Goal: Task Accomplishment & Management: Manage account settings

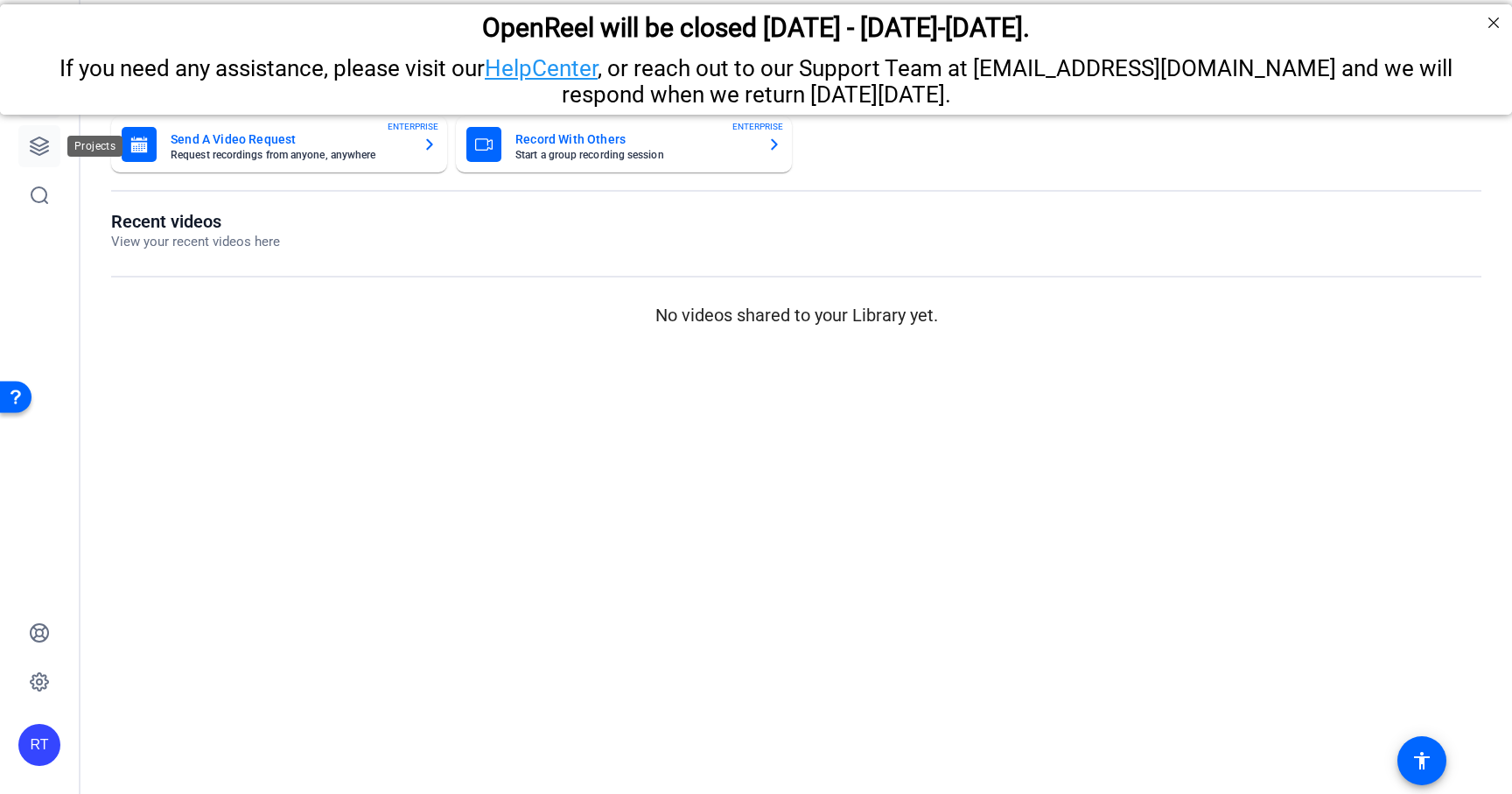
click at [41, 153] on icon at bounding box center [39, 146] width 17 height 17
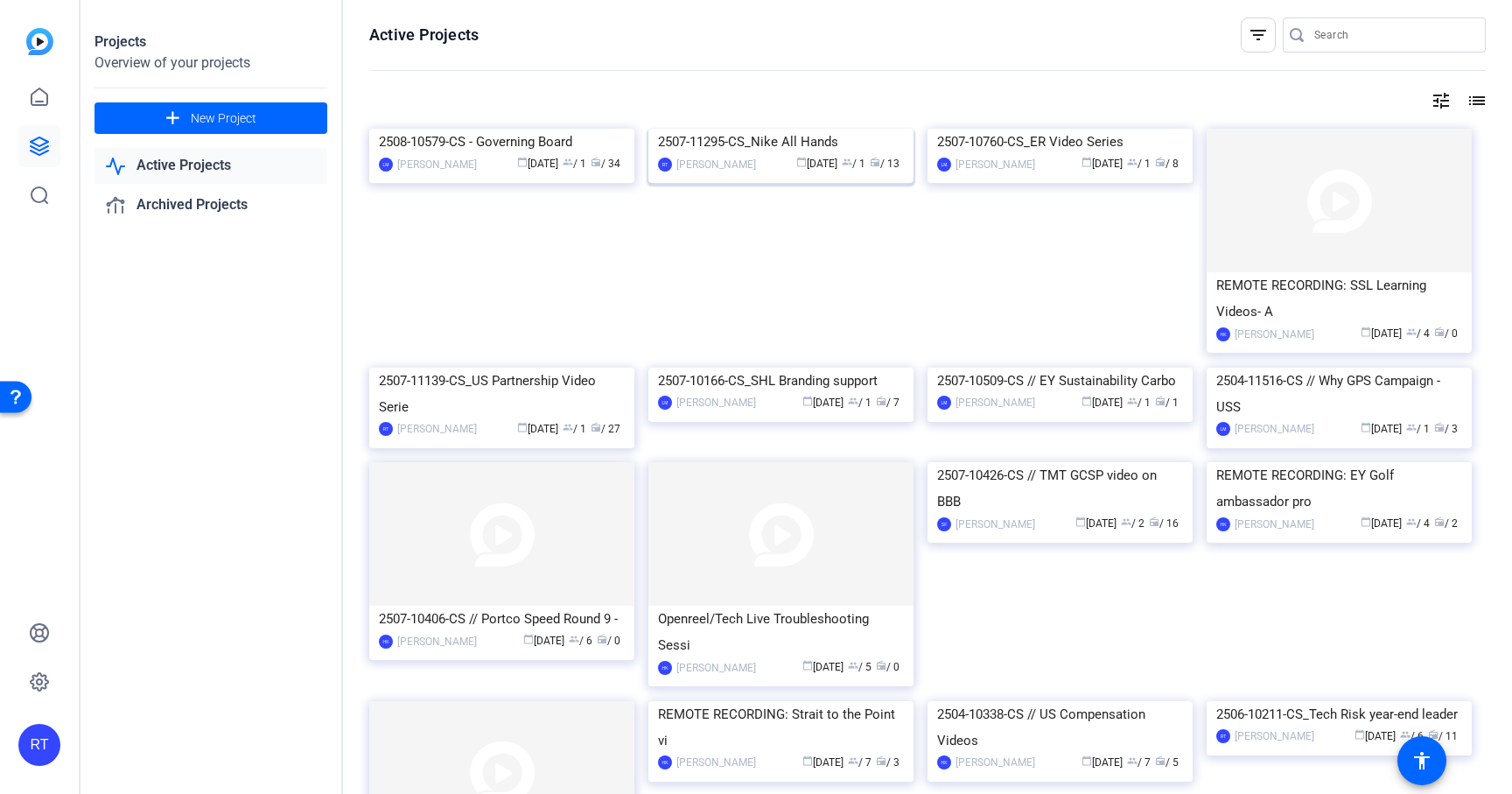
click at [709, 155] on div "2507-11295-CS_Nike All Hands" at bounding box center [781, 142] width 245 height 27
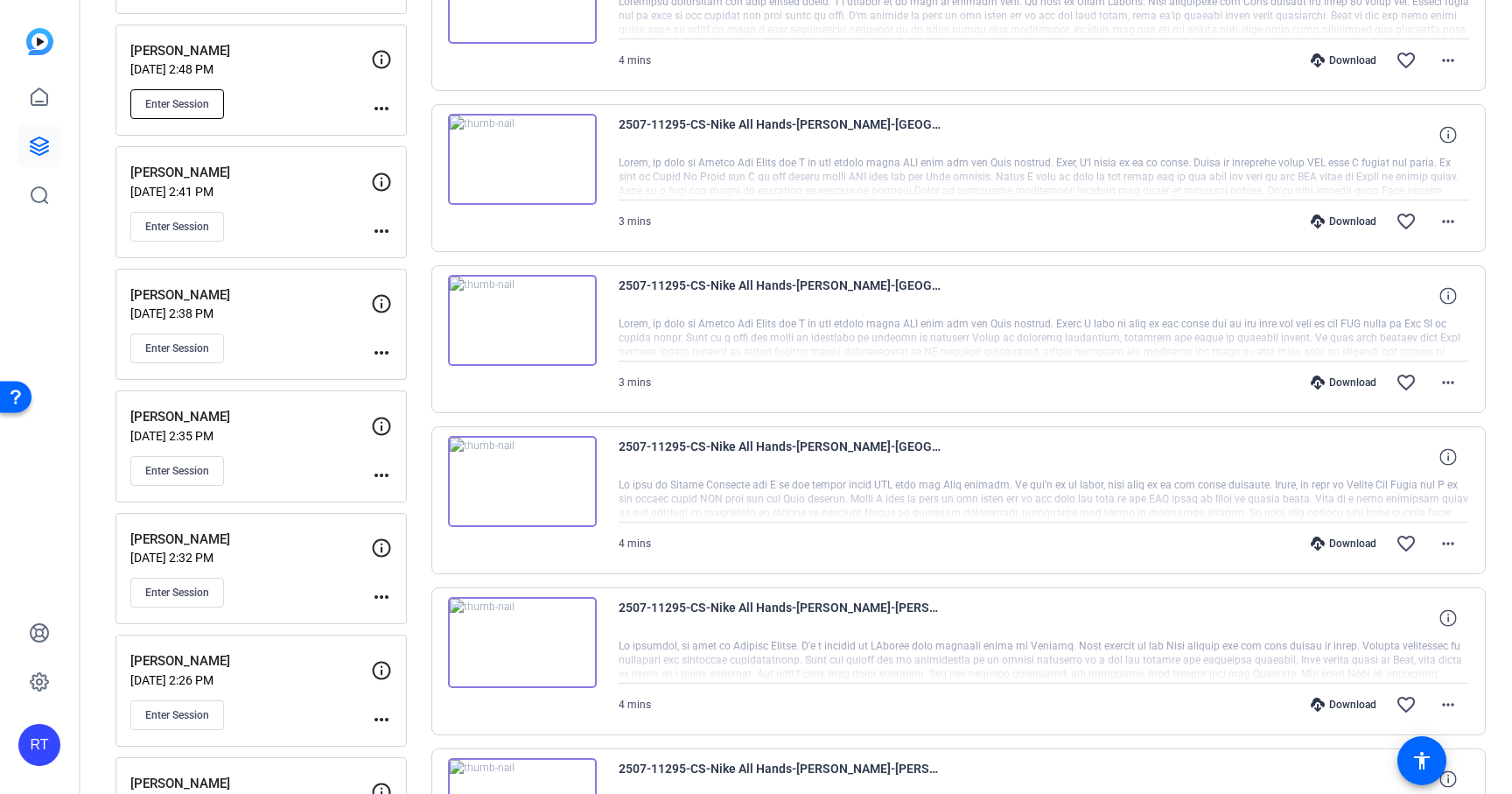
scroll to position [645, 0]
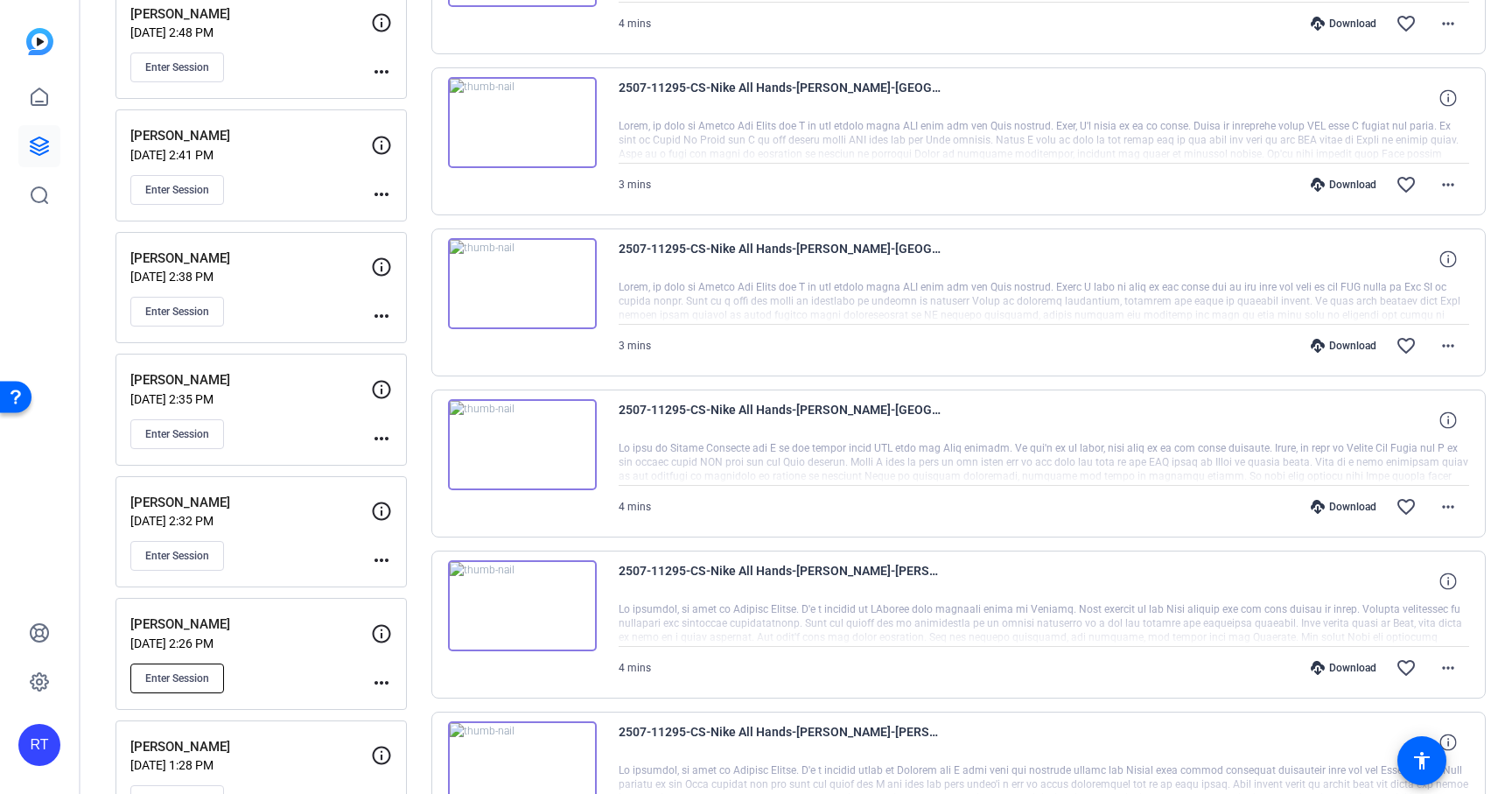
click at [187, 676] on span "Enter Session" at bounding box center [177, 678] width 64 height 14
click at [215, 676] on button "Enter Session" at bounding box center [177, 678] width 93 height 30
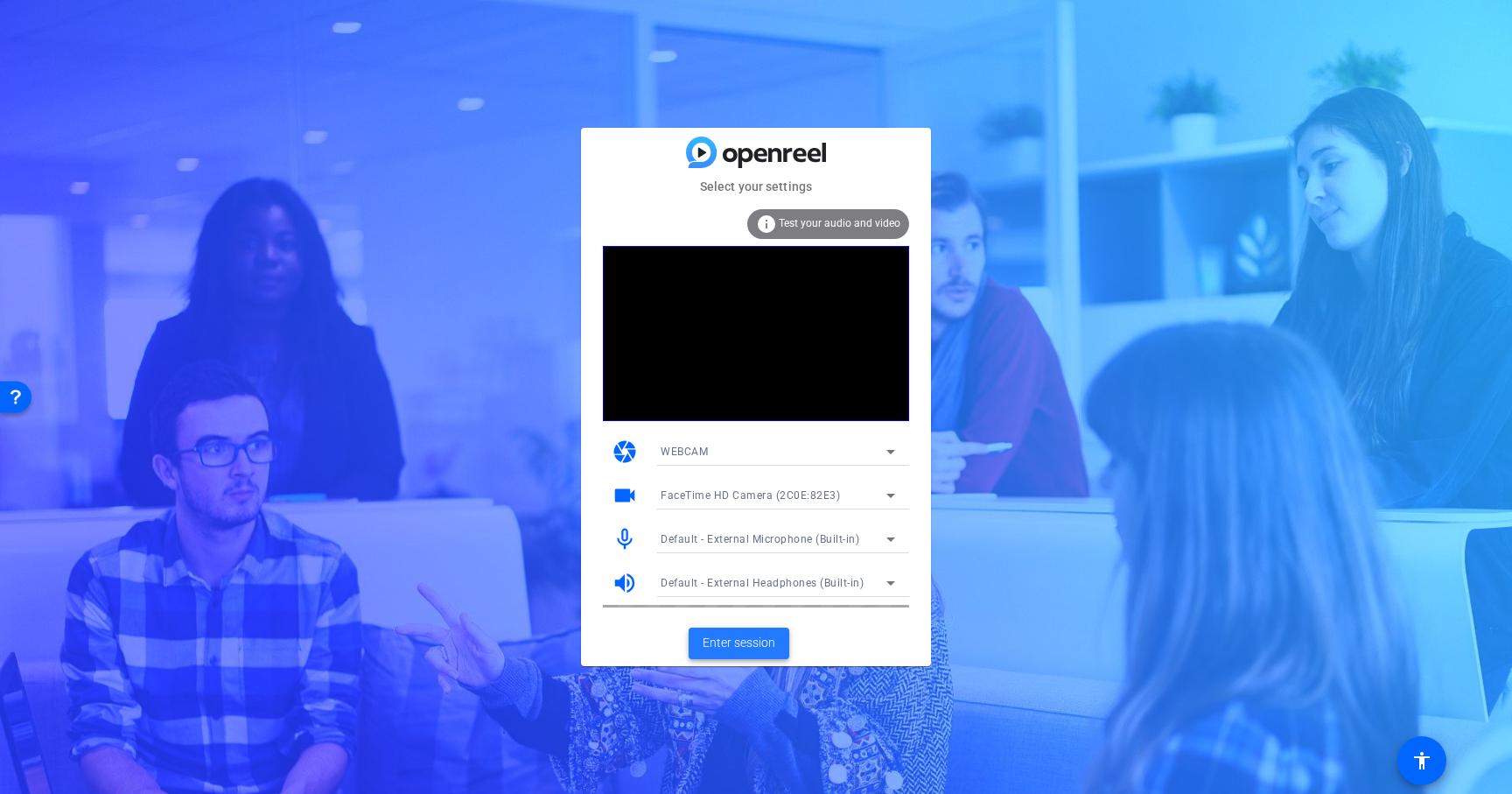
click at [747, 632] on span at bounding box center [739, 644] width 101 height 42
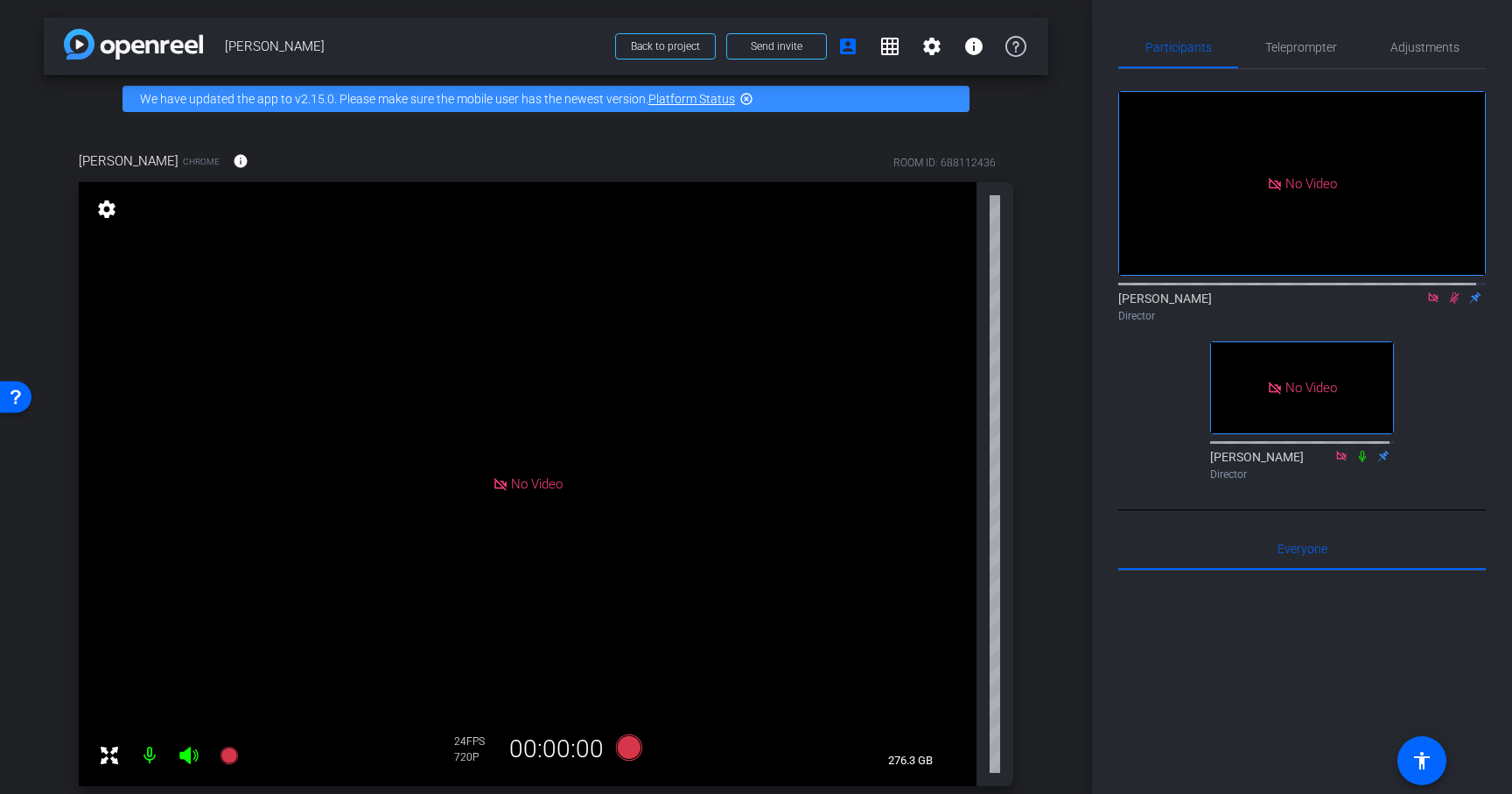
click at [1450, 304] on icon at bounding box center [1455, 298] width 10 height 11
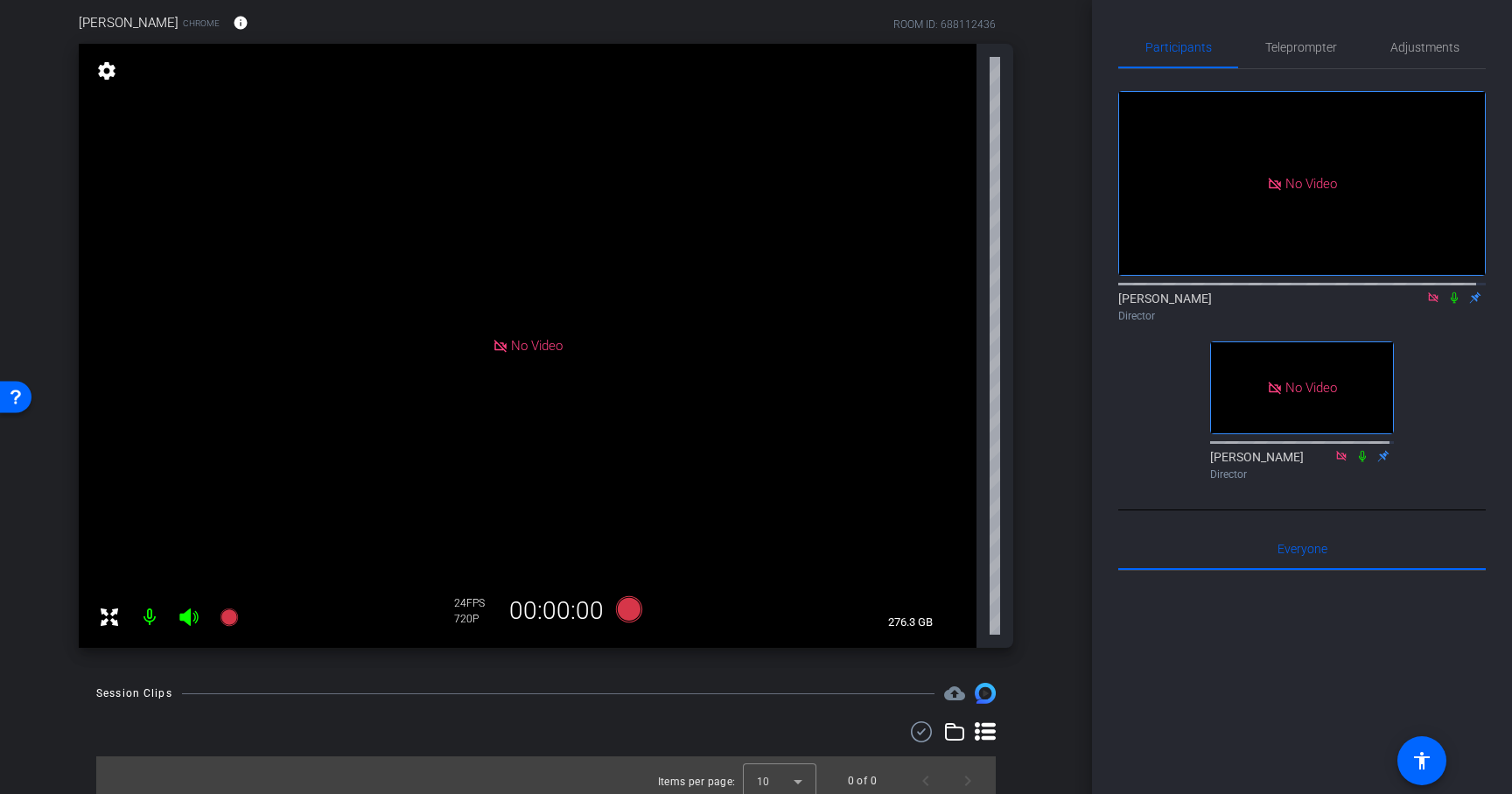
scroll to position [136, 0]
click at [1031, 398] on div "sarah Chrome info ROOM ID: 688112436 No Video settings 276.3 GB 24 FPS 720P 00:…" at bounding box center [546, 327] width 1005 height 682
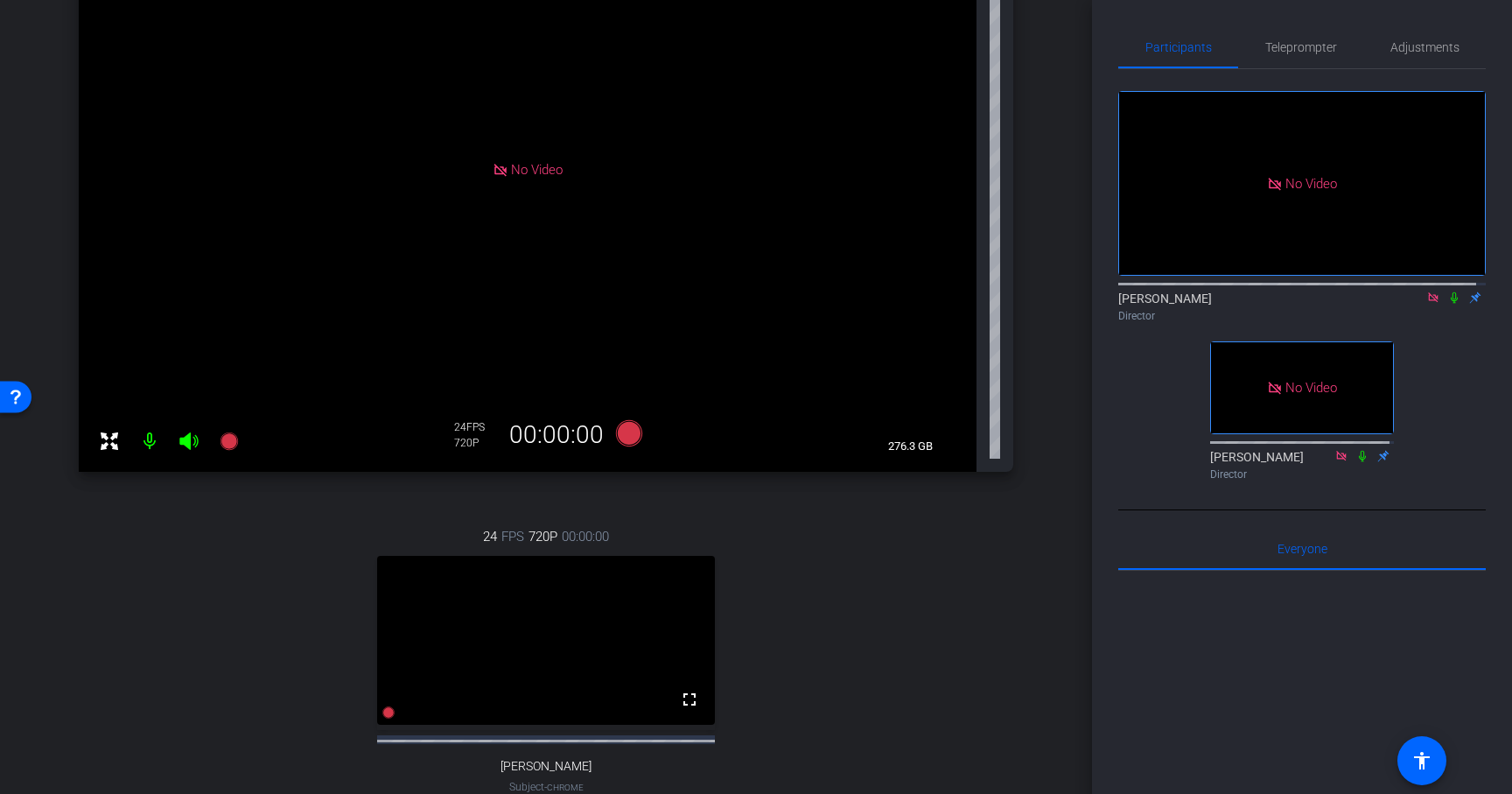
scroll to position [321, 0]
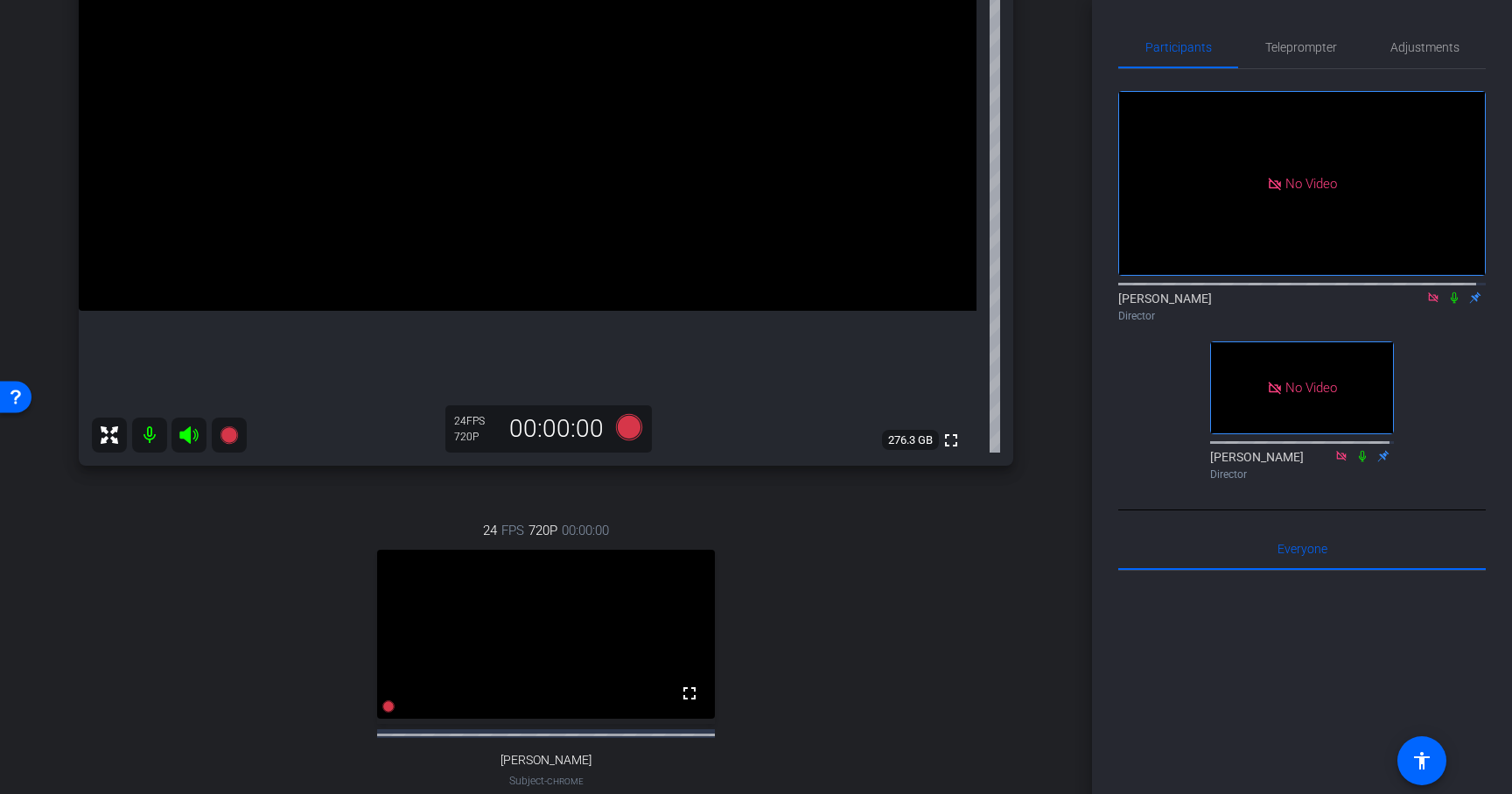
click at [1426, 304] on icon at bounding box center [1433, 297] width 14 height 12
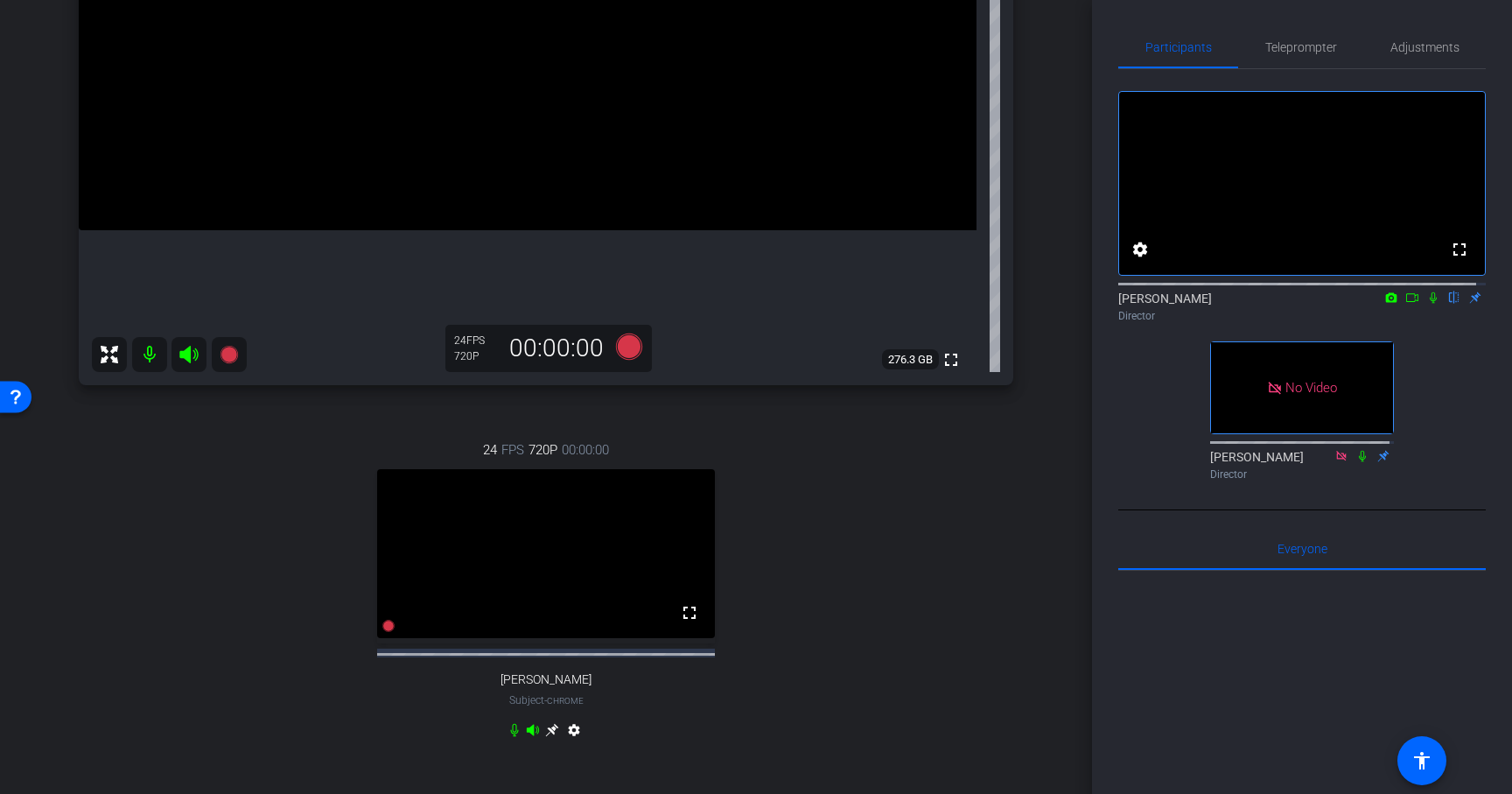
scroll to position [419, 0]
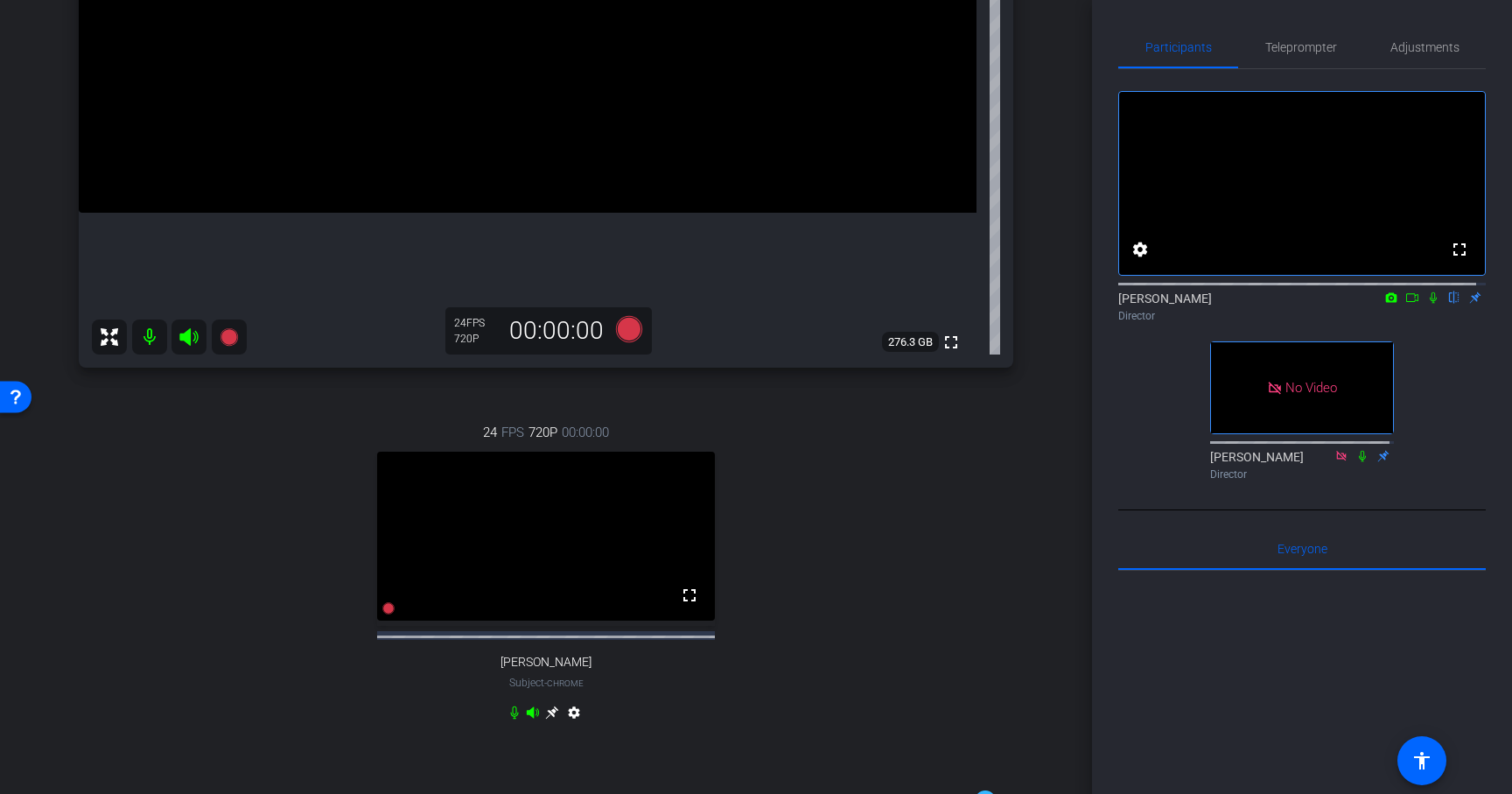
click at [547, 720] on icon at bounding box center [552, 713] width 13 height 13
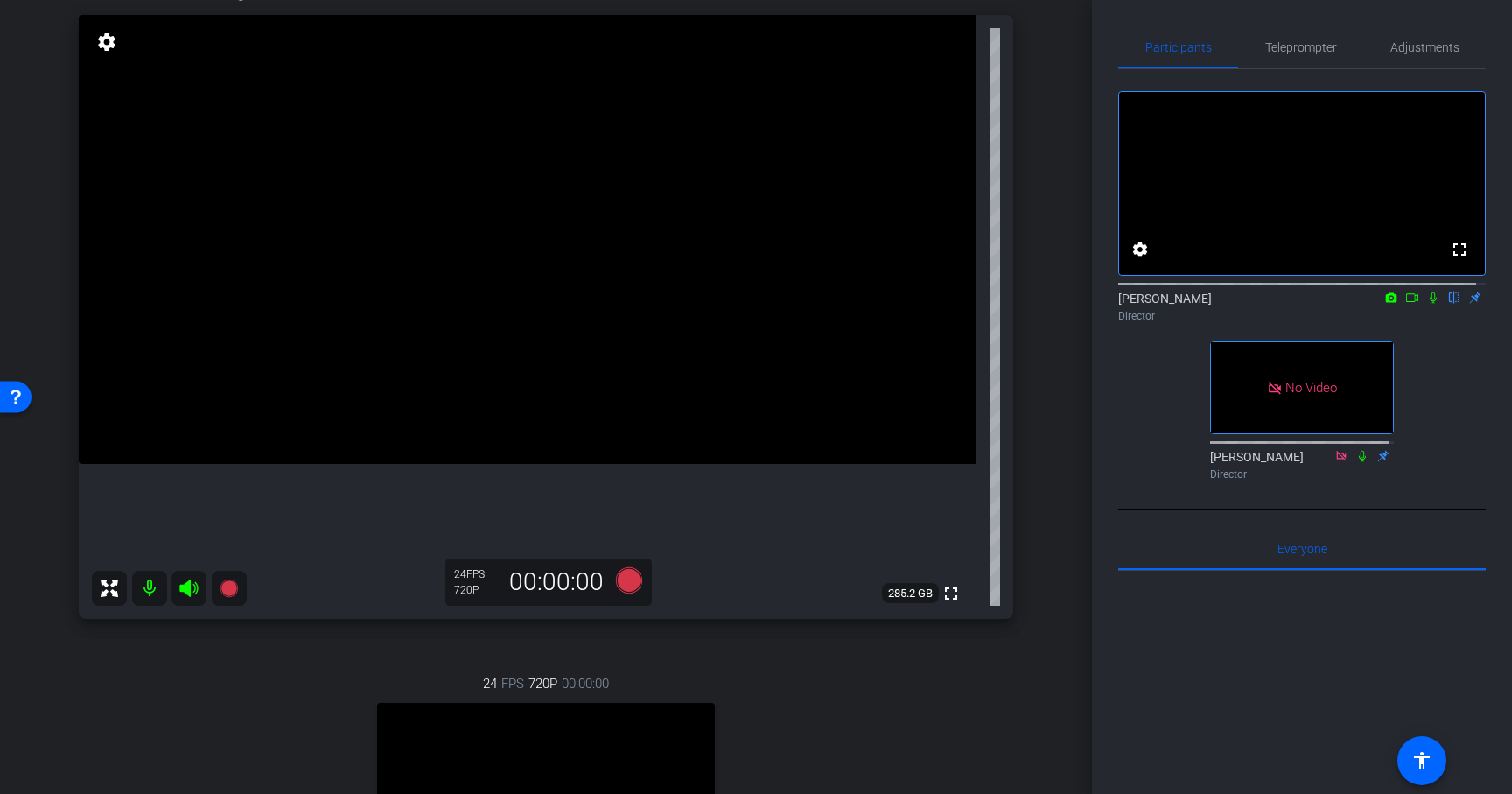
scroll to position [168, 0]
click at [1390, 44] on span "Adjustments" at bounding box center [1424, 47] width 69 height 12
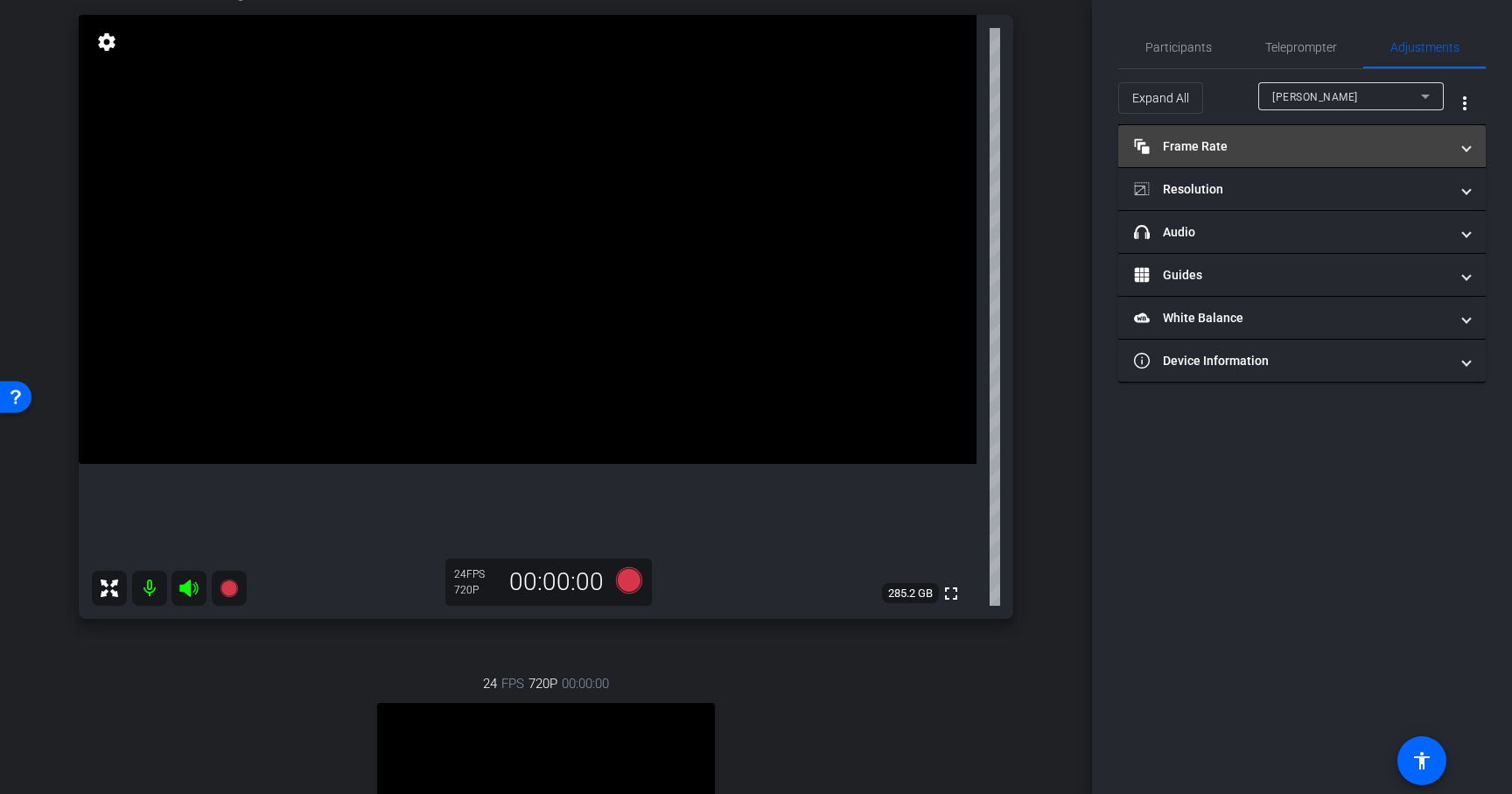
click at [1207, 148] on mat-panel-title "Frame Rate Frame Rate" at bounding box center [1291, 146] width 315 height 18
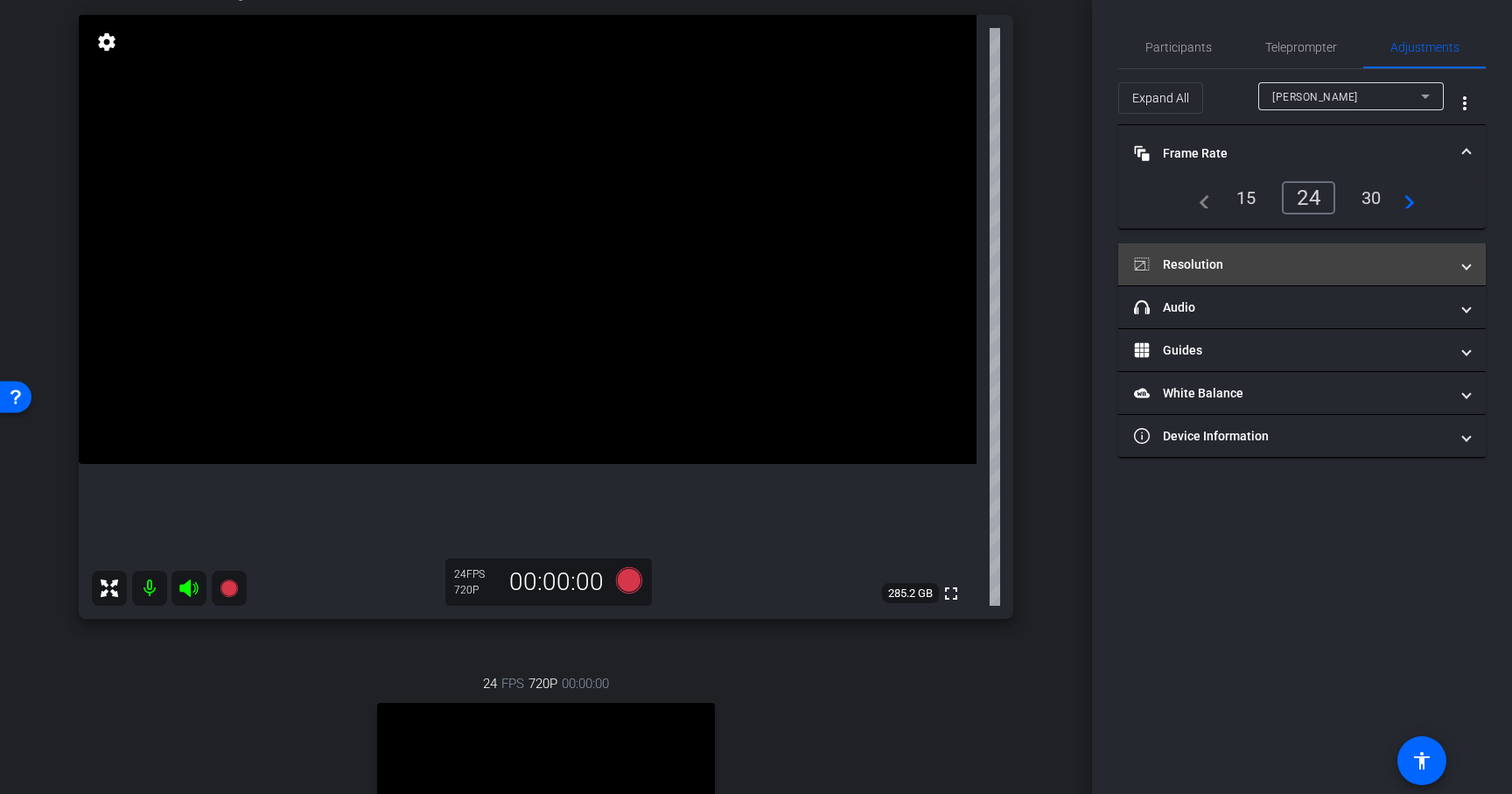
click at [1261, 268] on mat-panel-title "Resolution" at bounding box center [1291, 265] width 315 height 18
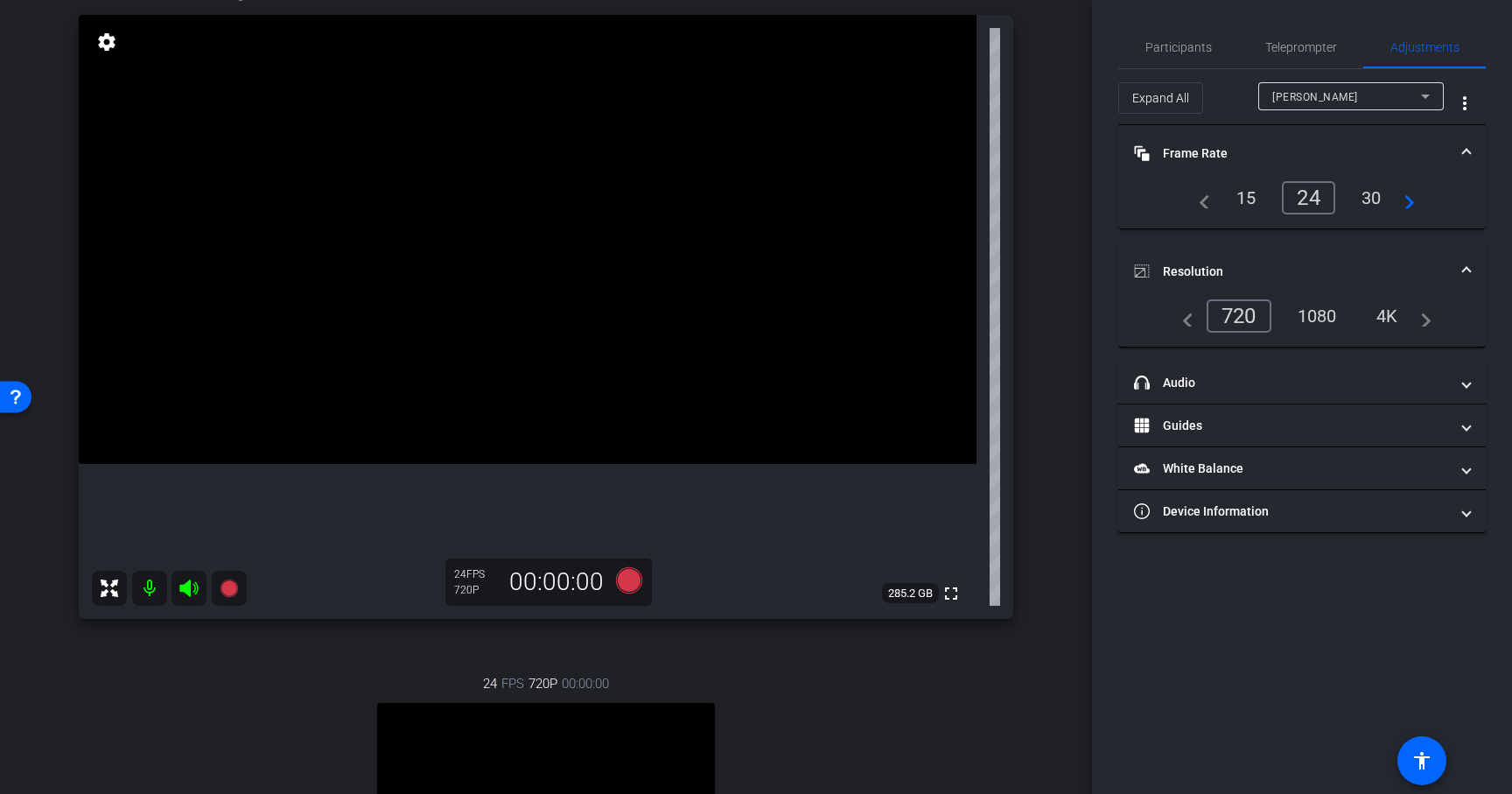
click at [1320, 102] on div "sarah" at bounding box center [1346, 96] width 148 height 22
click at [1323, 166] on span "Emily Beth Furrer" at bounding box center [1316, 159] width 88 height 21
click at [1312, 324] on div "1080" at bounding box center [1317, 315] width 66 height 30
click at [1375, 192] on div "30" at bounding box center [1371, 197] width 47 height 30
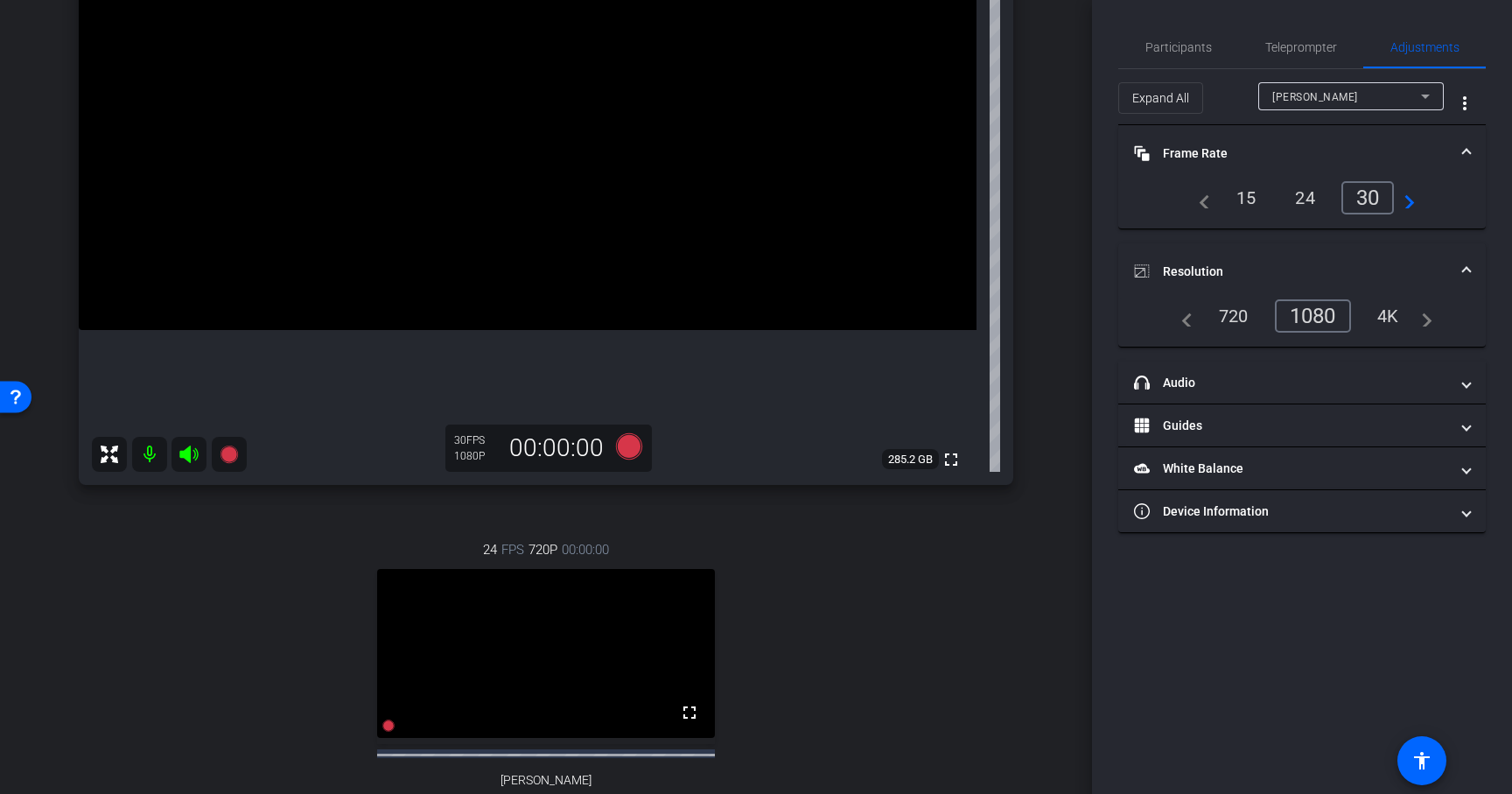
scroll to position [307, 0]
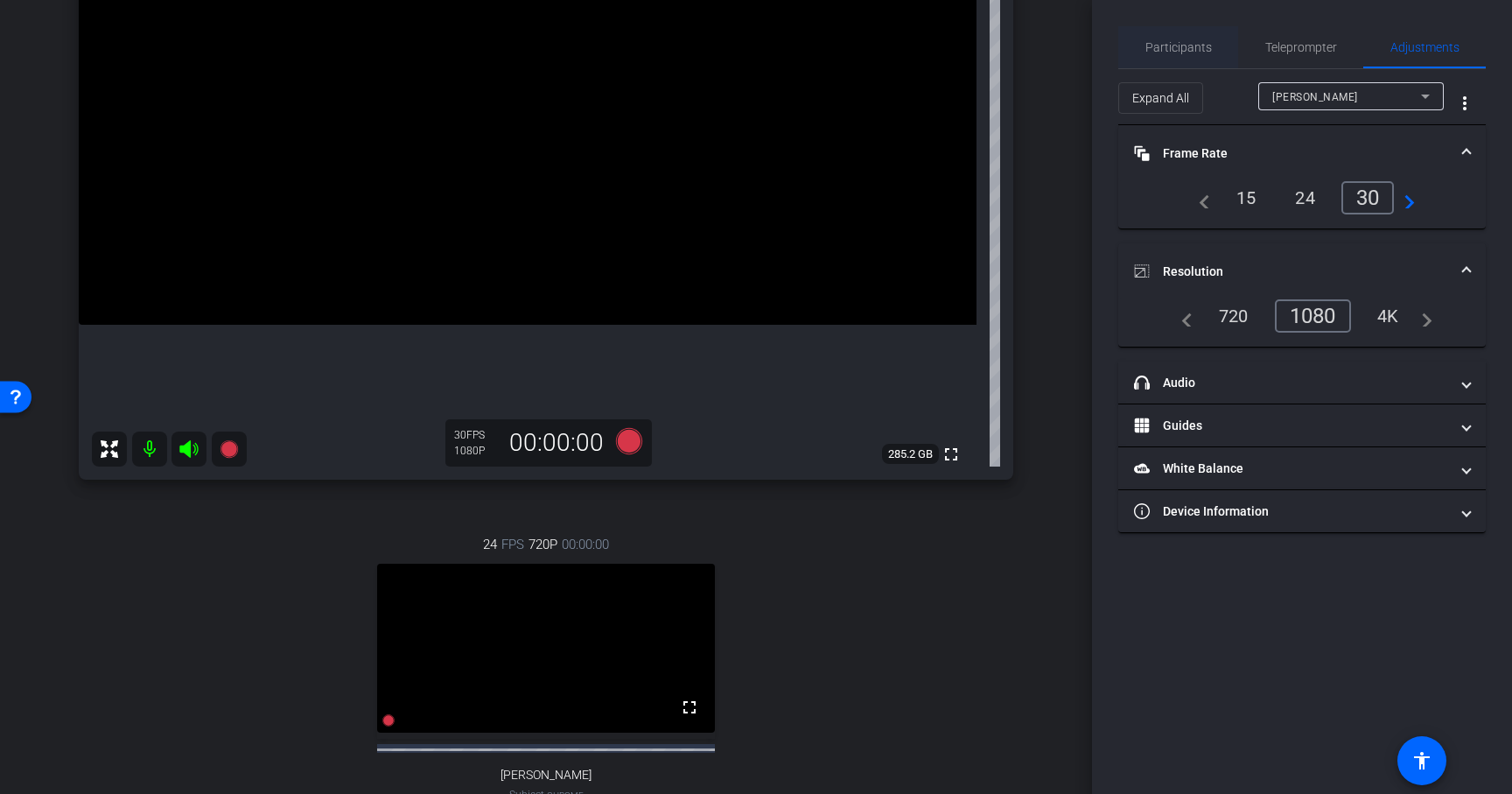
click at [1169, 41] on span "Participants" at bounding box center [1179, 47] width 67 height 12
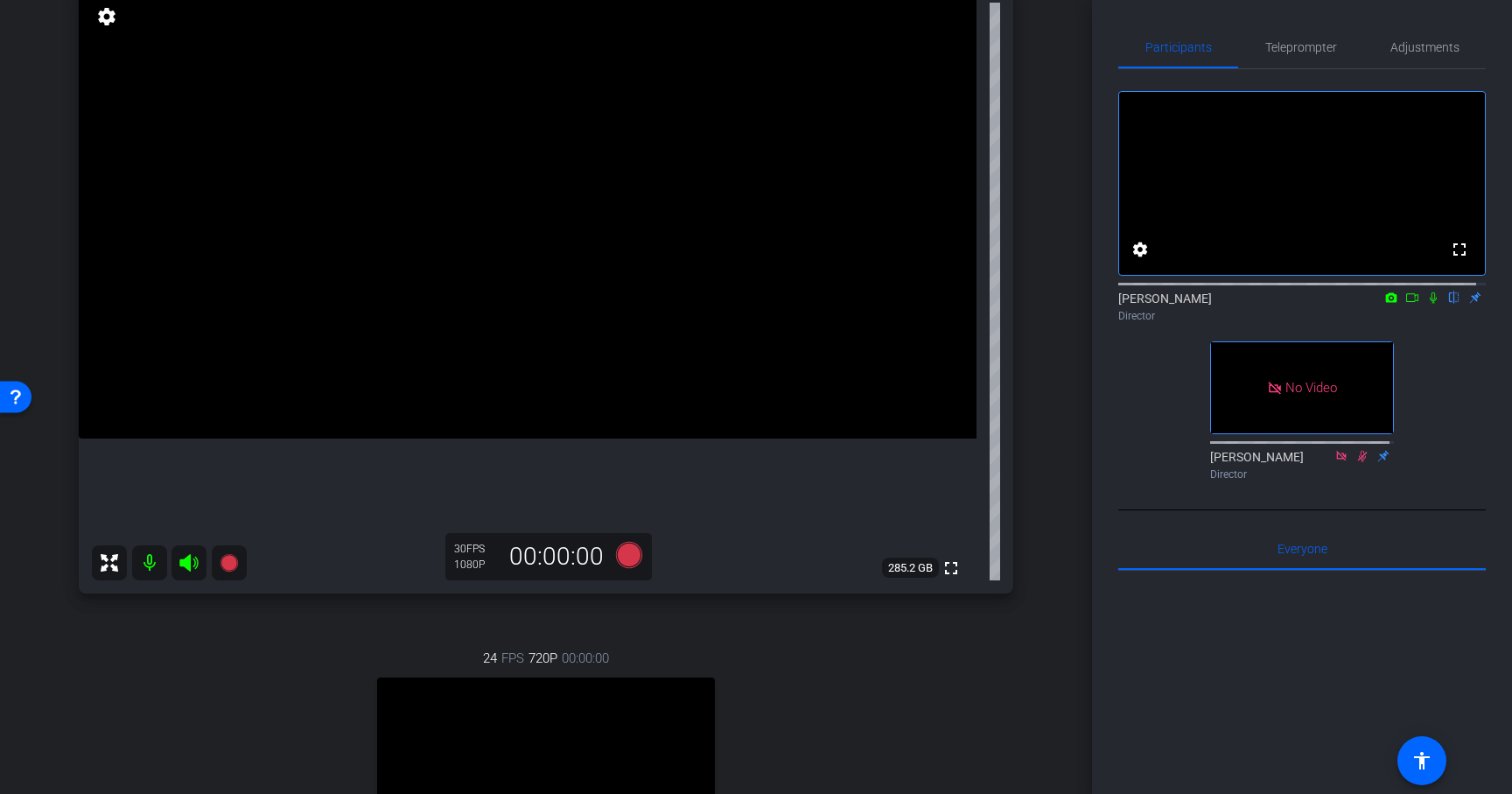
scroll to position [199, 0]
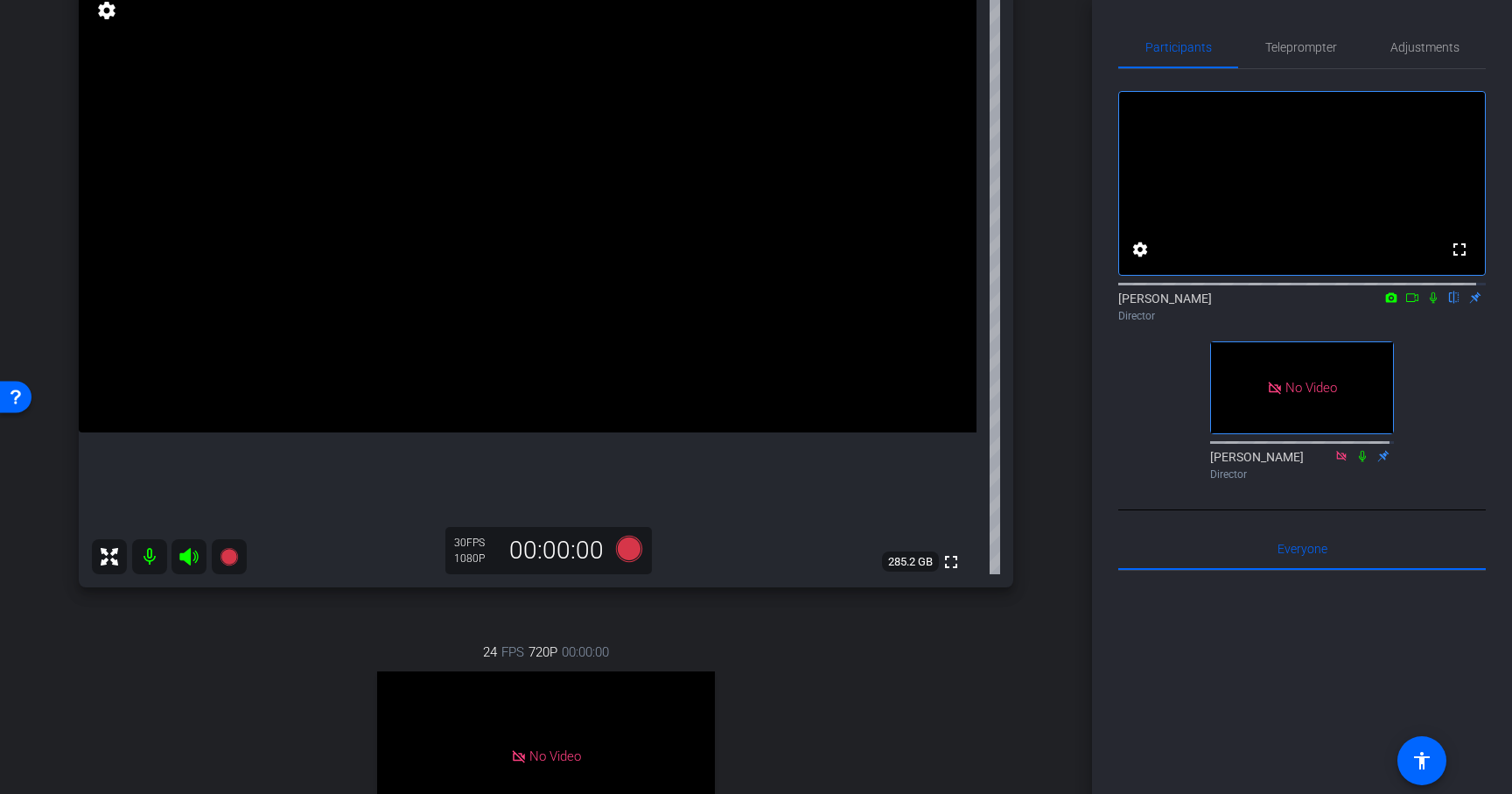
click at [1405, 304] on icon at bounding box center [1412, 297] width 14 height 12
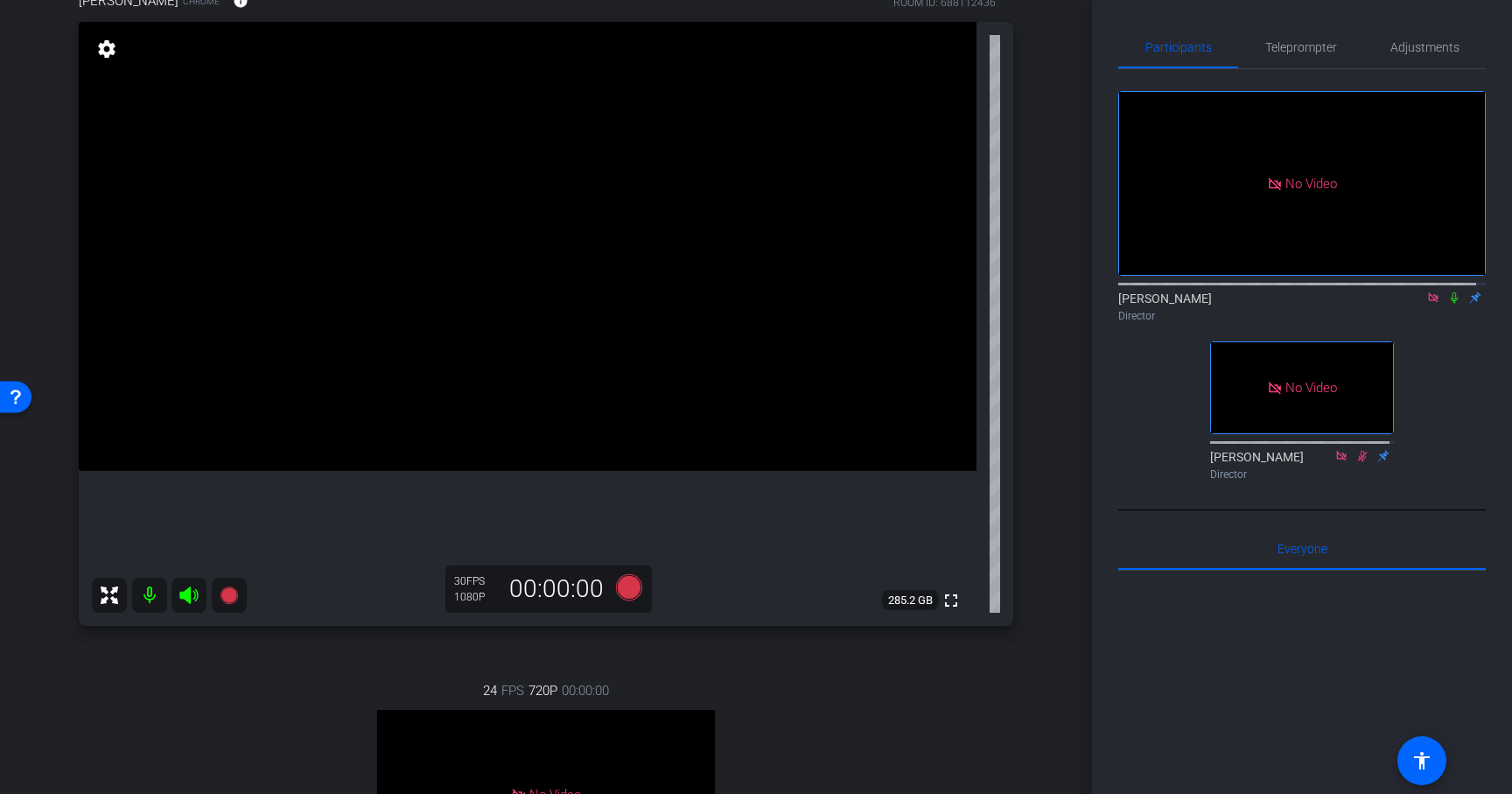
scroll to position [164, 0]
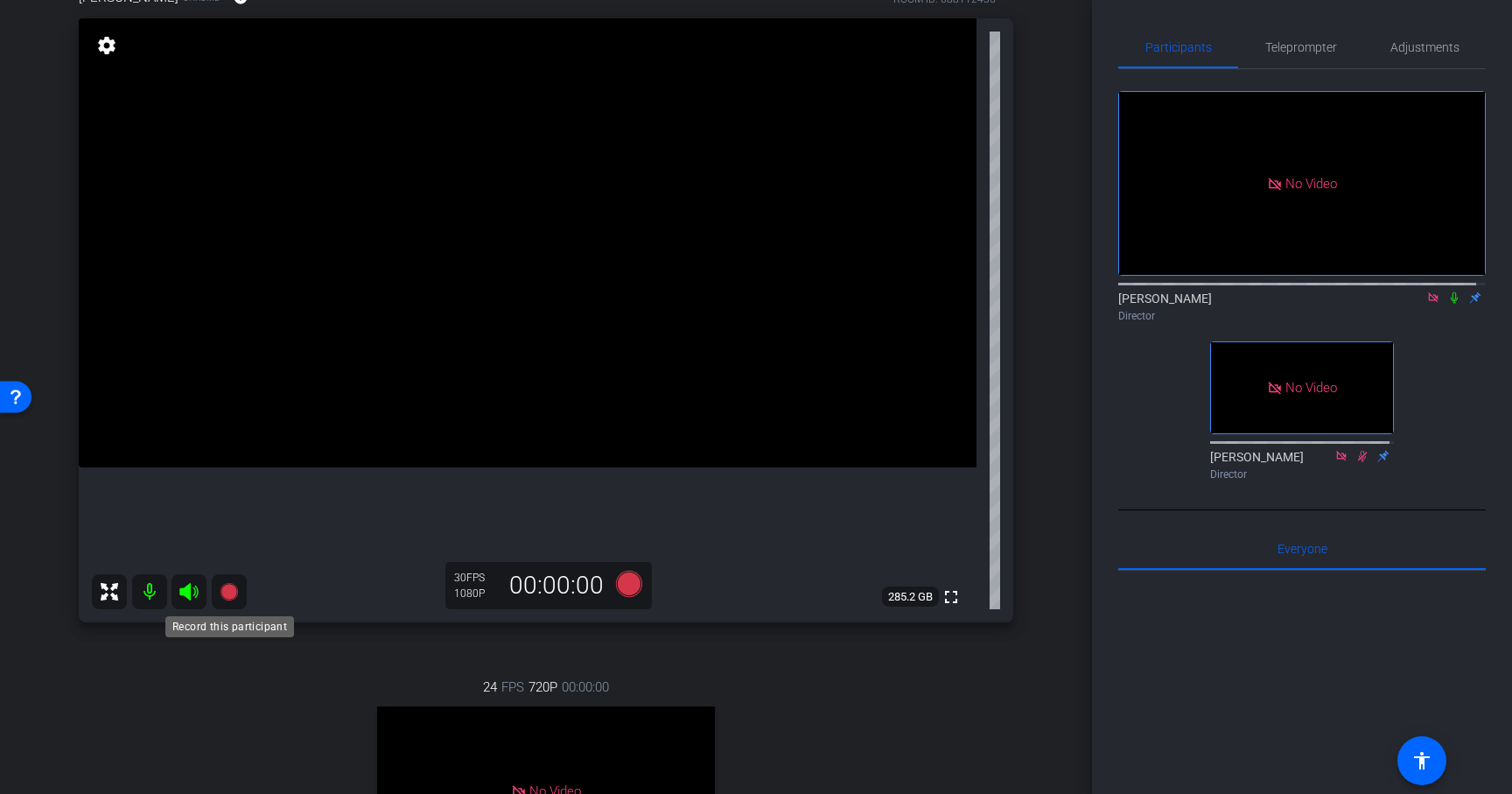
click at [233, 590] on icon at bounding box center [228, 592] width 17 height 17
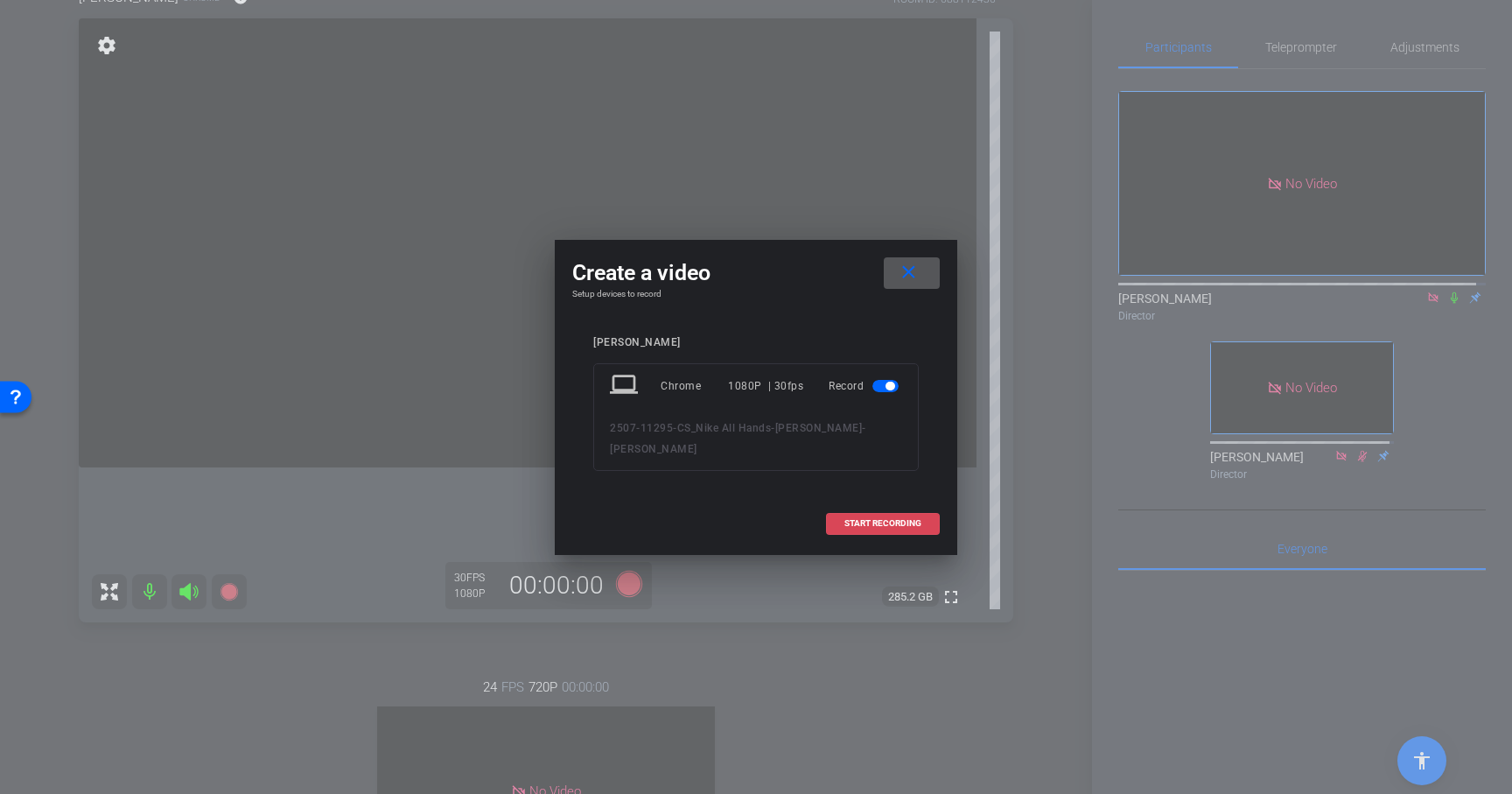
click at [875, 525] on span "START RECORDING" at bounding box center [883, 523] width 77 height 9
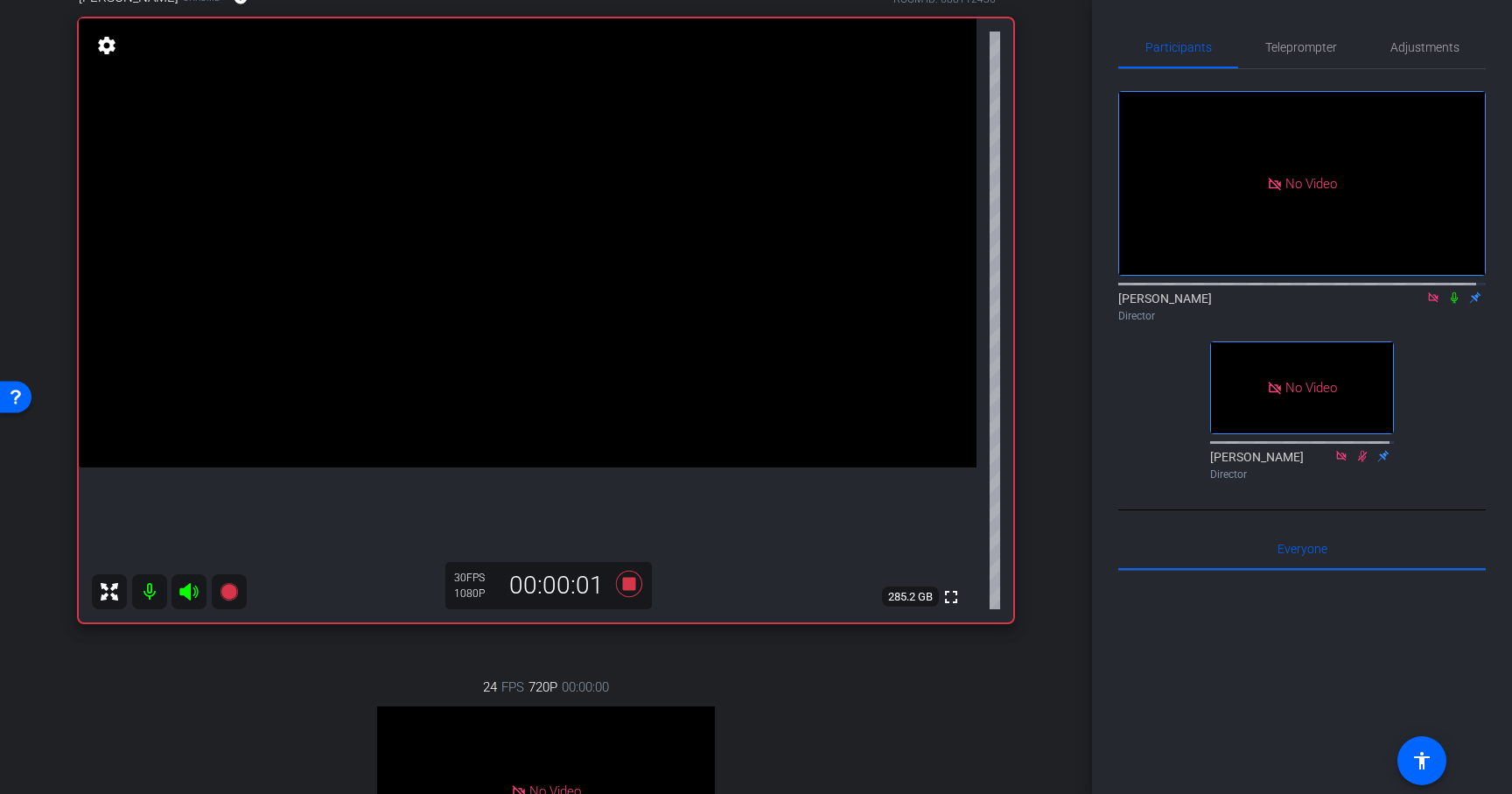
click at [1447, 304] on icon at bounding box center [1454, 297] width 14 height 12
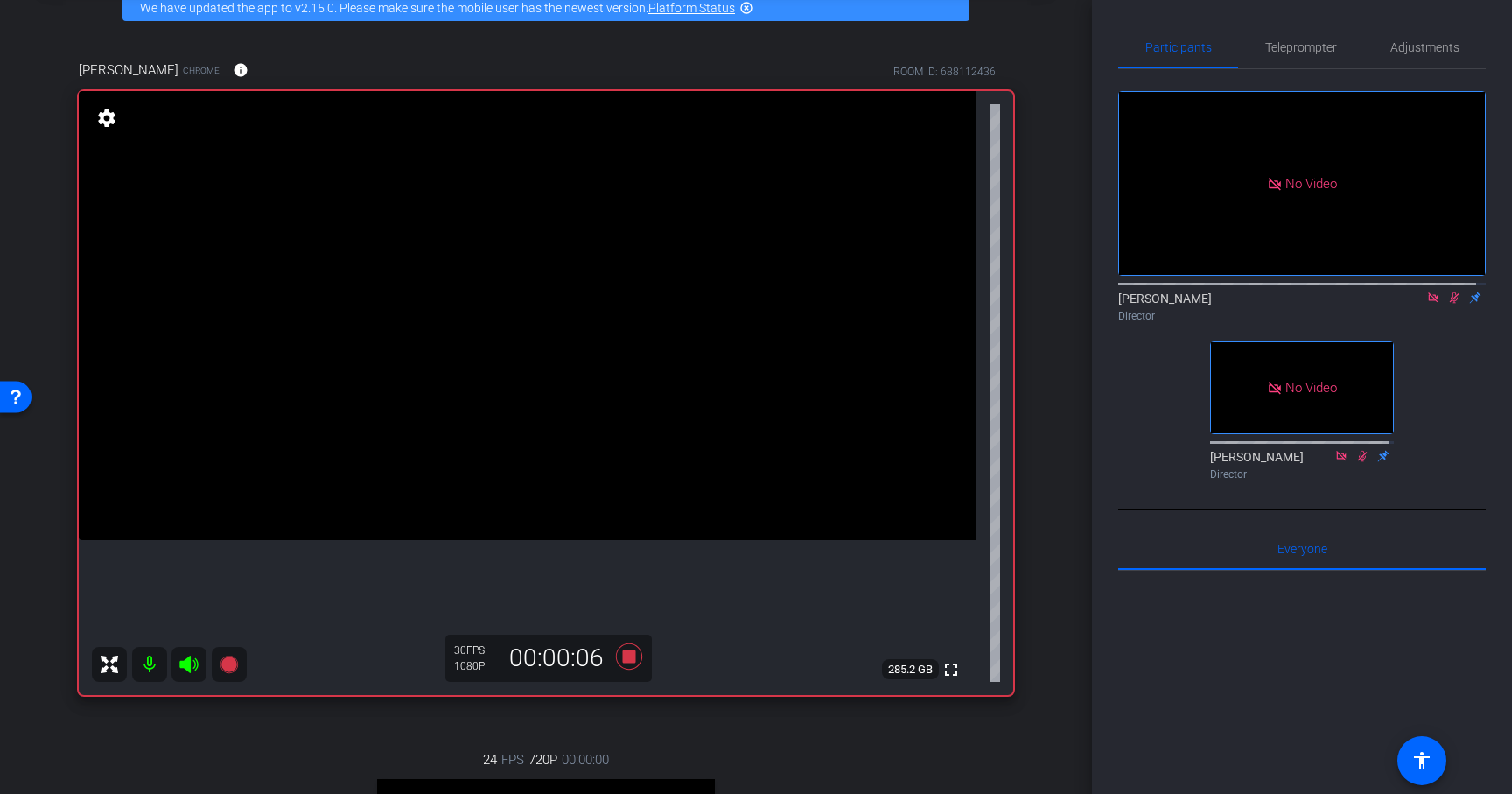
scroll to position [67, 0]
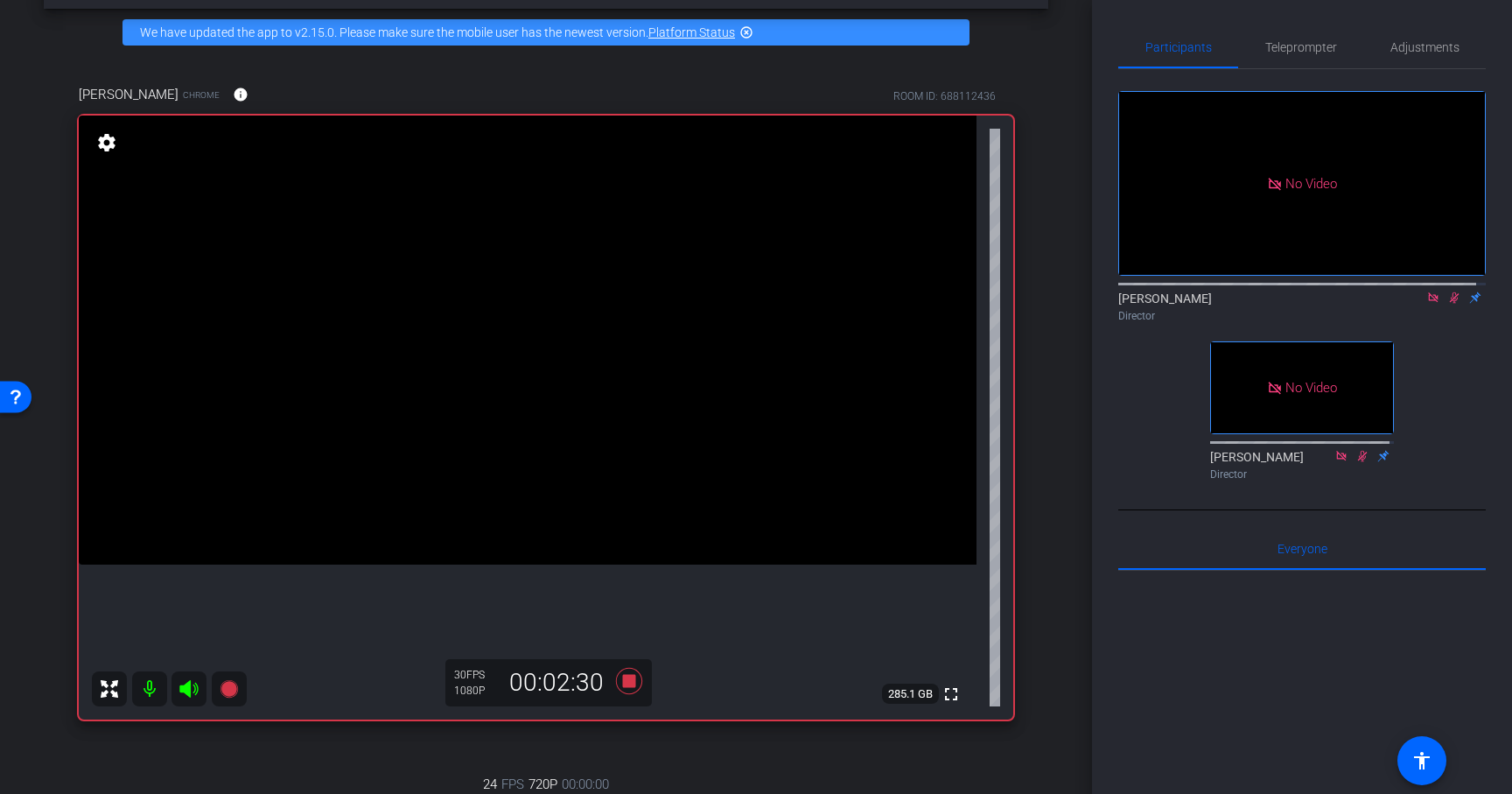
click at [1447, 304] on icon at bounding box center [1454, 297] width 14 height 12
click at [627, 684] on icon at bounding box center [629, 682] width 27 height 27
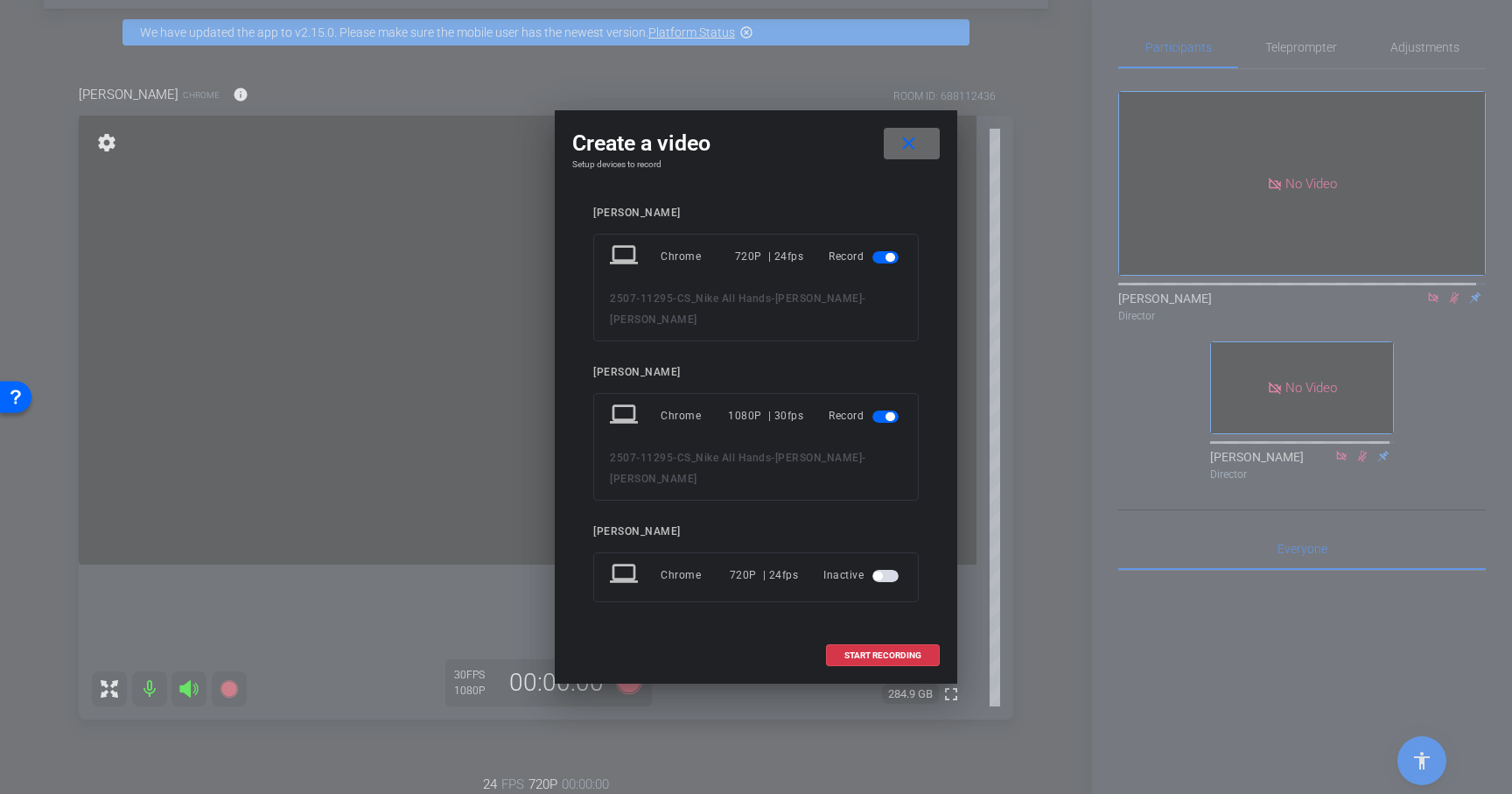
click at [911, 155] on mat-icon "close" at bounding box center [909, 144] width 22 height 22
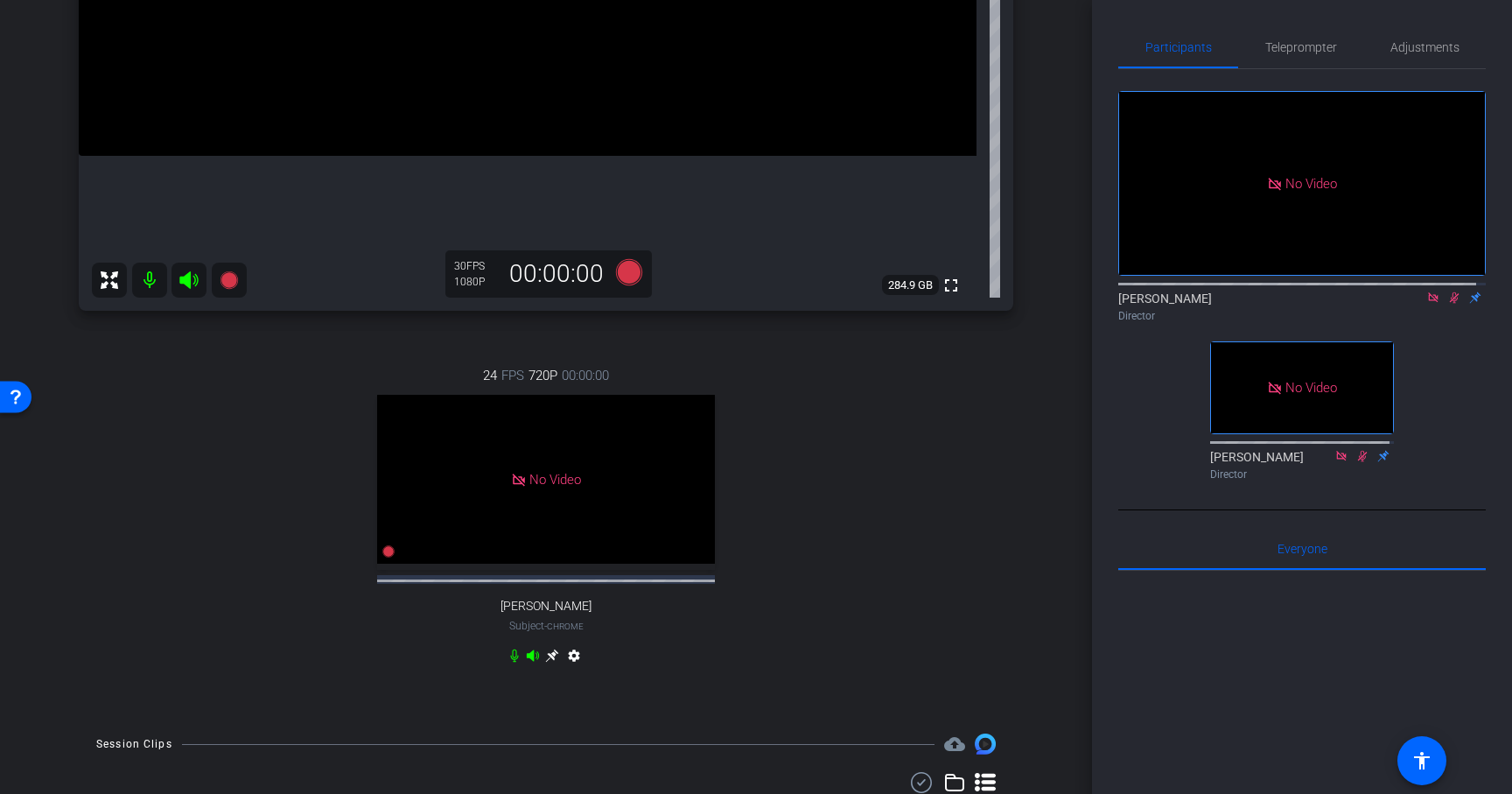
scroll to position [593, 0]
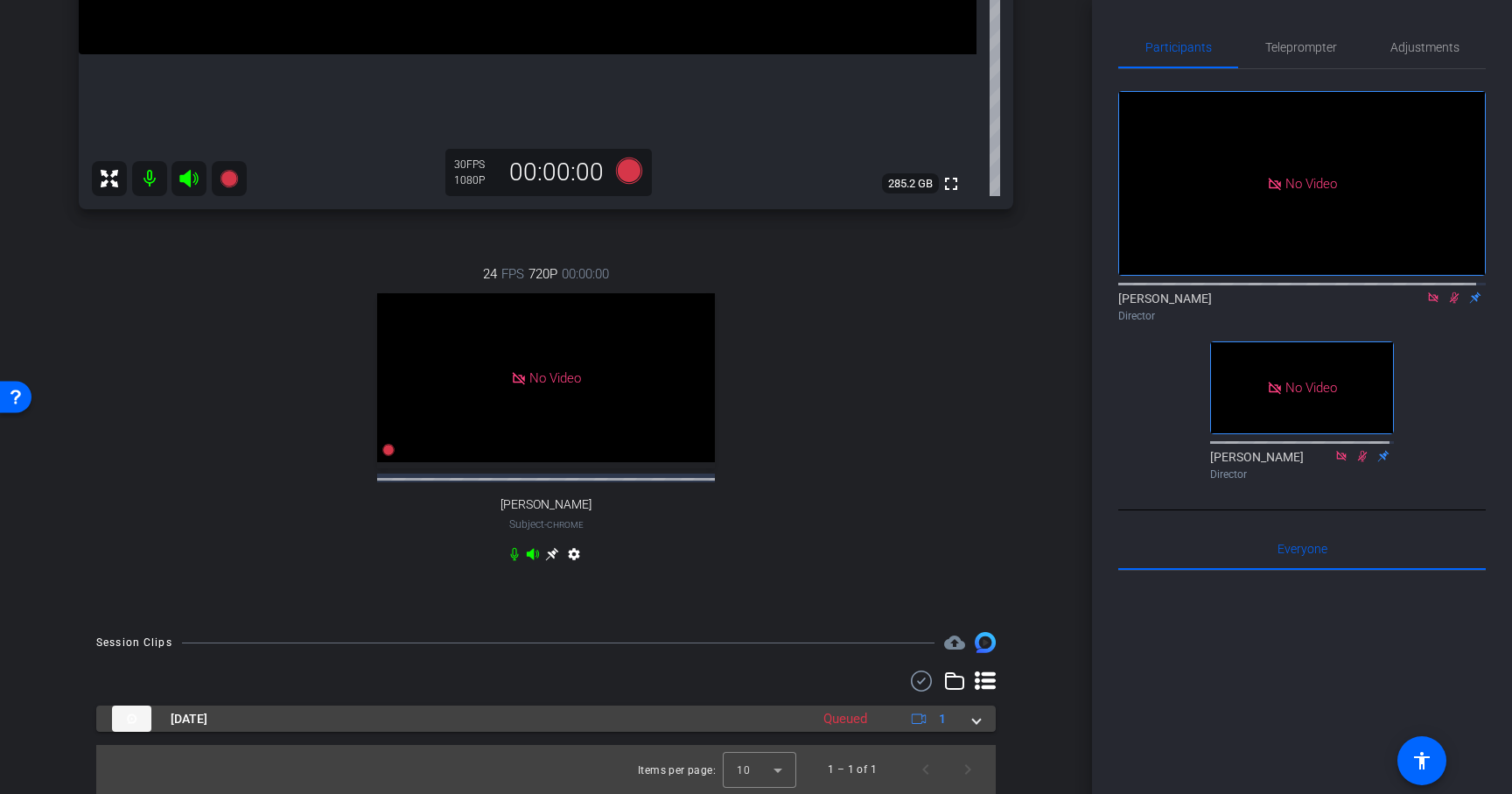
click at [973, 719] on span at bounding box center [976, 719] width 7 height 18
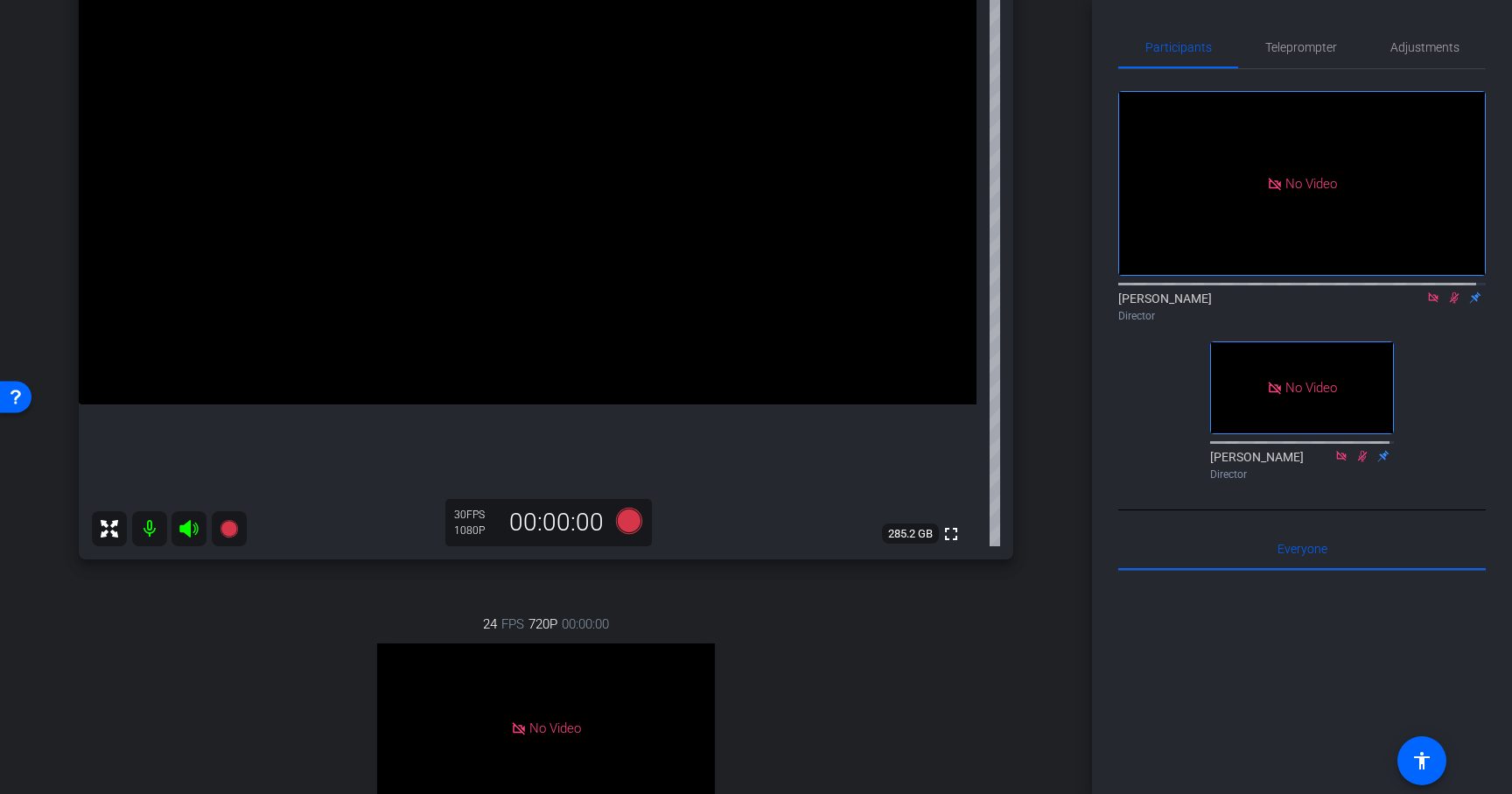
scroll to position [216, 0]
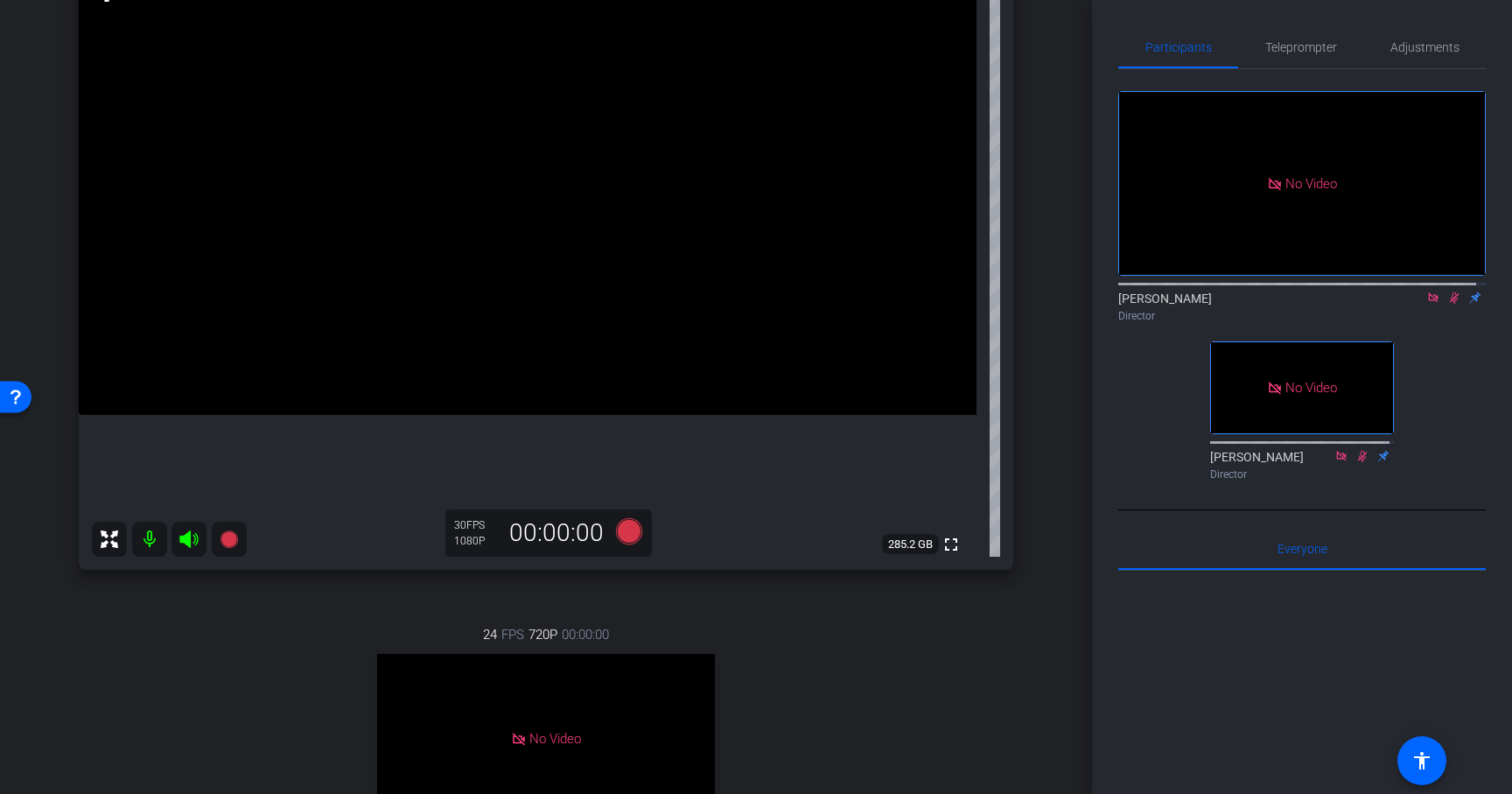
click at [1450, 304] on icon at bounding box center [1455, 298] width 10 height 11
click at [1451, 304] on icon at bounding box center [1454, 298] width 7 height 11
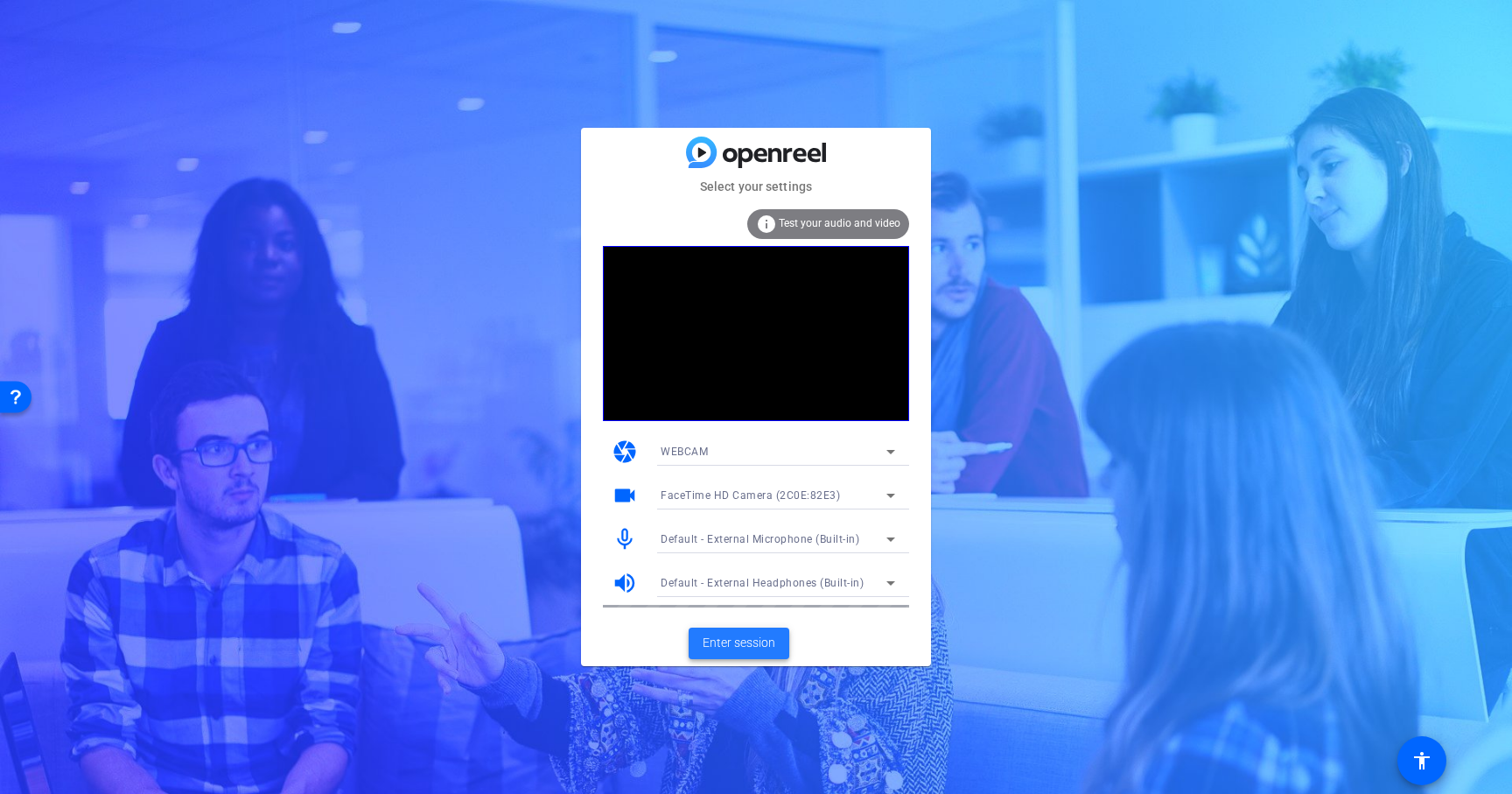
click at [768, 644] on span "Enter session" at bounding box center [739, 643] width 72 height 18
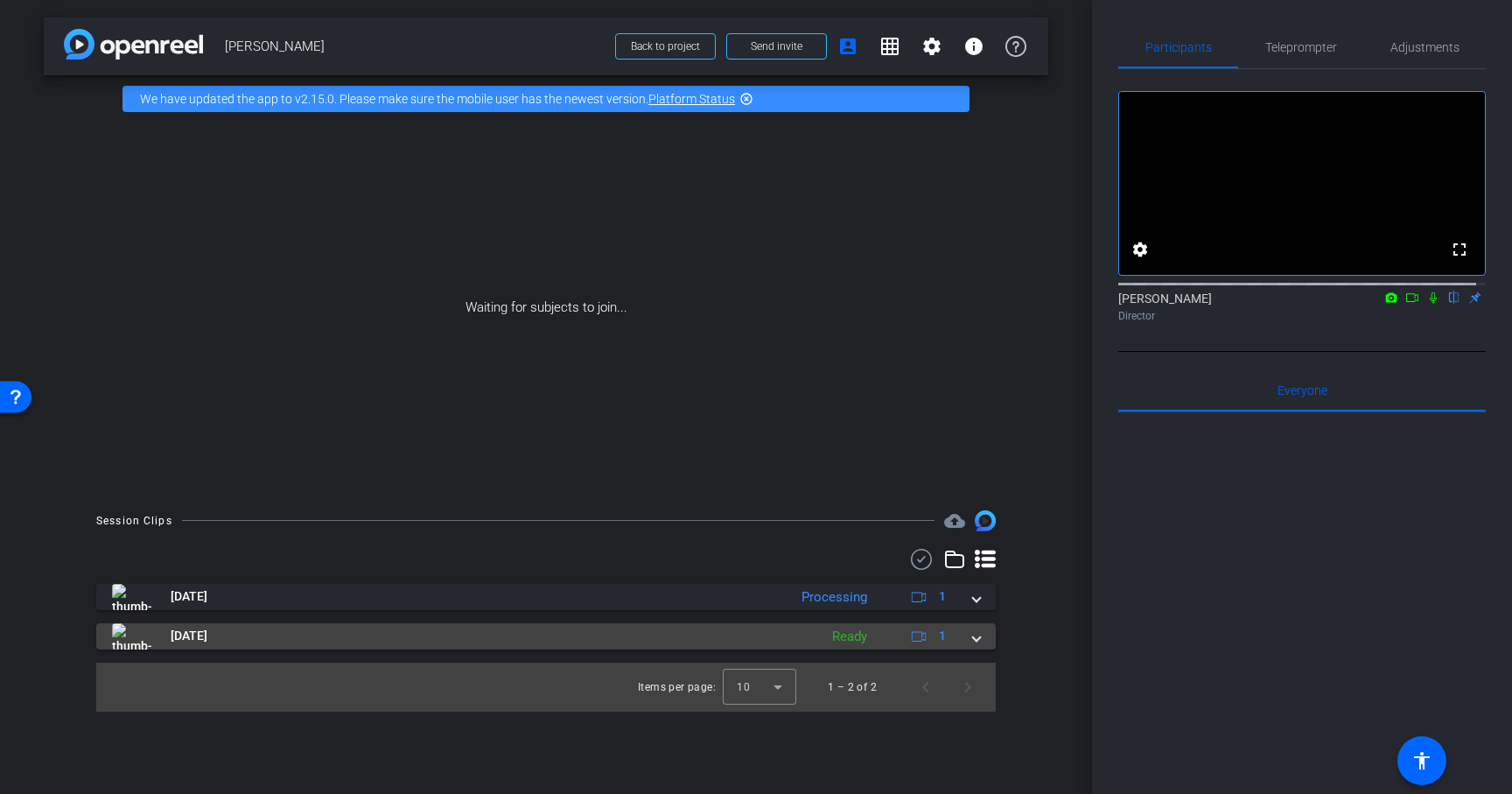
click at [977, 636] on span at bounding box center [976, 636] width 7 height 18
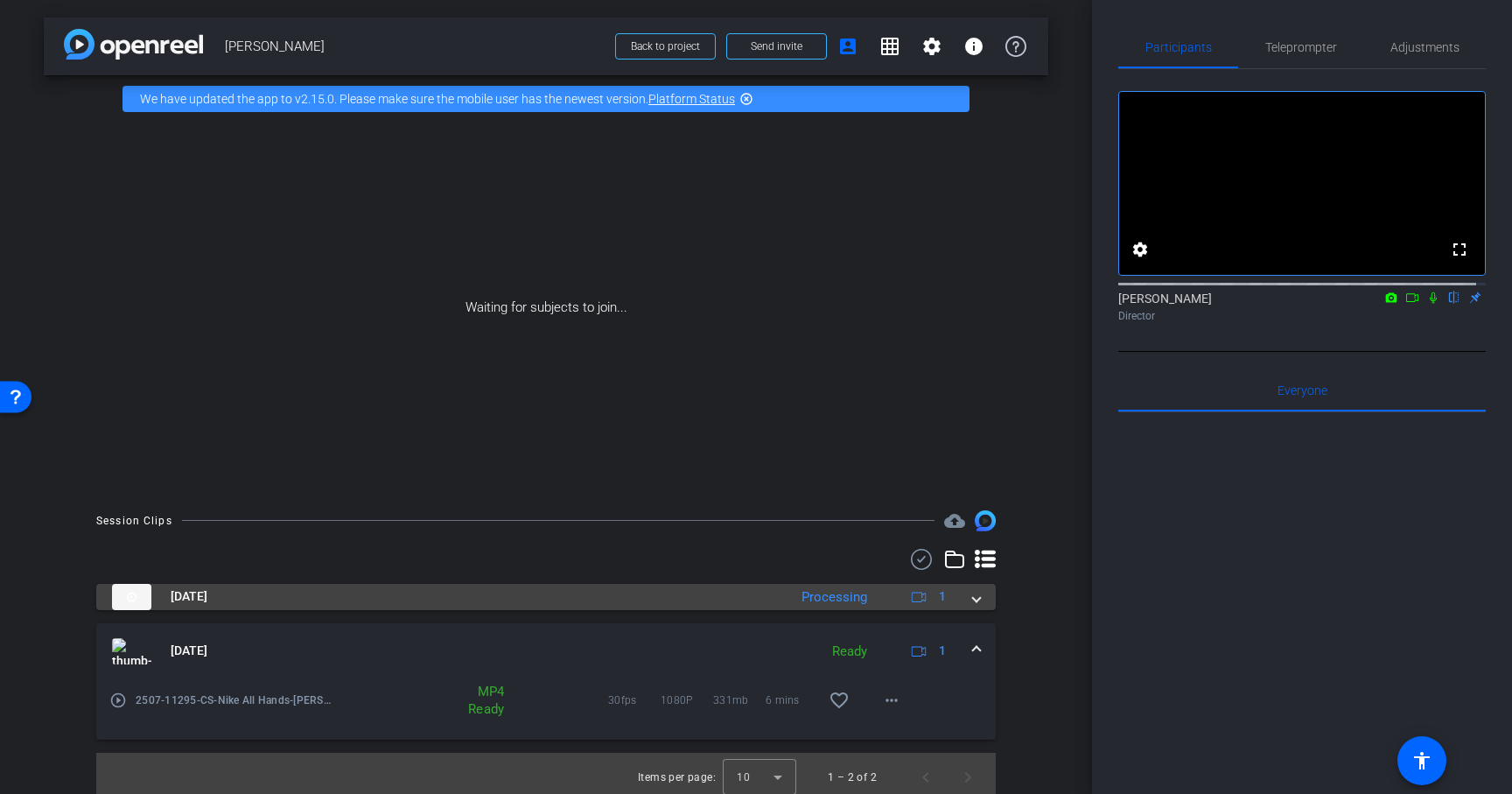
click at [973, 601] on span at bounding box center [976, 596] width 7 height 18
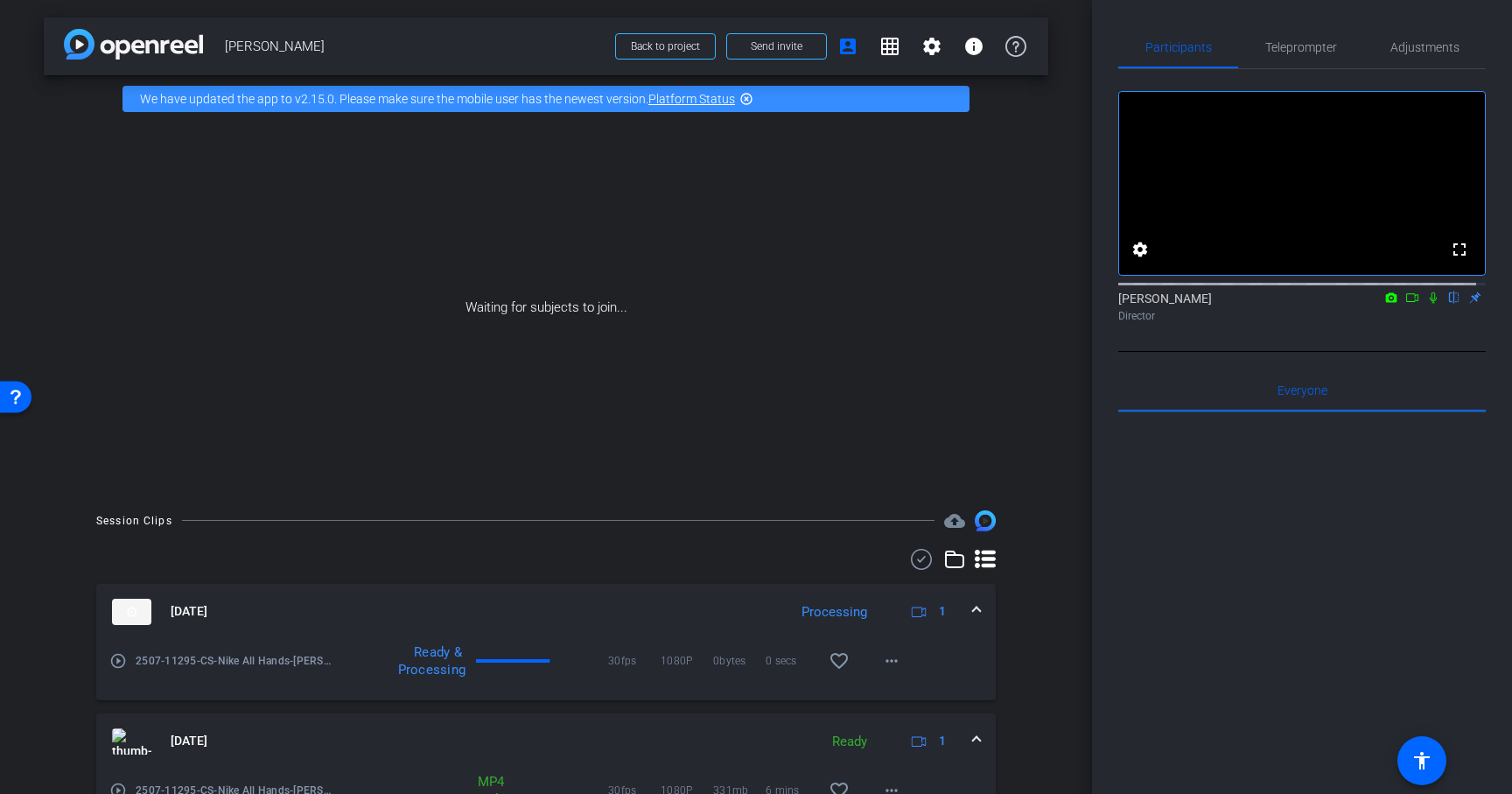
scroll to position [98, 0]
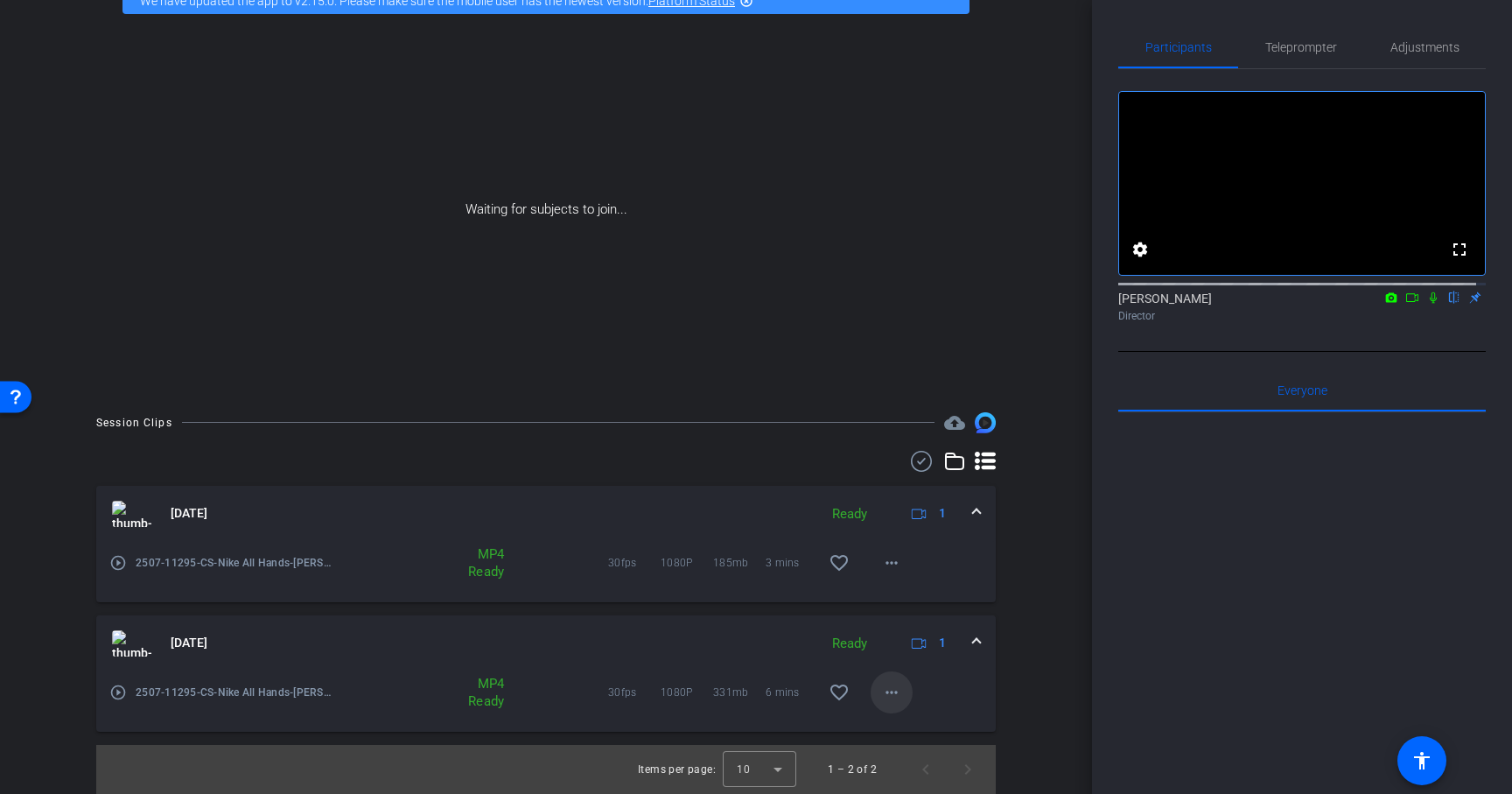
click at [881, 692] on mat-icon "more_horiz" at bounding box center [892, 692] width 21 height 21
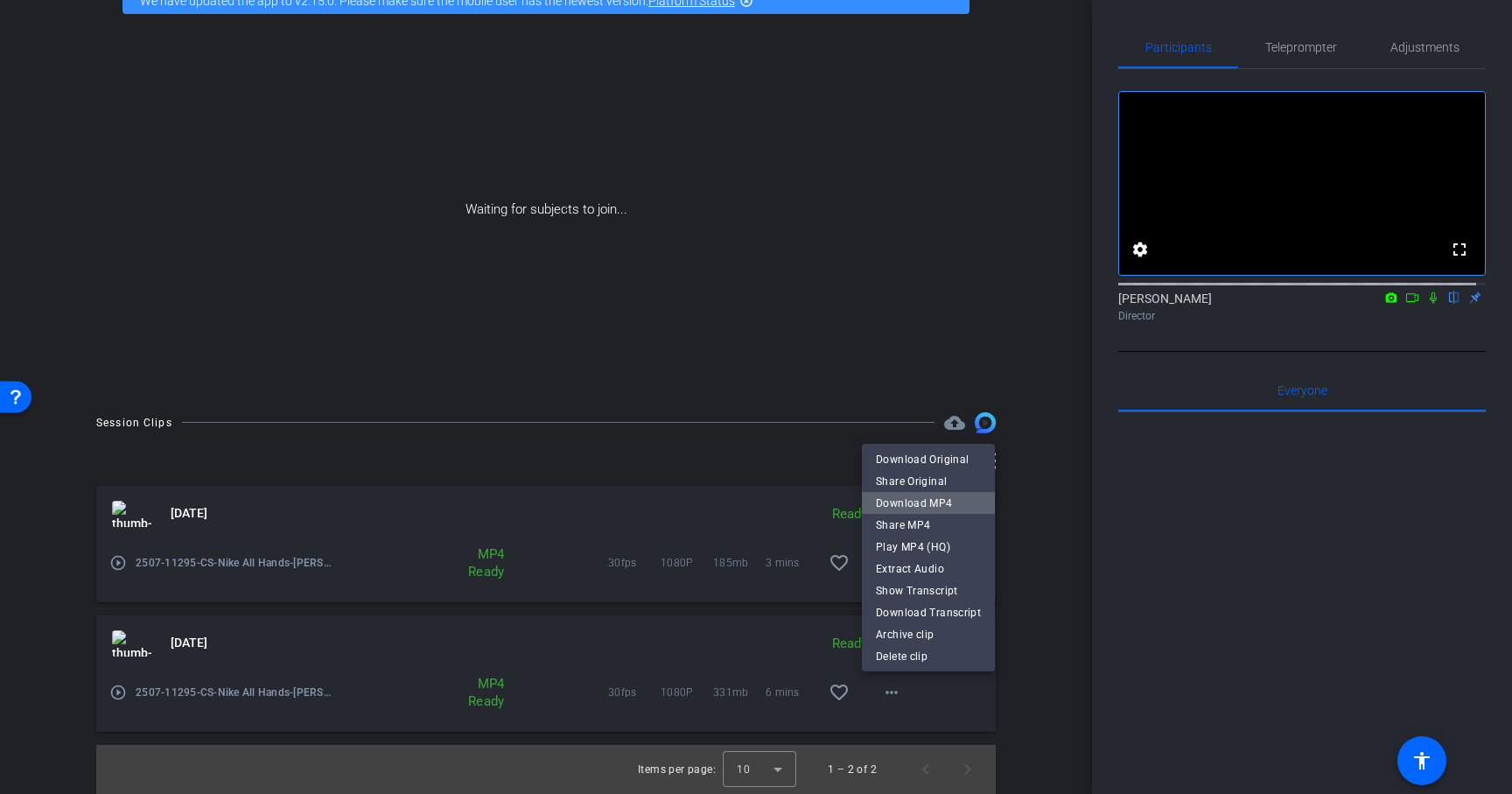
click at [930, 503] on span "Download MP4" at bounding box center [929, 504] width 105 height 21
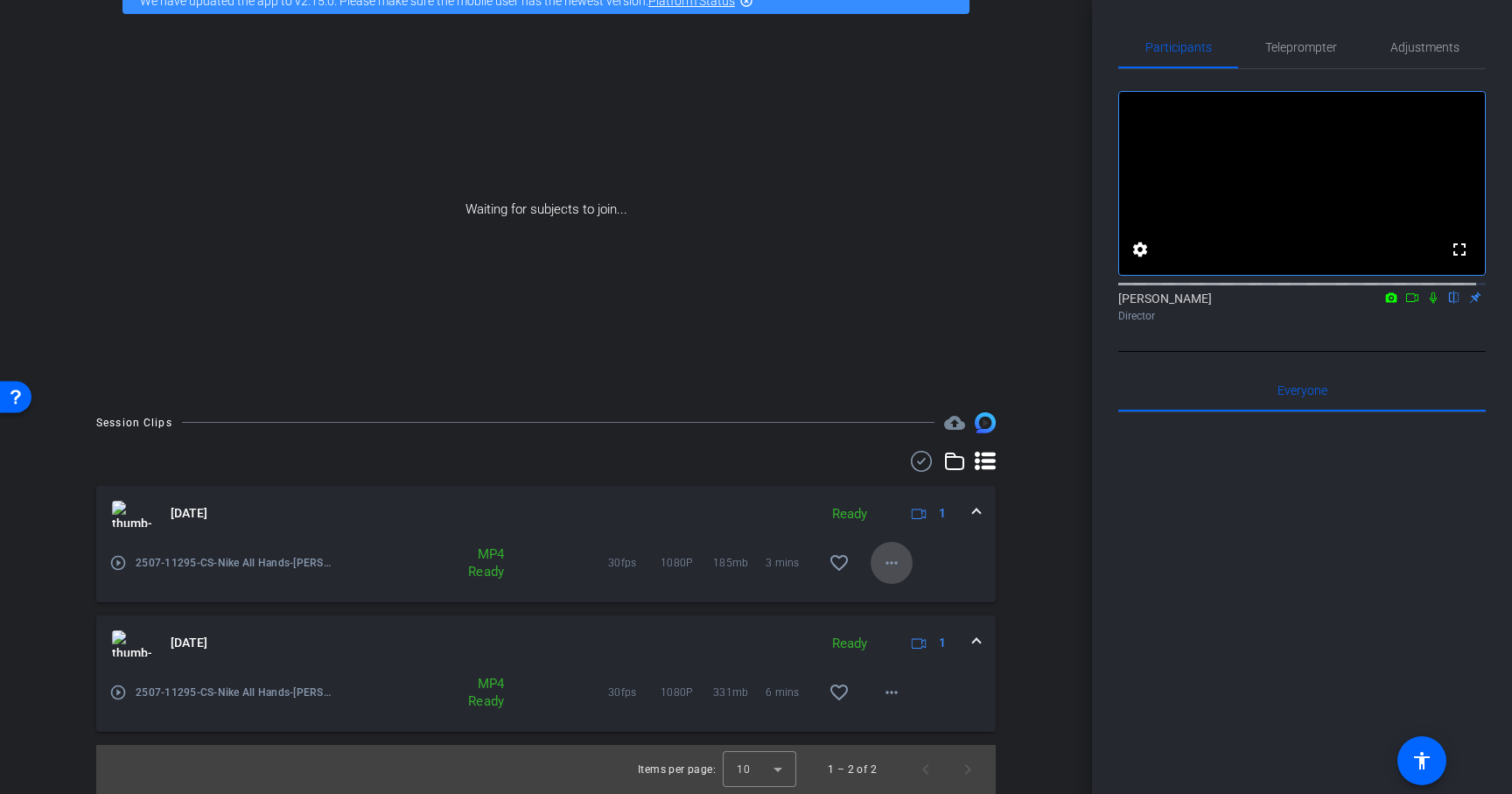
click at [887, 560] on mat-icon "more_horiz" at bounding box center [892, 563] width 21 height 21
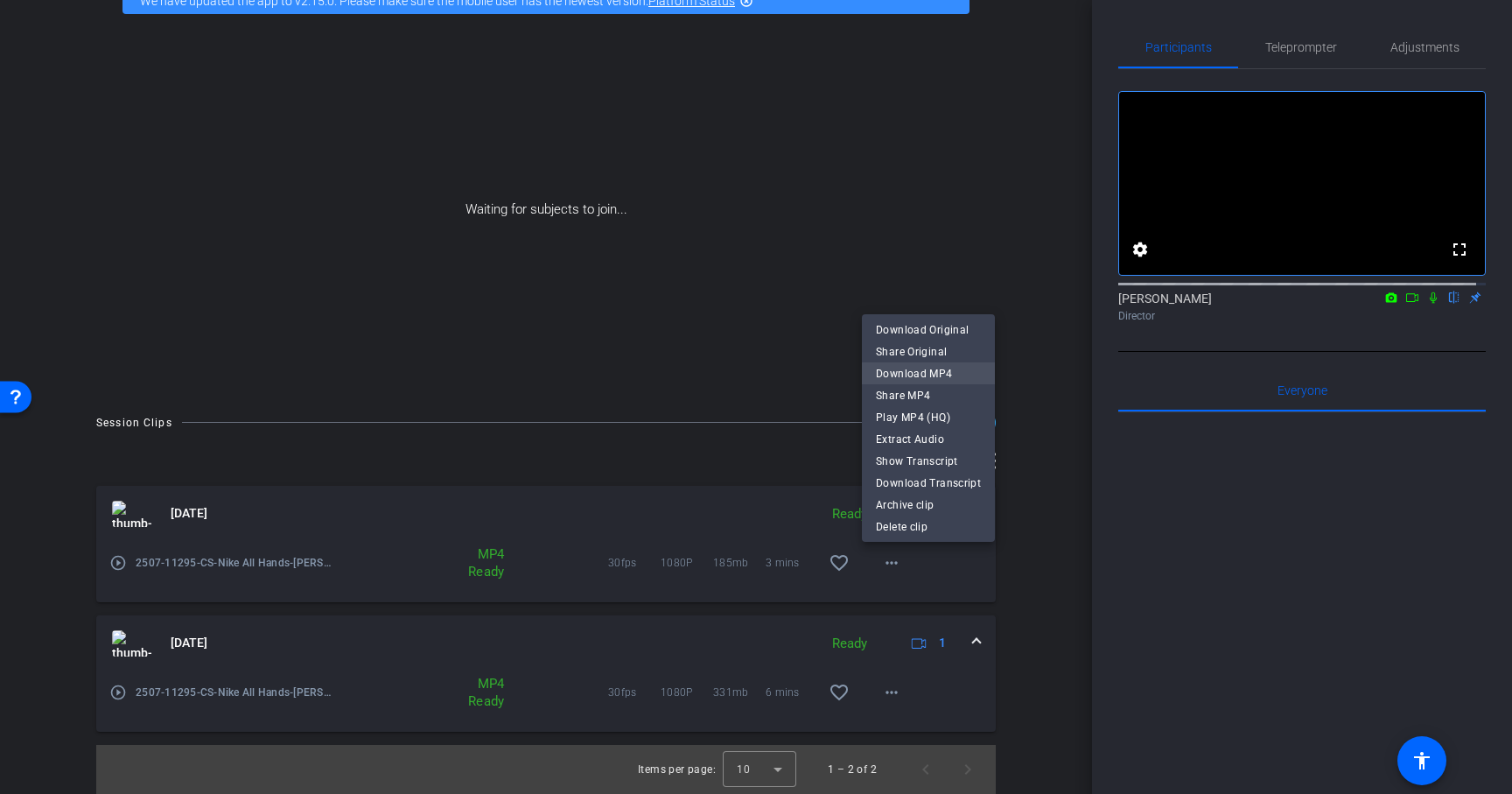
click at [936, 368] on span "Download MP4" at bounding box center [929, 374] width 105 height 21
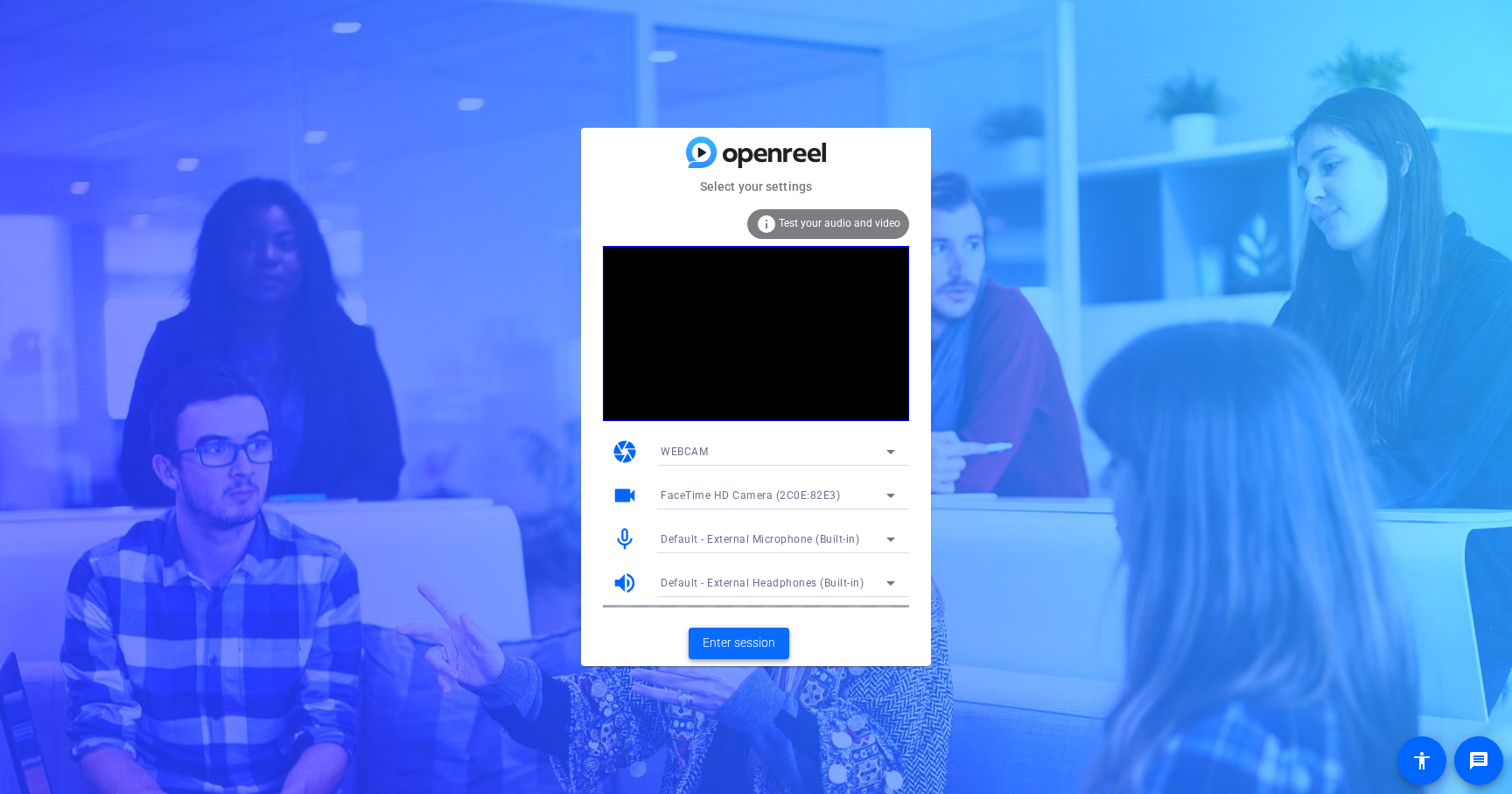
click at [731, 642] on span "Enter session" at bounding box center [739, 643] width 72 height 18
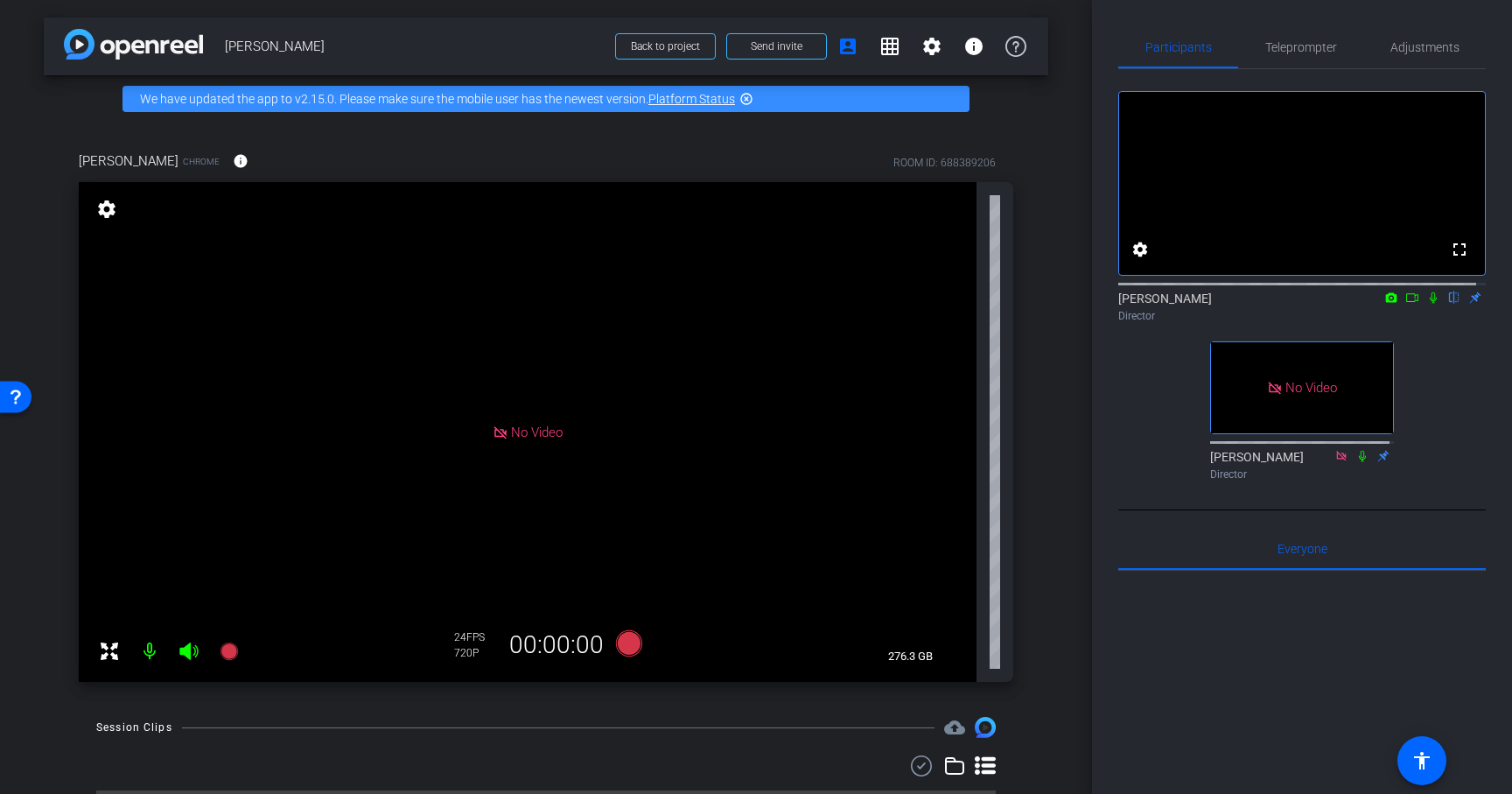
click at [33, 123] on div "arrow_back Brooke Illahuston Back to project Send invite account_box grid_on se…" at bounding box center [546, 397] width 1092 height 794
click at [38, 55] on div "arrow_back Brooke Illahuston Back to project Send invite account_box grid_on se…" at bounding box center [546, 397] width 1092 height 794
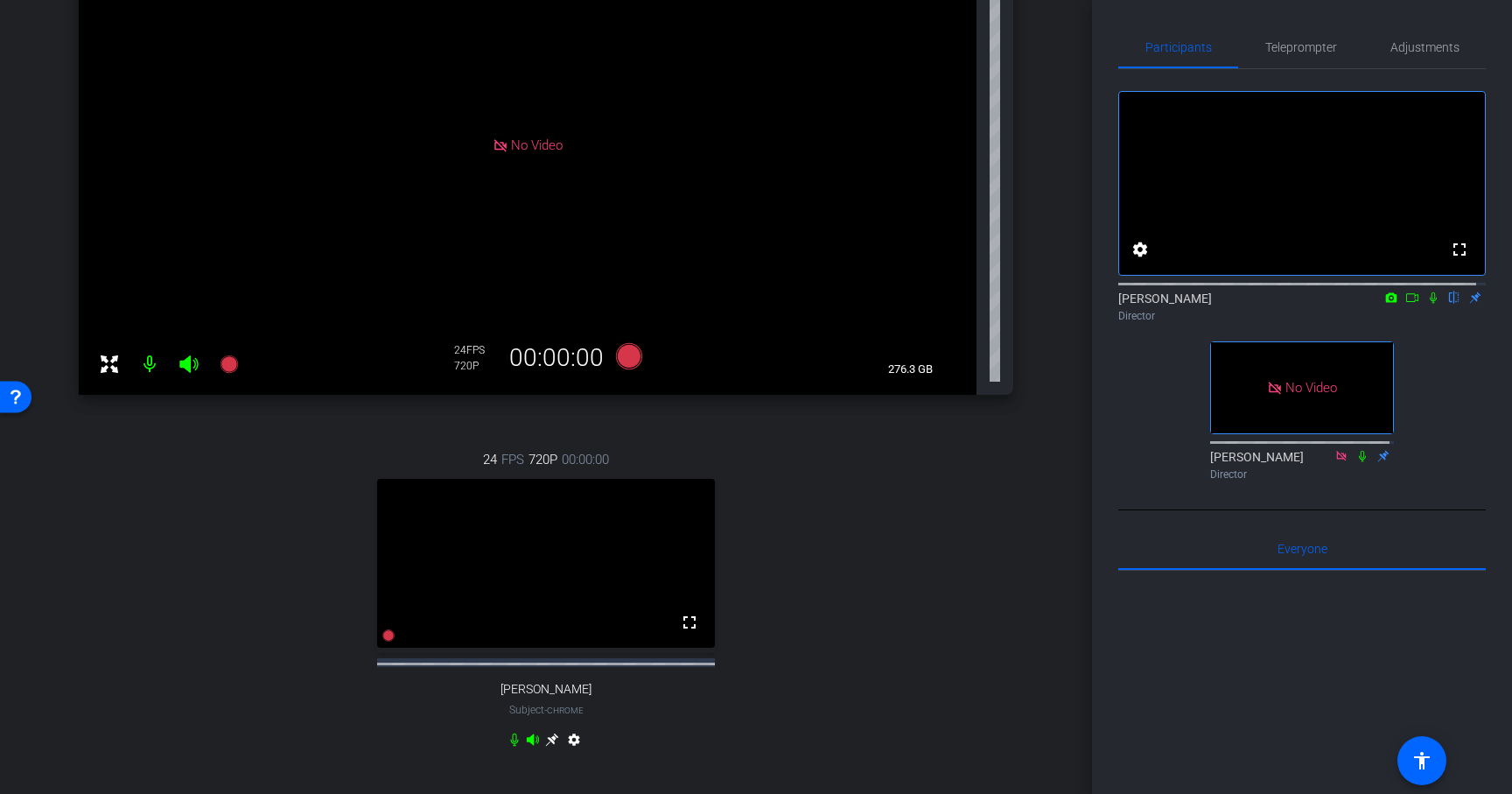
scroll to position [294, 0]
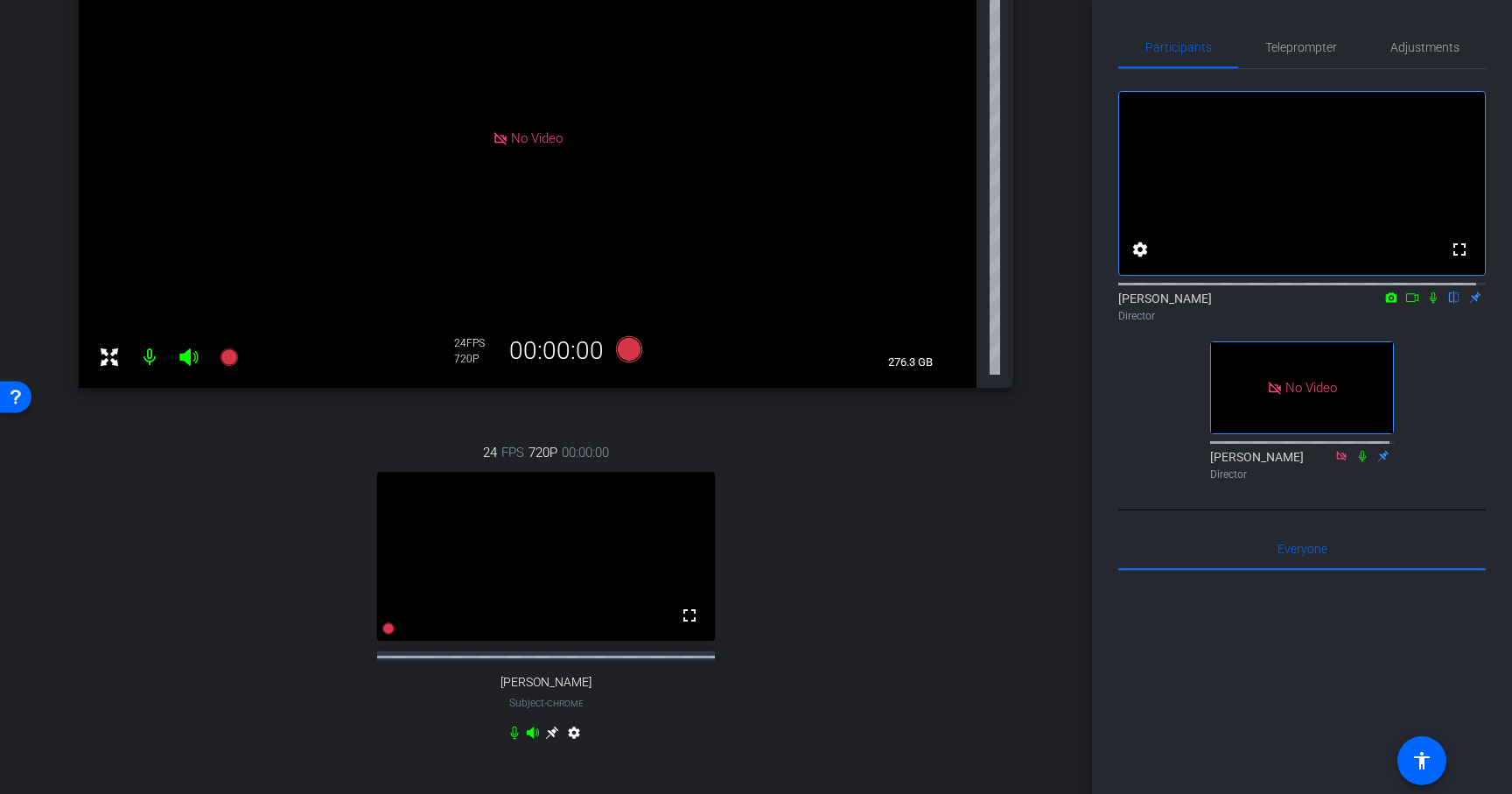
click at [546, 740] on icon at bounding box center [552, 733] width 13 height 13
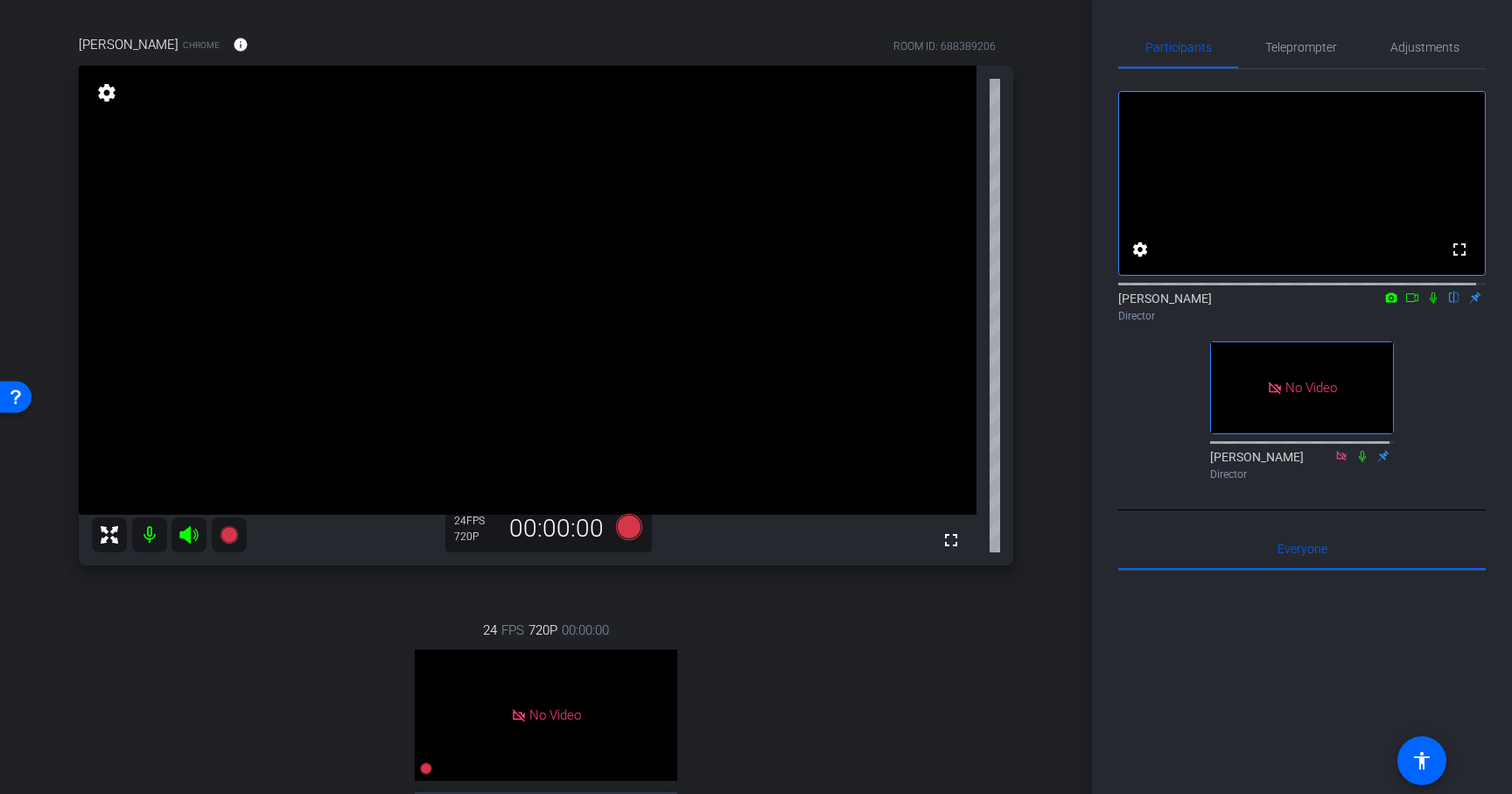
scroll to position [108, 0]
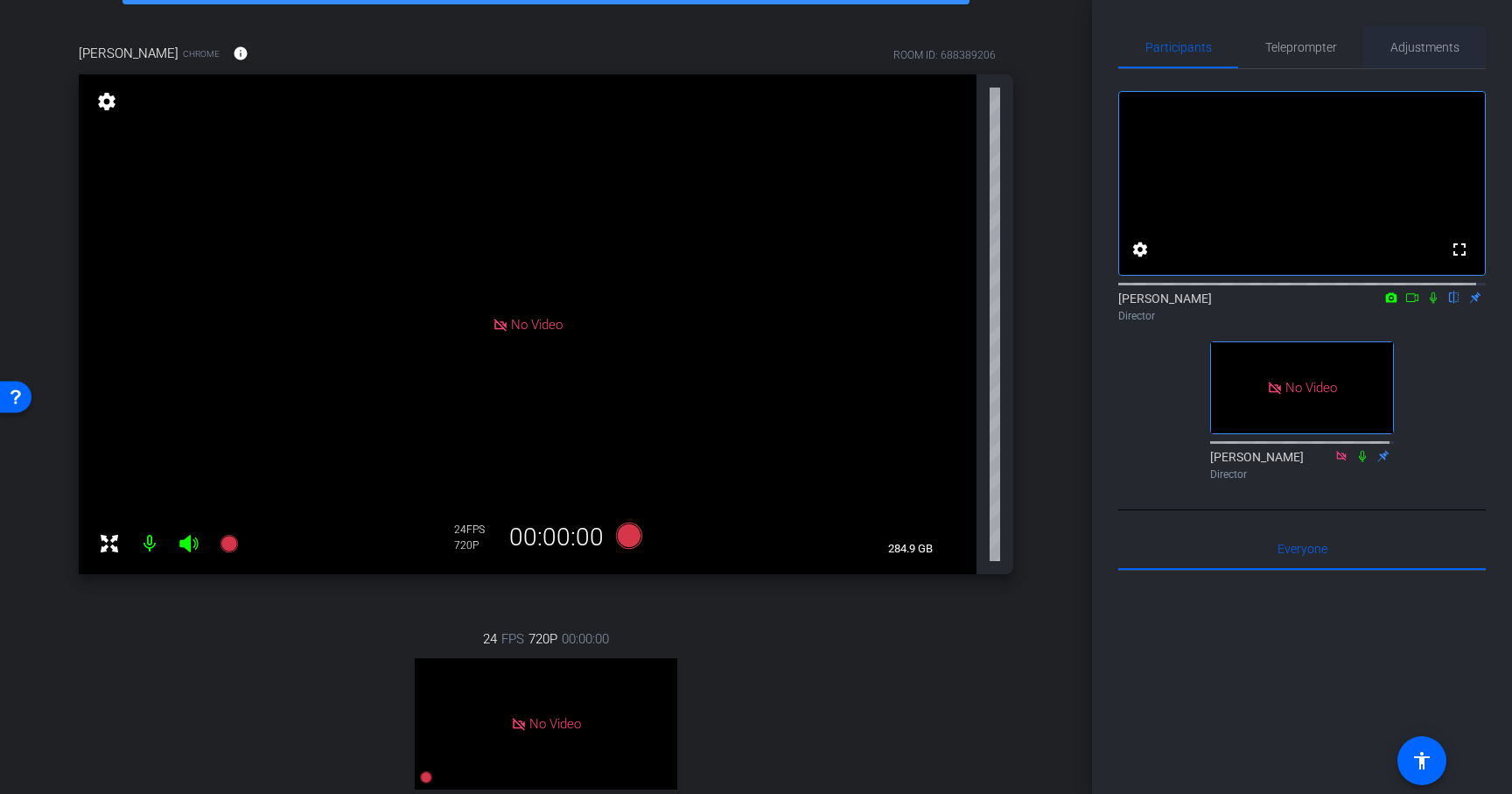
click at [1415, 54] on span "Adjustments" at bounding box center [1424, 48] width 69 height 42
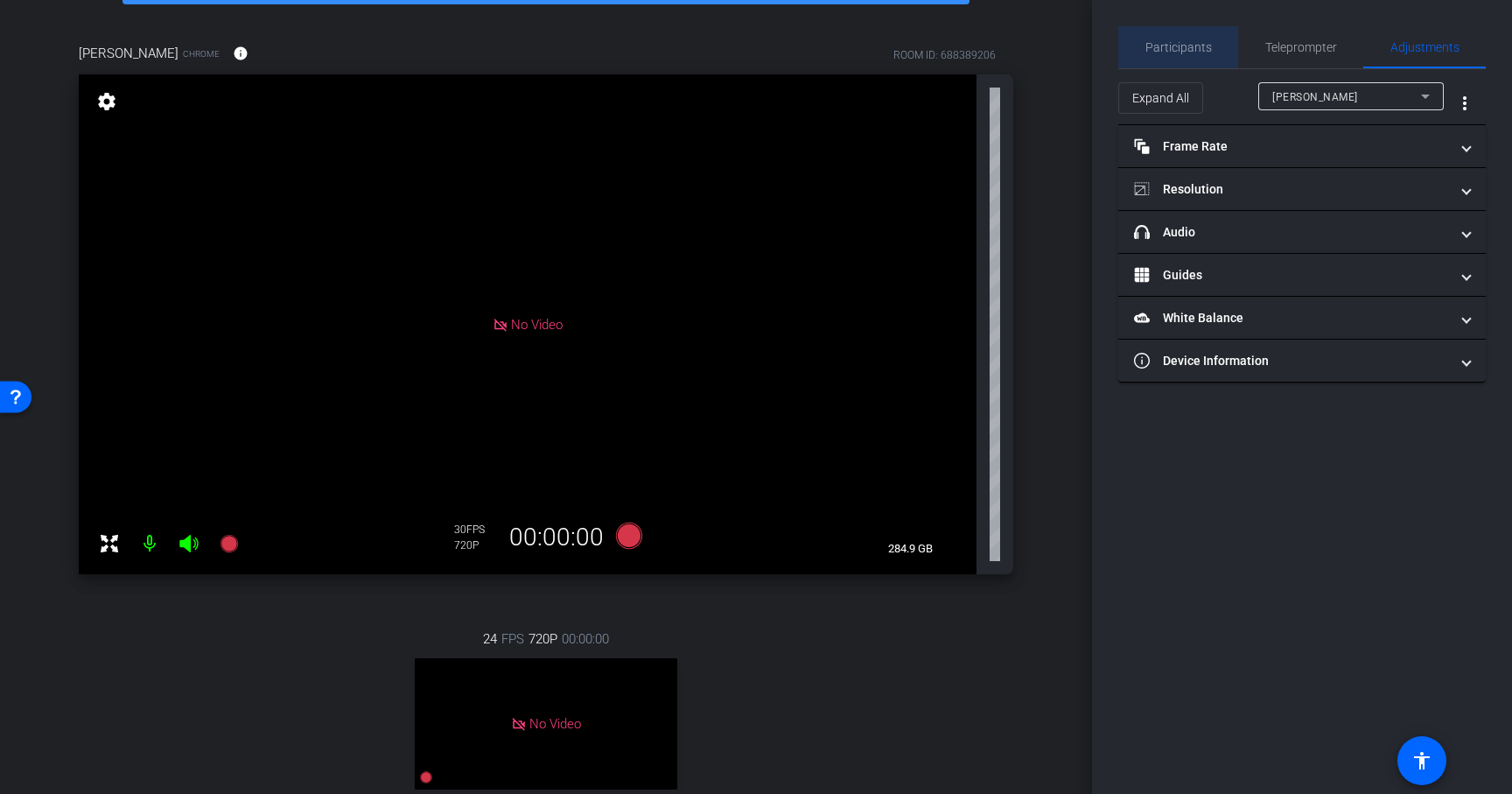
click at [1198, 47] on span "Participants" at bounding box center [1179, 47] width 67 height 12
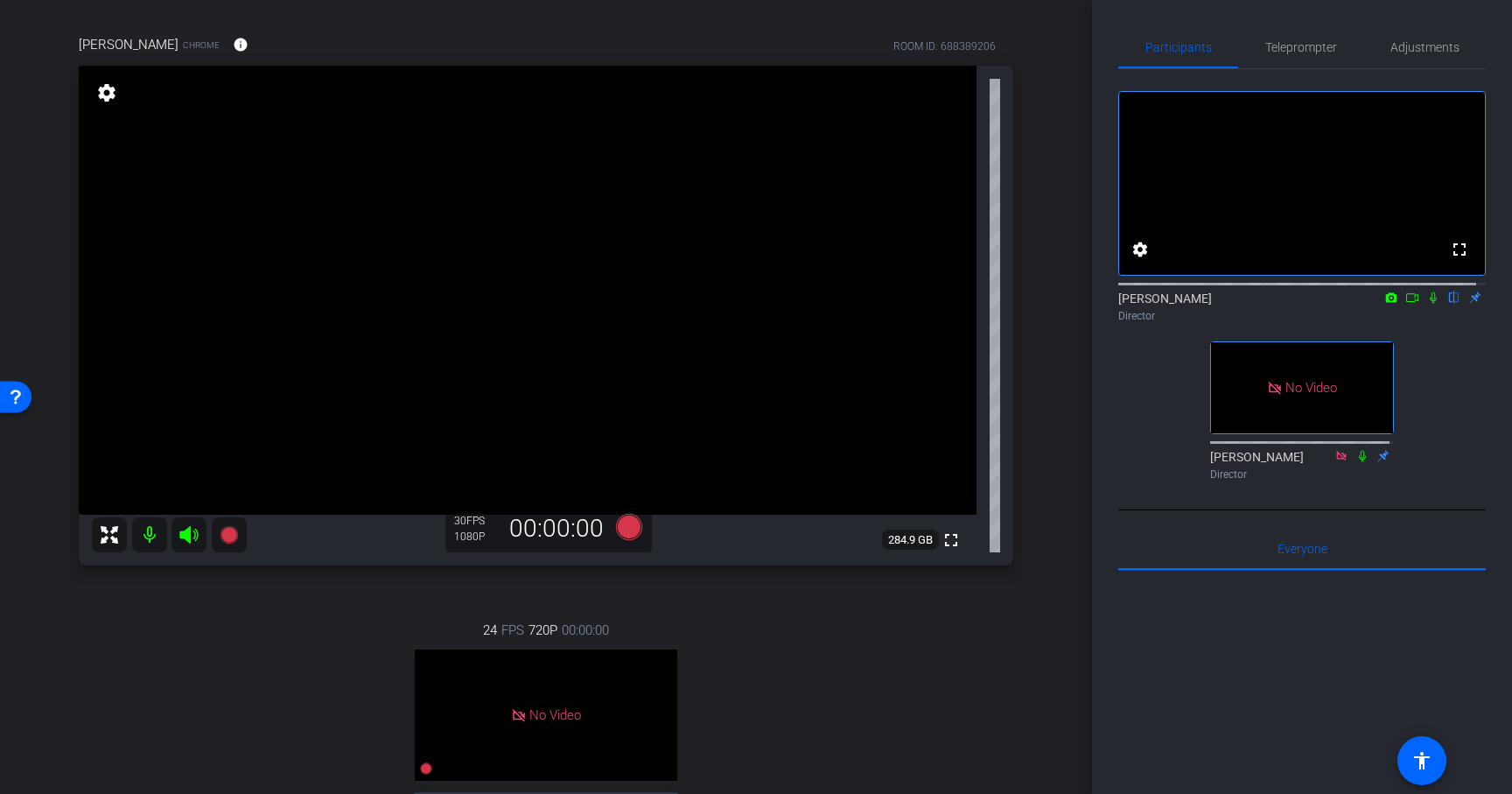
scroll to position [96, 0]
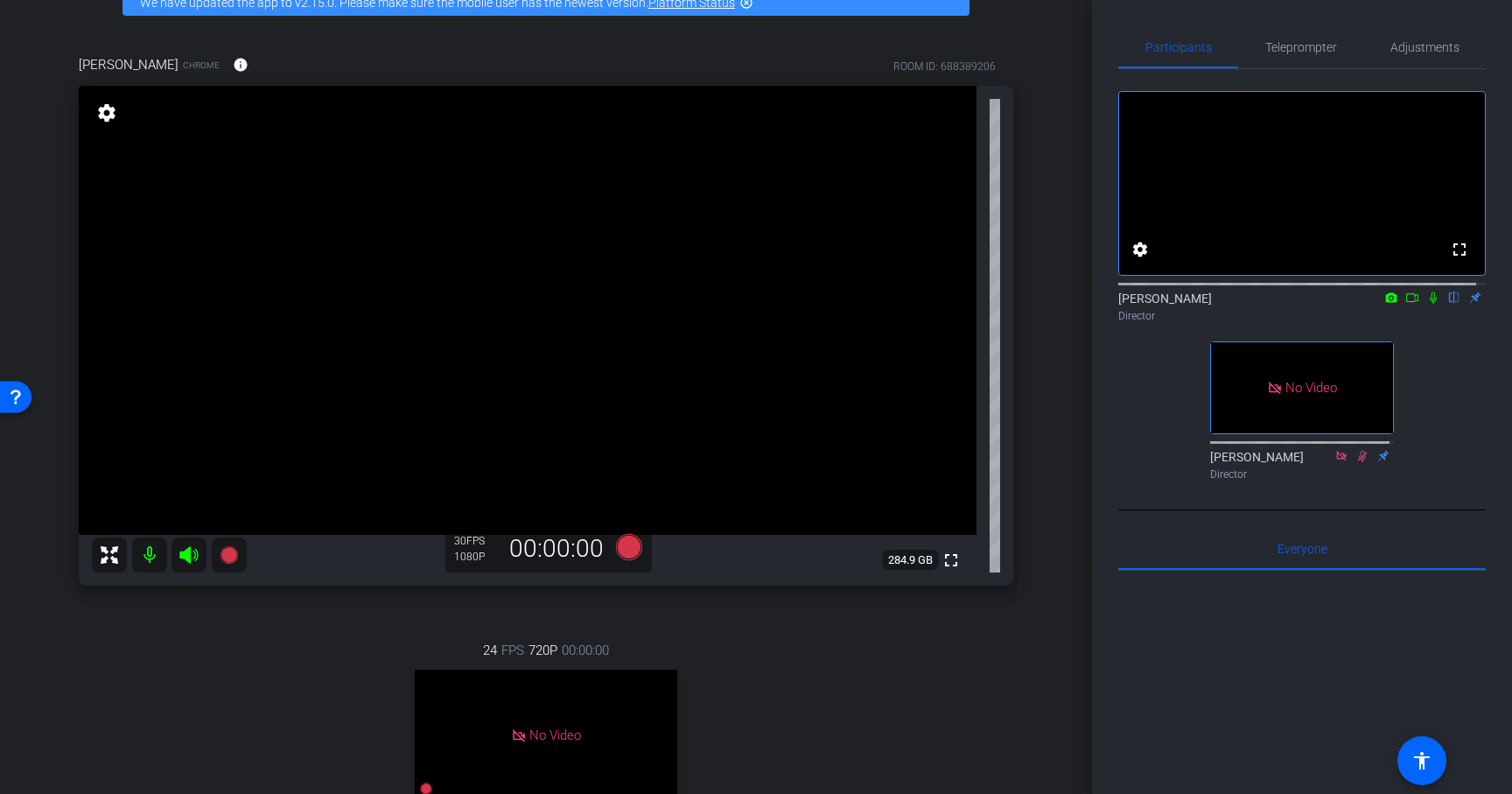
click at [1408, 302] on icon at bounding box center [1412, 297] width 12 height 9
click at [231, 558] on icon at bounding box center [228, 555] width 17 height 17
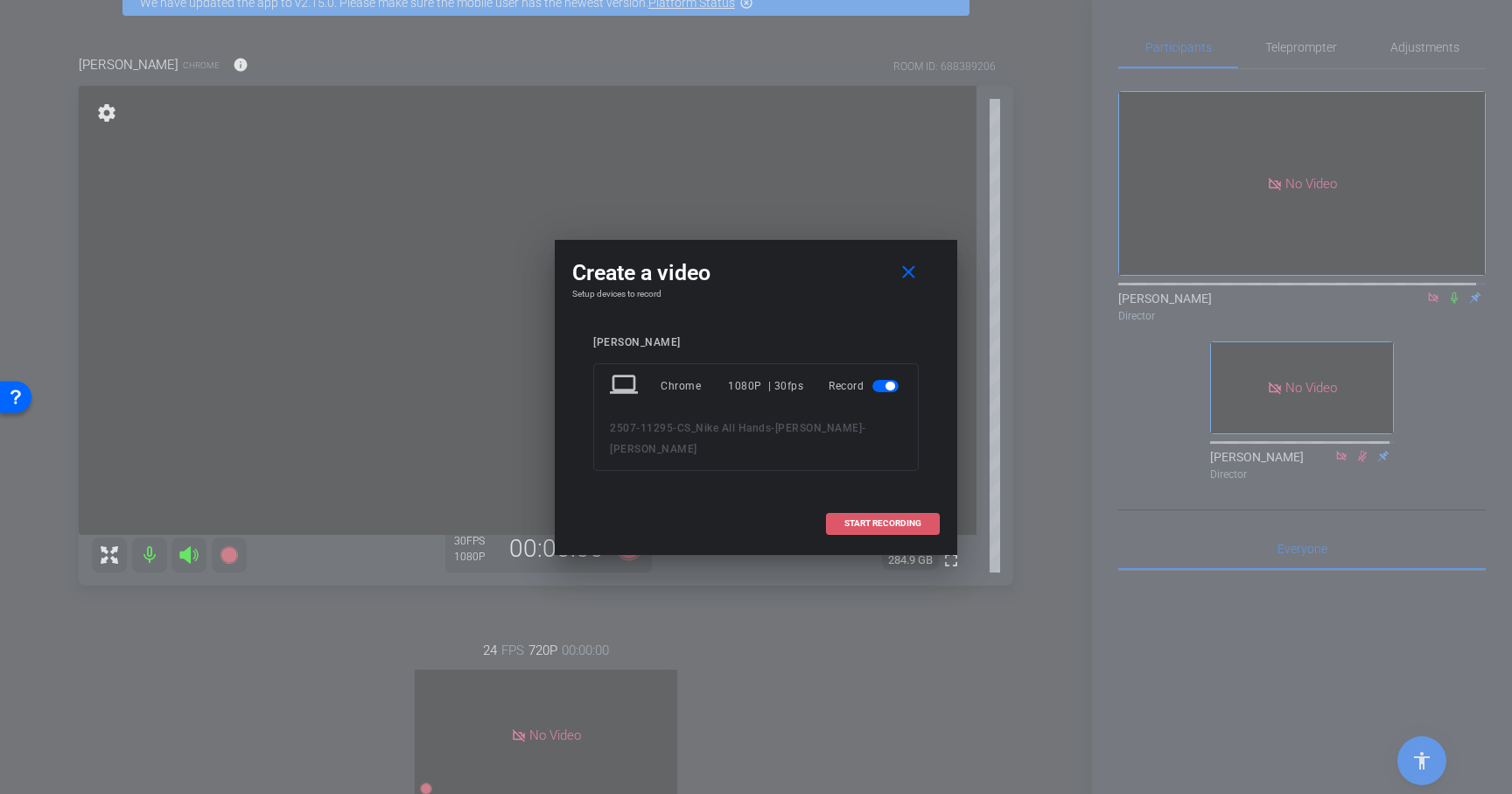
click at [854, 525] on span "START RECORDING" at bounding box center [883, 523] width 77 height 9
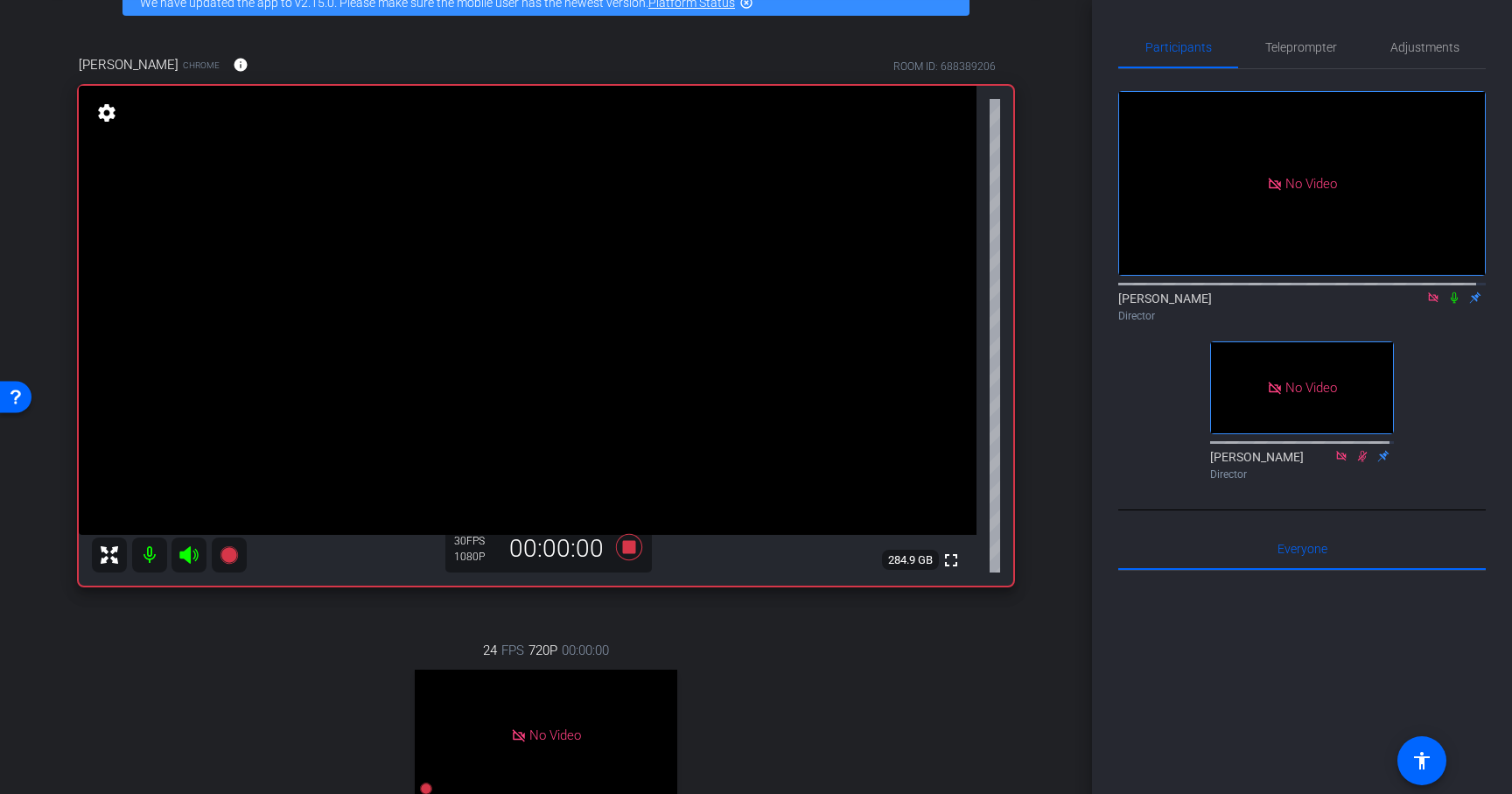
click at [1447, 304] on icon at bounding box center [1454, 297] width 14 height 12
click at [620, 549] on icon at bounding box center [629, 547] width 27 height 27
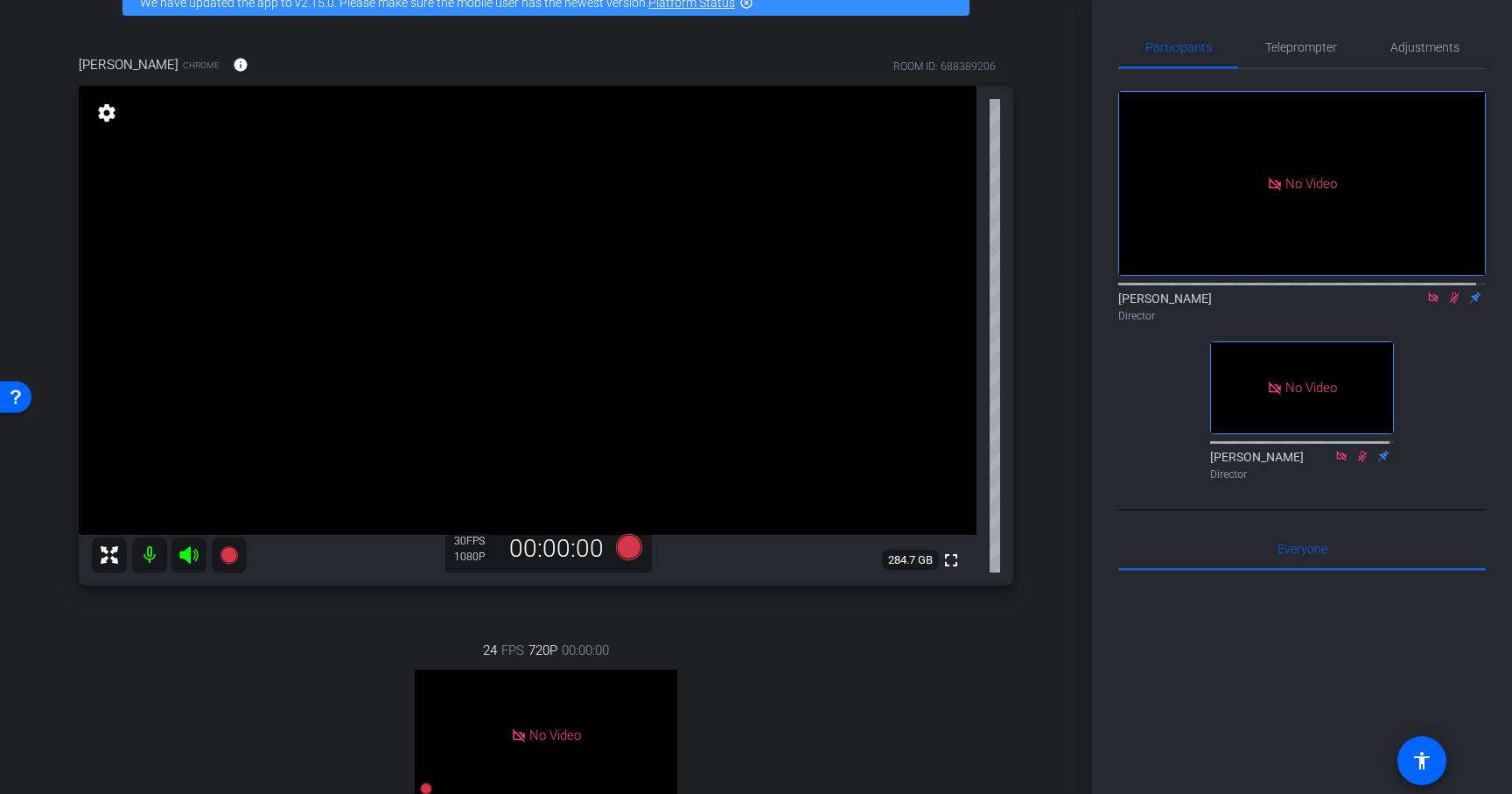
click at [1450, 304] on icon at bounding box center [1455, 298] width 10 height 11
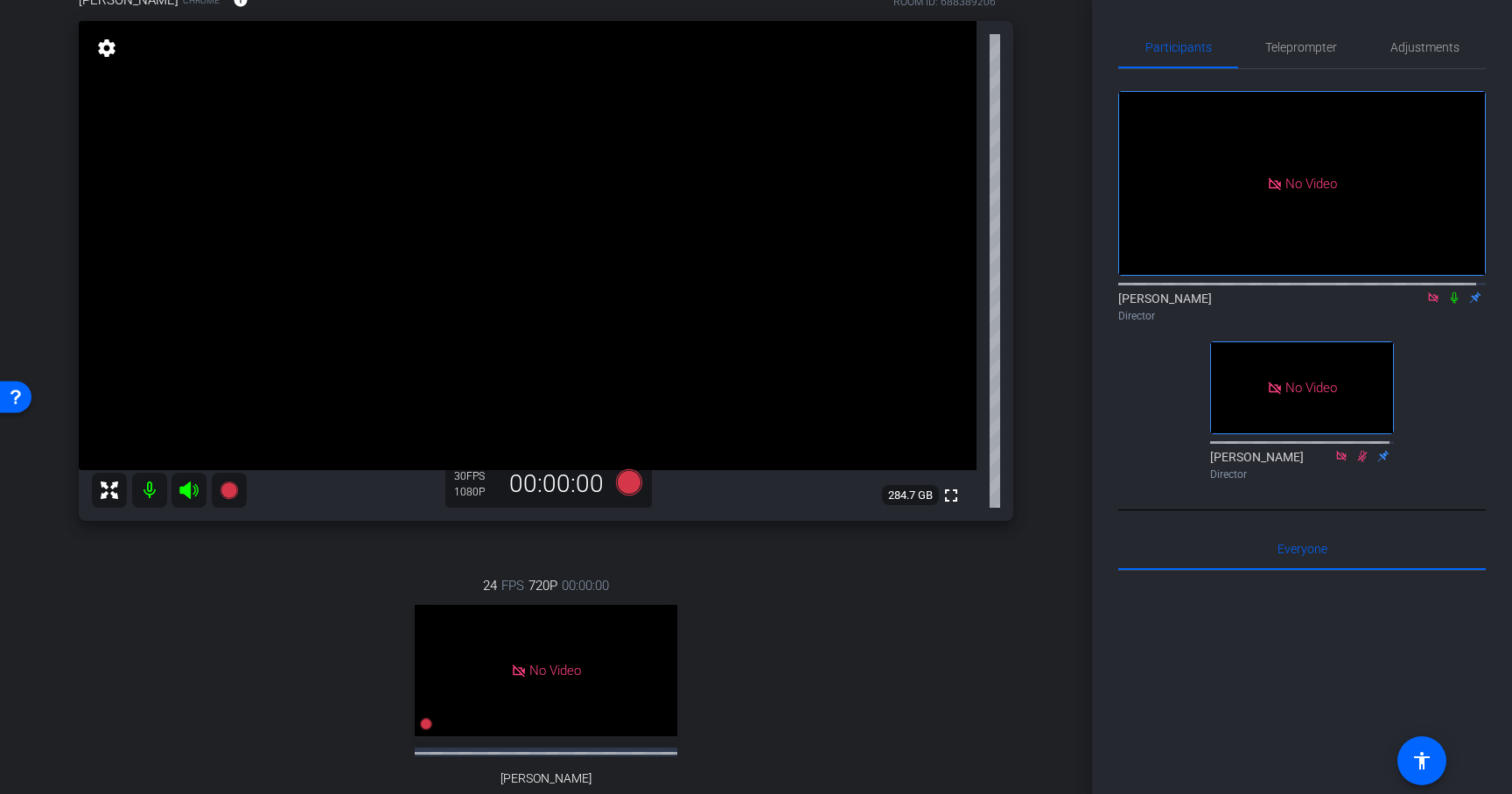
scroll to position [152, 0]
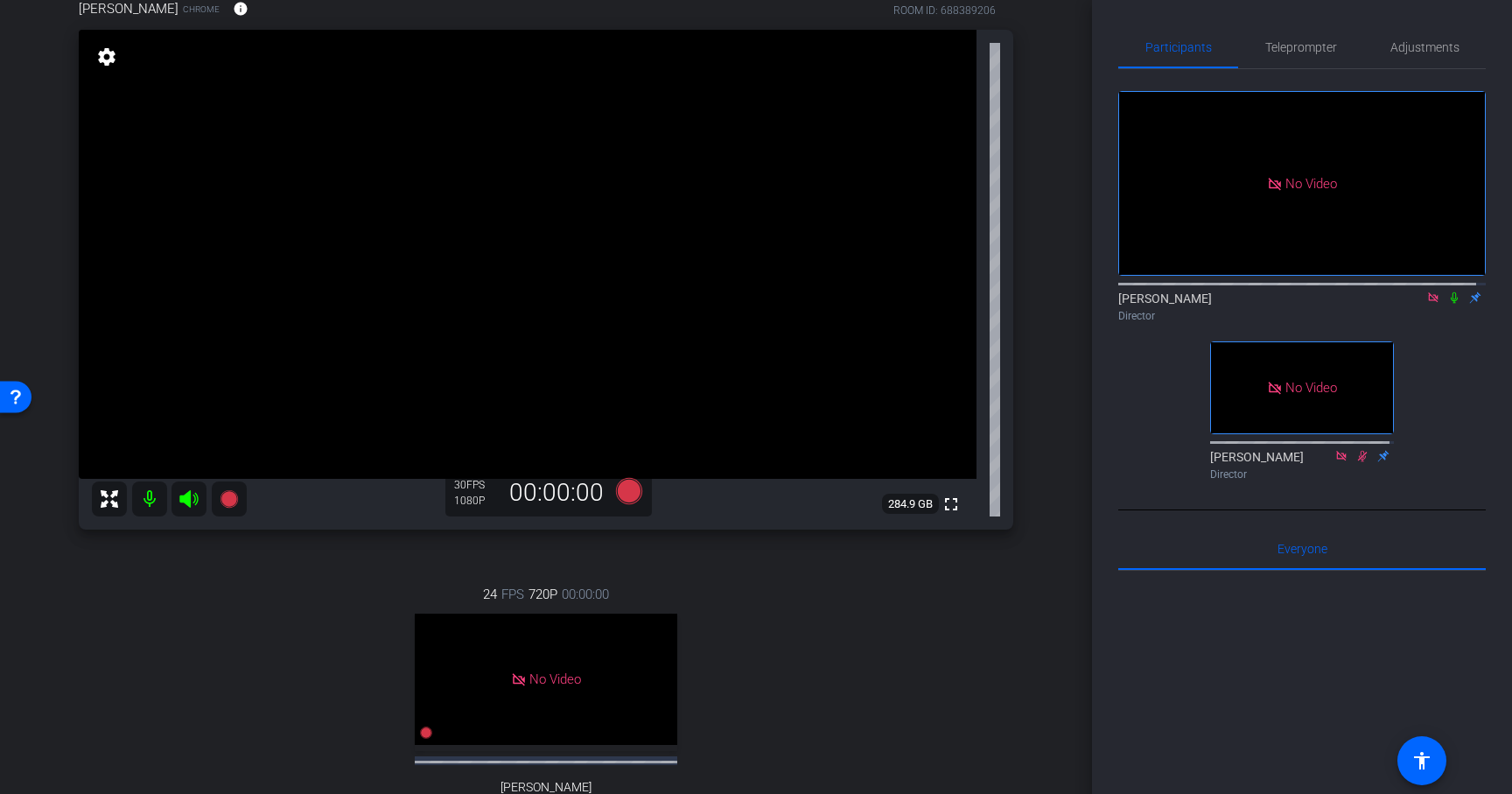
click at [287, 576] on div "24 FPS 720P 00:00:00 No Video sarah Subject - Chrome settings" at bounding box center [546, 718] width 934 height 324
click at [245, 549] on div "Brooke Chrome info ROOM ID: 688389206 fullscreen settings 284.9 GB 30 FPS 1080P…" at bounding box center [546, 434] width 1005 height 927
click at [226, 496] on icon at bounding box center [228, 499] width 17 height 17
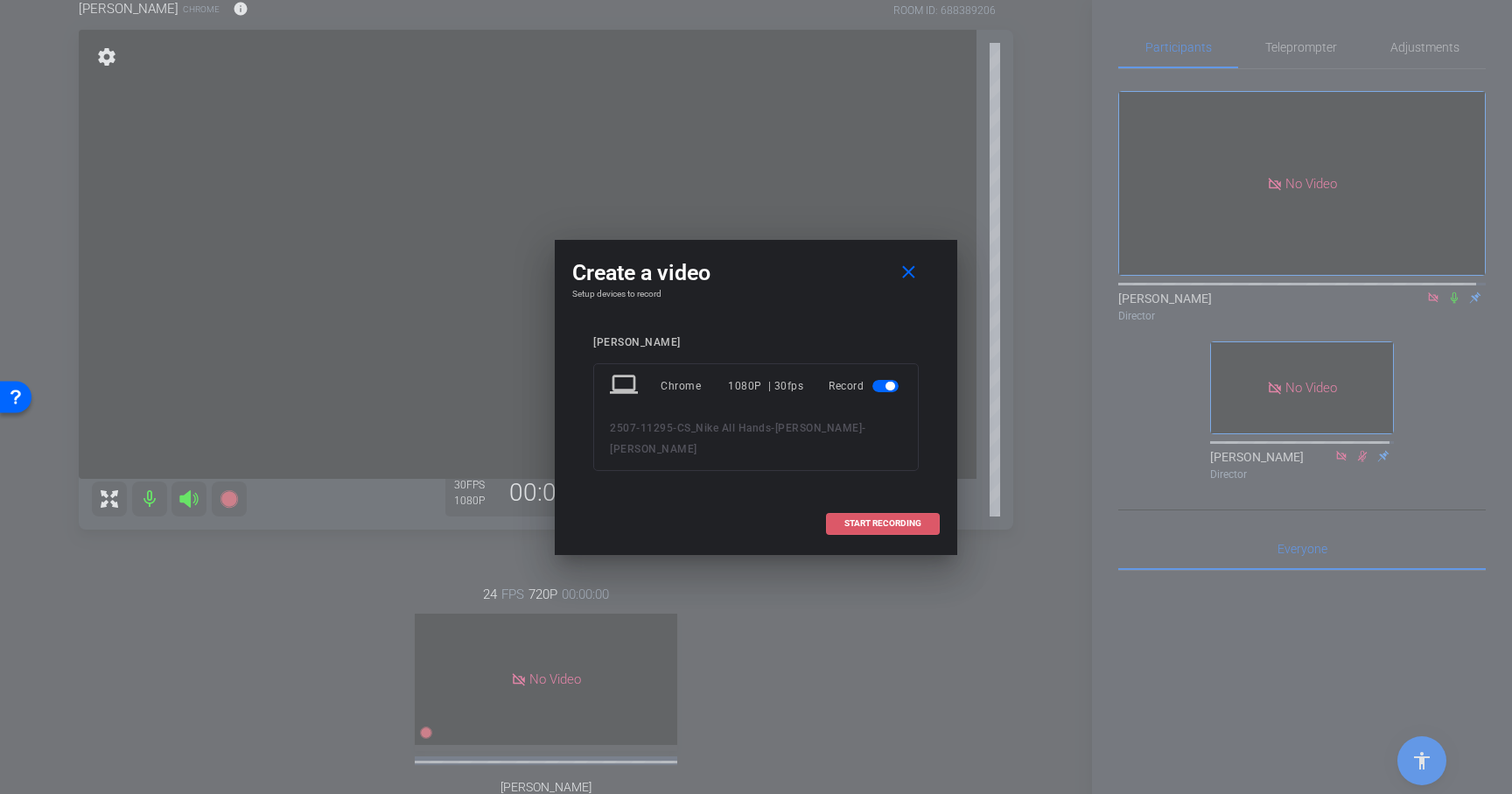
click at [918, 526] on span "START RECORDING" at bounding box center [883, 523] width 77 height 9
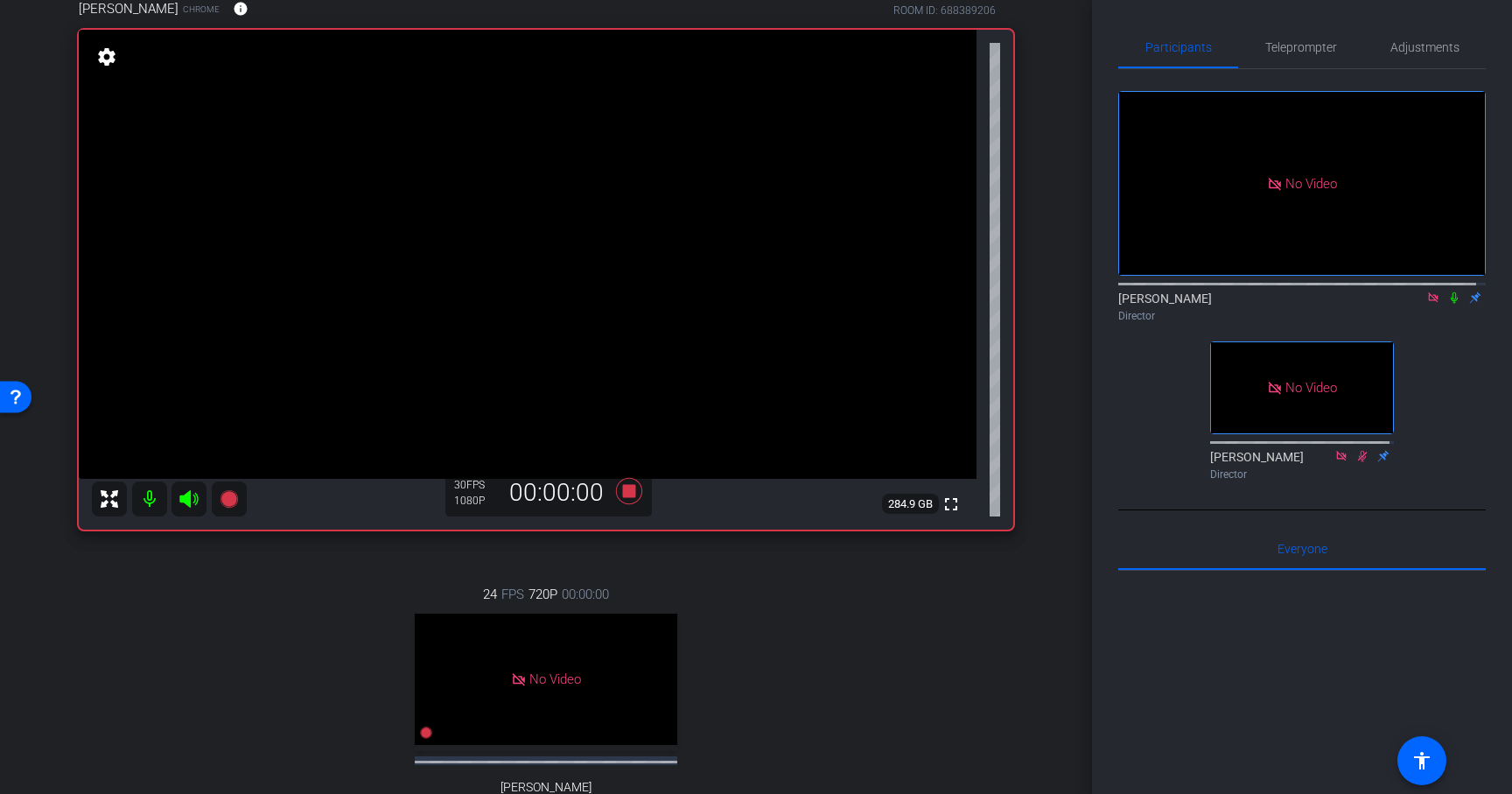
click at [1447, 304] on icon at bounding box center [1454, 297] width 14 height 12
click at [626, 495] on icon at bounding box center [629, 491] width 27 height 27
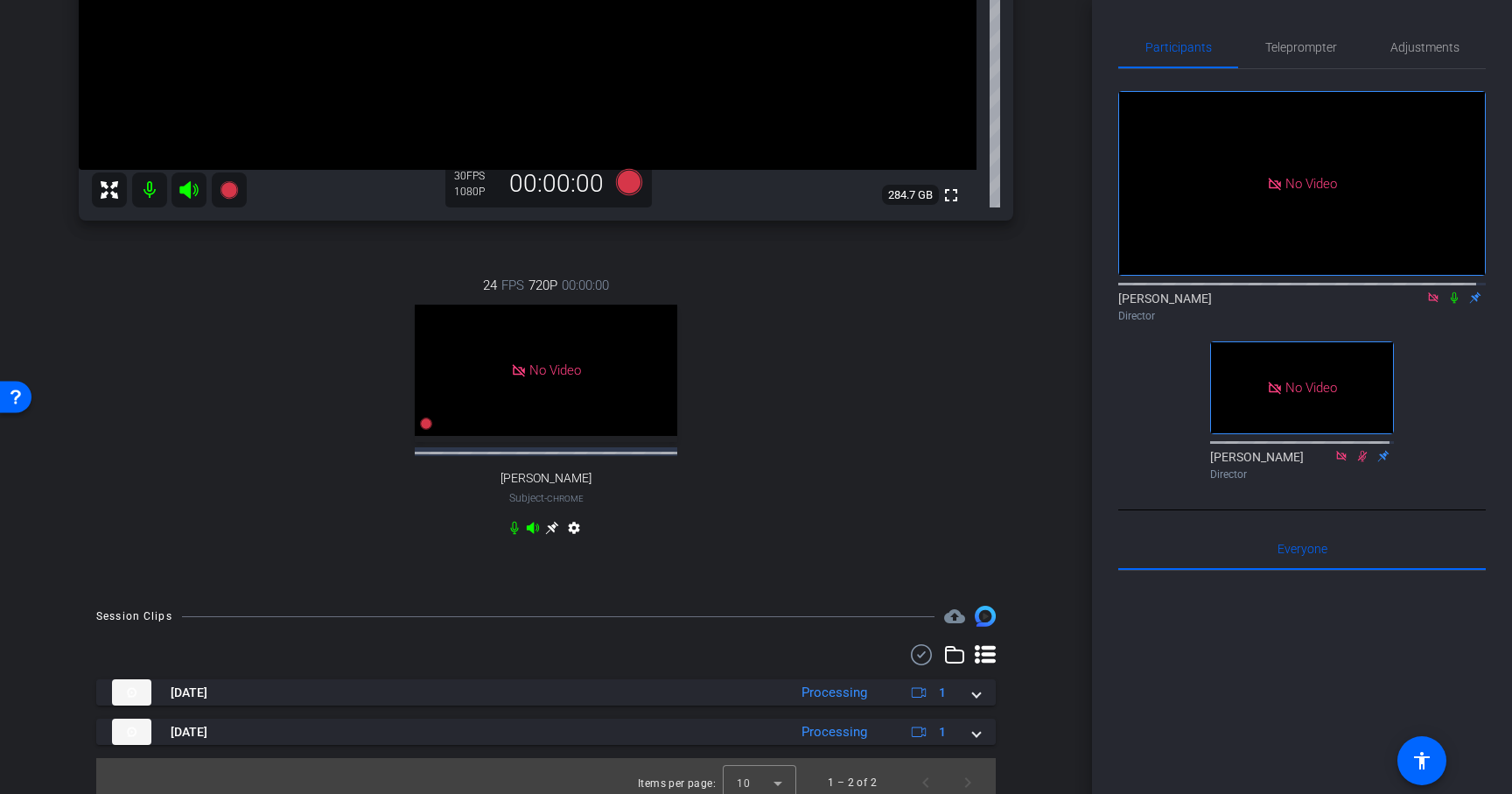
scroll to position [474, 0]
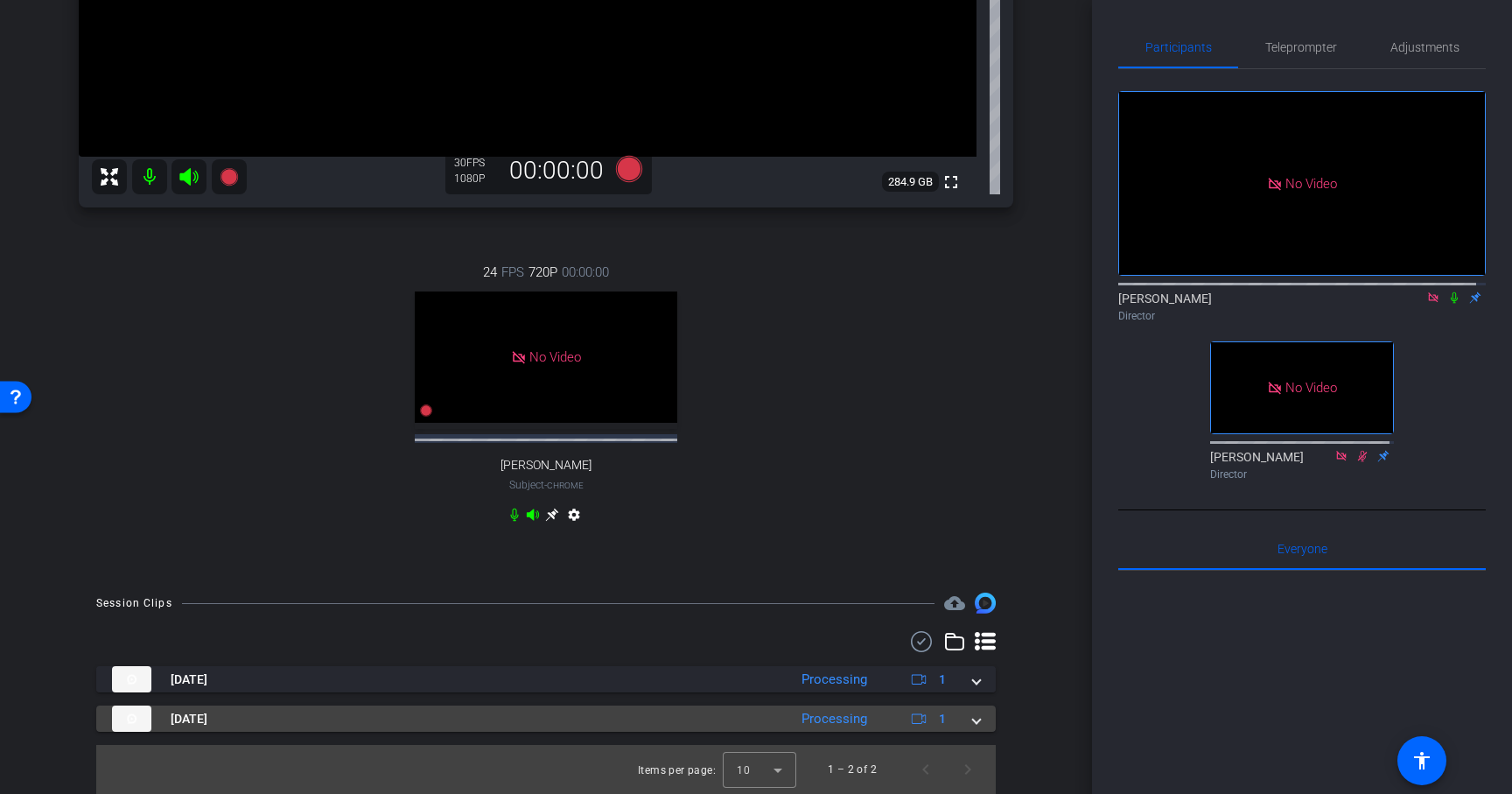
click at [973, 714] on span at bounding box center [976, 719] width 7 height 18
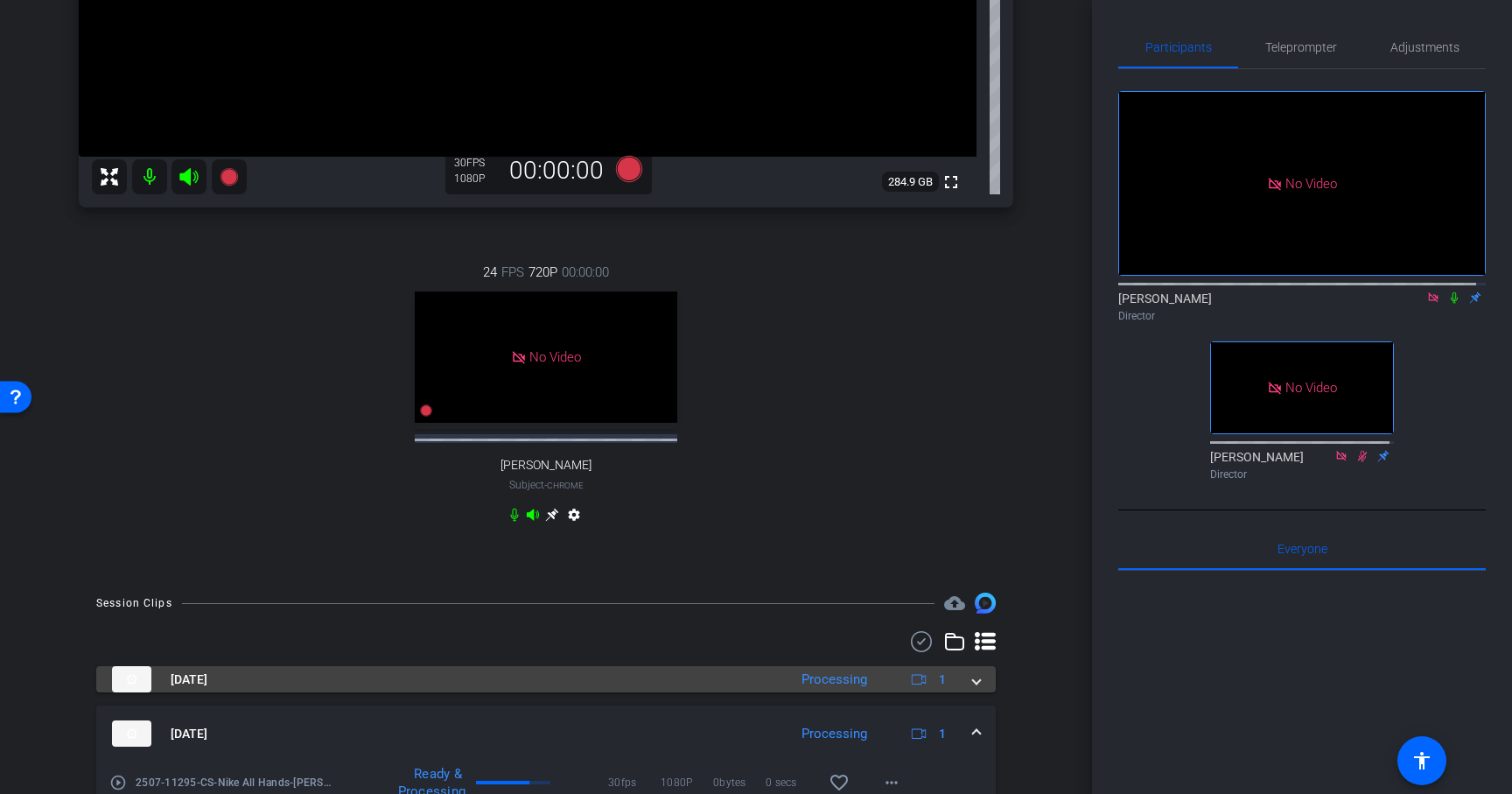
click at [973, 682] on span at bounding box center [976, 679] width 7 height 18
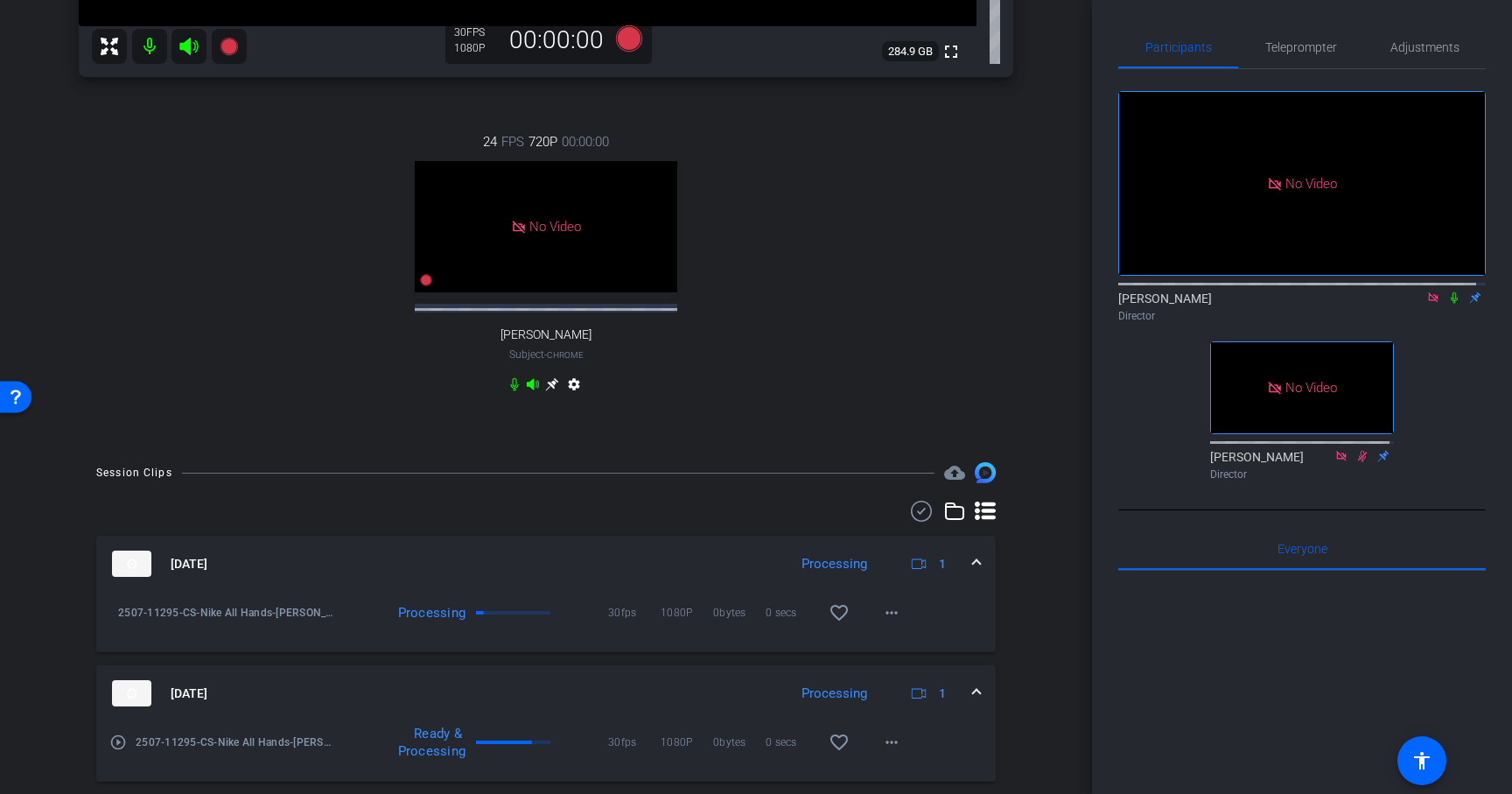
scroll to position [605, 0]
click at [1428, 302] on icon at bounding box center [1433, 297] width 10 height 10
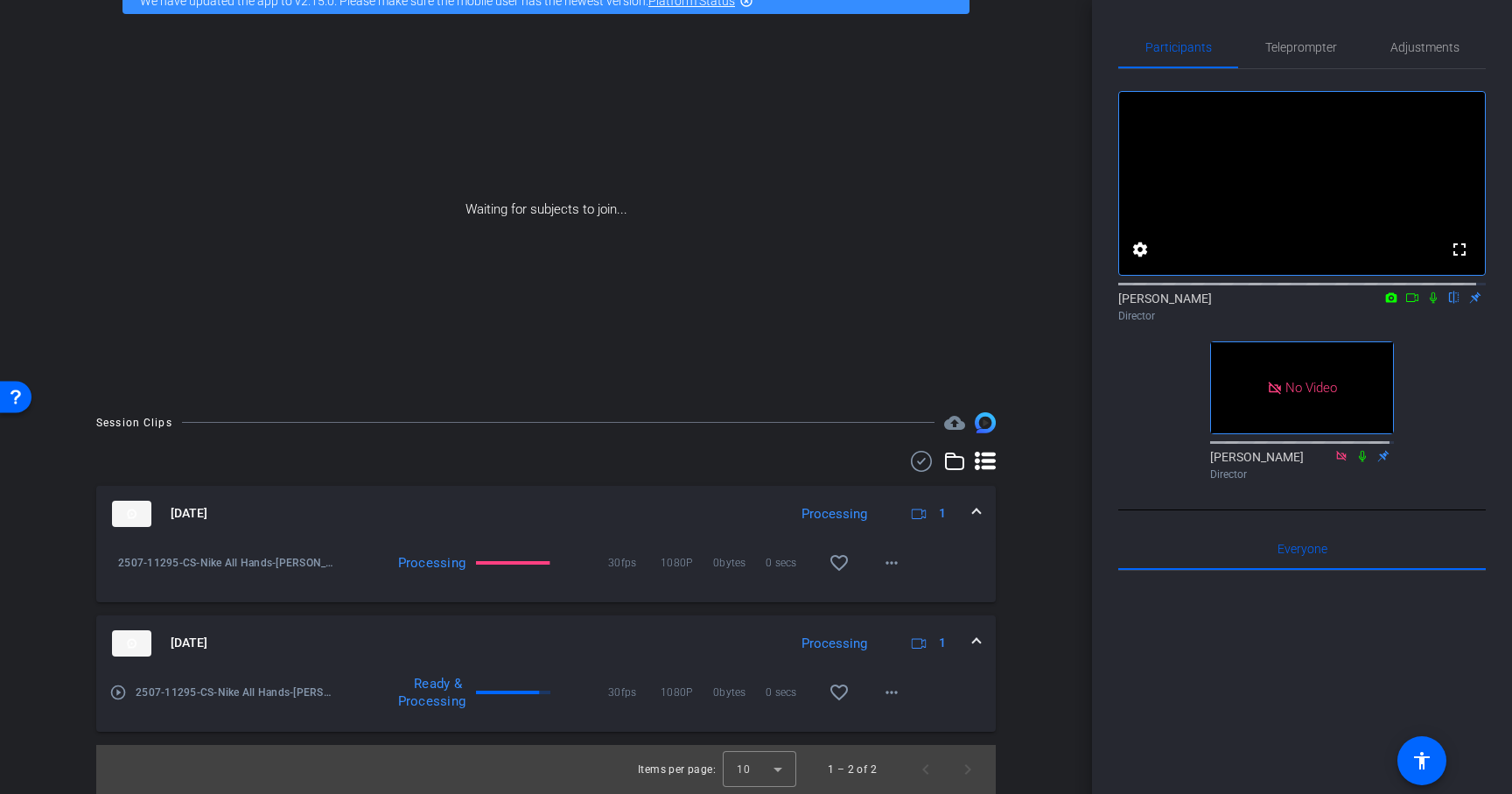
scroll to position [98, 0]
click at [1031, 590] on div "Session Clips cloud_upload Aug 15, 2025 Processing 1 play_circle_outline 2507-1…" at bounding box center [546, 603] width 1005 height 382
click at [888, 693] on mat-icon "more_horiz" at bounding box center [892, 692] width 21 height 21
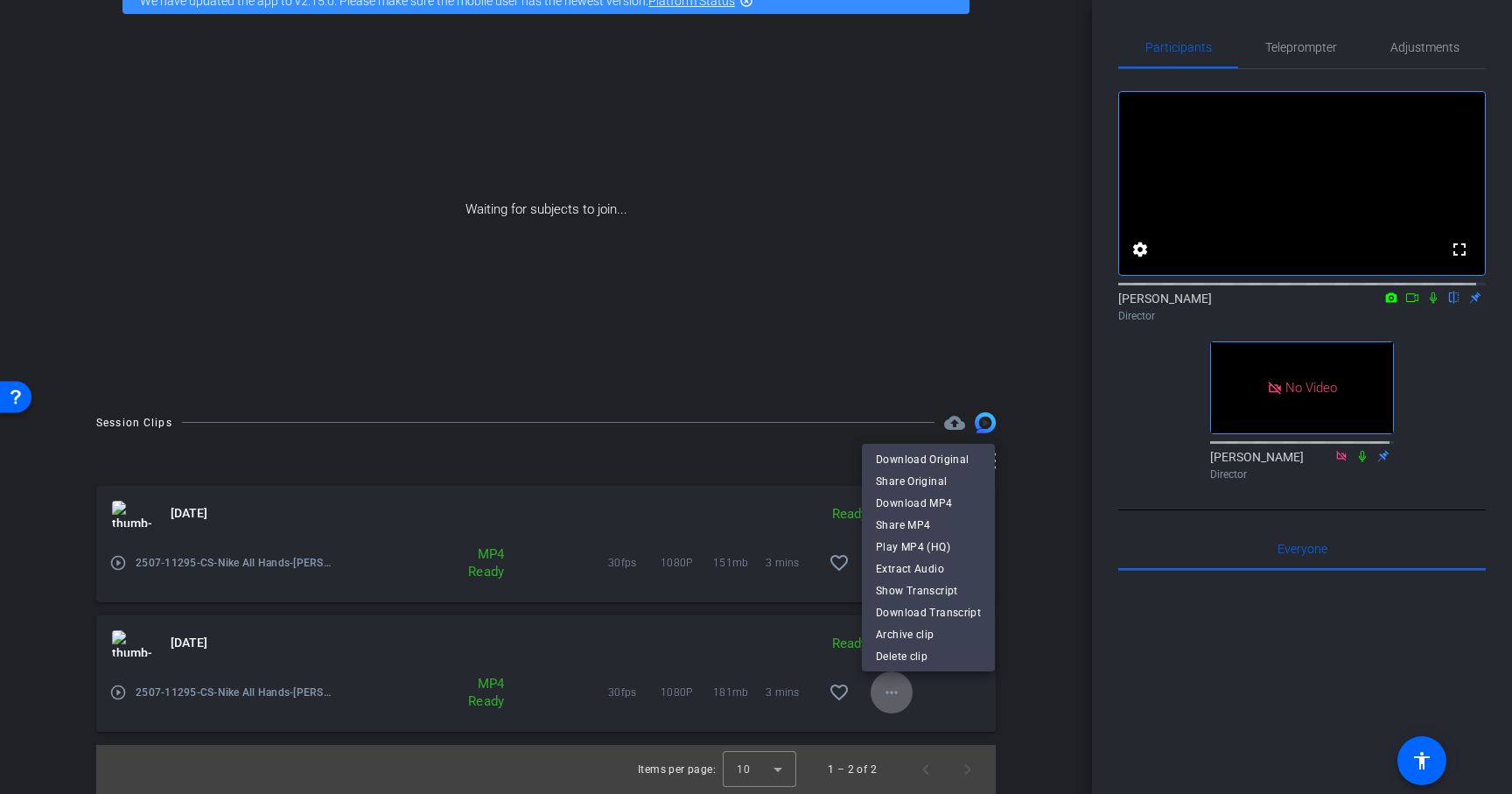
click at [888, 693] on body "Accessibility Screen-Reader Guide, Feedback, and Issue Reporting | New window m…" at bounding box center [756, 397] width 1512 height 794
click at [916, 496] on span "Download MP4" at bounding box center [929, 504] width 105 height 21
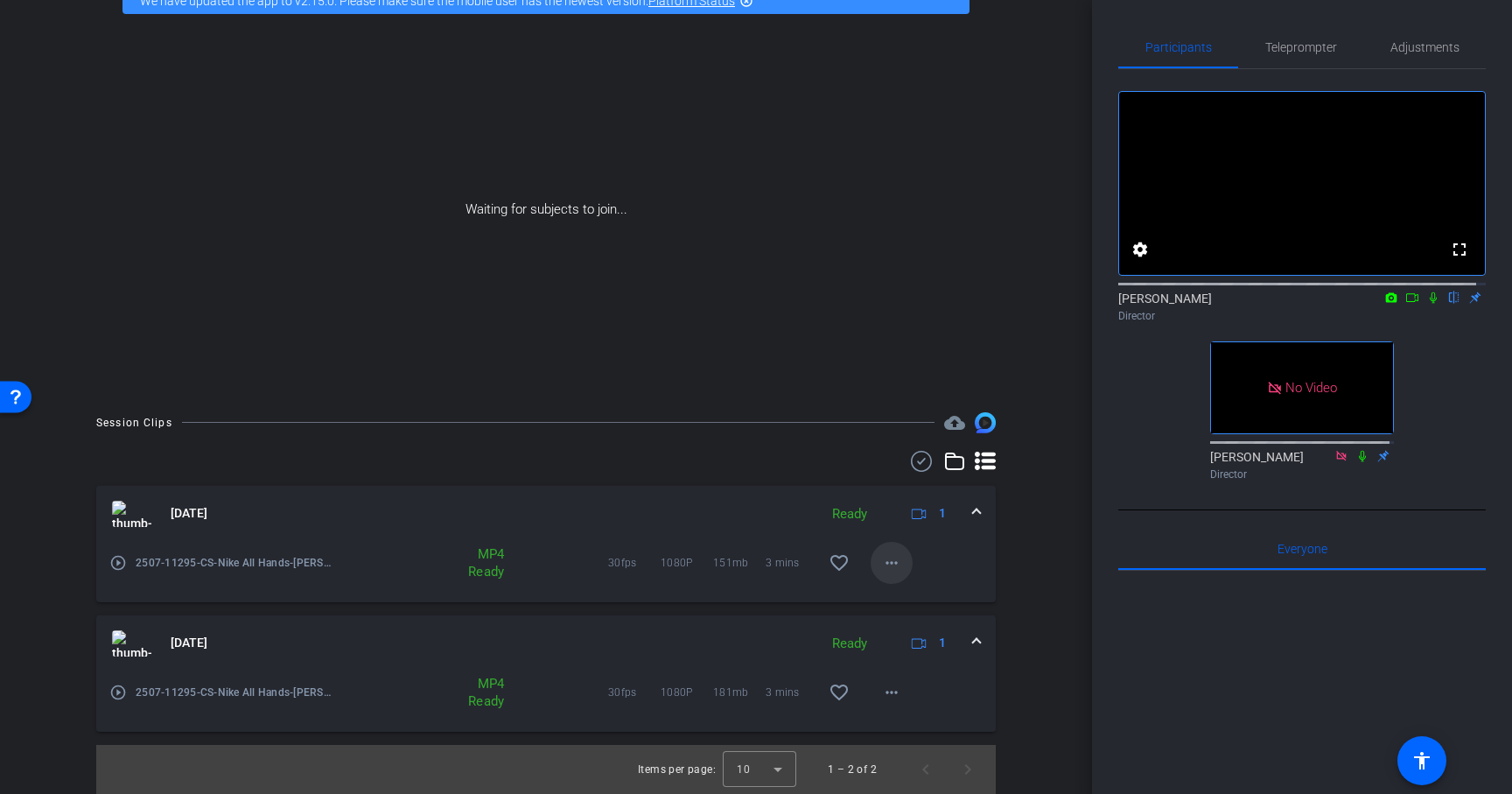
click at [890, 562] on mat-icon "more_horiz" at bounding box center [892, 563] width 21 height 21
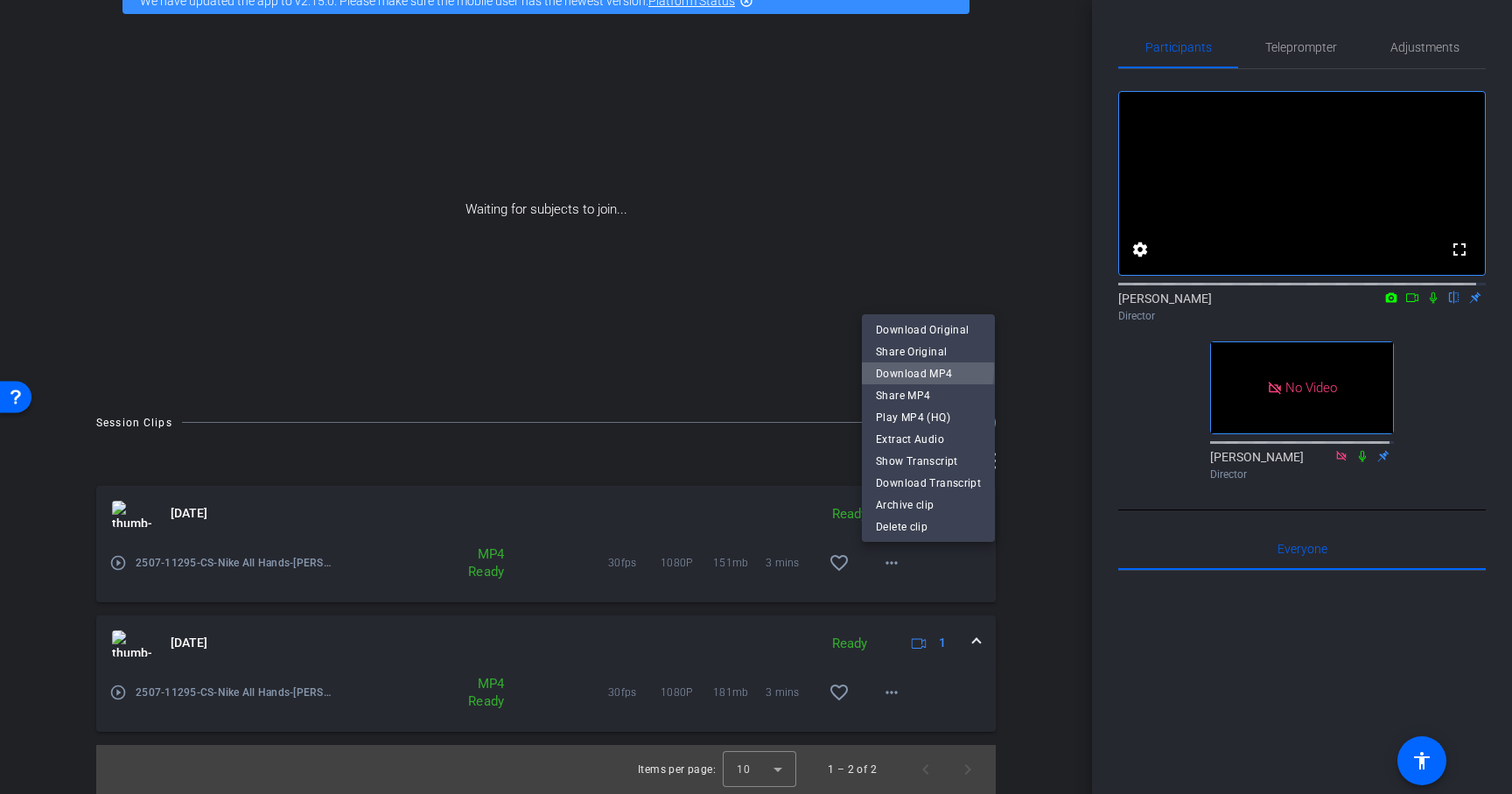
click at [905, 368] on span "Download MP4" at bounding box center [929, 374] width 105 height 21
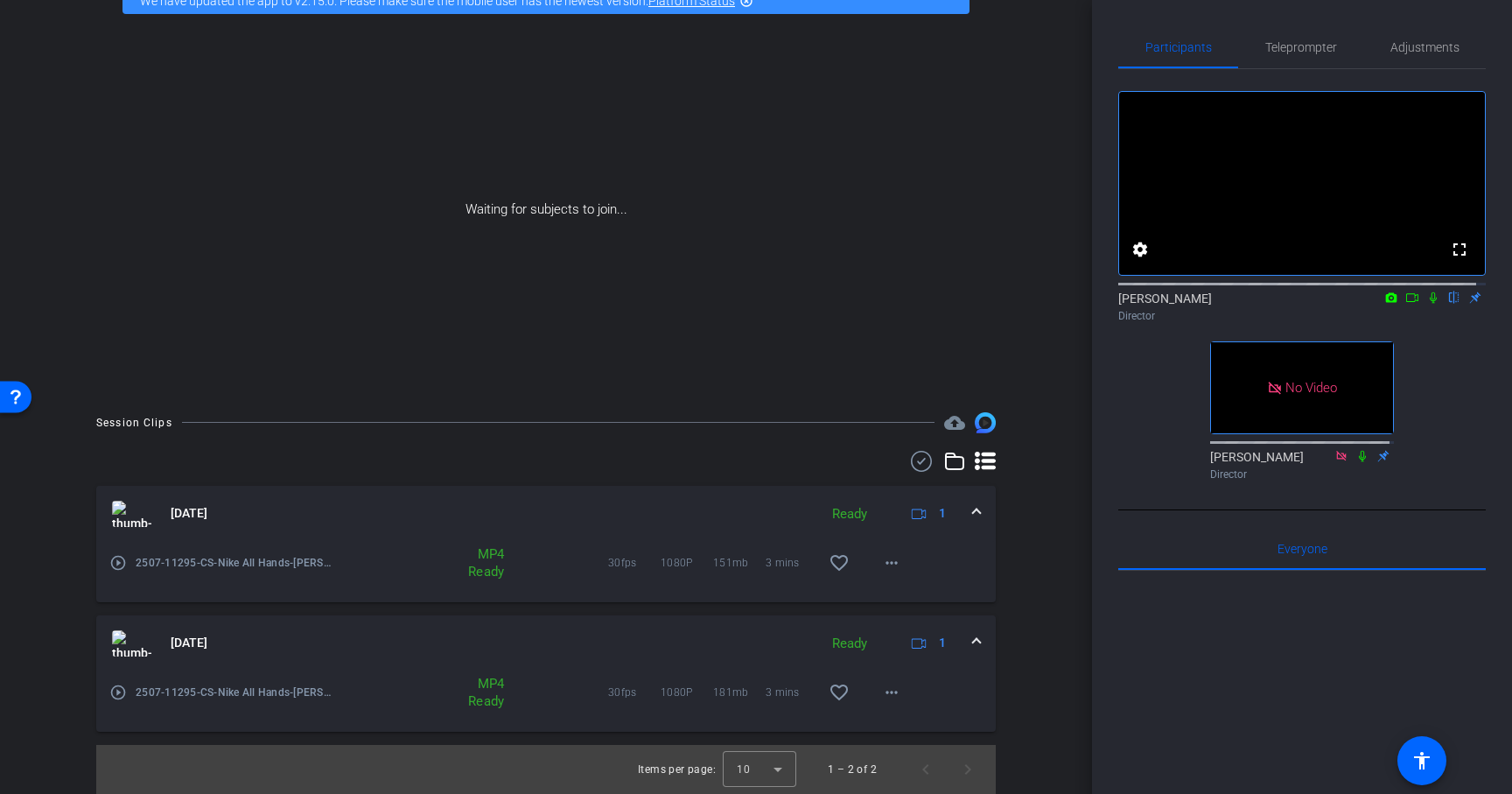
click at [1003, 554] on div "Session Clips cloud_upload Aug 15, 2025 Ready 1 play_circle_outline 2507-11295-…" at bounding box center [546, 603] width 1005 height 382
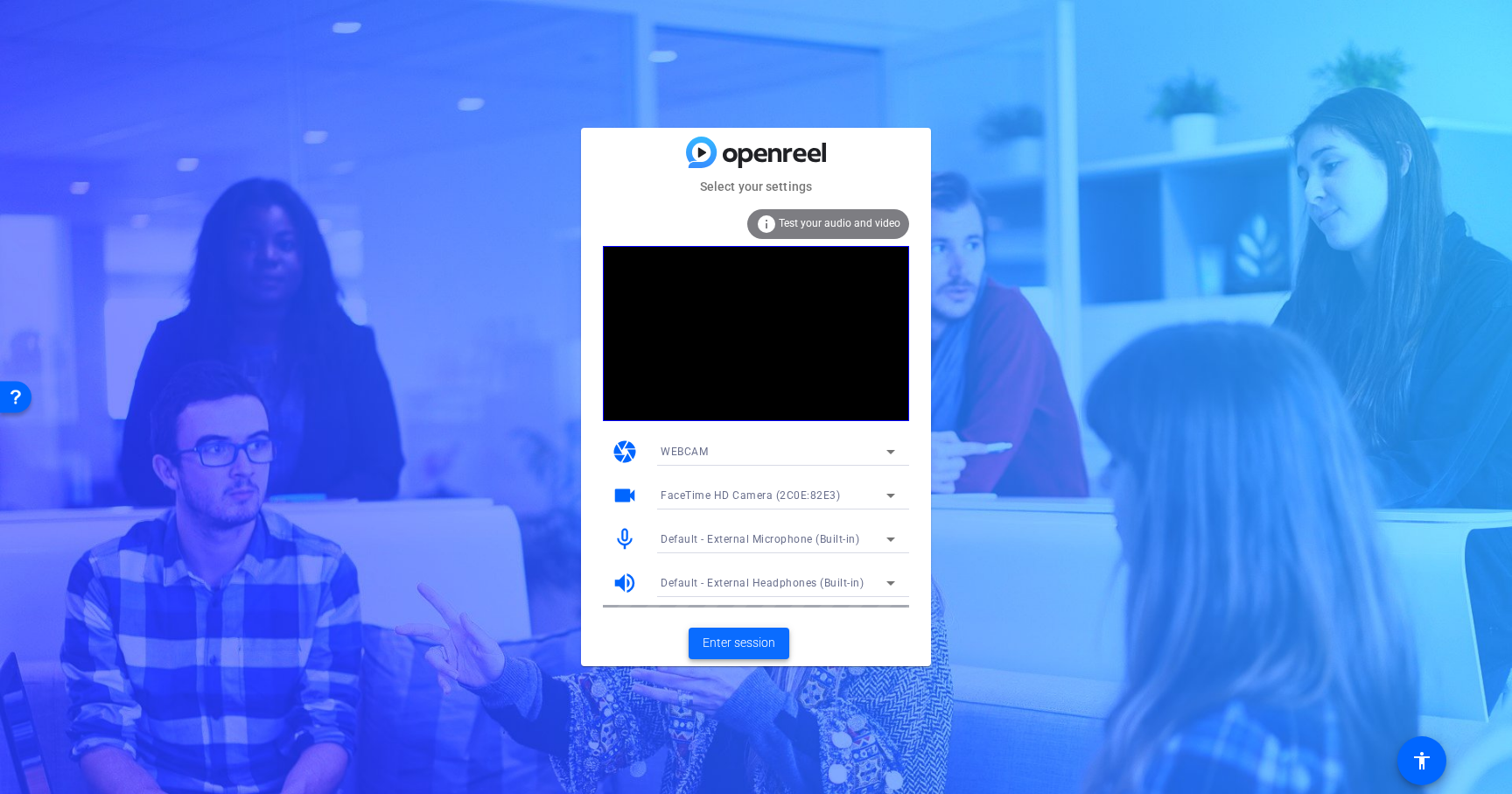
click at [730, 632] on span at bounding box center [739, 644] width 101 height 42
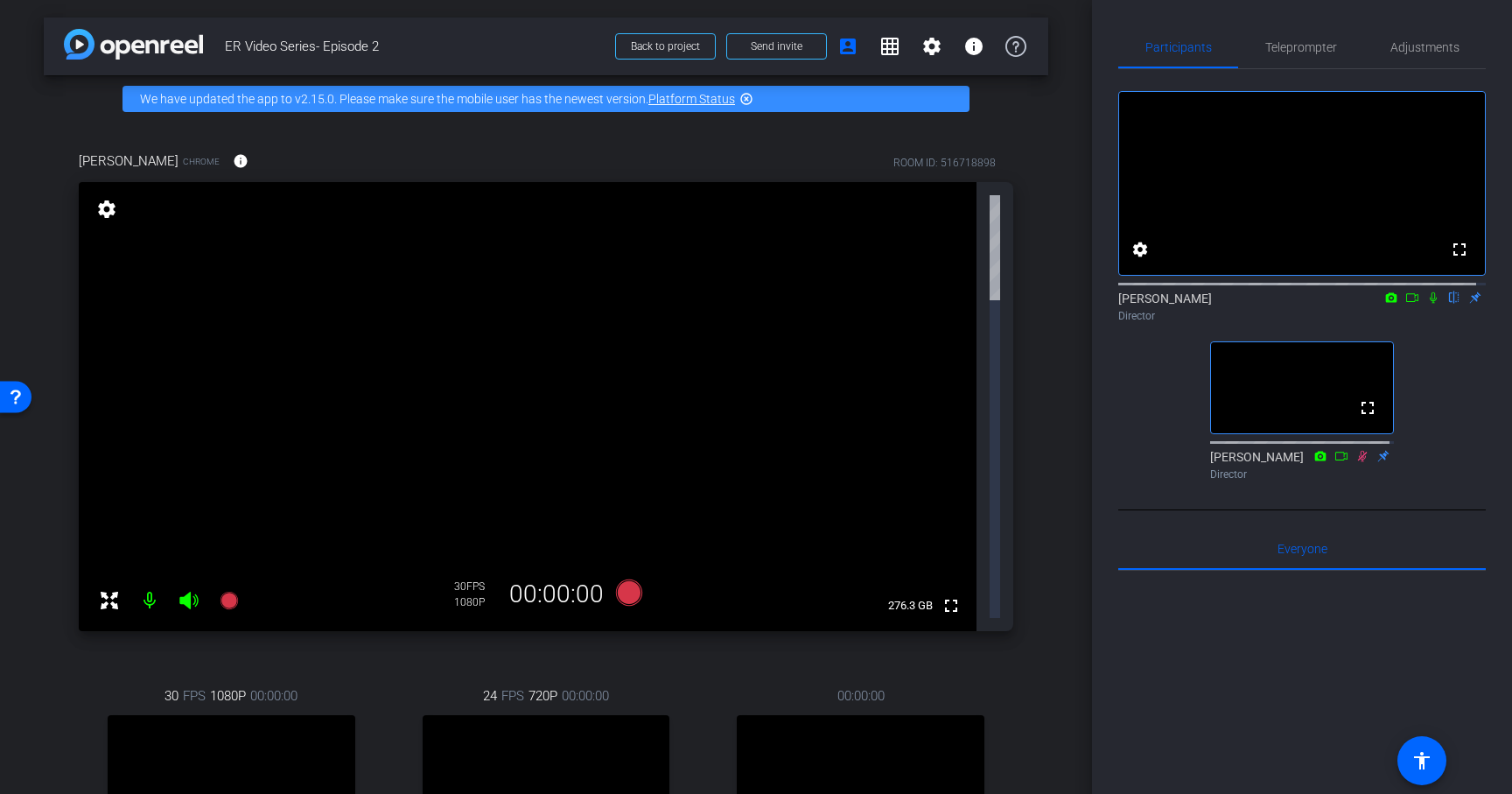
click at [1405, 304] on icon at bounding box center [1412, 297] width 14 height 12
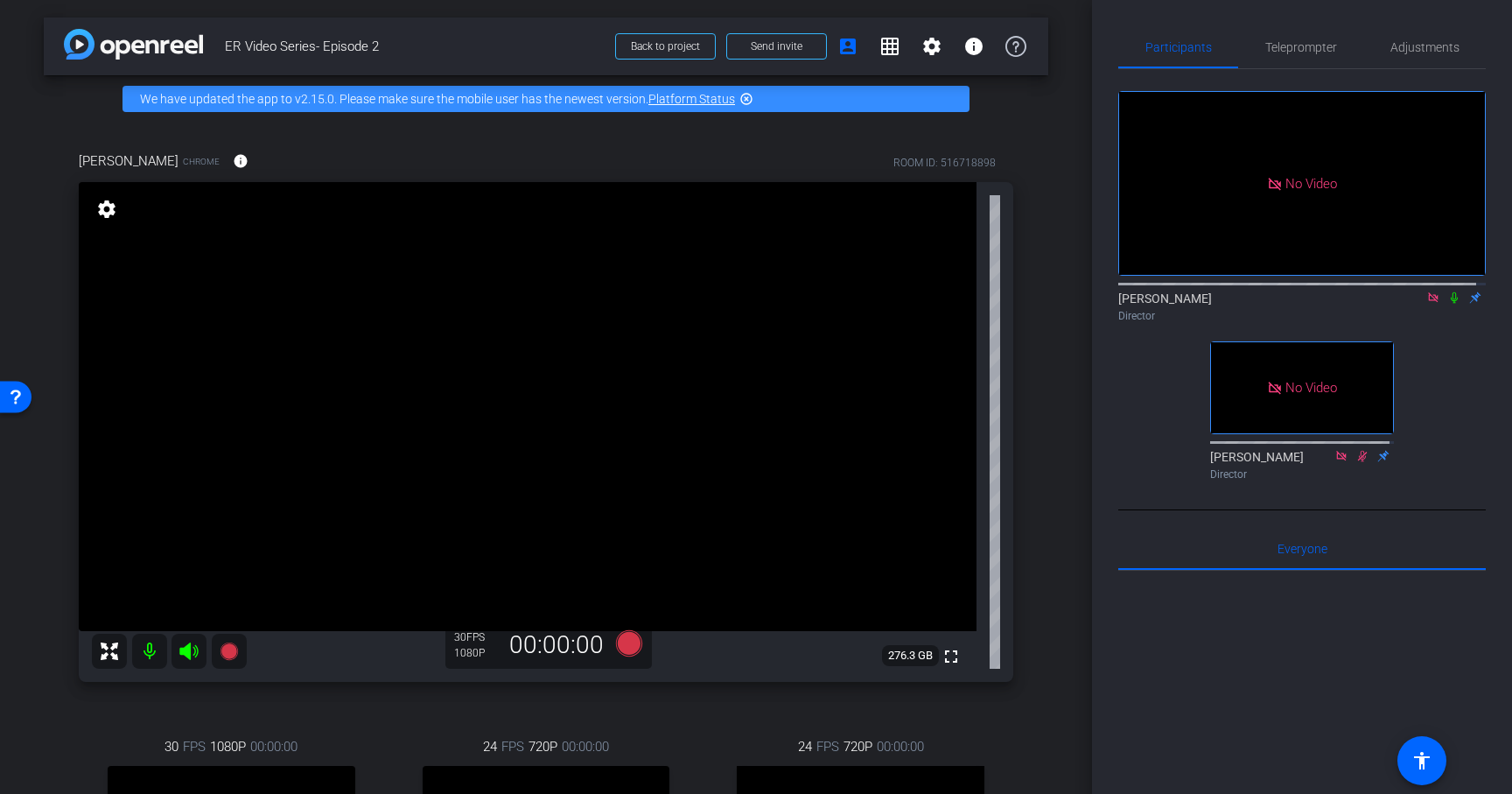
click at [1428, 302] on icon at bounding box center [1433, 297] width 10 height 10
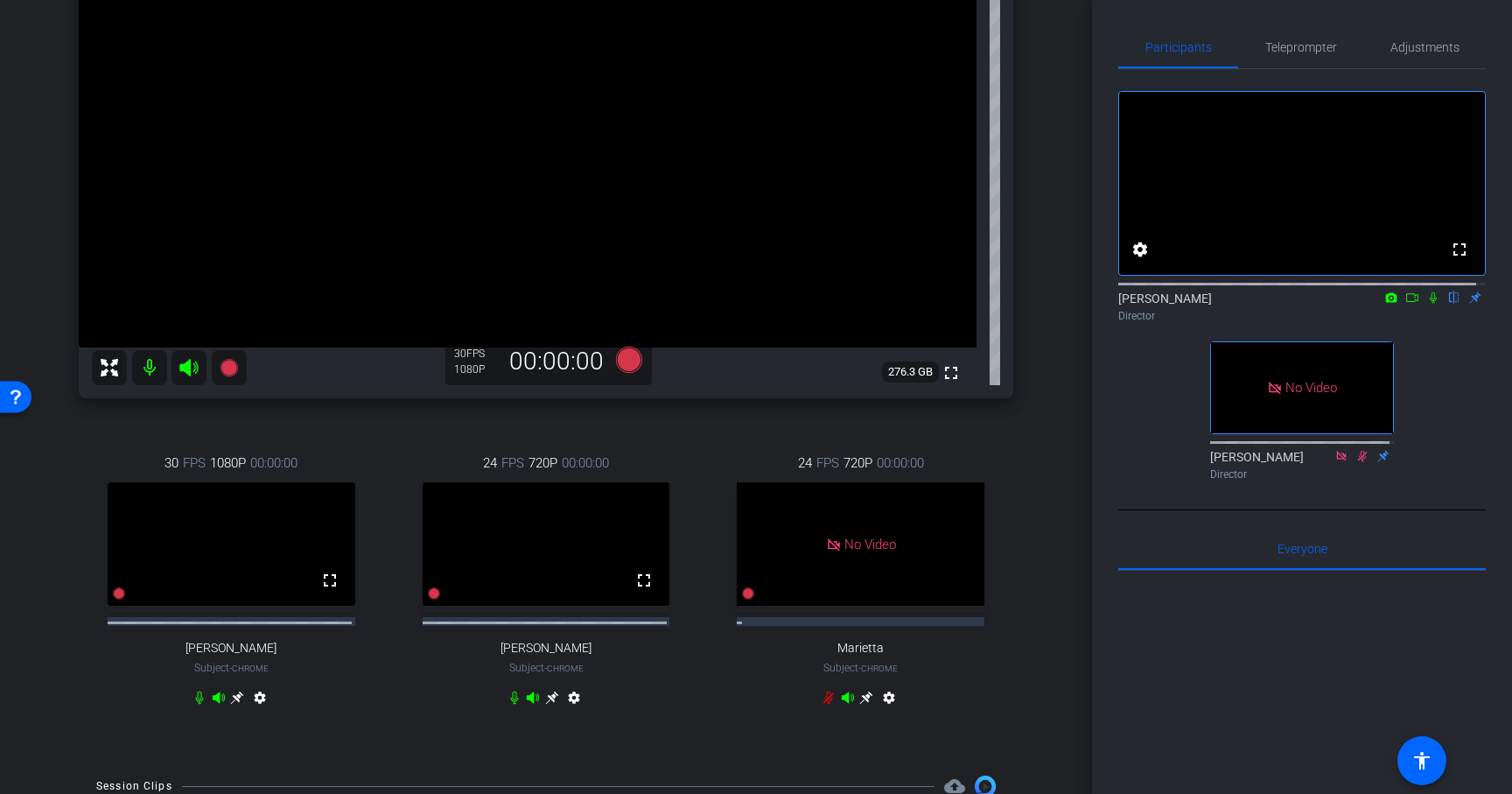
scroll to position [290, 0]
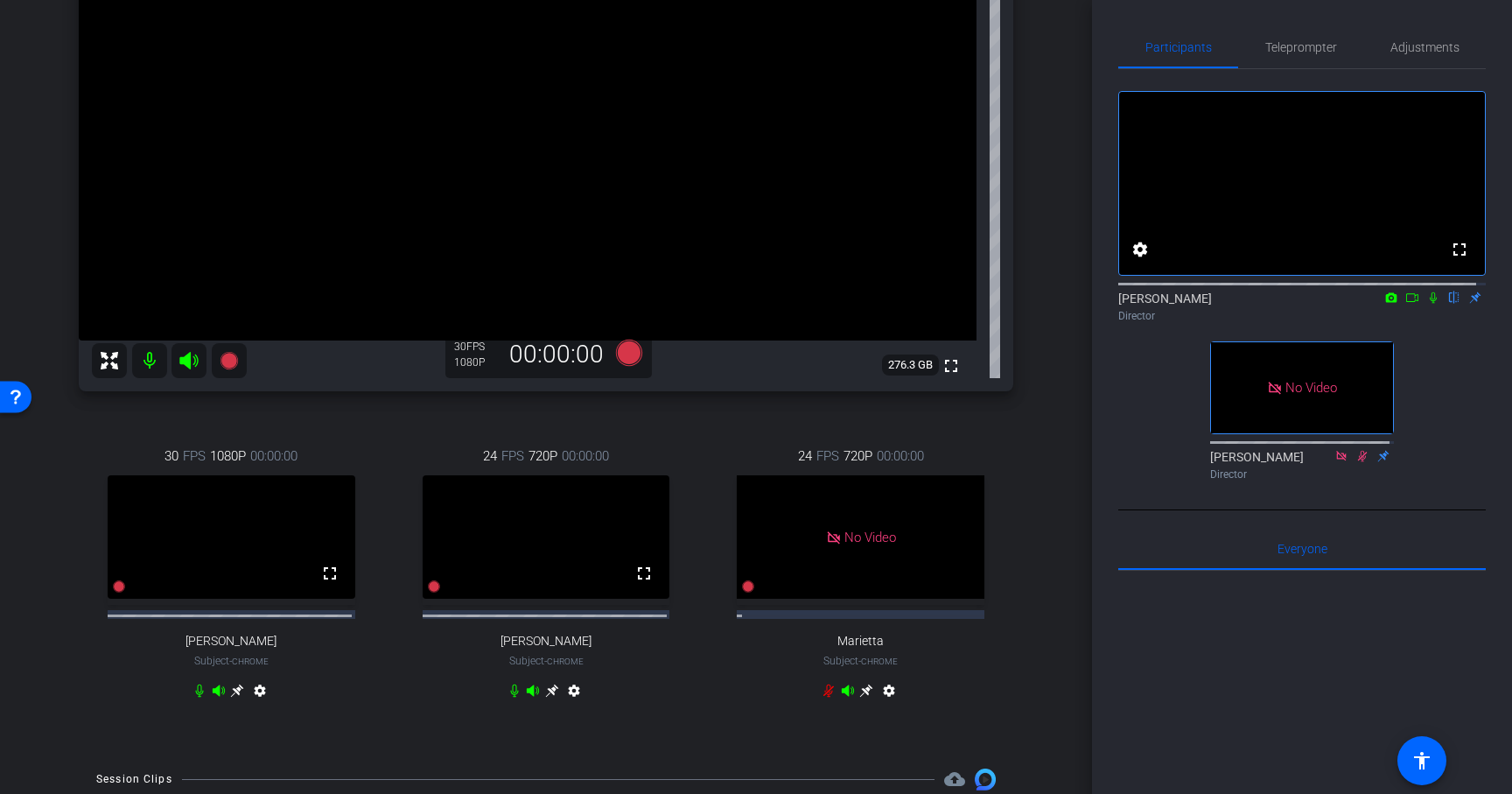
click at [1405, 304] on icon at bounding box center [1412, 297] width 14 height 12
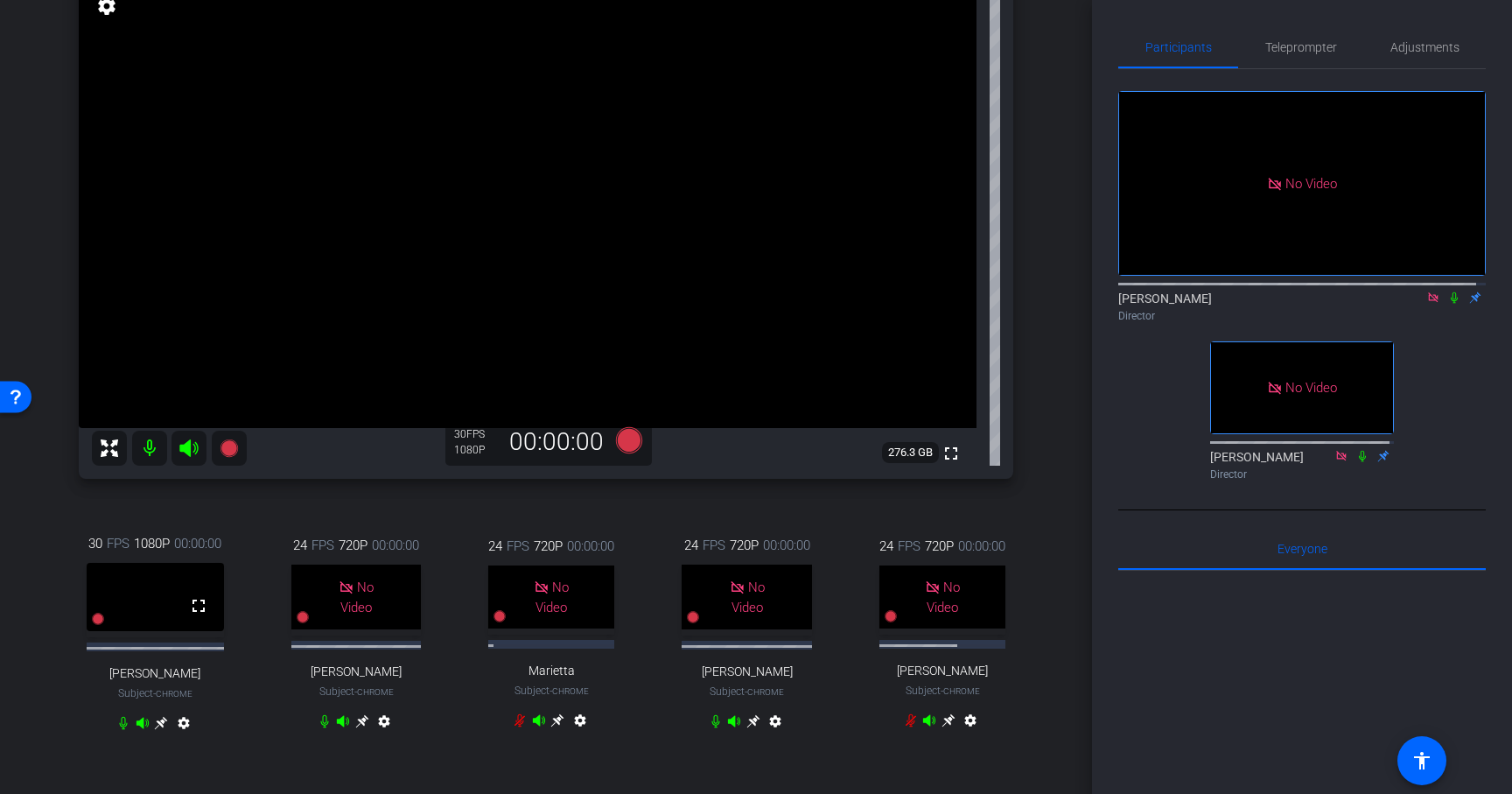
scroll to position [251, 0]
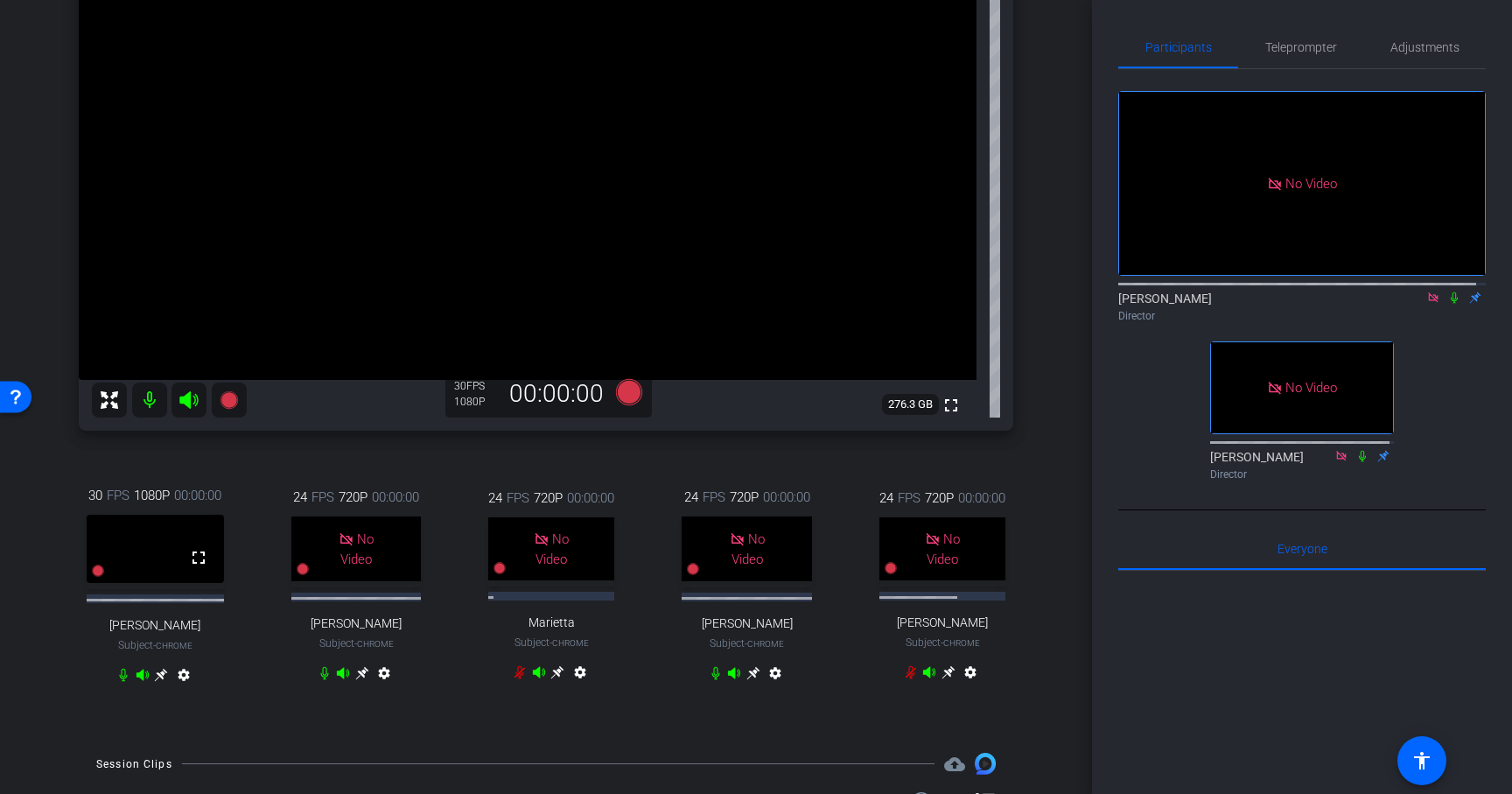
click at [232, 630] on div "30 FPS 1080P 00:00:00 fullscreen [PERSON_NAME] Subject - Chrome settings" at bounding box center [155, 587] width 195 height 262
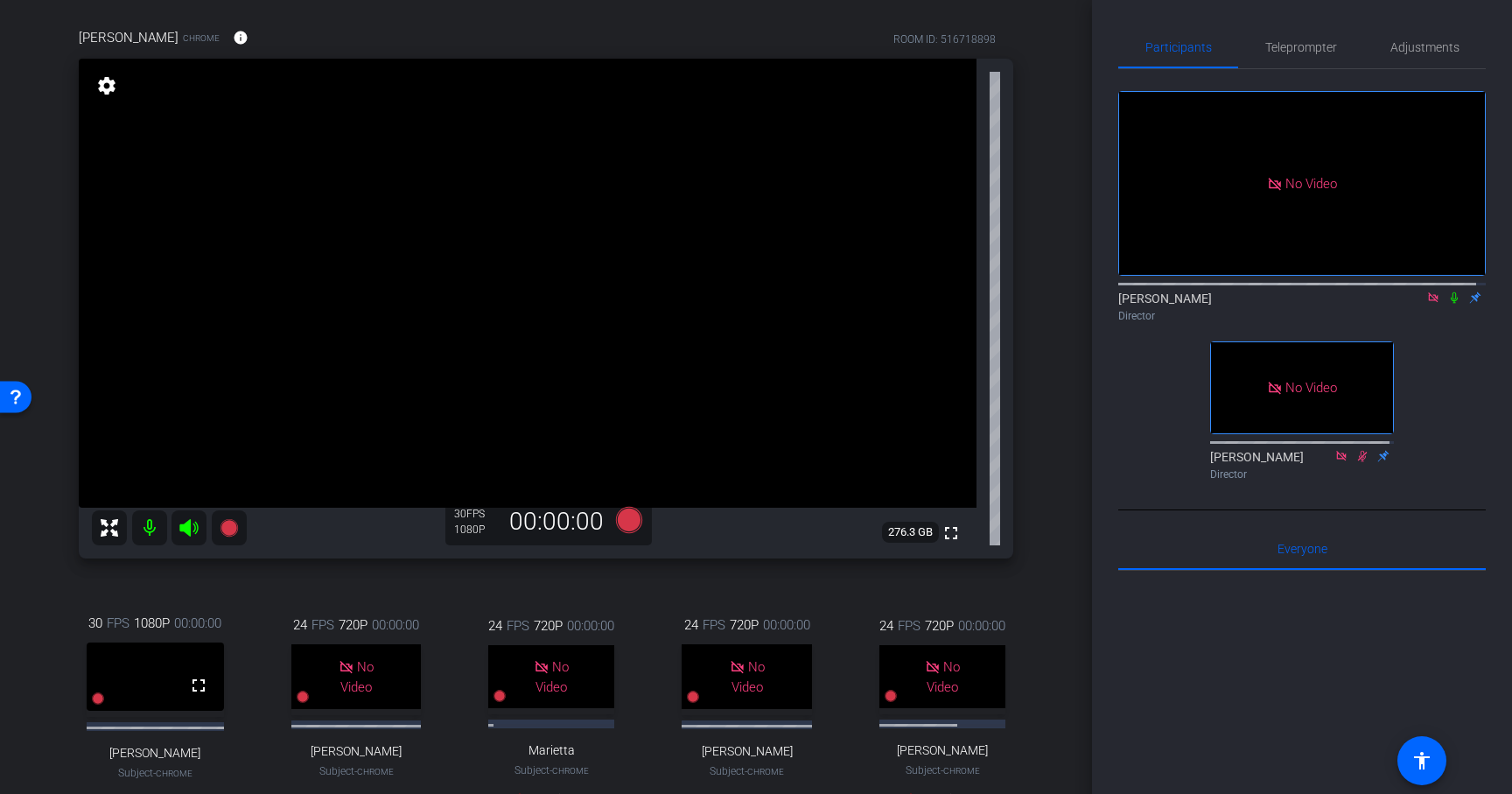
scroll to position [119, 0]
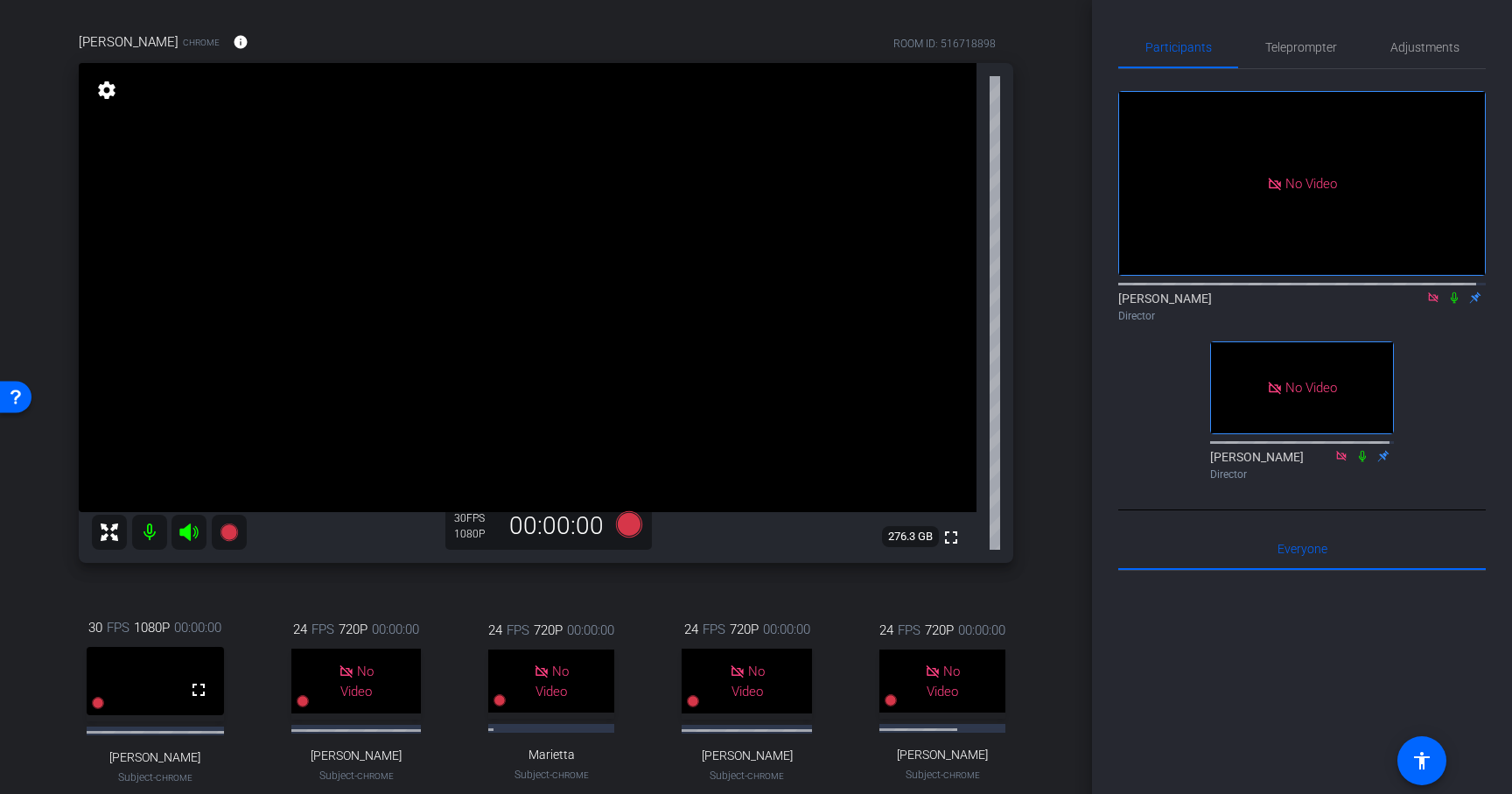
click at [1451, 304] on icon at bounding box center [1454, 298] width 7 height 11
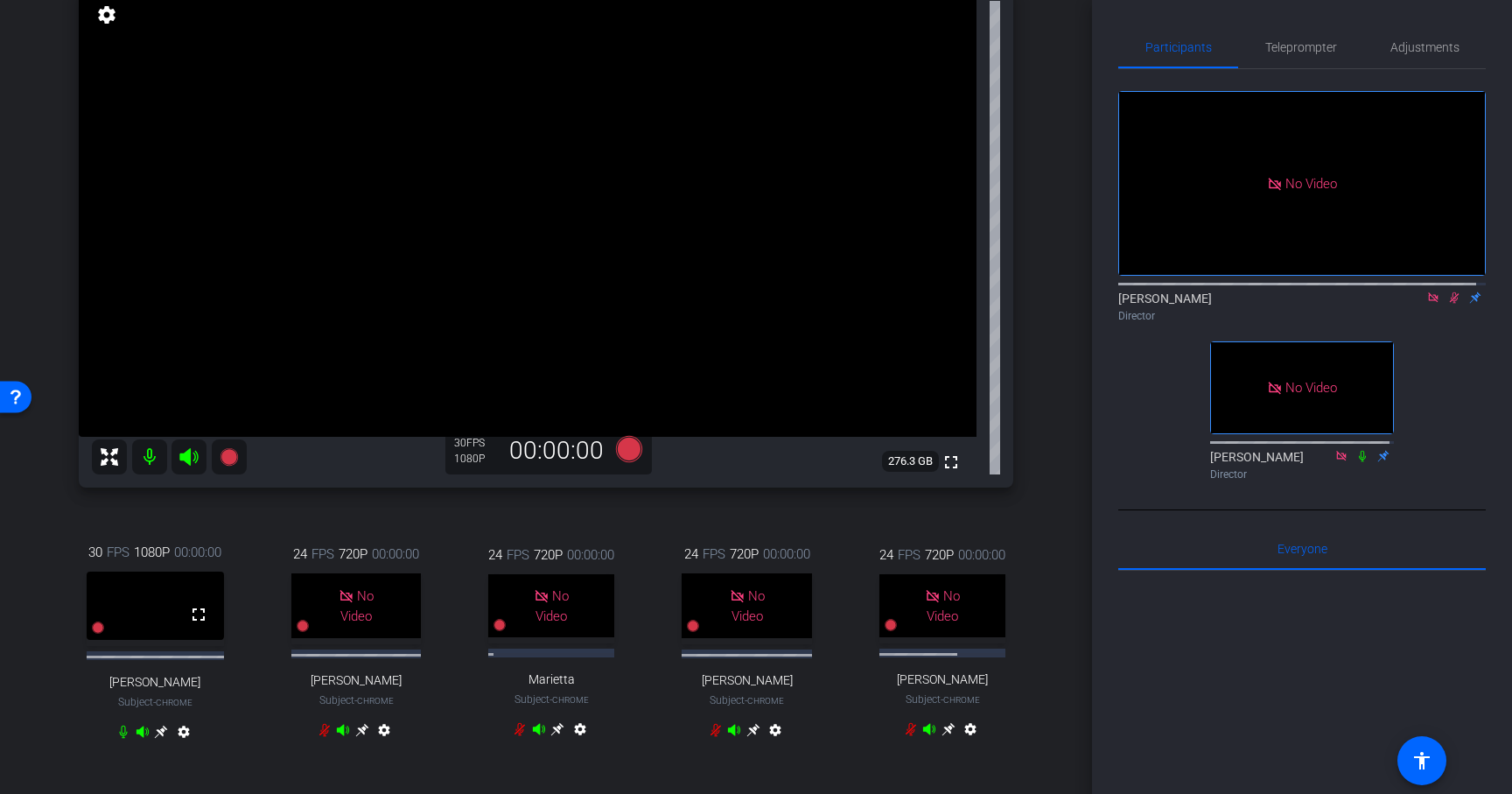
scroll to position [195, 0]
click at [155, 738] on icon at bounding box center [162, 732] width 13 height 13
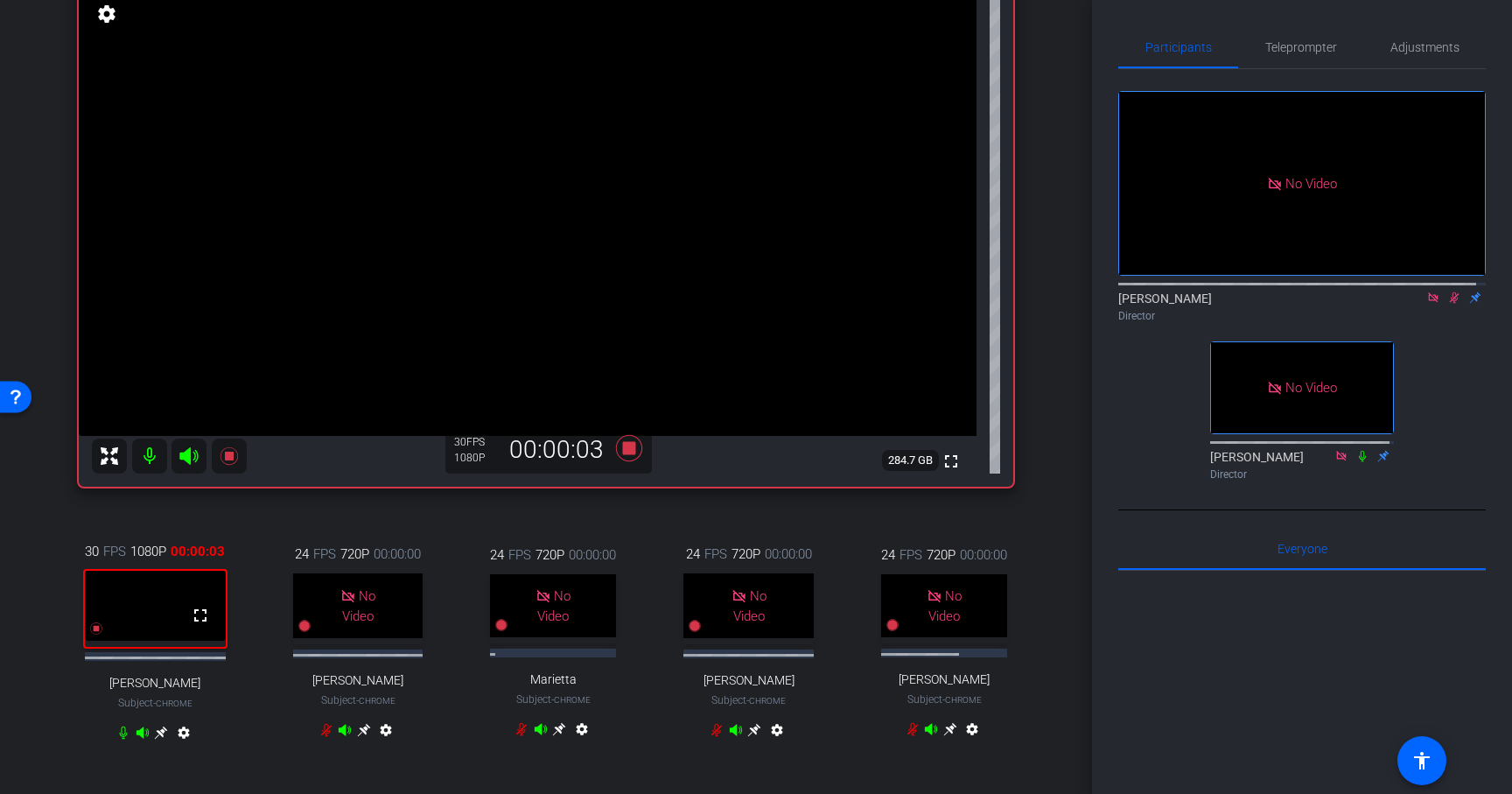
click at [155, 740] on icon at bounding box center [162, 733] width 13 height 13
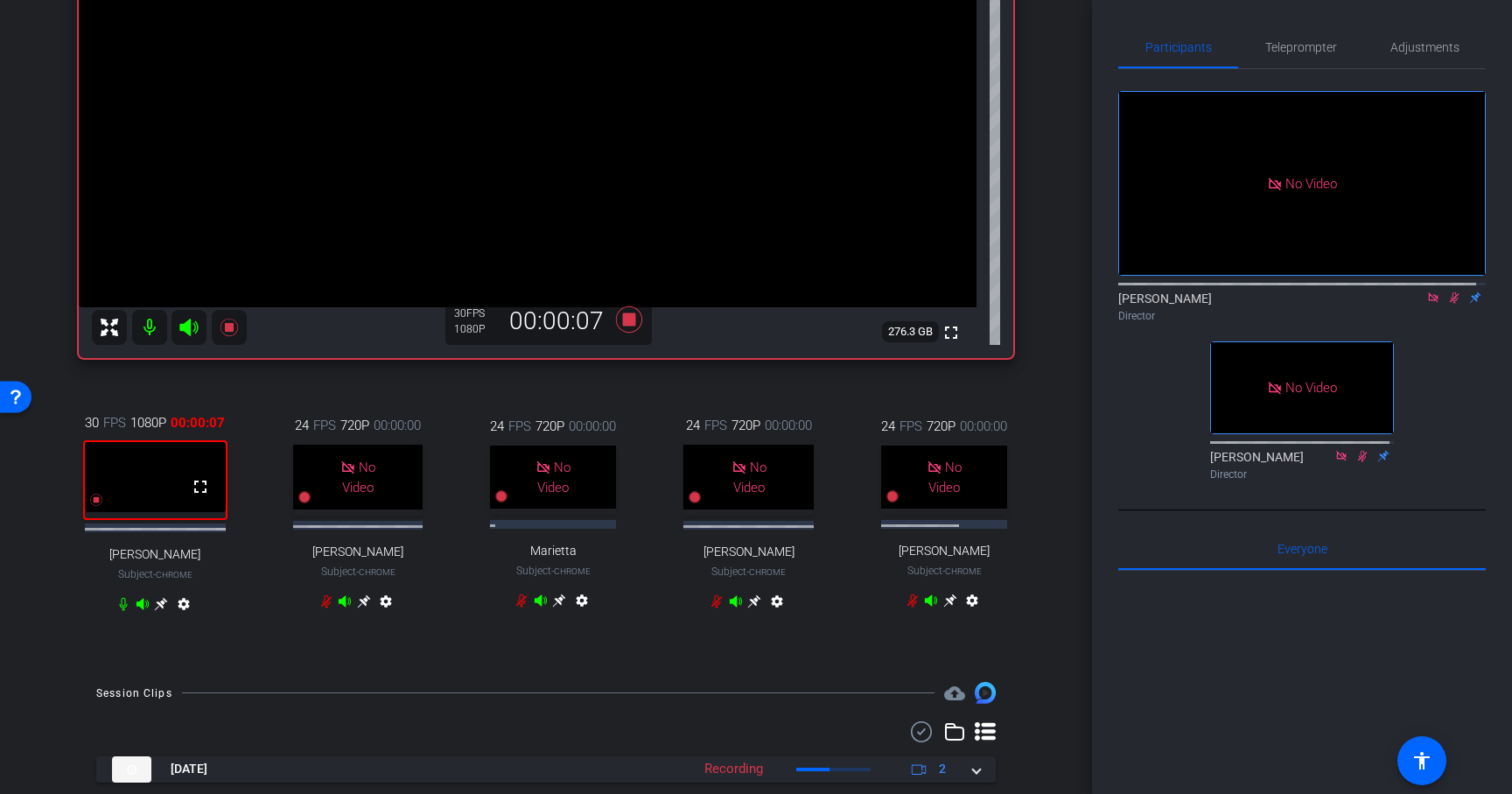
scroll to position [335, 0]
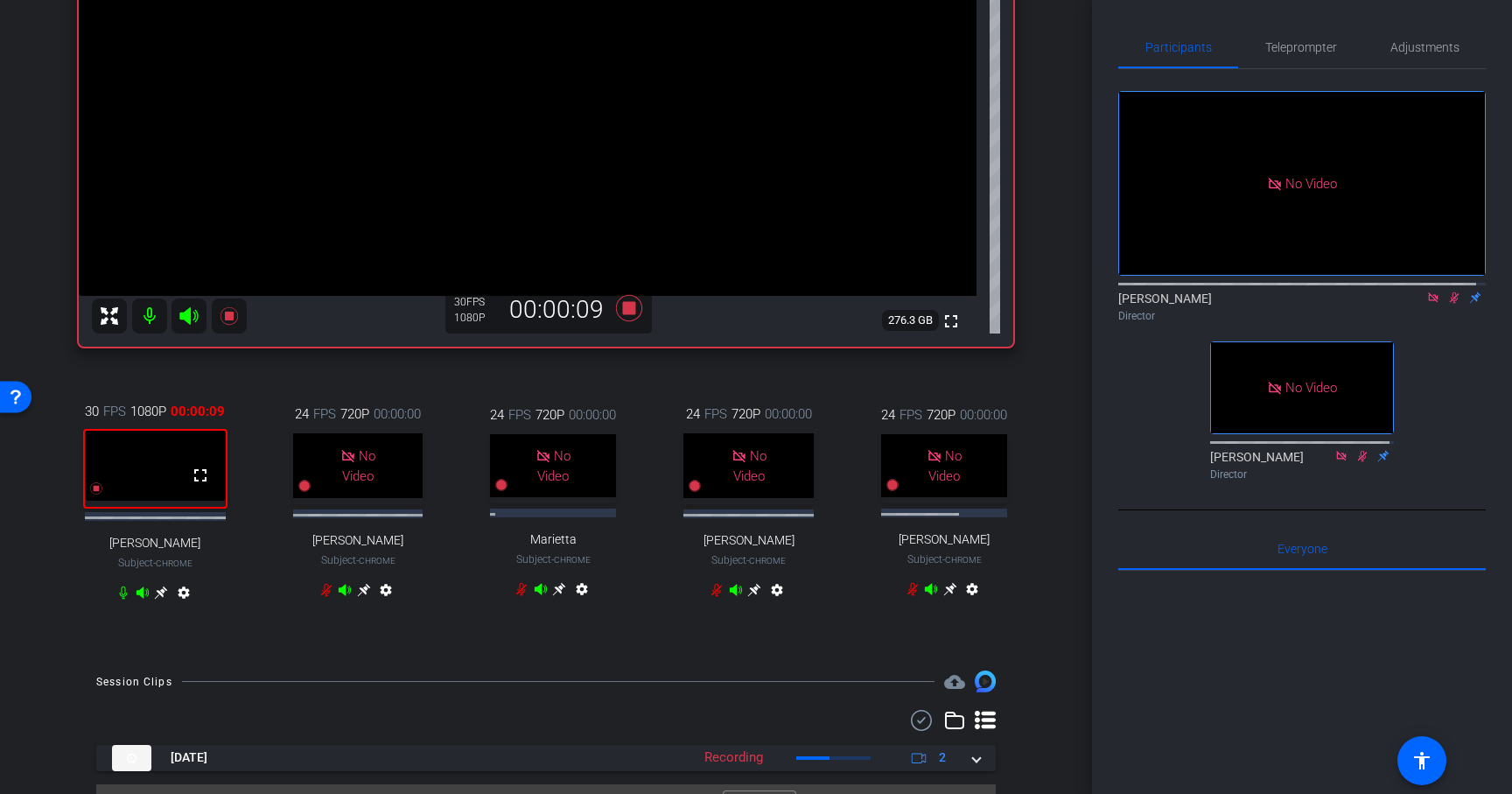
click at [155, 600] on icon at bounding box center [162, 593] width 13 height 13
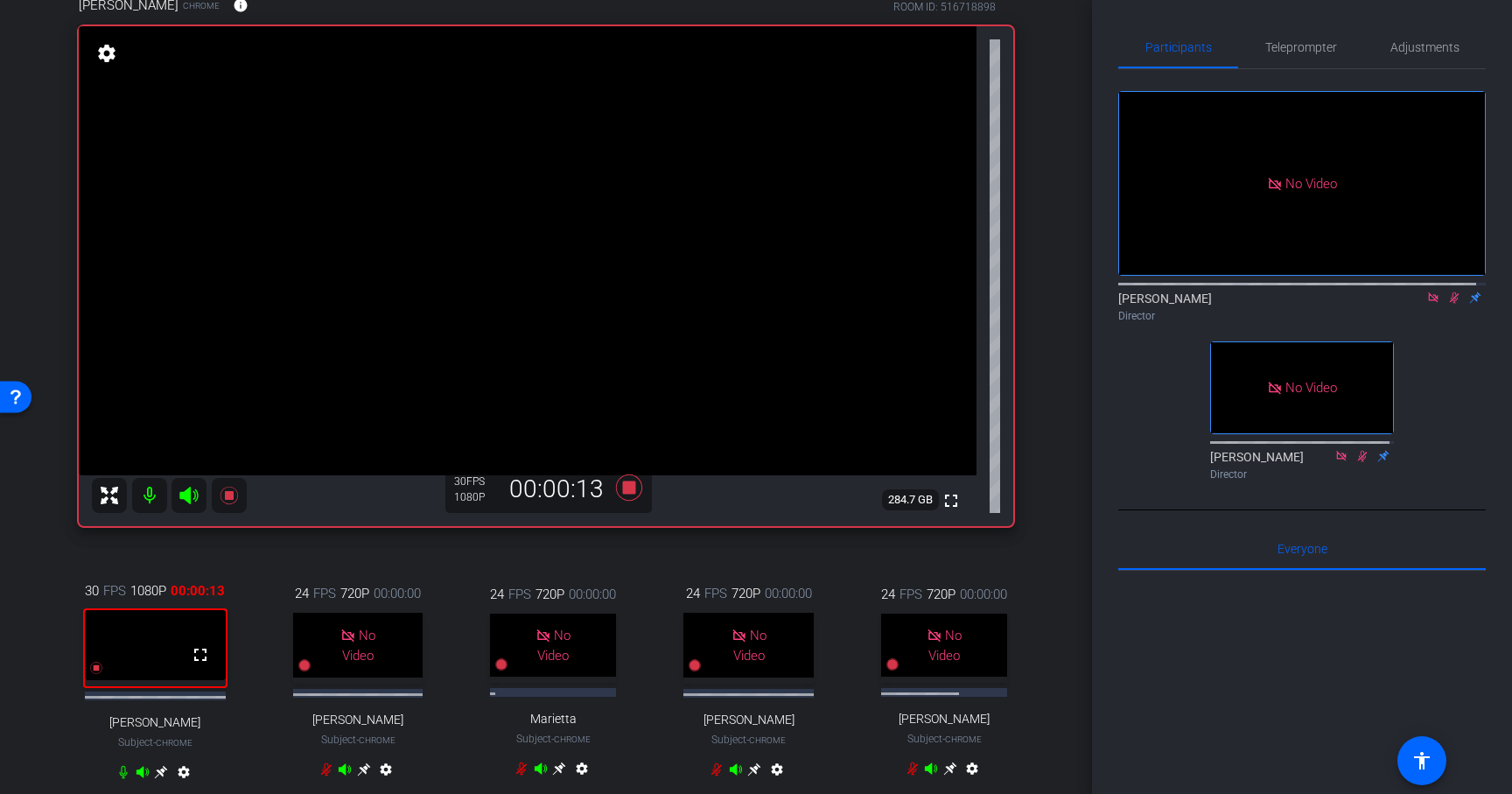
scroll to position [165, 0]
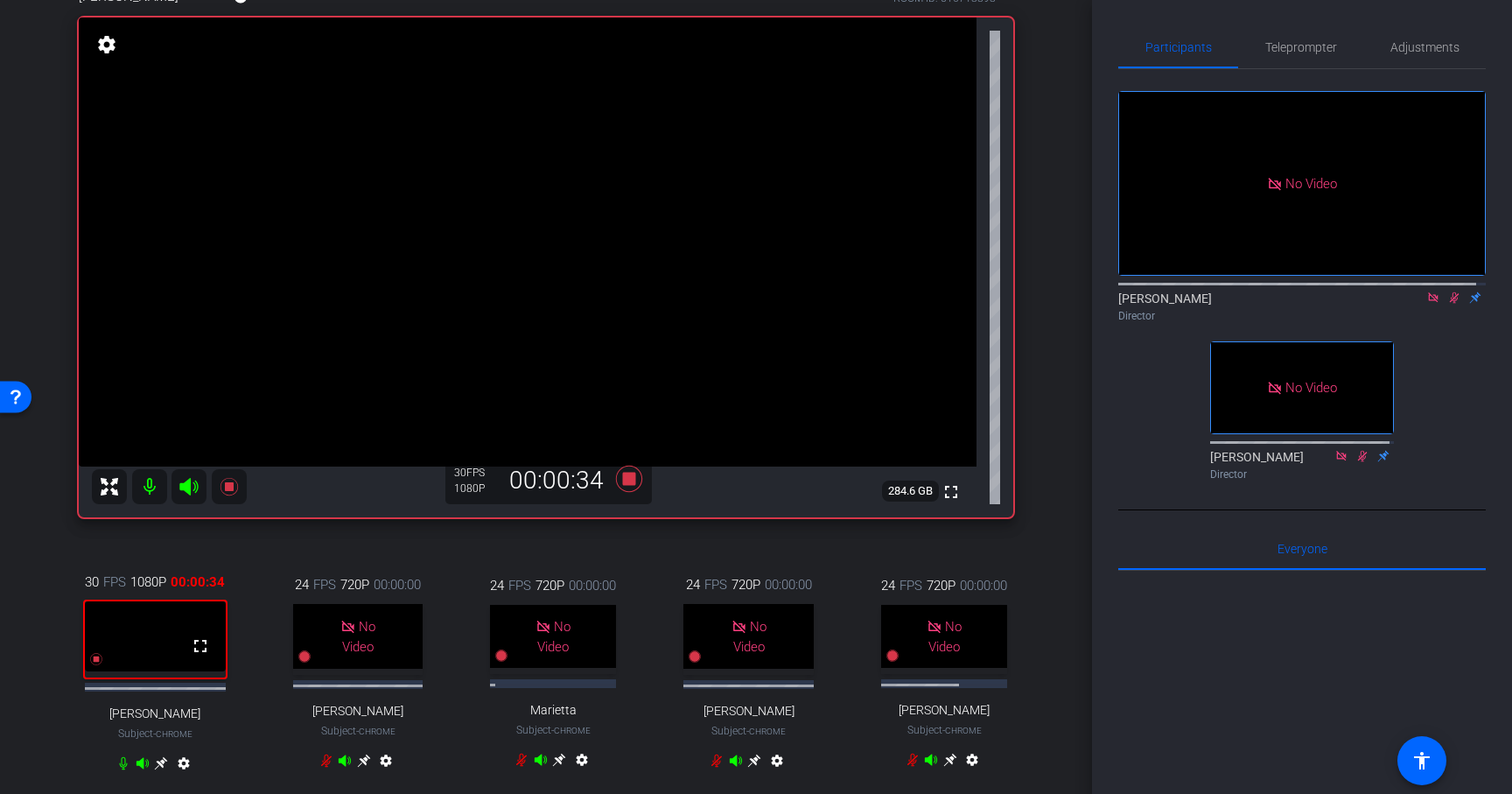
click at [155, 770] on icon at bounding box center [162, 764] width 13 height 13
click at [624, 484] on icon at bounding box center [629, 479] width 27 height 27
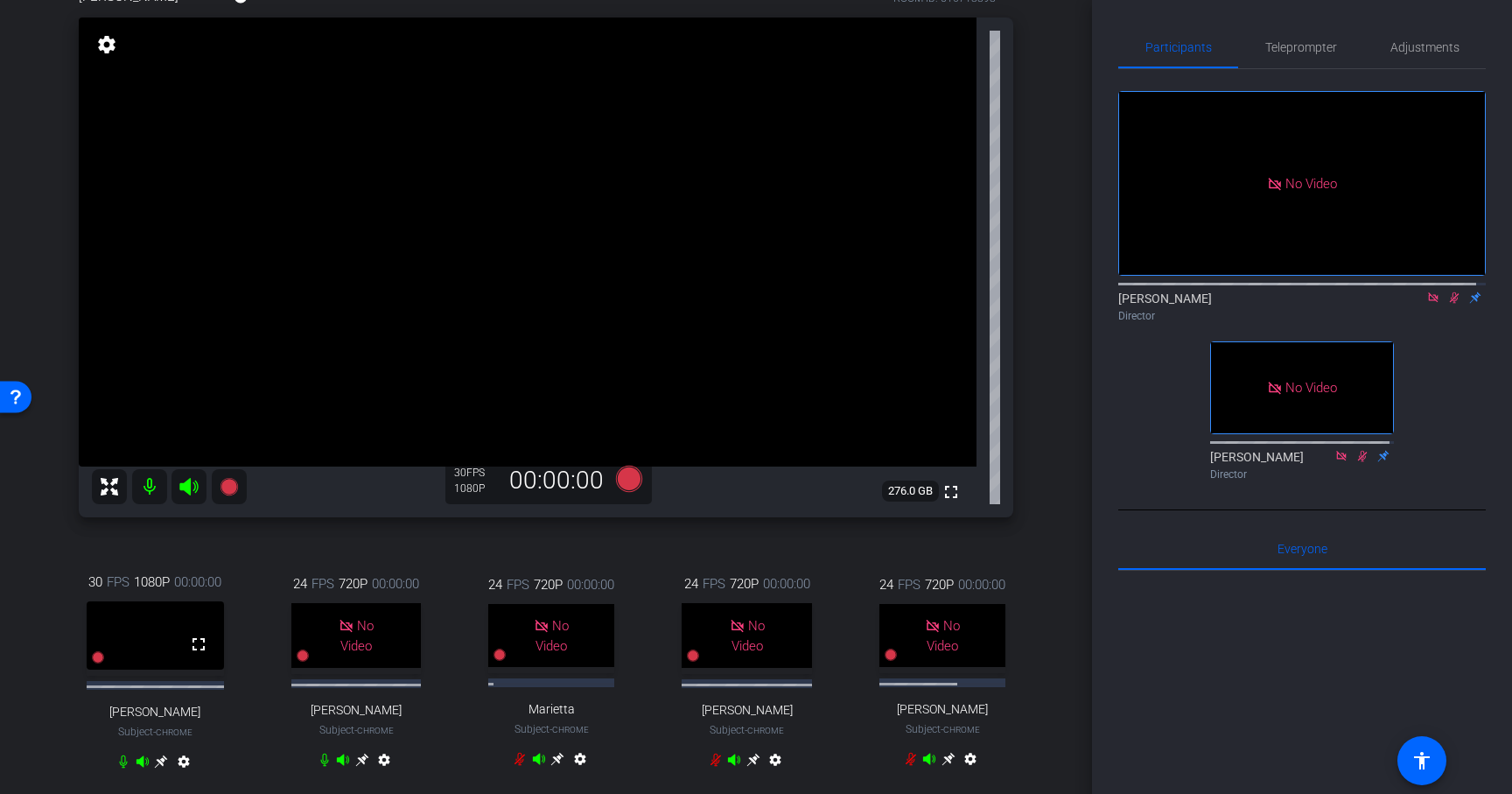
click at [1450, 304] on icon at bounding box center [1455, 298] width 10 height 11
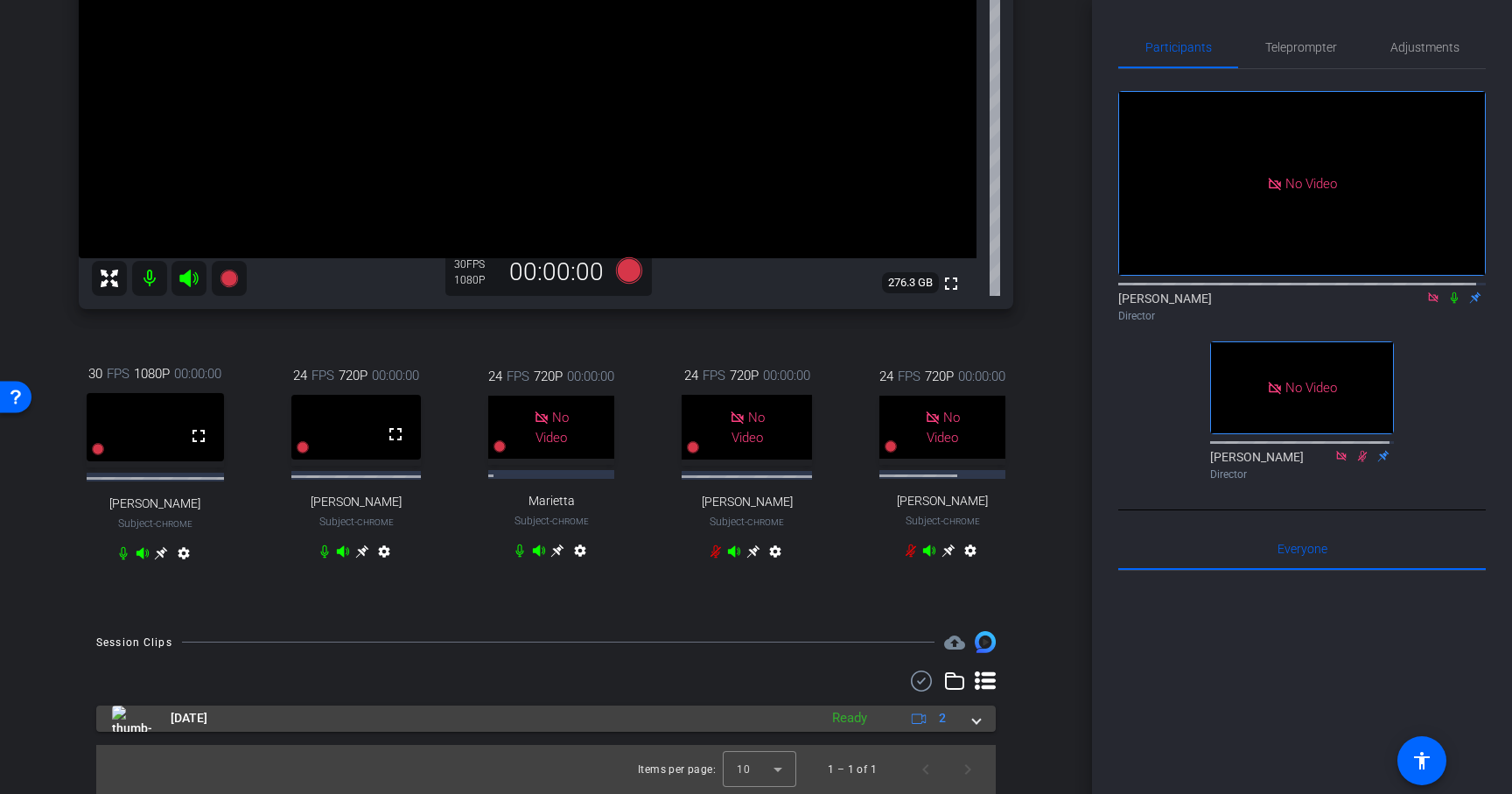
click at [973, 725] on span at bounding box center [976, 718] width 7 height 18
click at [965, 725] on mat-expansion-panel-header "[DATE] Ready 2" at bounding box center [545, 719] width 899 height 27
click at [973, 723] on span at bounding box center [976, 718] width 7 height 18
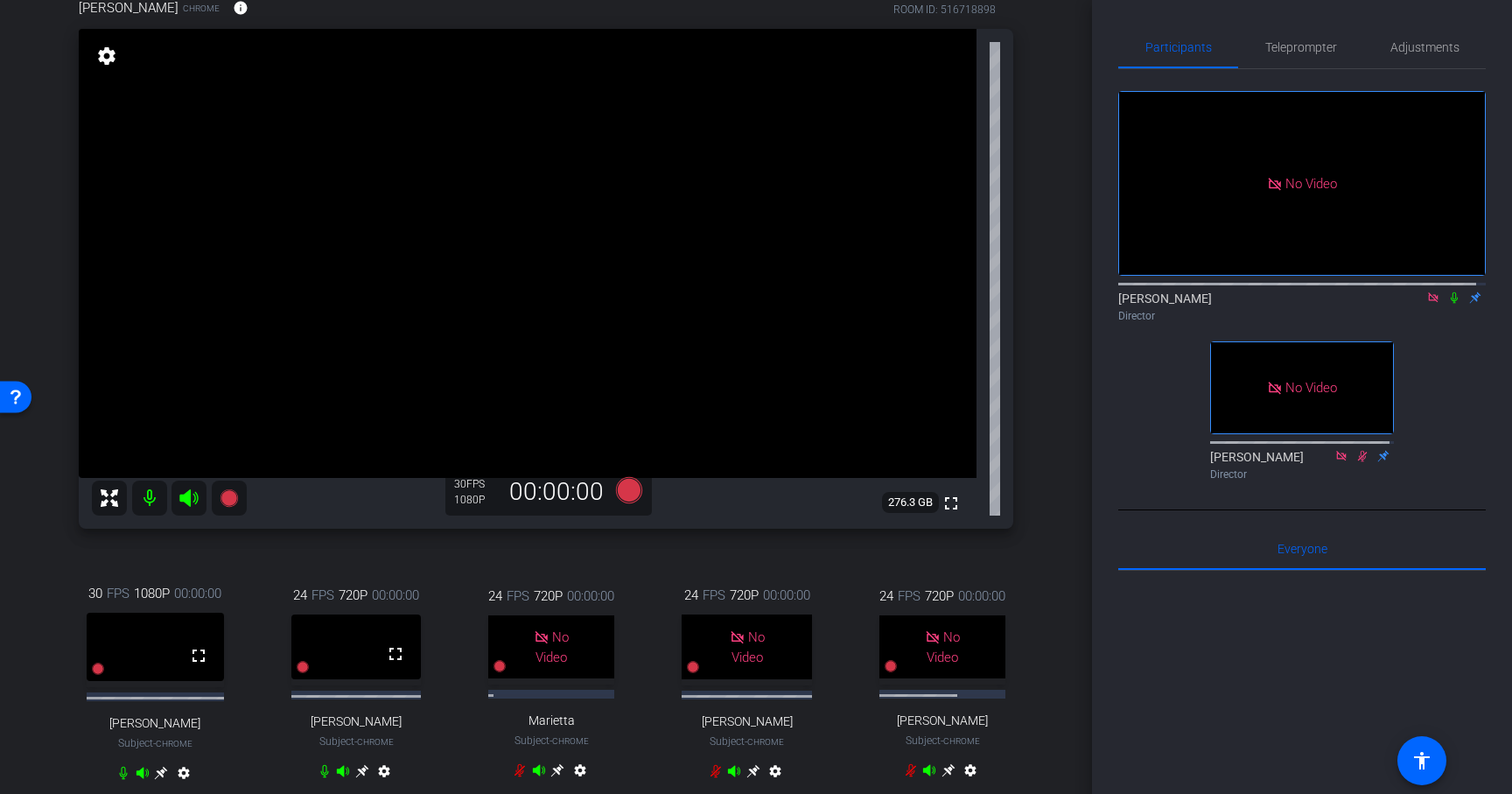
scroll to position [155, 0]
click at [636, 557] on div "30 FPS 1080P 00:00:00 fullscreen [PERSON_NAME] Subject - Chrome settings 24 FPS…" at bounding box center [546, 684] width 934 height 262
click at [626, 492] on icon at bounding box center [629, 488] width 27 height 27
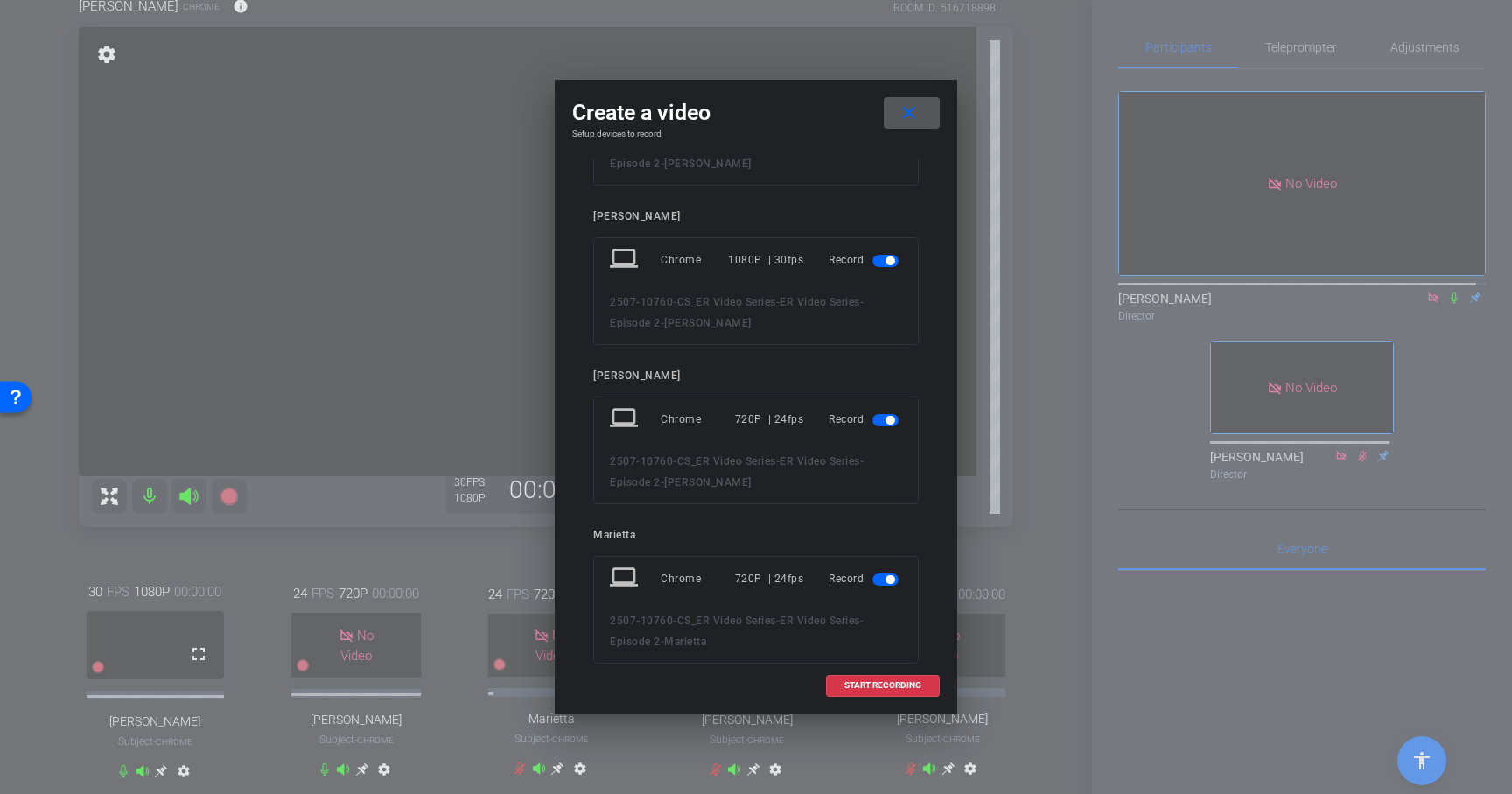
scroll to position [148, 0]
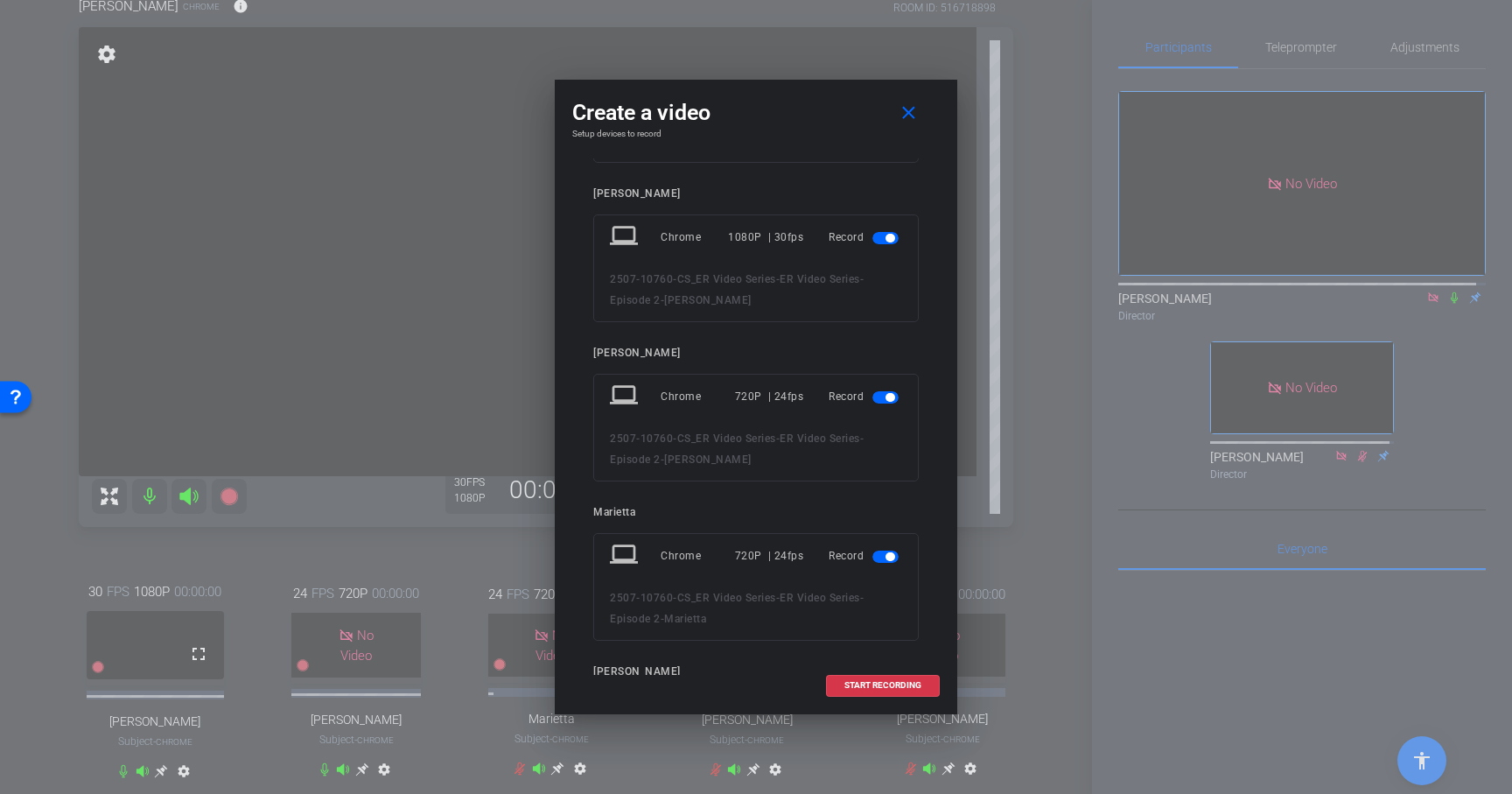
click at [886, 397] on span "button" at bounding box center [890, 397] width 9 height 9
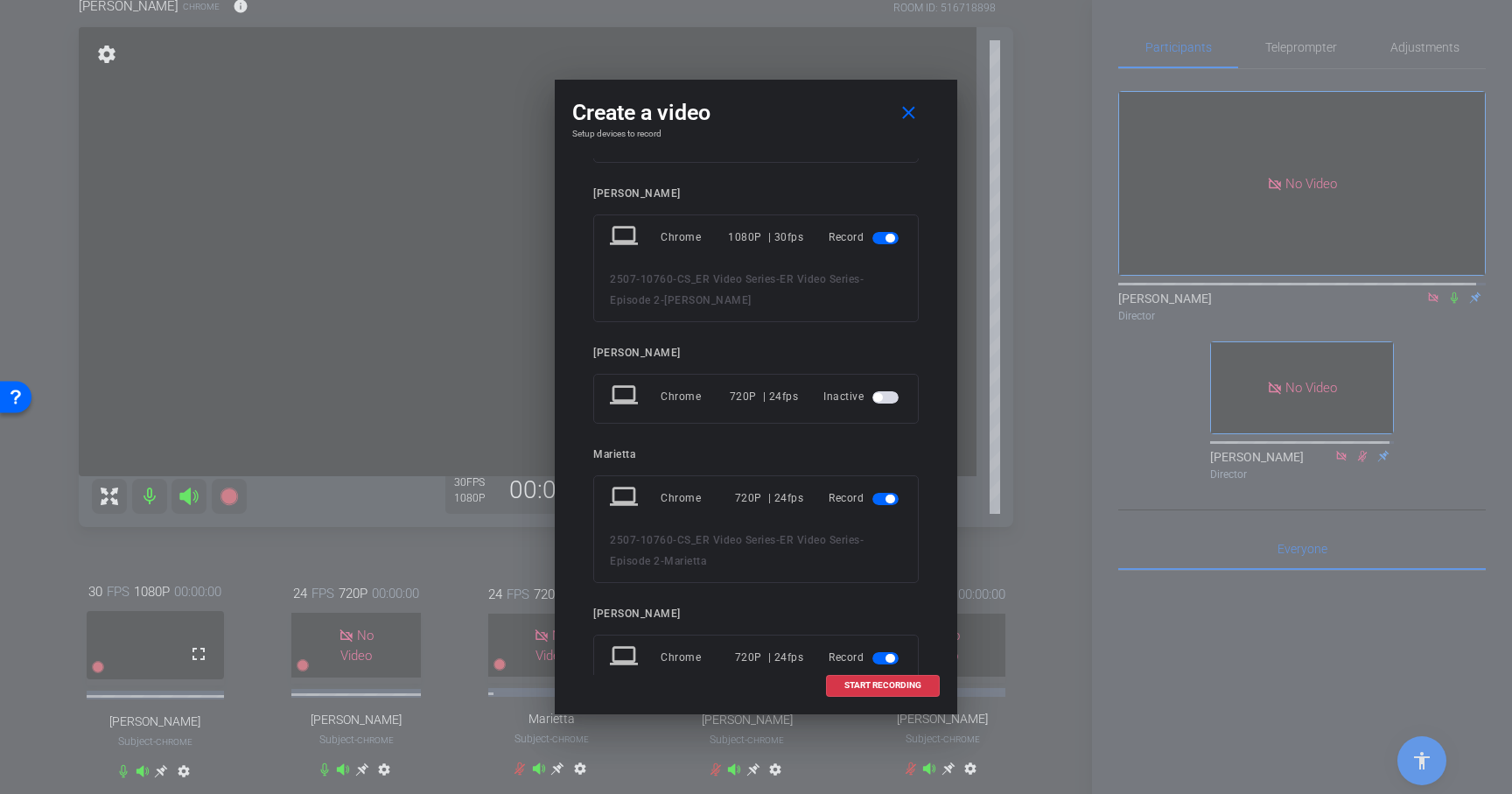
click at [873, 501] on span "button" at bounding box center [886, 499] width 27 height 12
click at [873, 607] on mat-slide-toggle at bounding box center [887, 600] width 29 height 21
click at [873, 604] on span "button" at bounding box center [886, 600] width 27 height 12
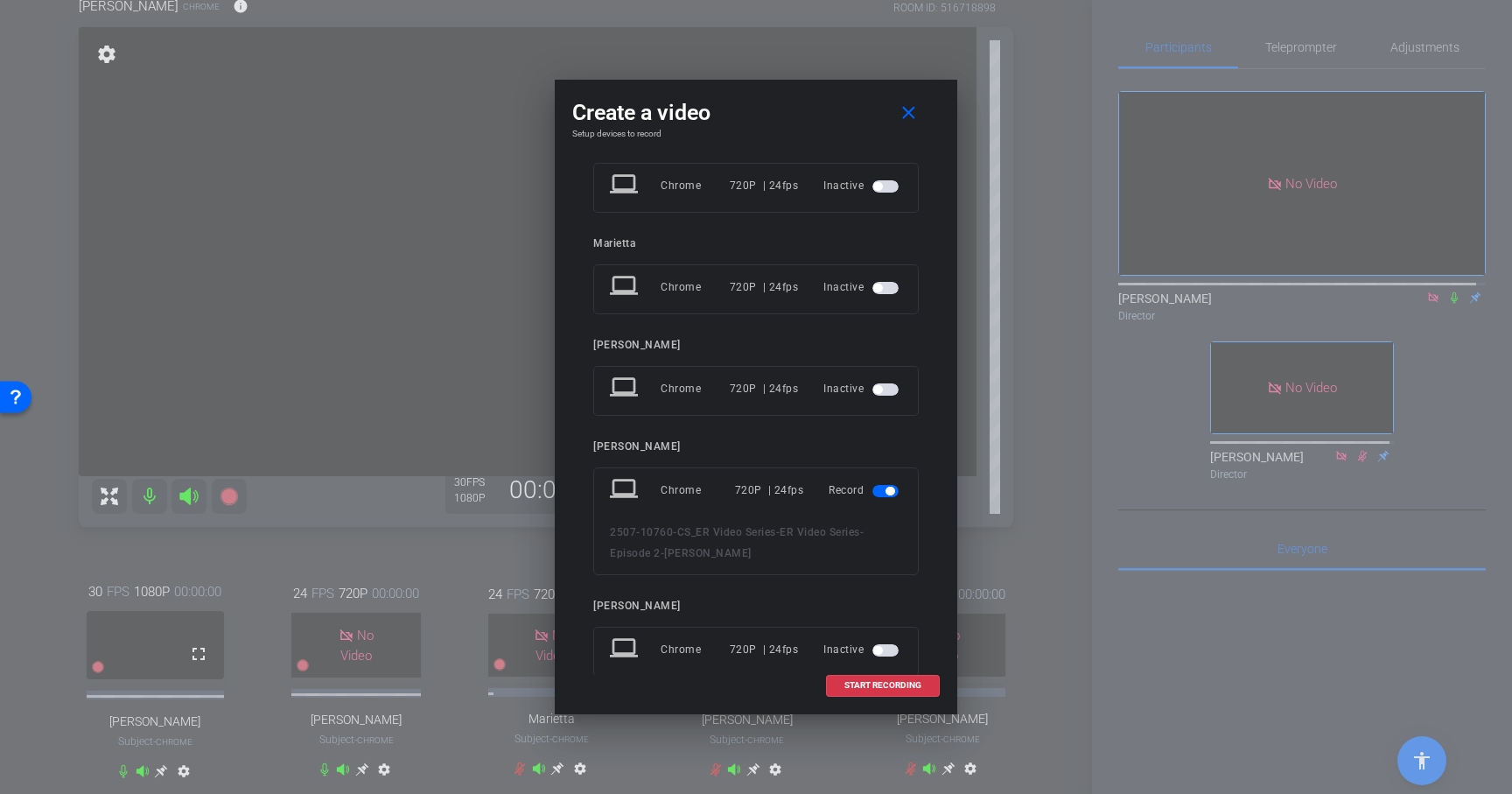
scroll to position [403, 0]
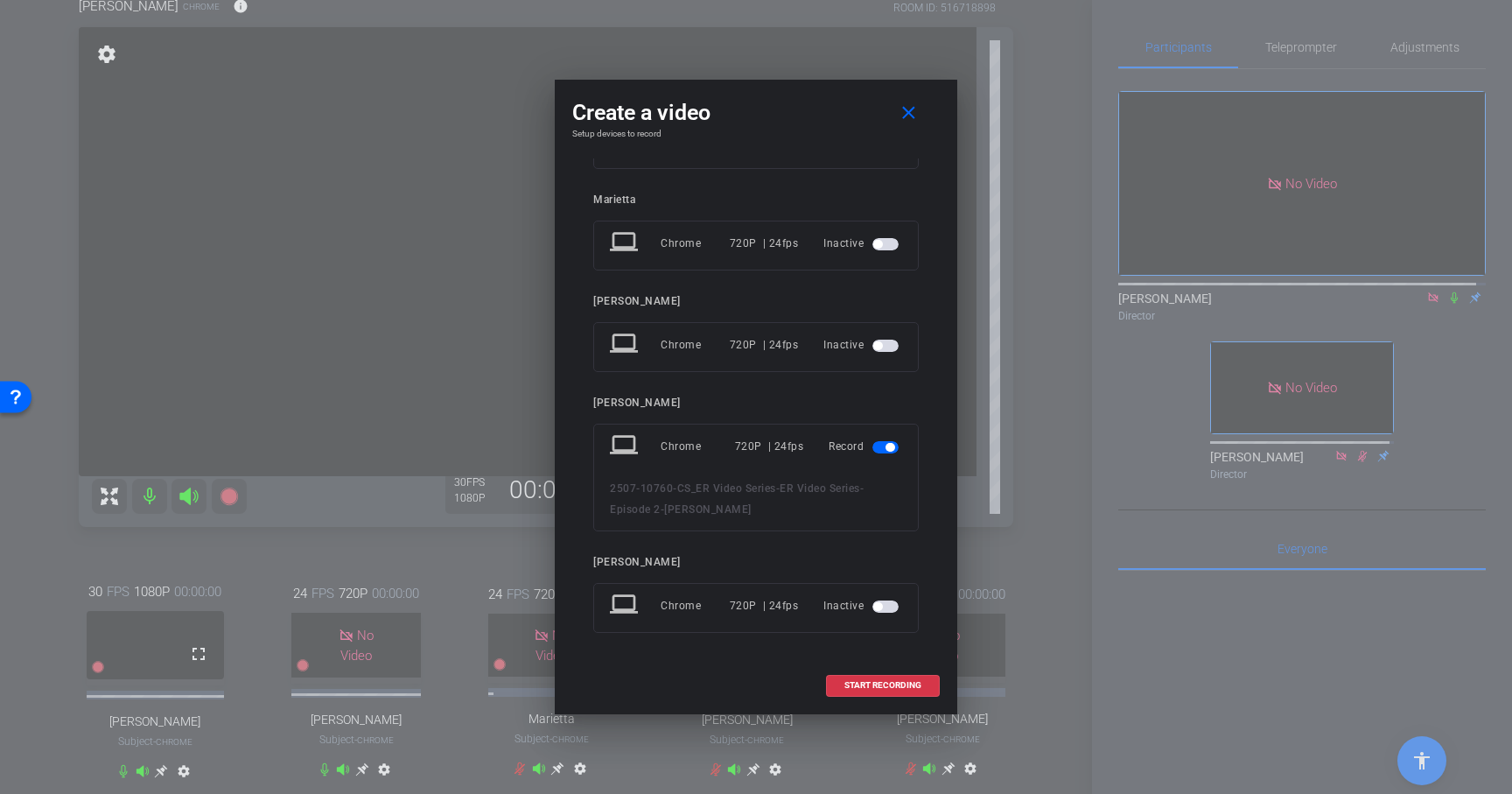
click at [873, 447] on span "button" at bounding box center [886, 447] width 27 height 12
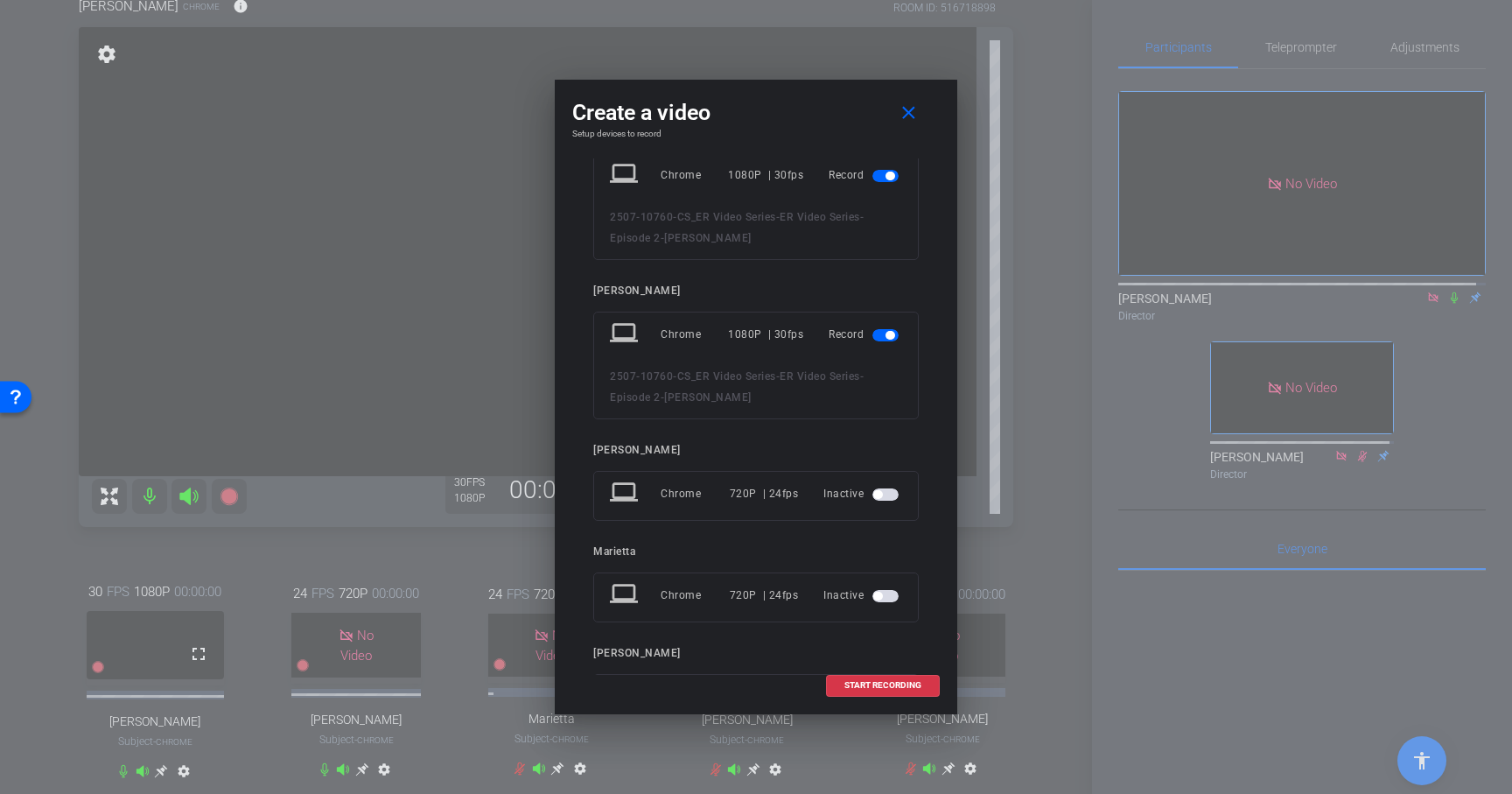
scroll to position [0, 0]
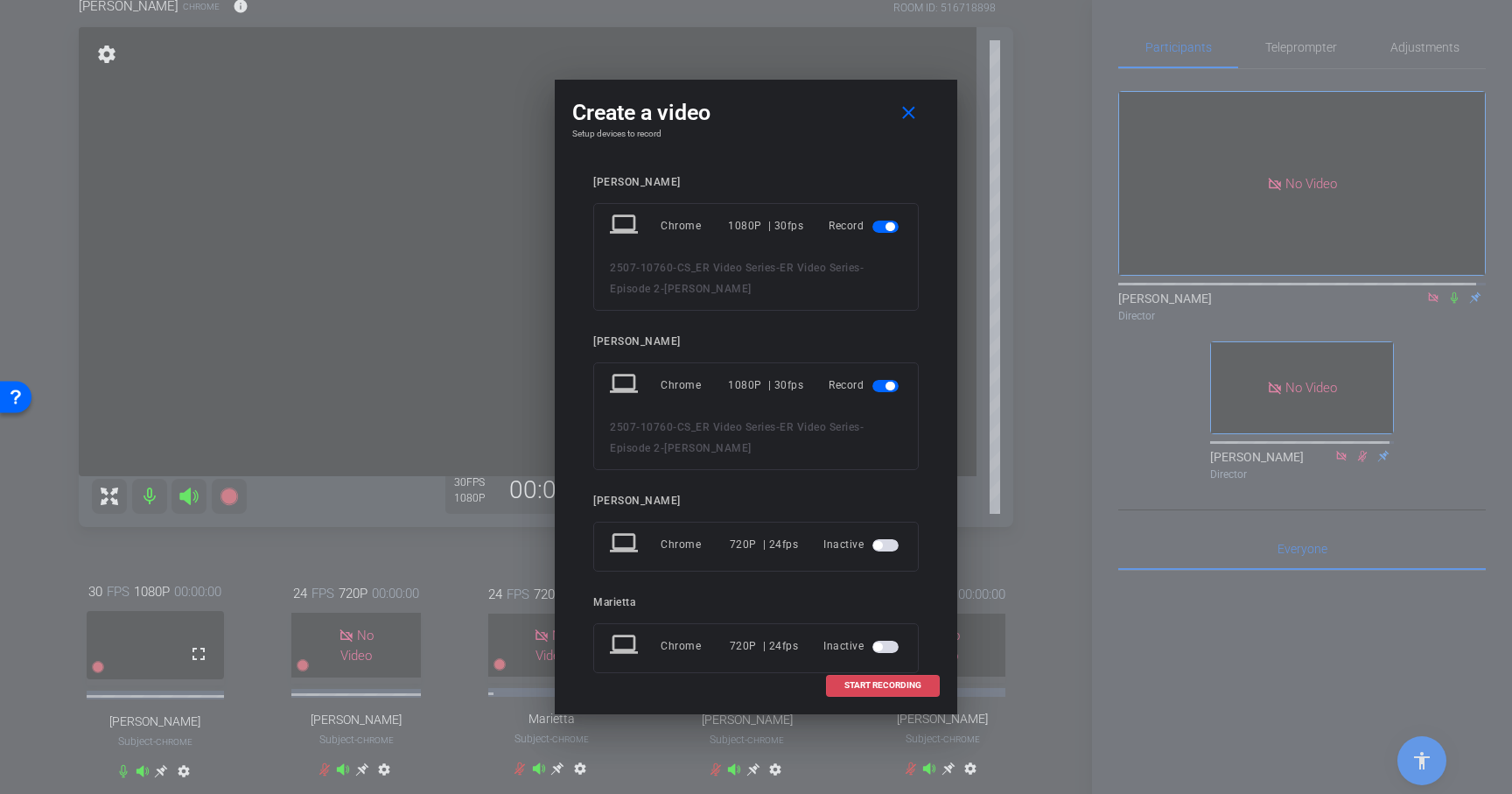
click at [868, 682] on span "START RECORDING" at bounding box center [883, 685] width 77 height 9
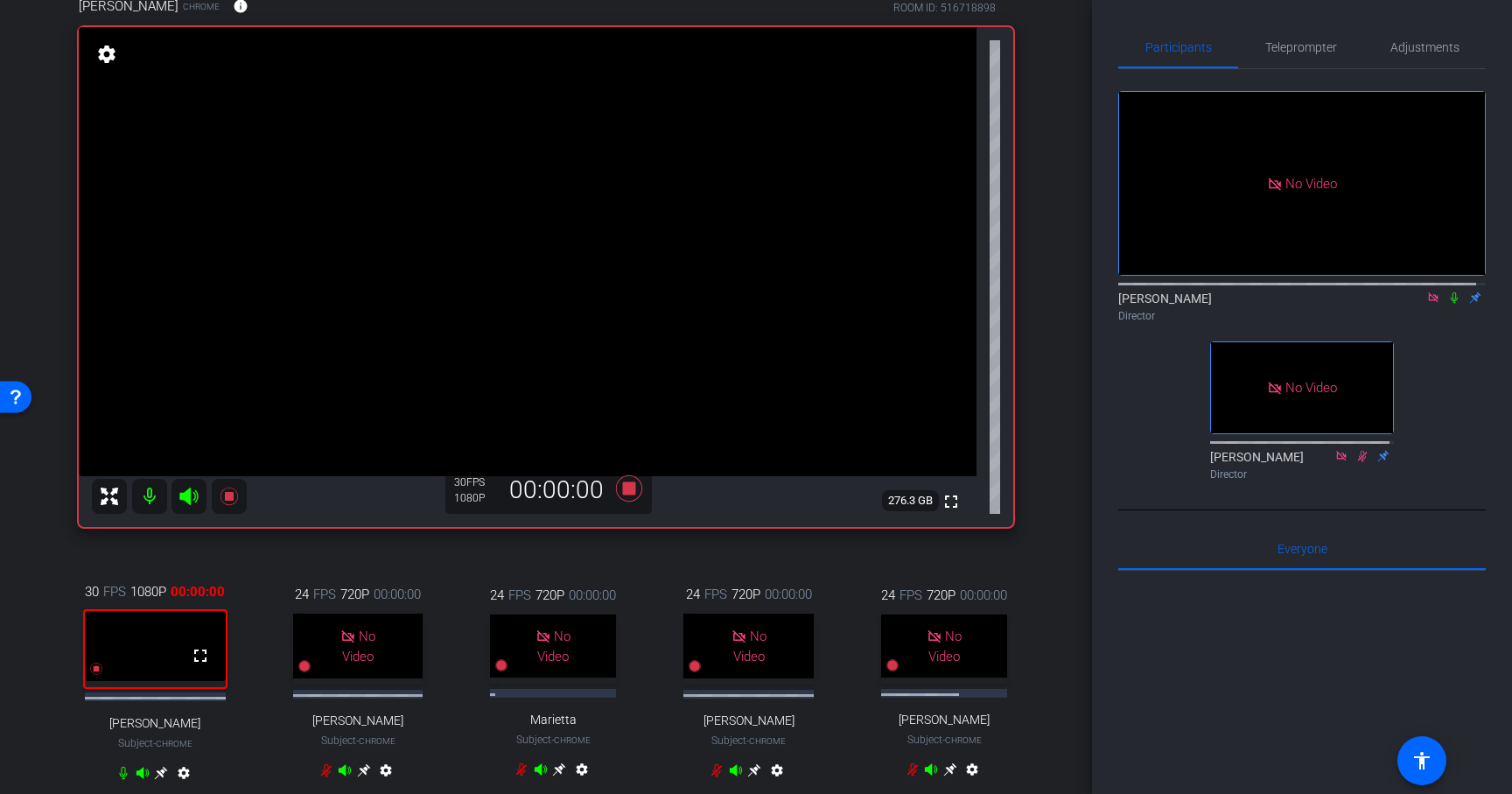
click at [1447, 304] on icon at bounding box center [1454, 297] width 14 height 12
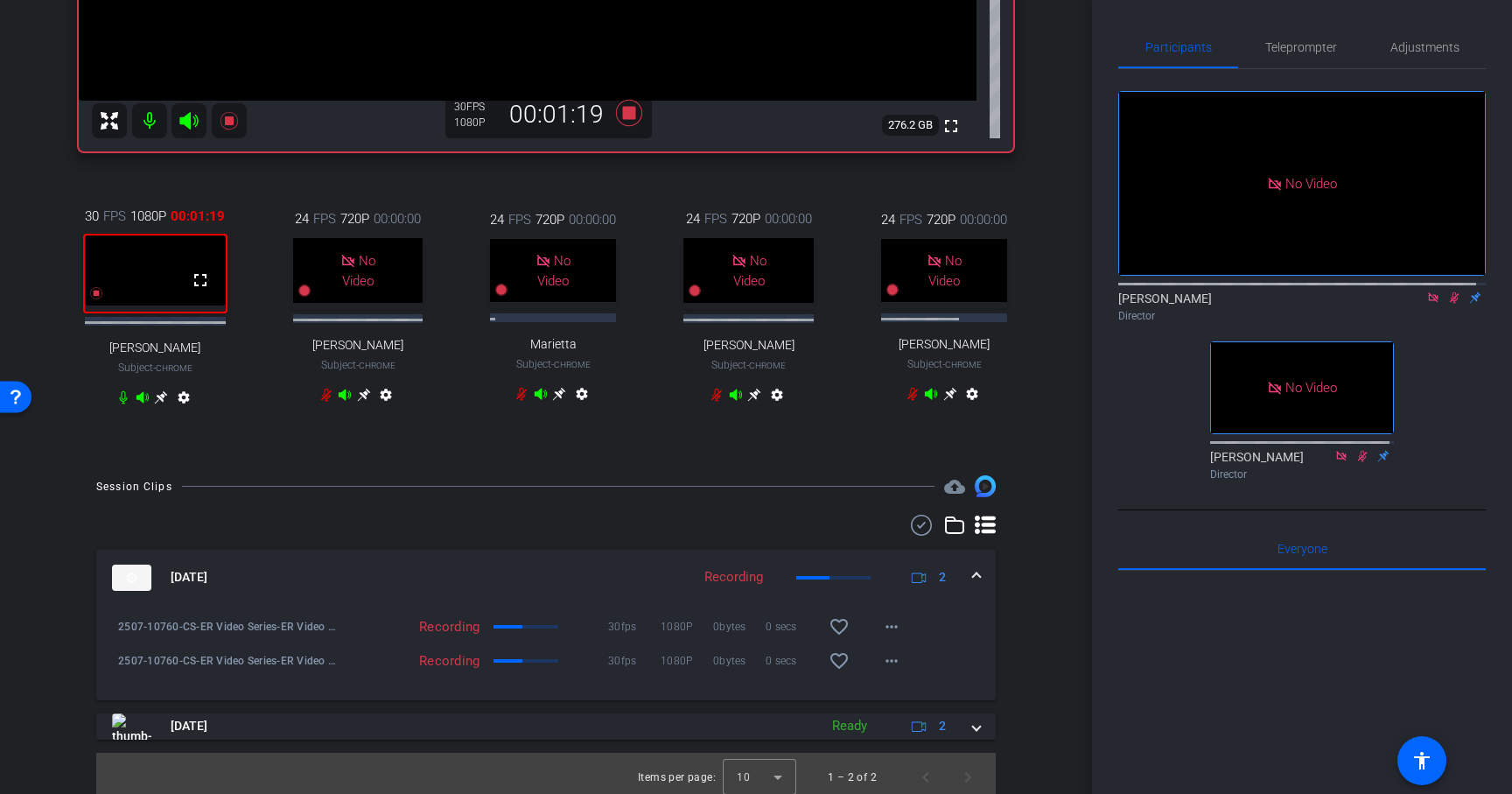
scroll to position [547, 0]
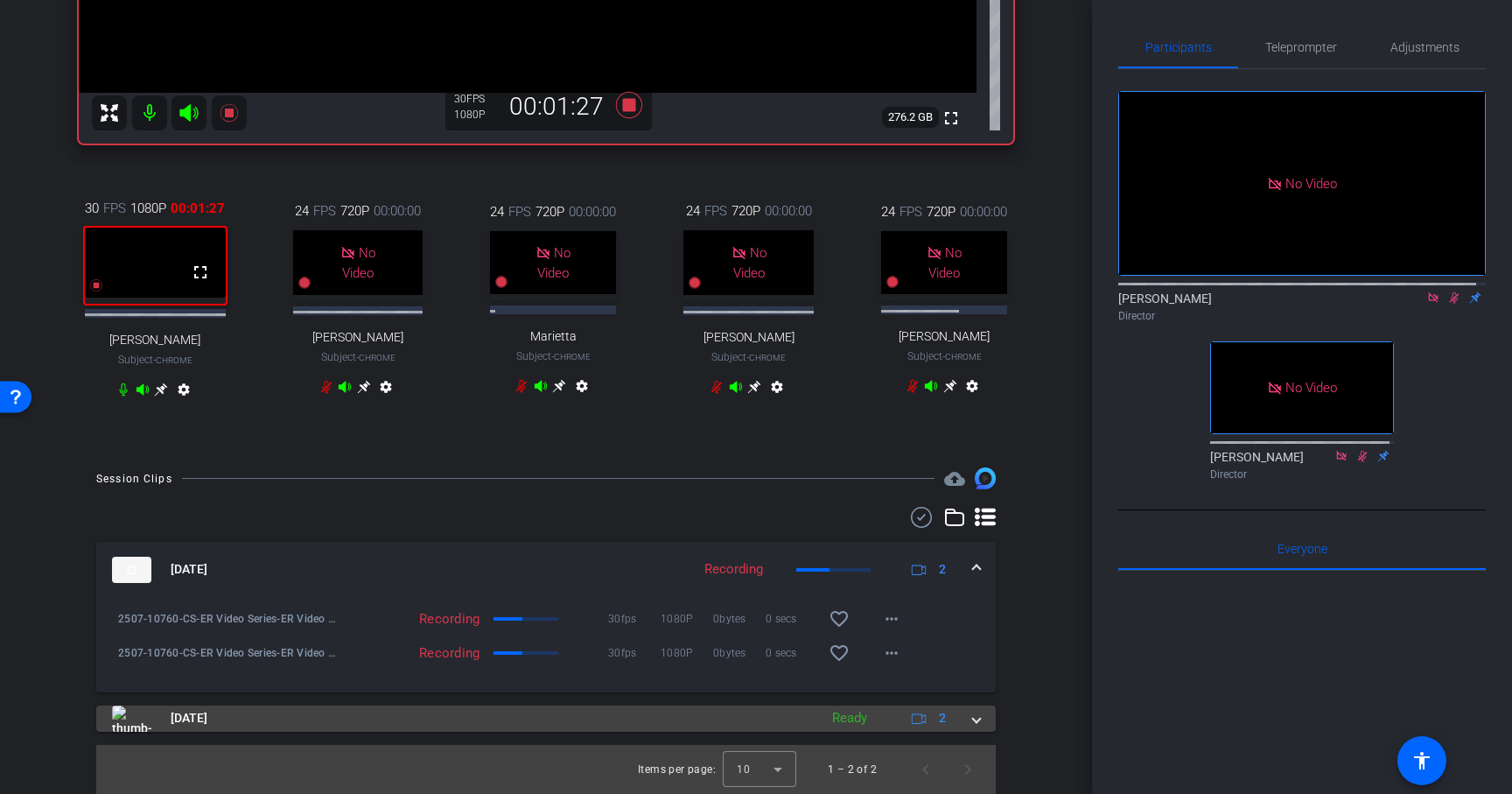
click at [972, 719] on mat-expansion-panel-header "[DATE] Ready 2" at bounding box center [545, 719] width 899 height 27
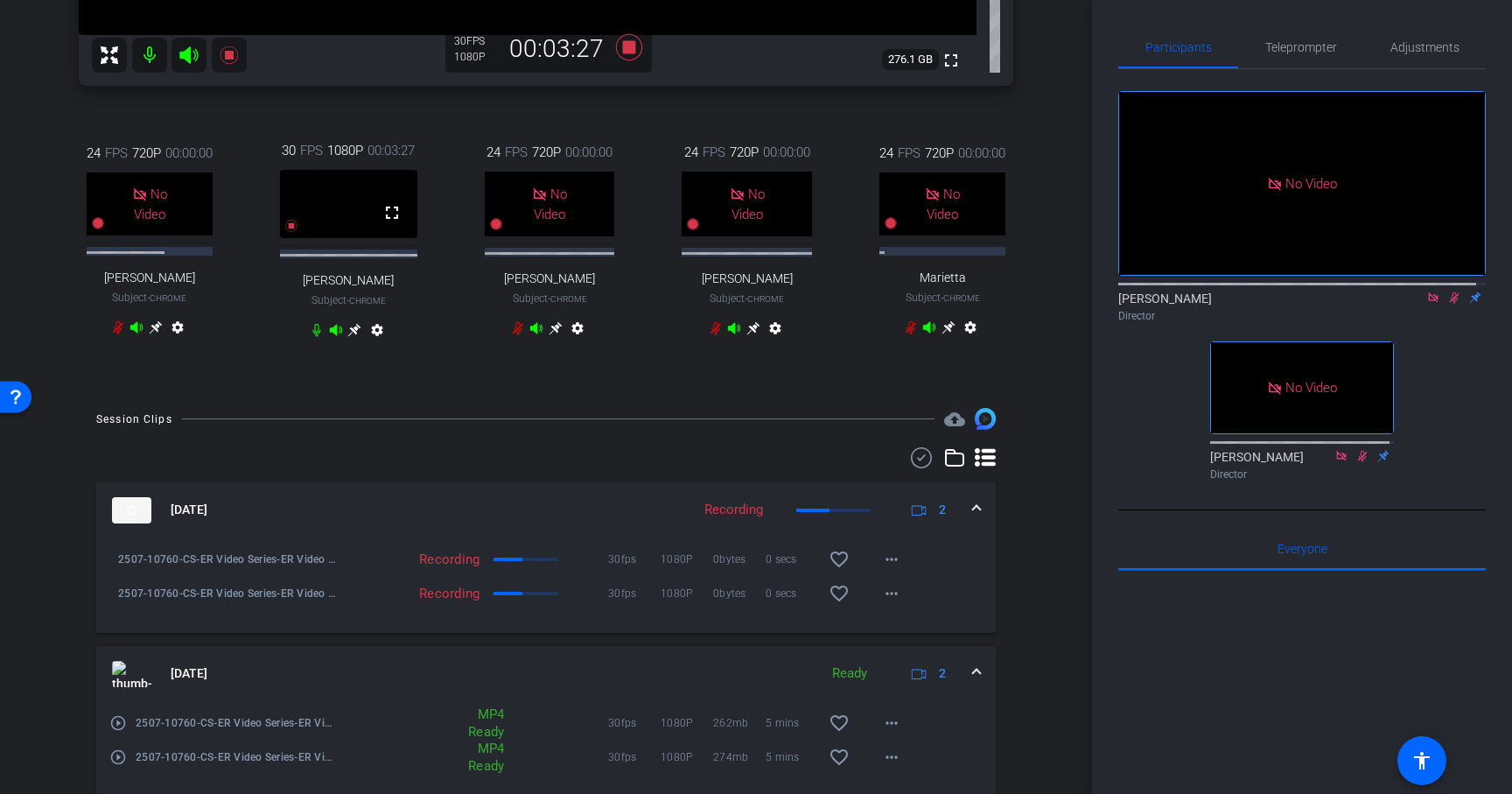
scroll to position [598, 0]
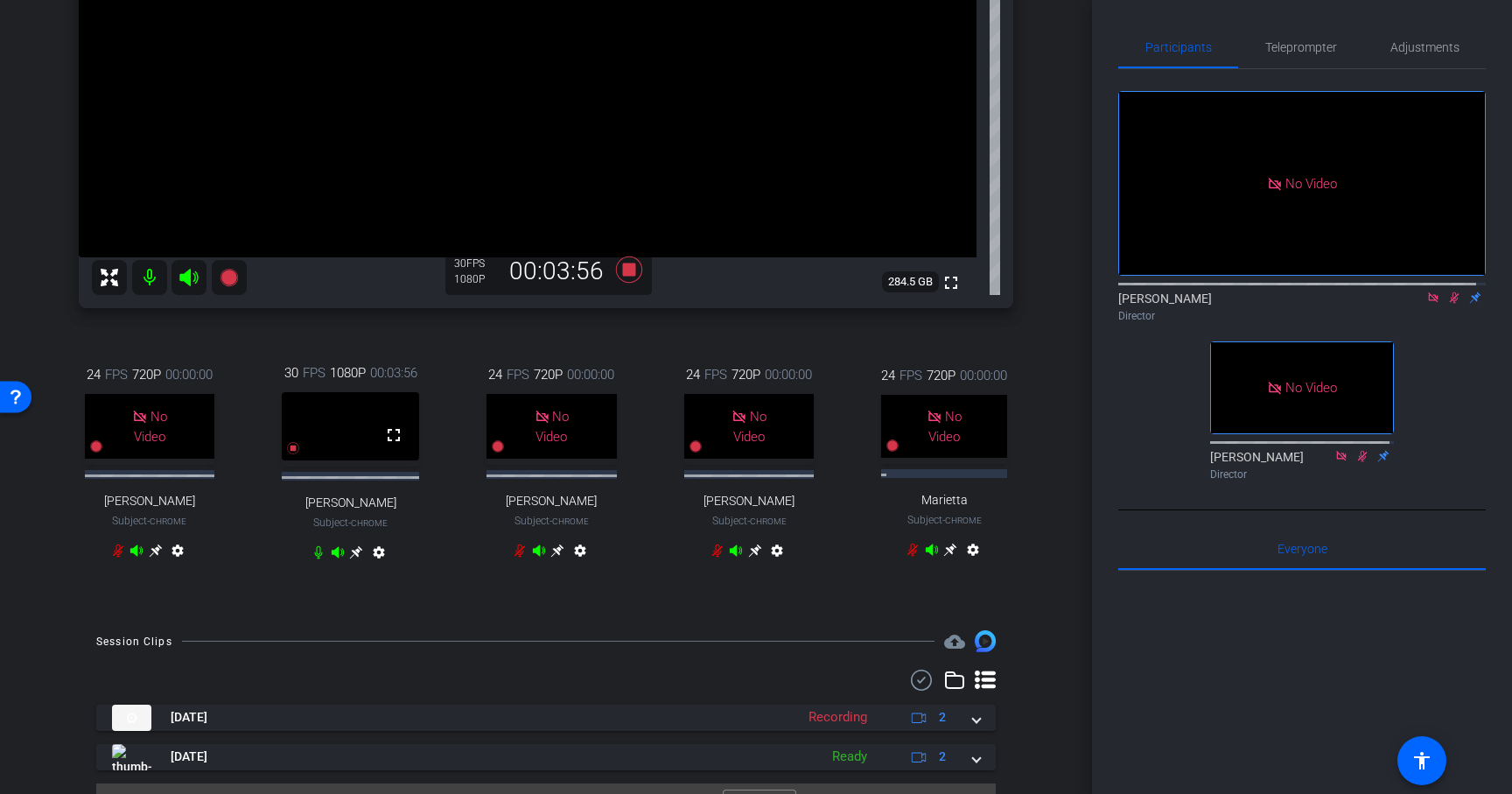
scroll to position [474, 0]
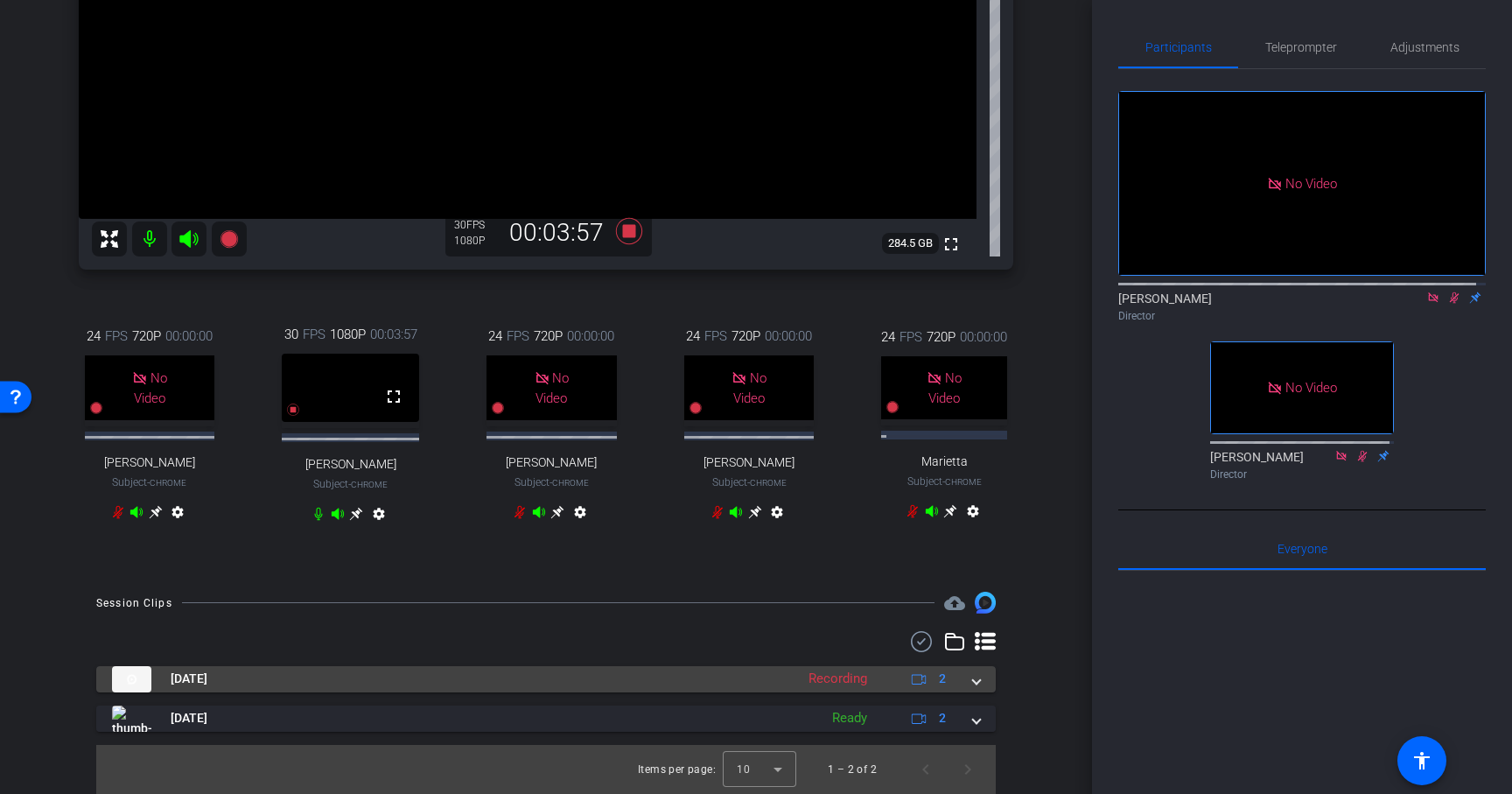
click at [973, 681] on span at bounding box center [976, 679] width 7 height 18
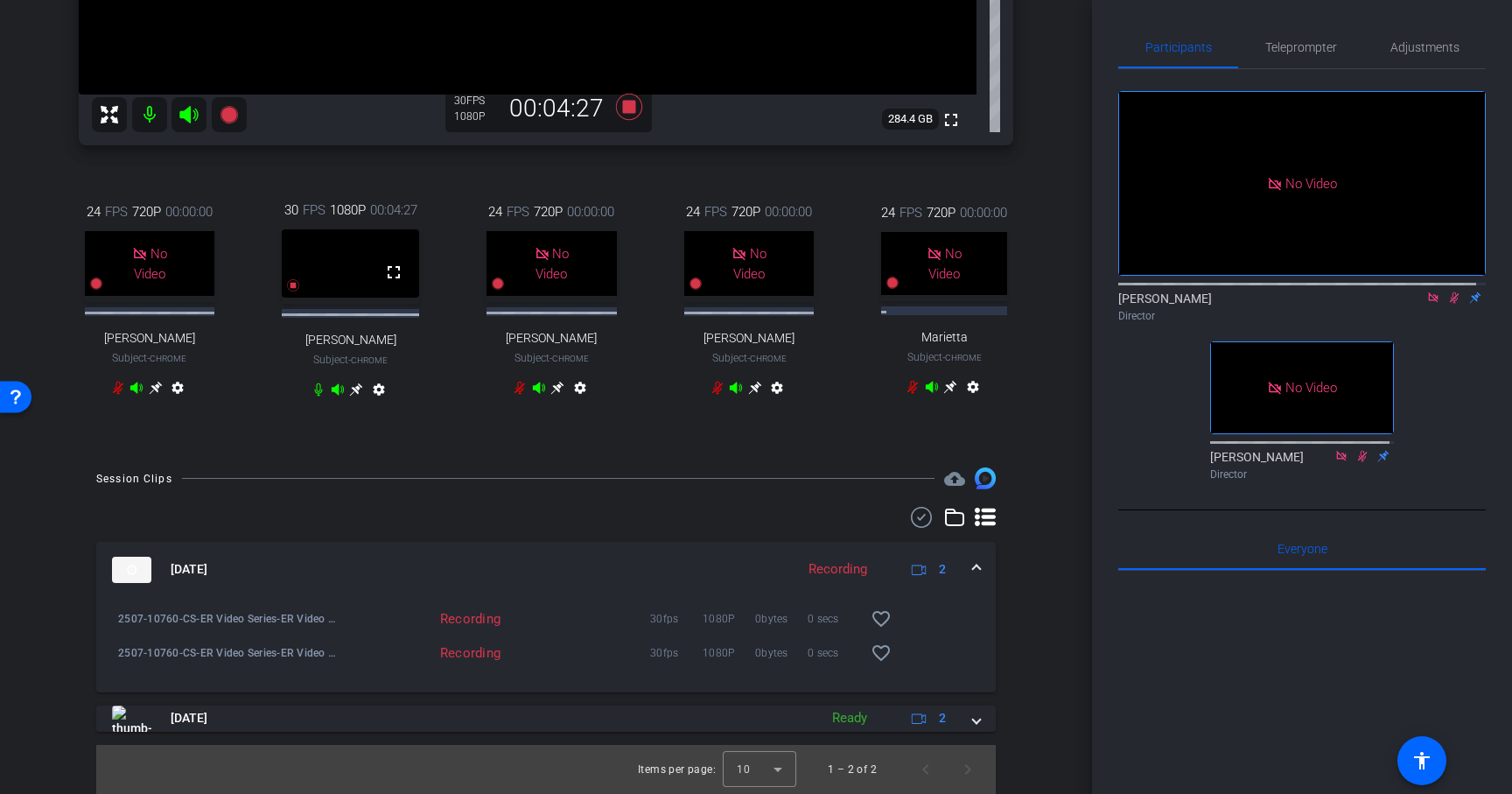
scroll to position [599, 0]
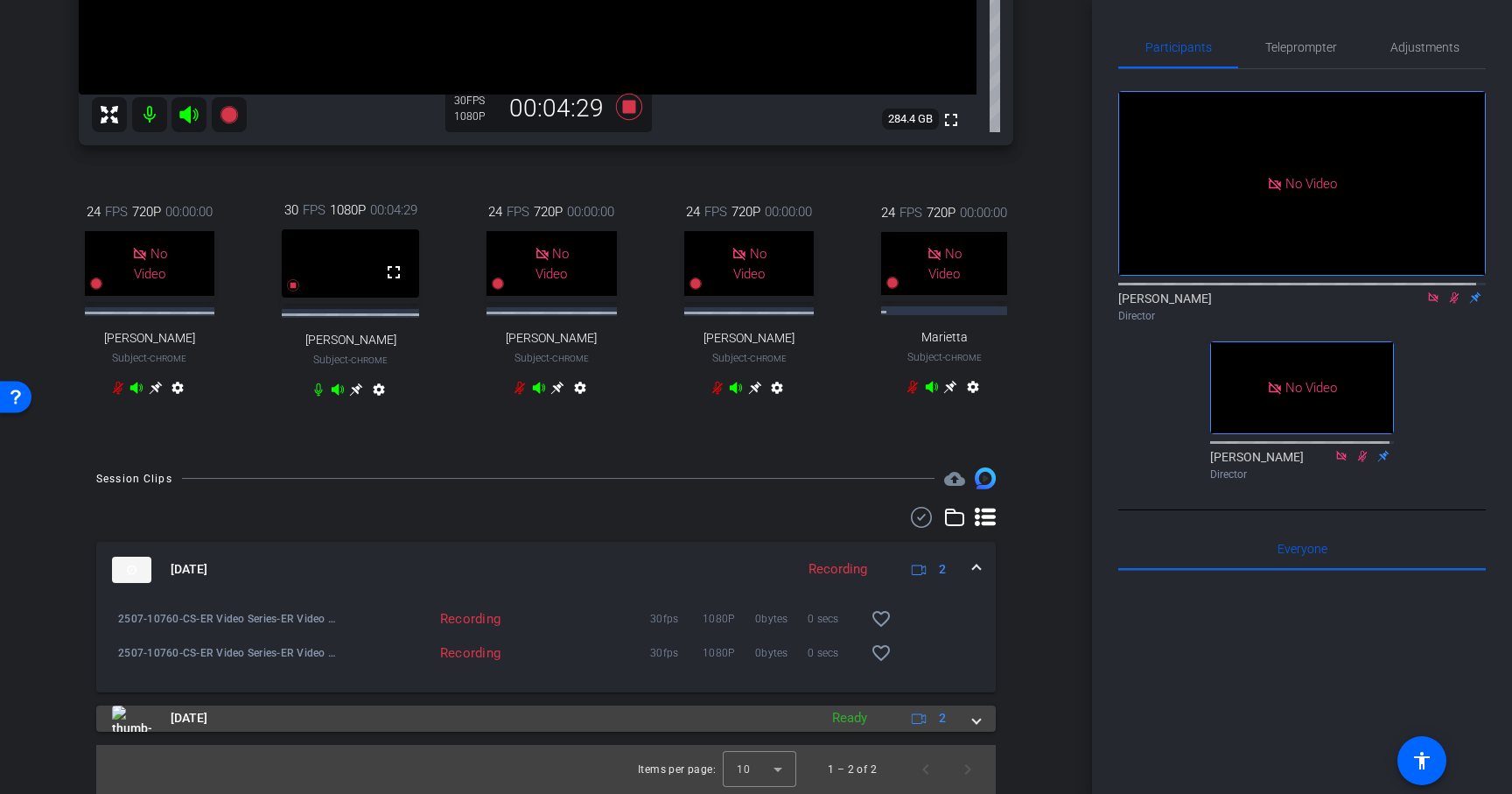
click at [973, 719] on span at bounding box center [976, 718] width 7 height 18
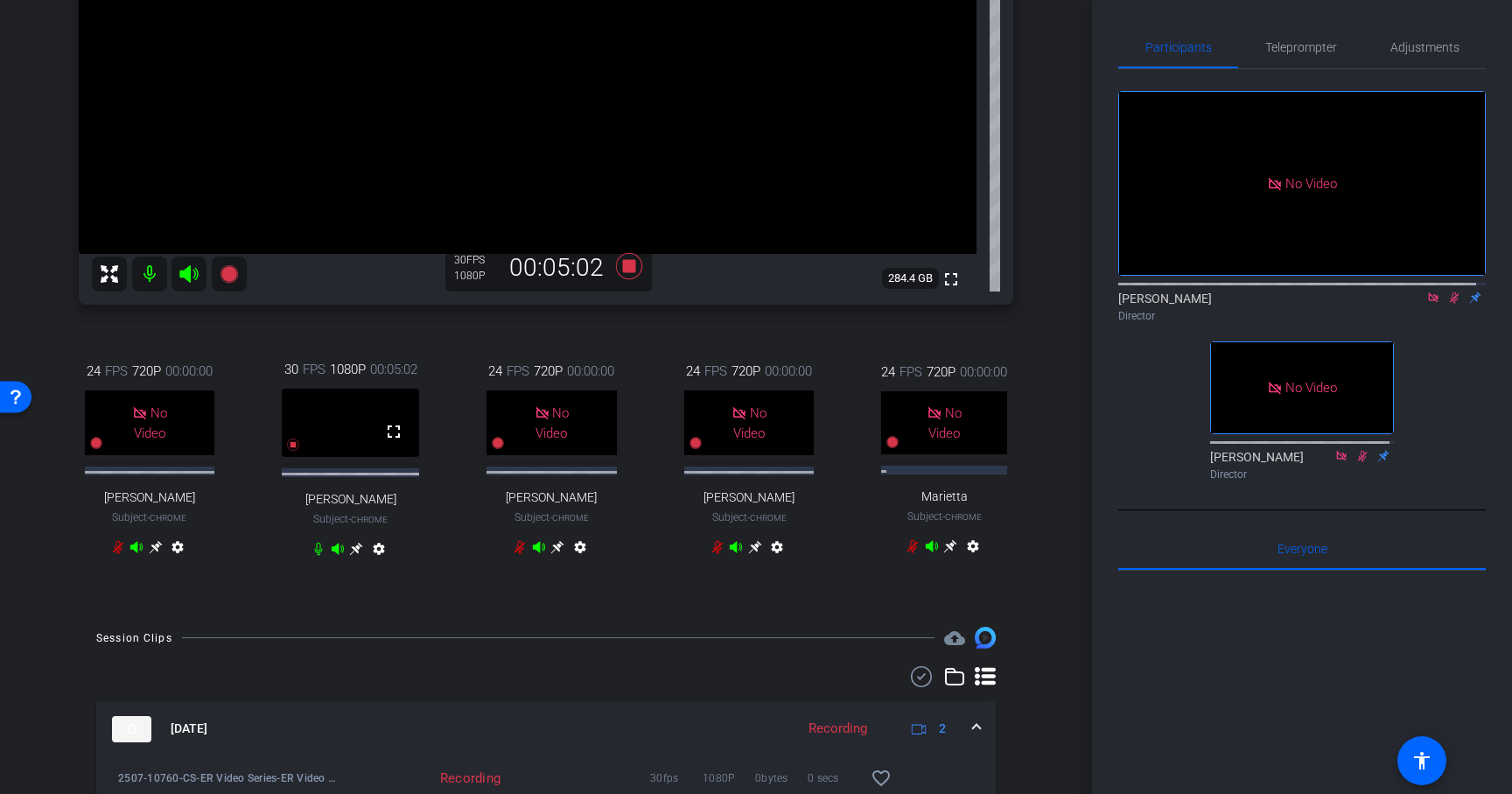
scroll to position [387, 0]
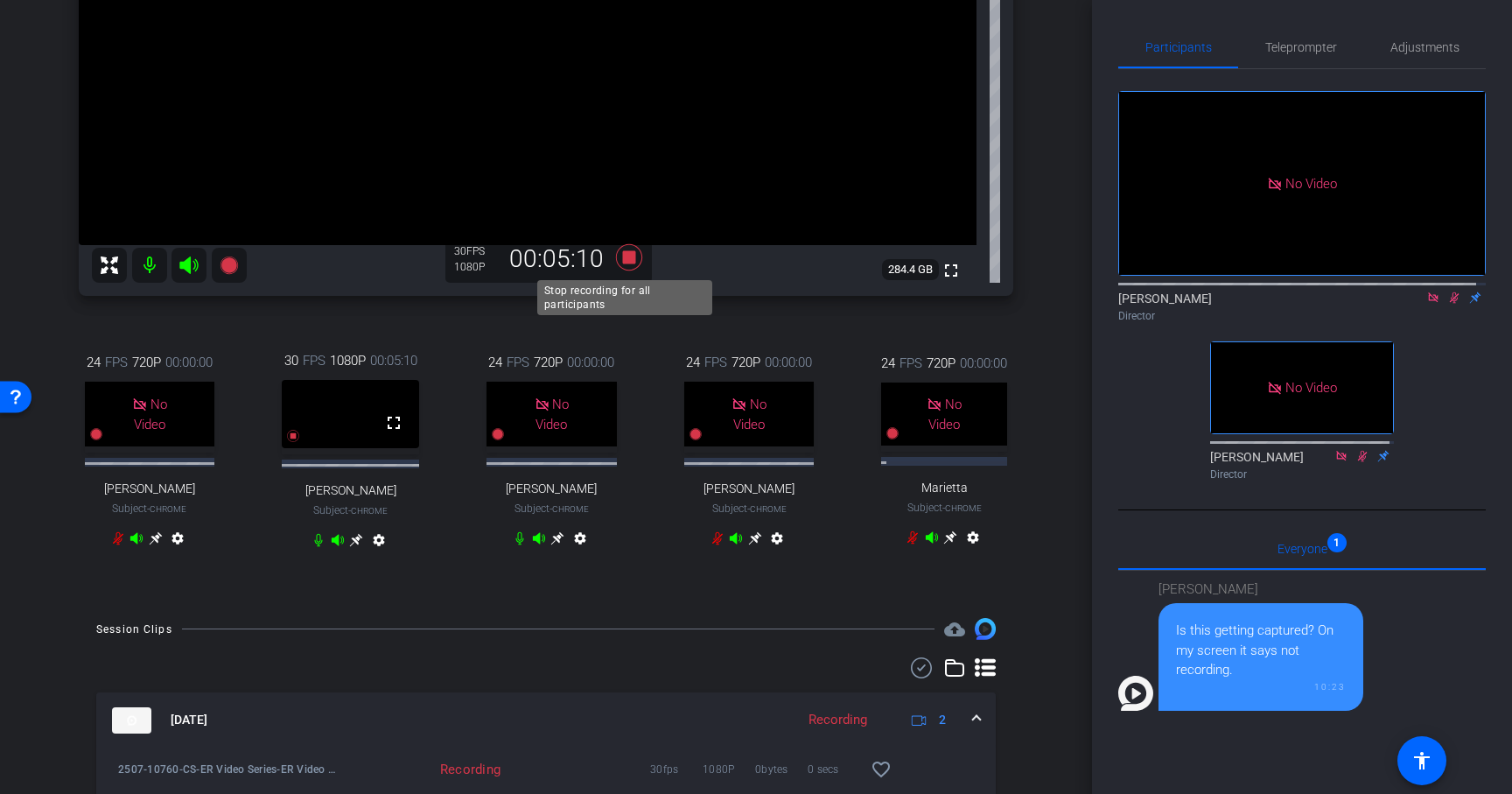
click at [627, 261] on icon at bounding box center [629, 258] width 27 height 27
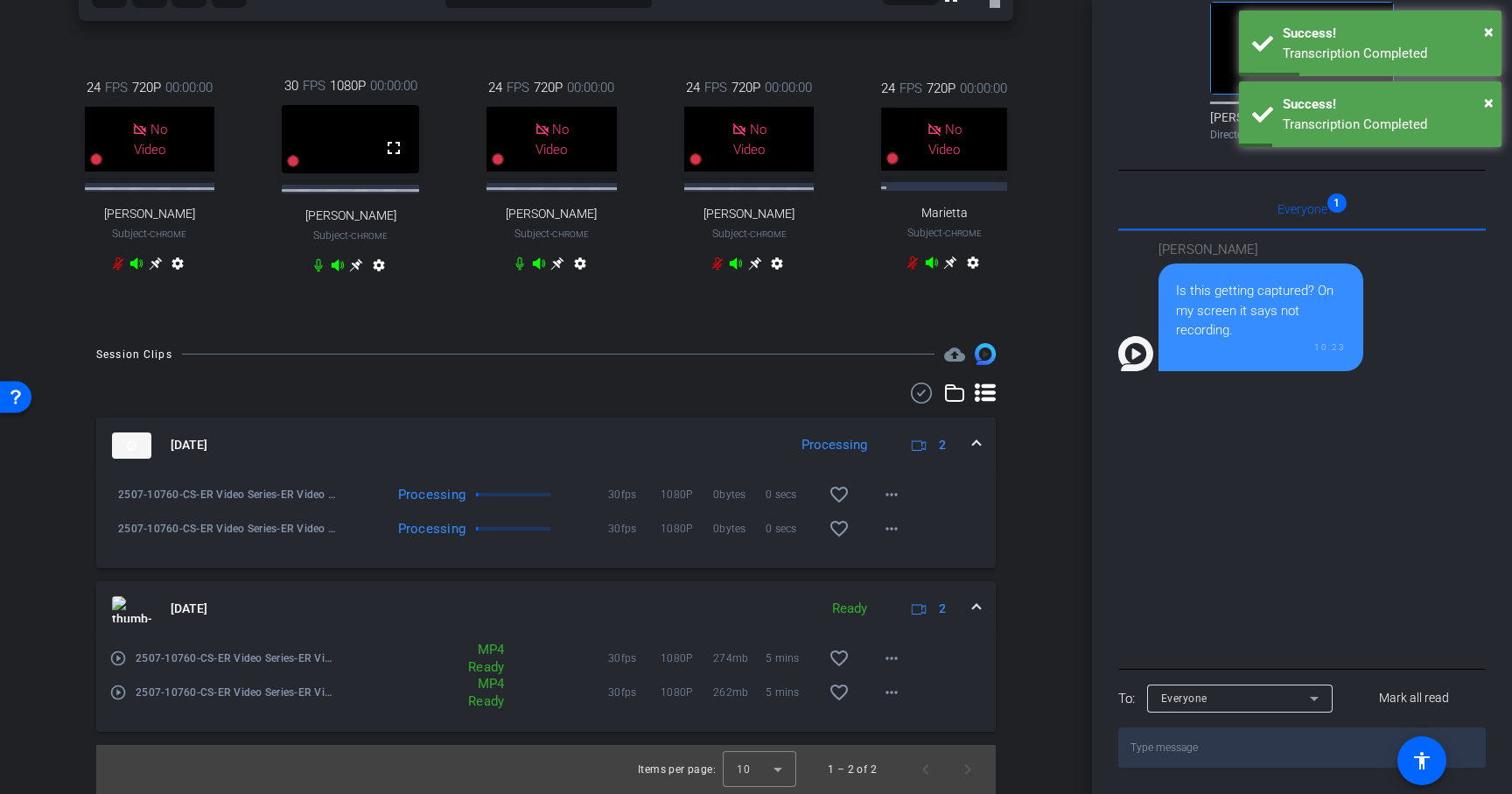
scroll to position [437, 0]
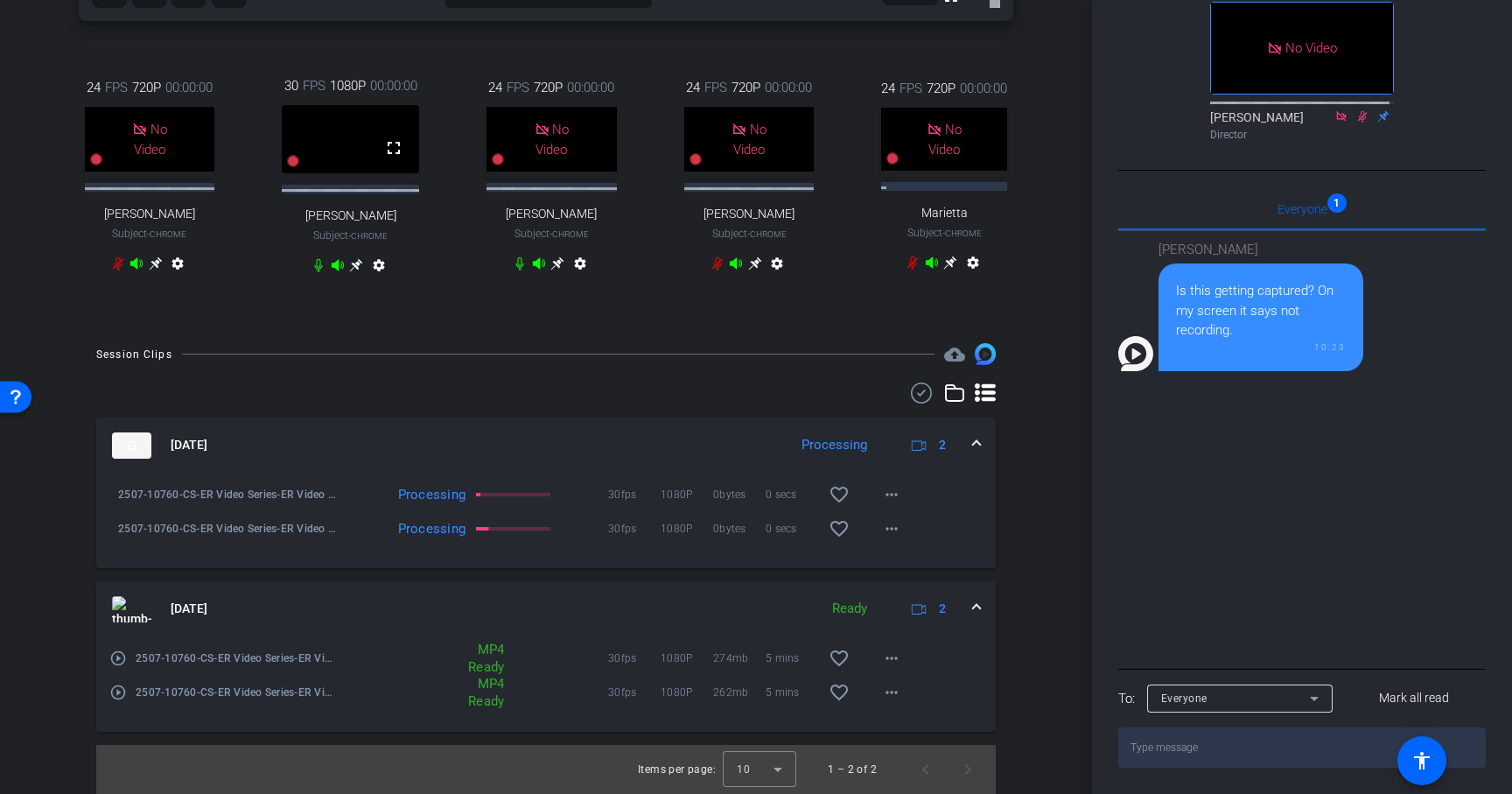
click at [1171, 757] on textarea at bounding box center [1302, 747] width 367 height 40
type textarea "it uploaded so we should be fine"
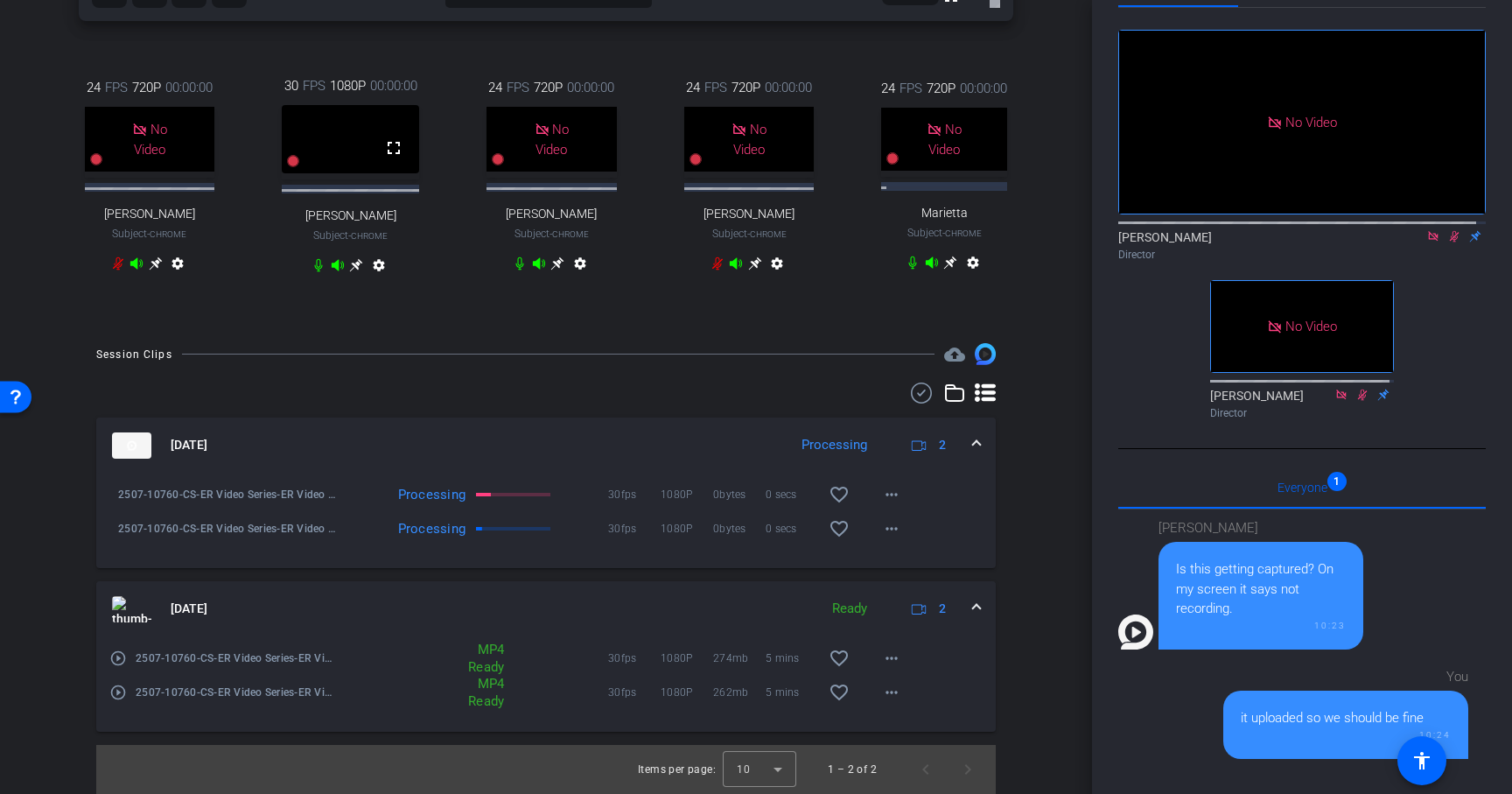
scroll to position [64, 0]
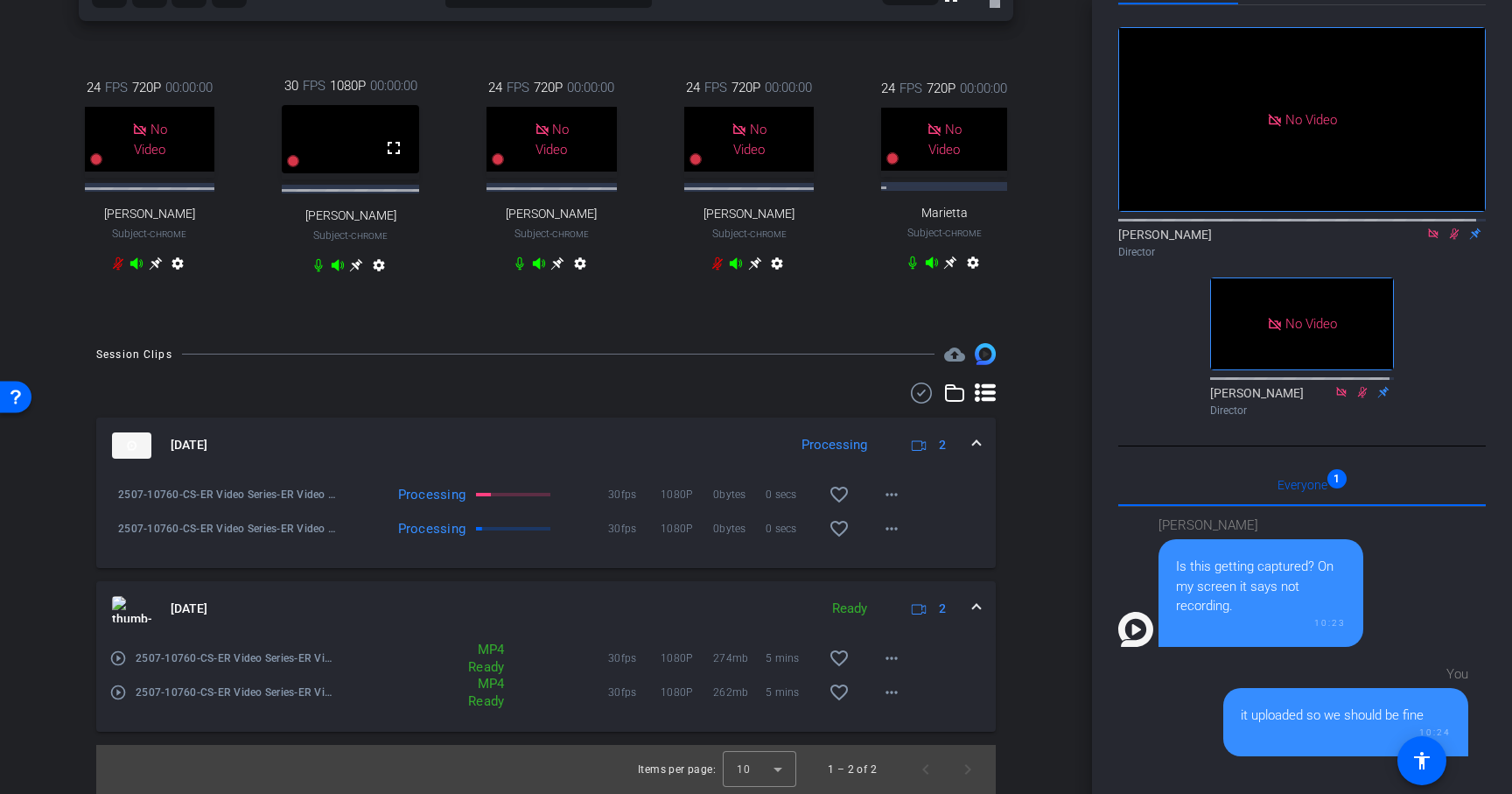
click at [1450, 240] on icon at bounding box center [1455, 234] width 10 height 11
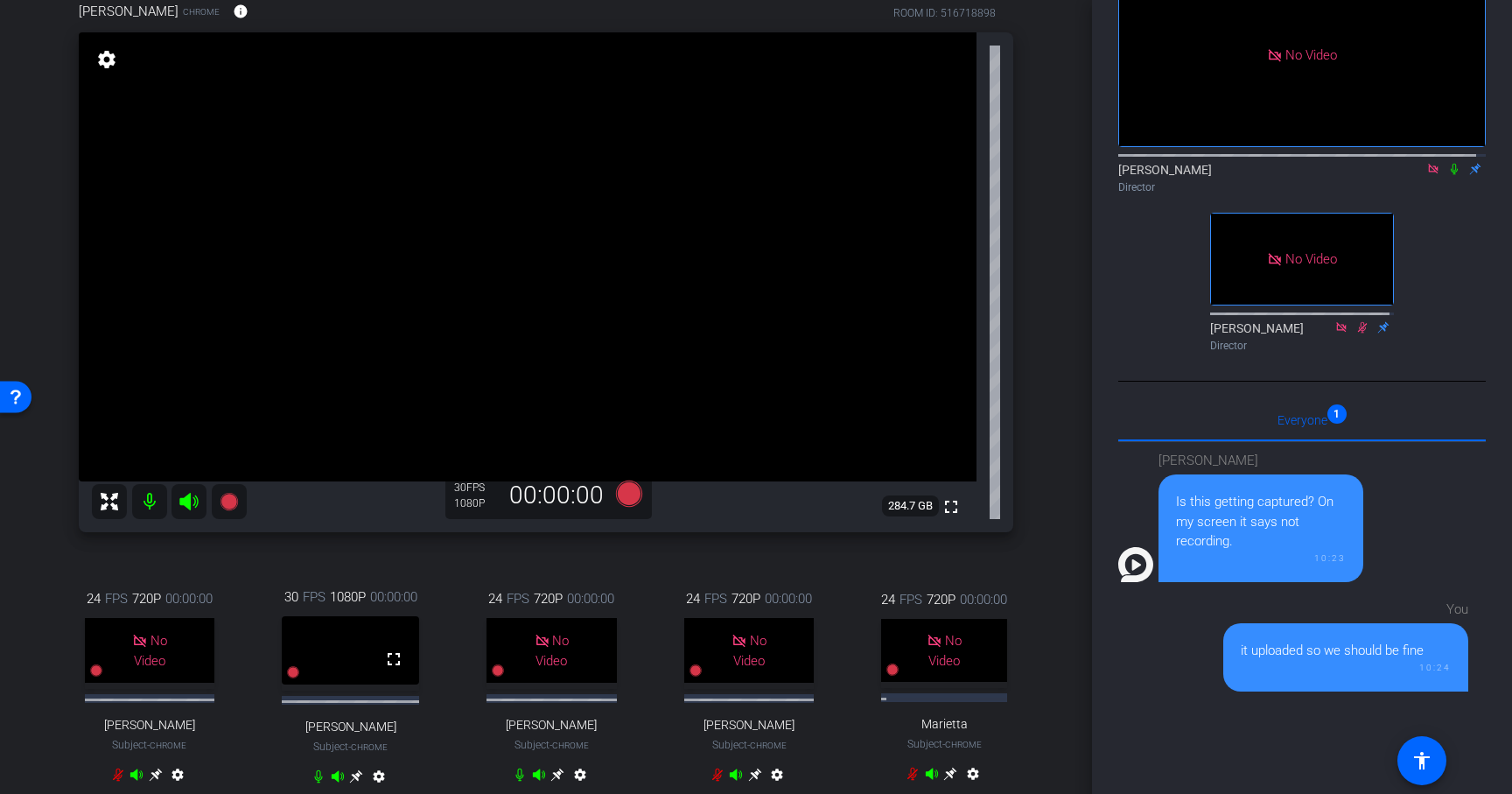
scroll to position [109, 0]
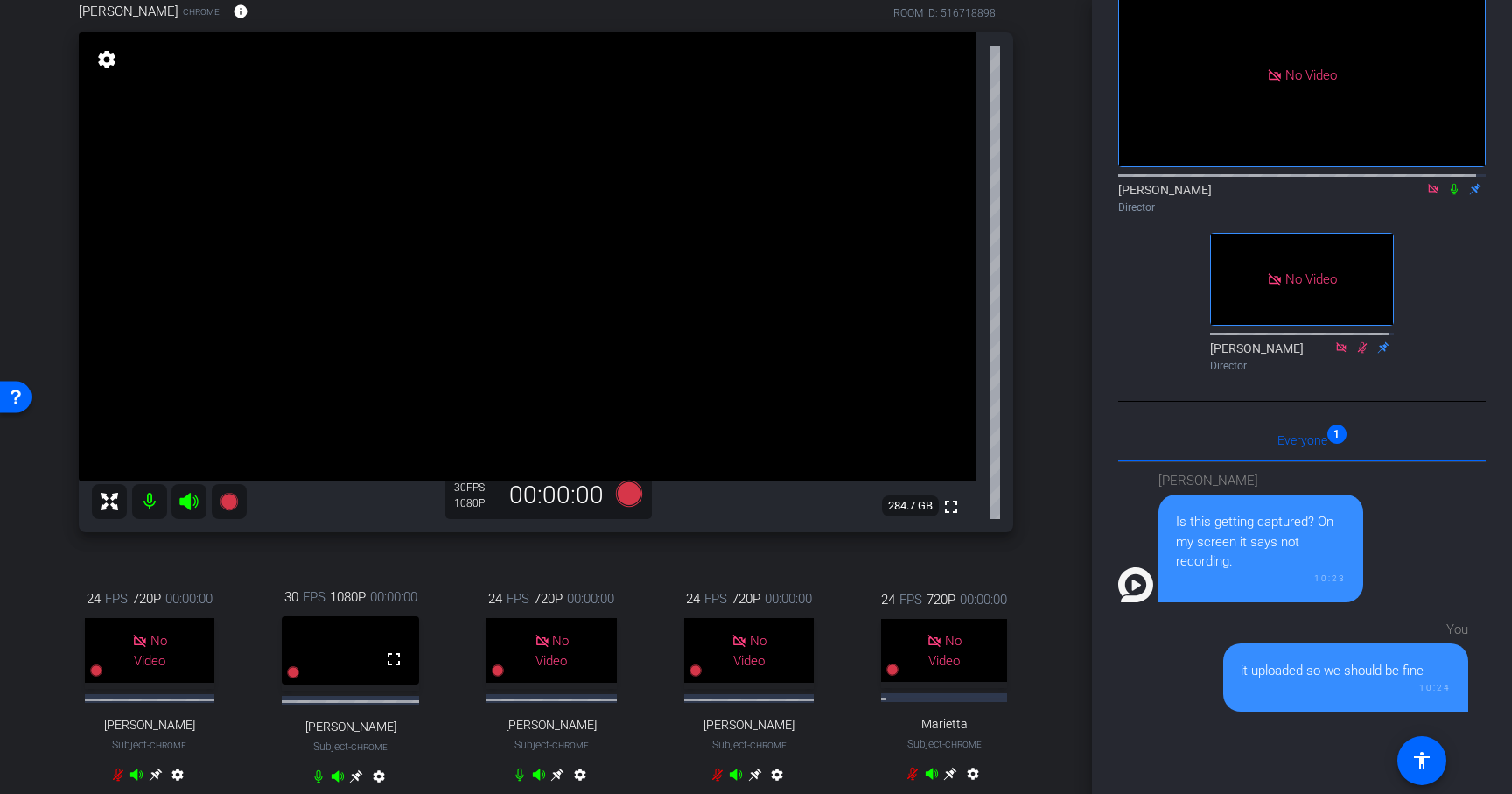
click at [619, 551] on div "Kevin Prall Chrome info ROOM ID: 516718898 fullscreen settings 284.7 GB 30 FPS …" at bounding box center [546, 405] width 1005 height 864
click at [622, 496] on icon at bounding box center [629, 494] width 27 height 27
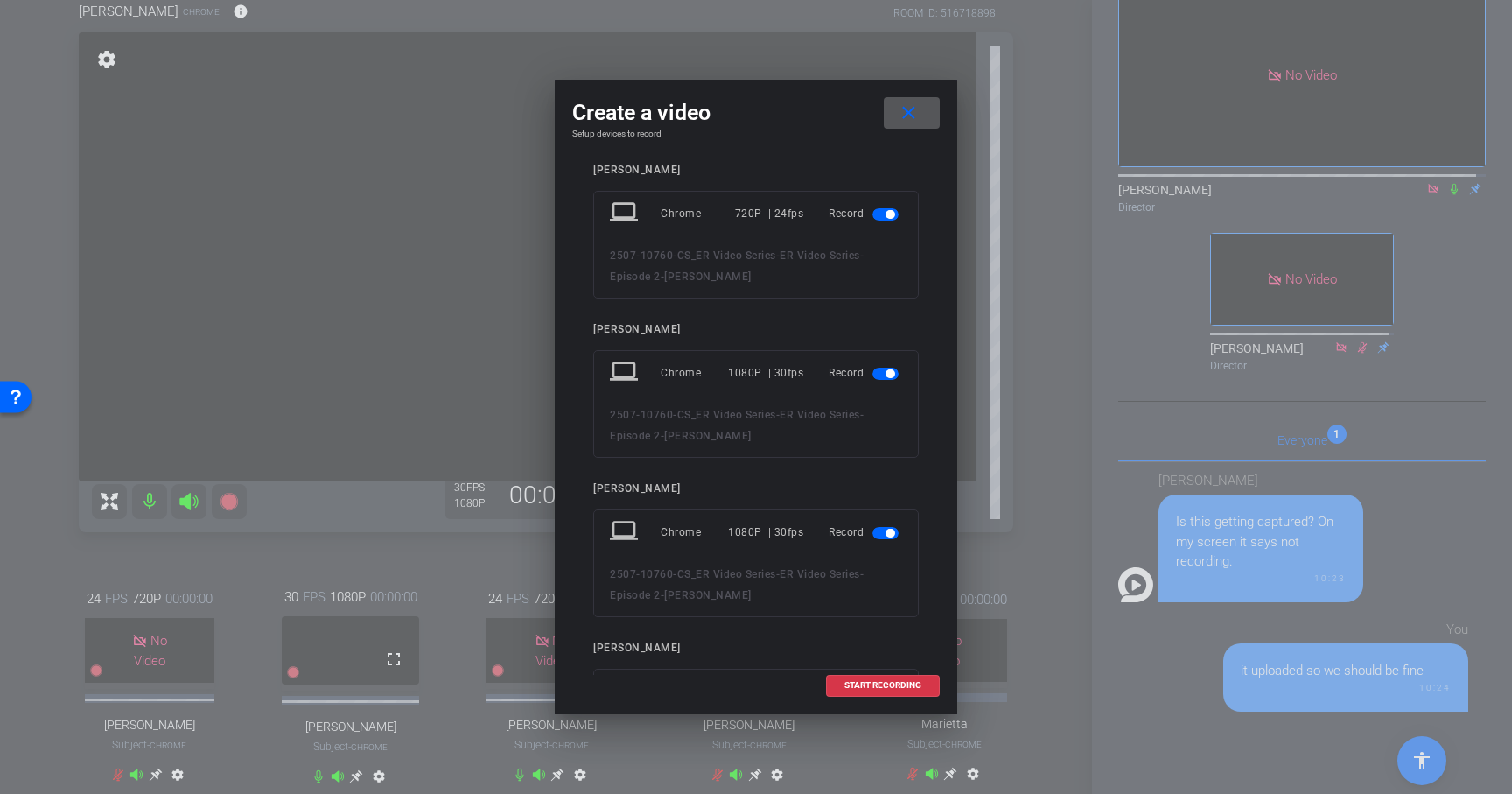
scroll to position [0, 0]
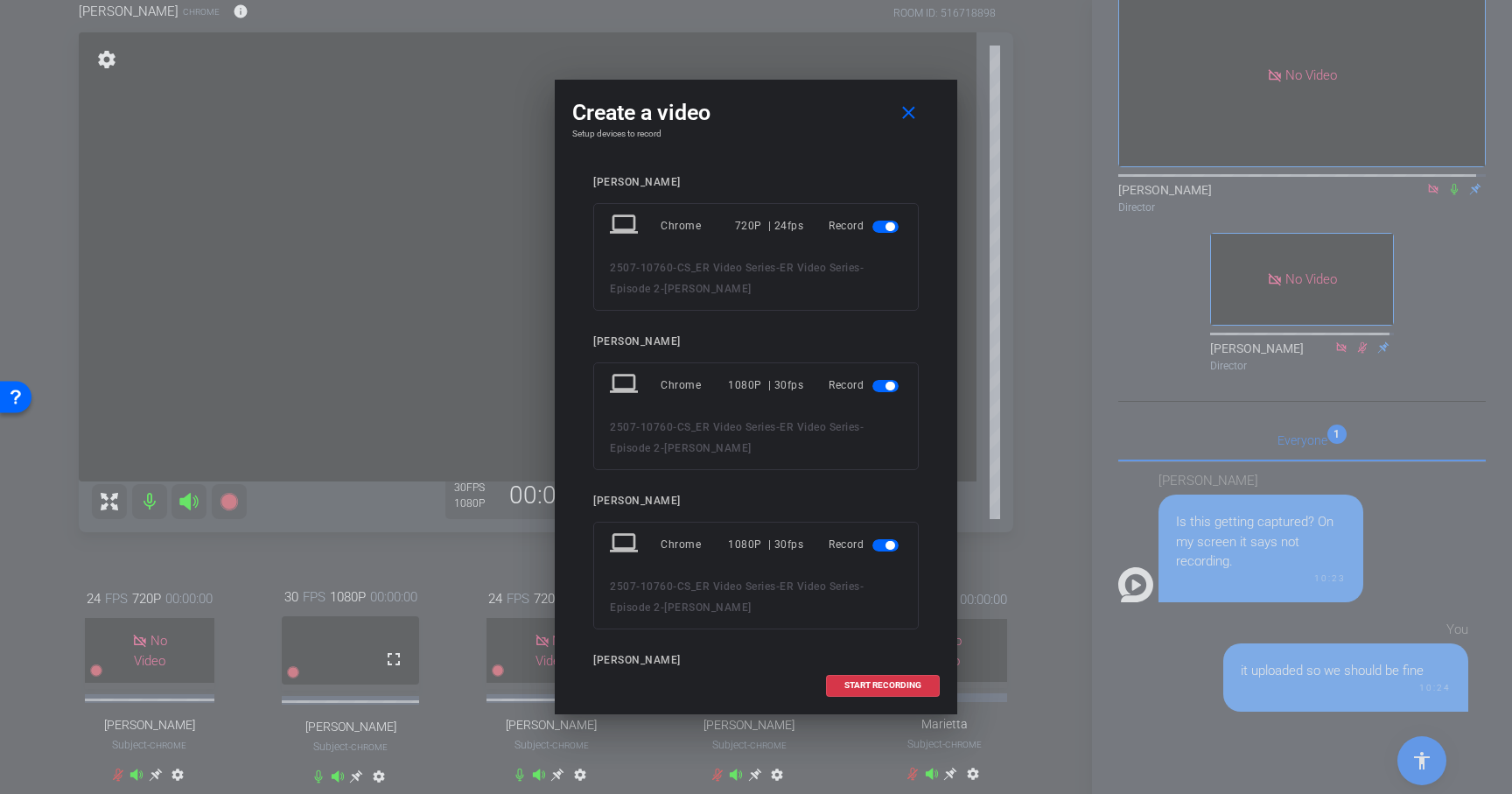
click at [886, 226] on span "button" at bounding box center [890, 227] width 9 height 9
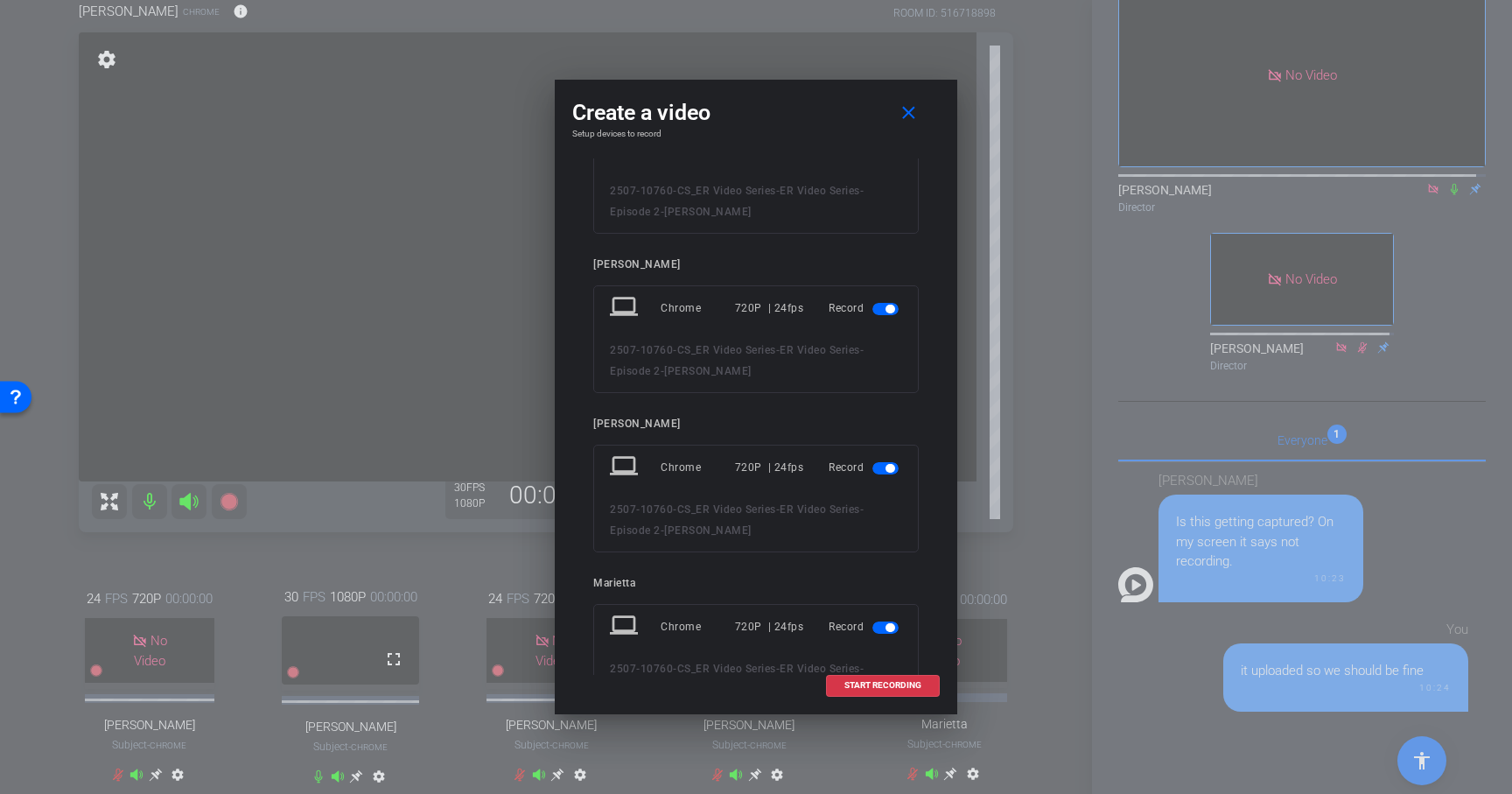
scroll to position [334, 0]
click at [873, 309] on span "button" at bounding box center [886, 312] width 27 height 12
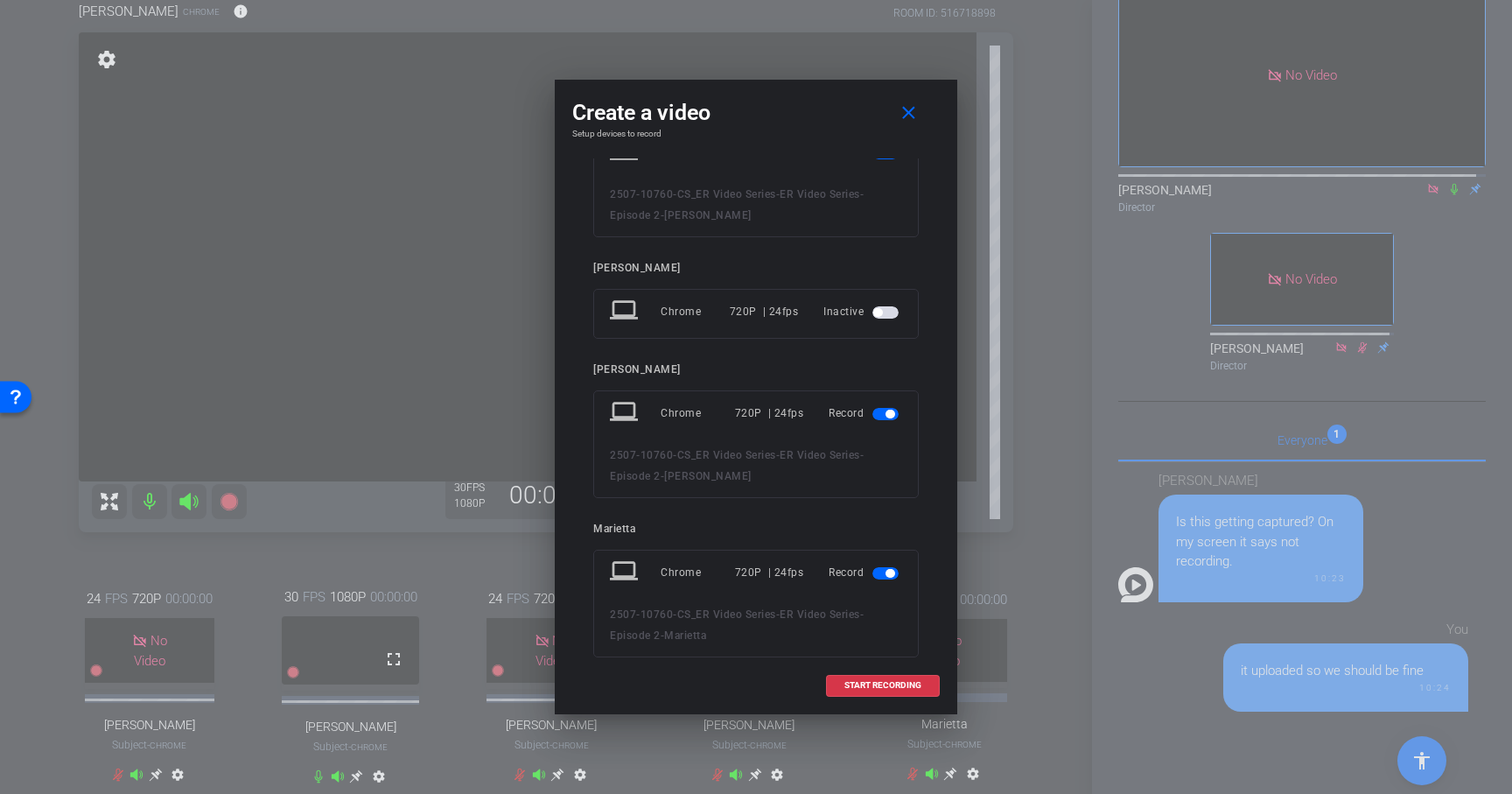
click at [876, 416] on span "button" at bounding box center [886, 414] width 27 height 12
click at [886, 516] on span "button" at bounding box center [890, 515] width 9 height 9
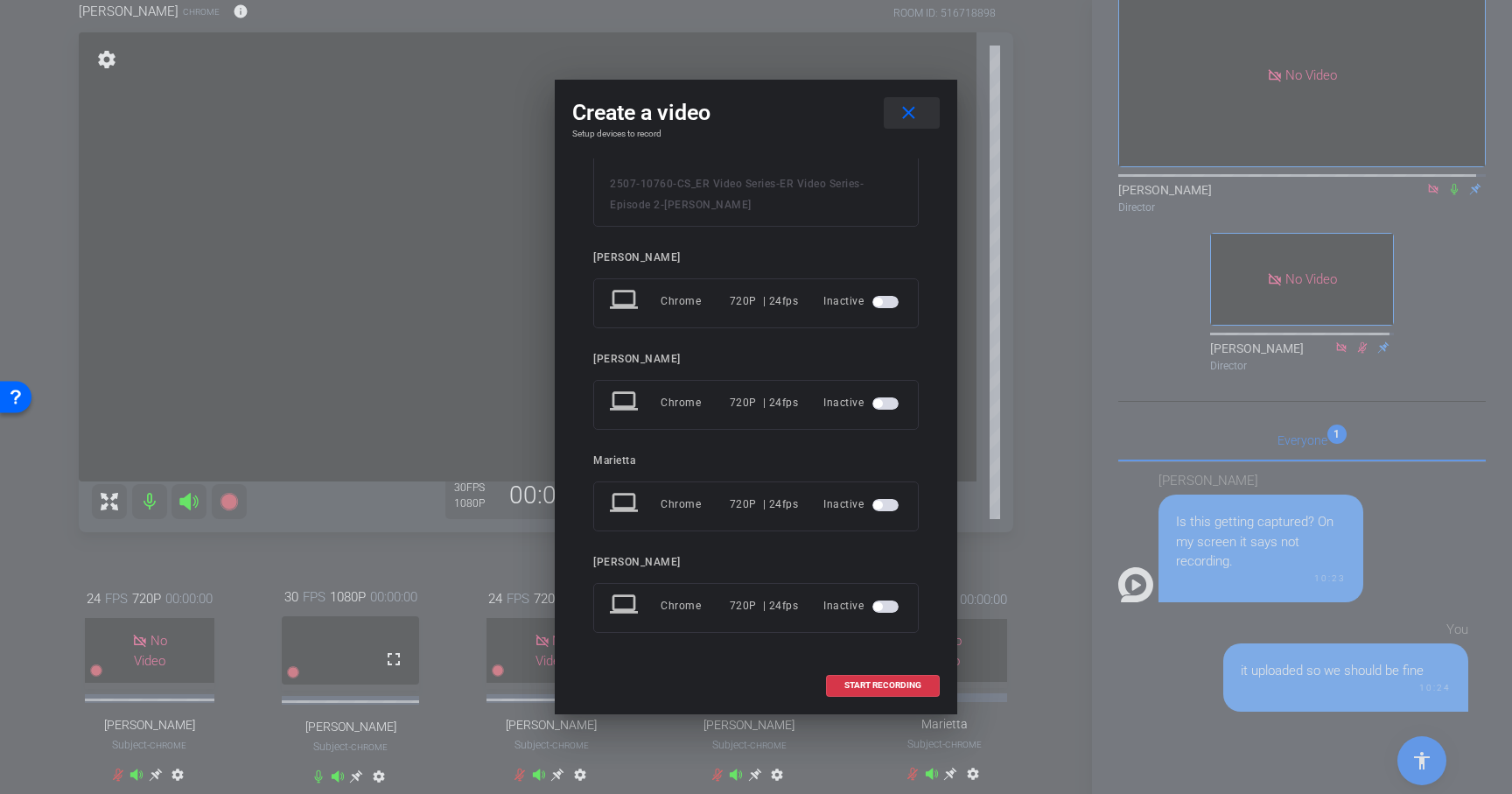
click at [907, 109] on mat-icon "close" at bounding box center [909, 113] width 22 height 22
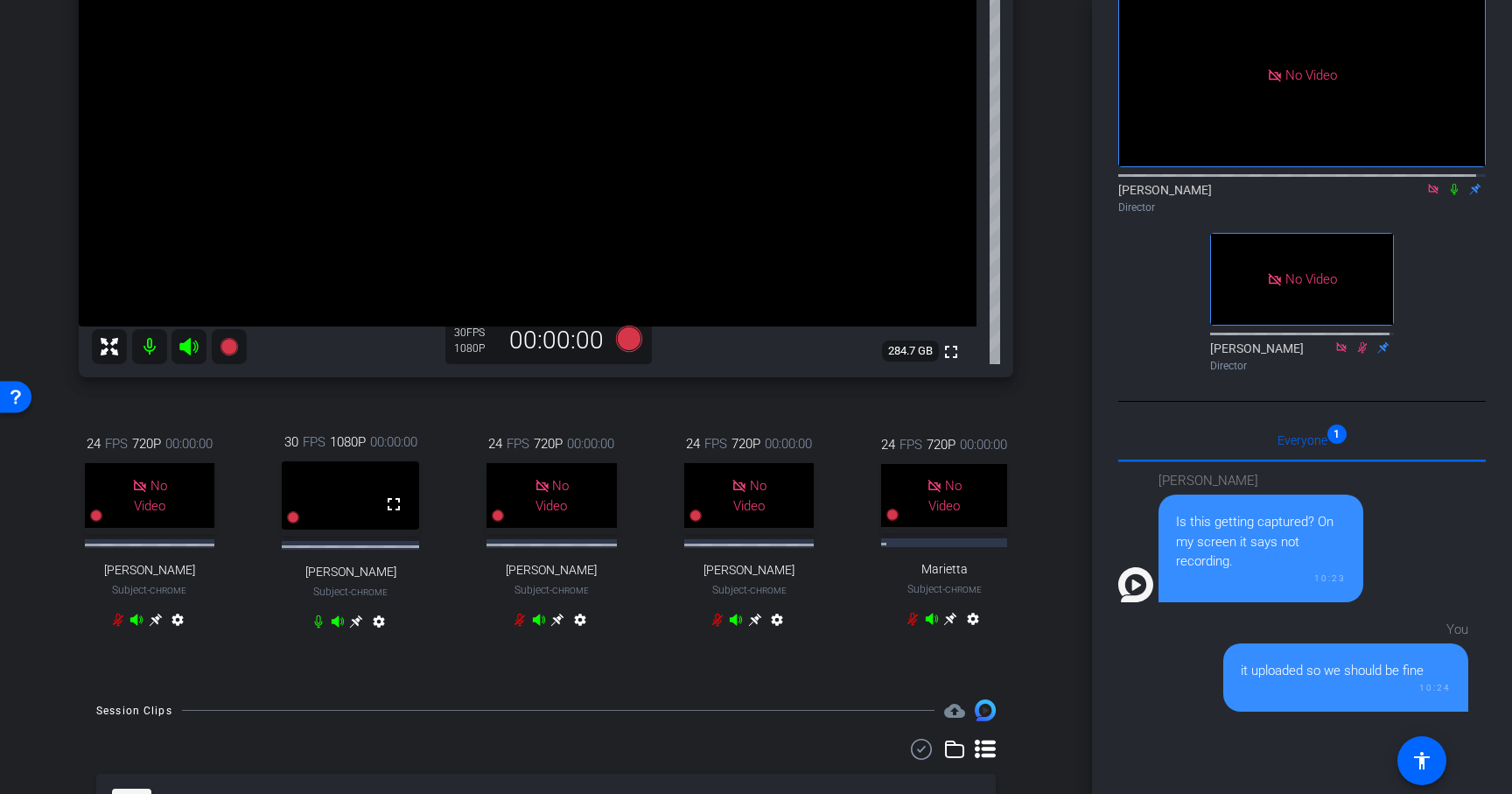
scroll to position [336, 0]
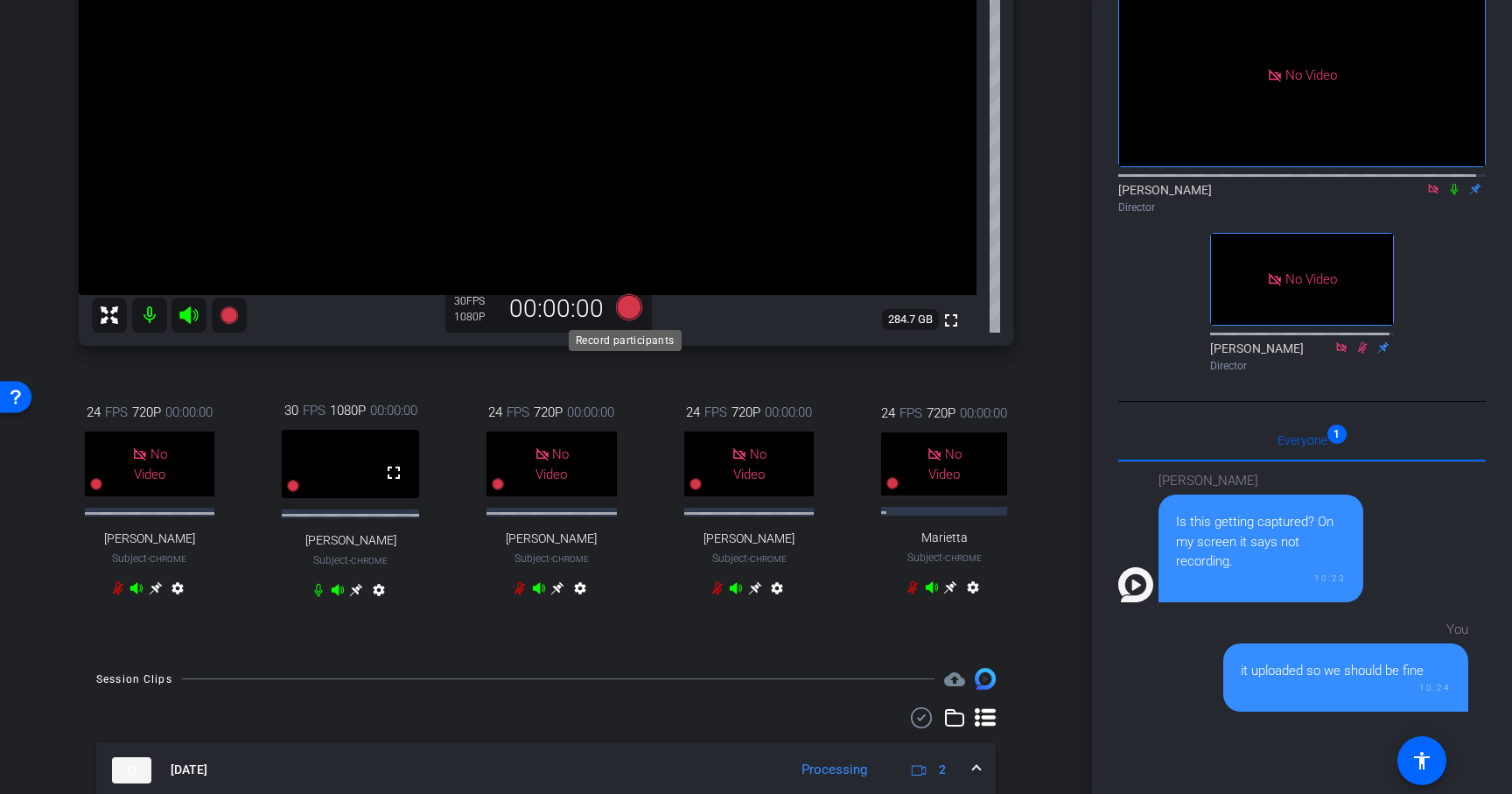
click at [618, 311] on icon at bounding box center [629, 308] width 27 height 27
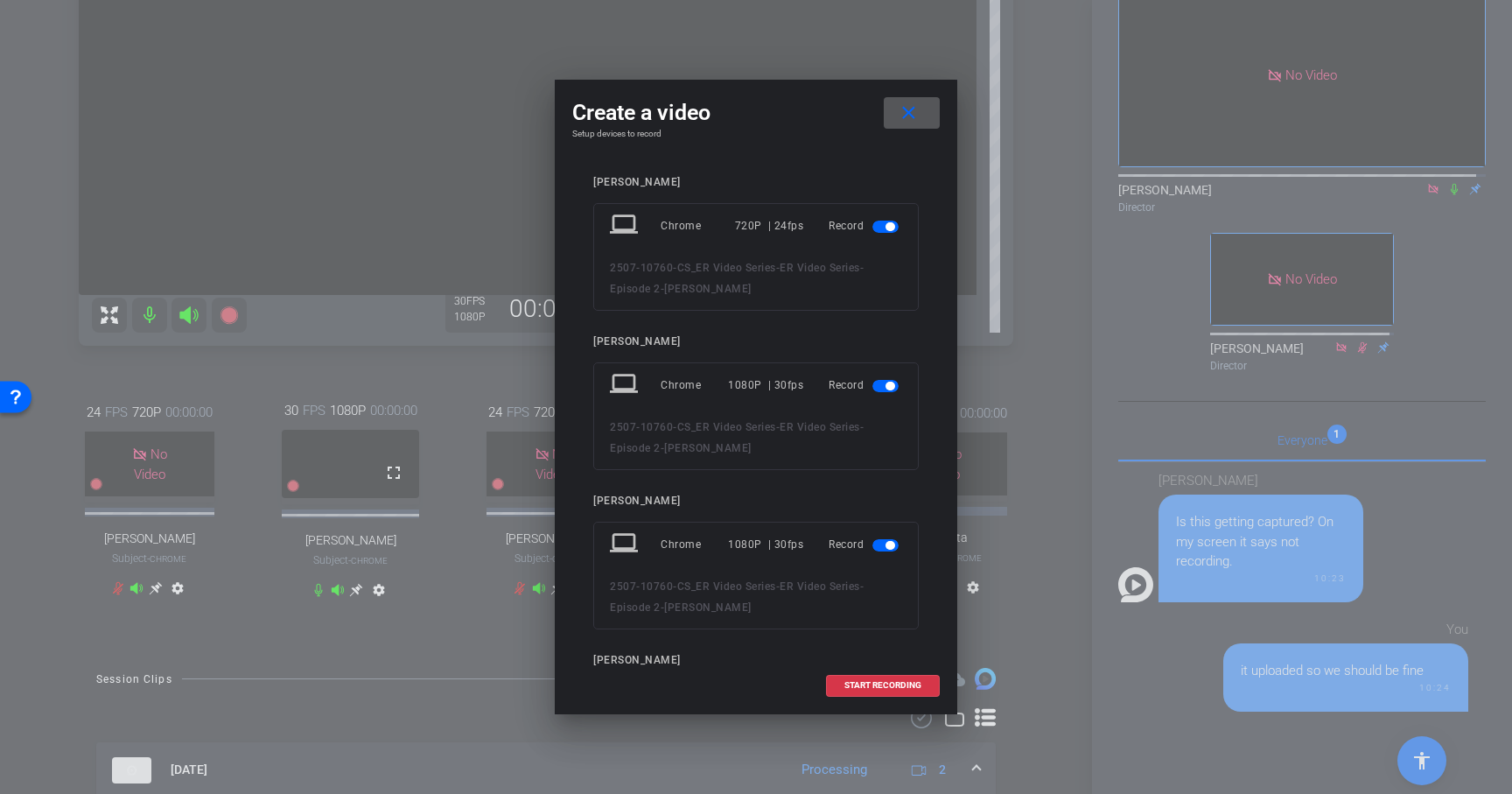
click at [874, 229] on span "button" at bounding box center [886, 227] width 27 height 12
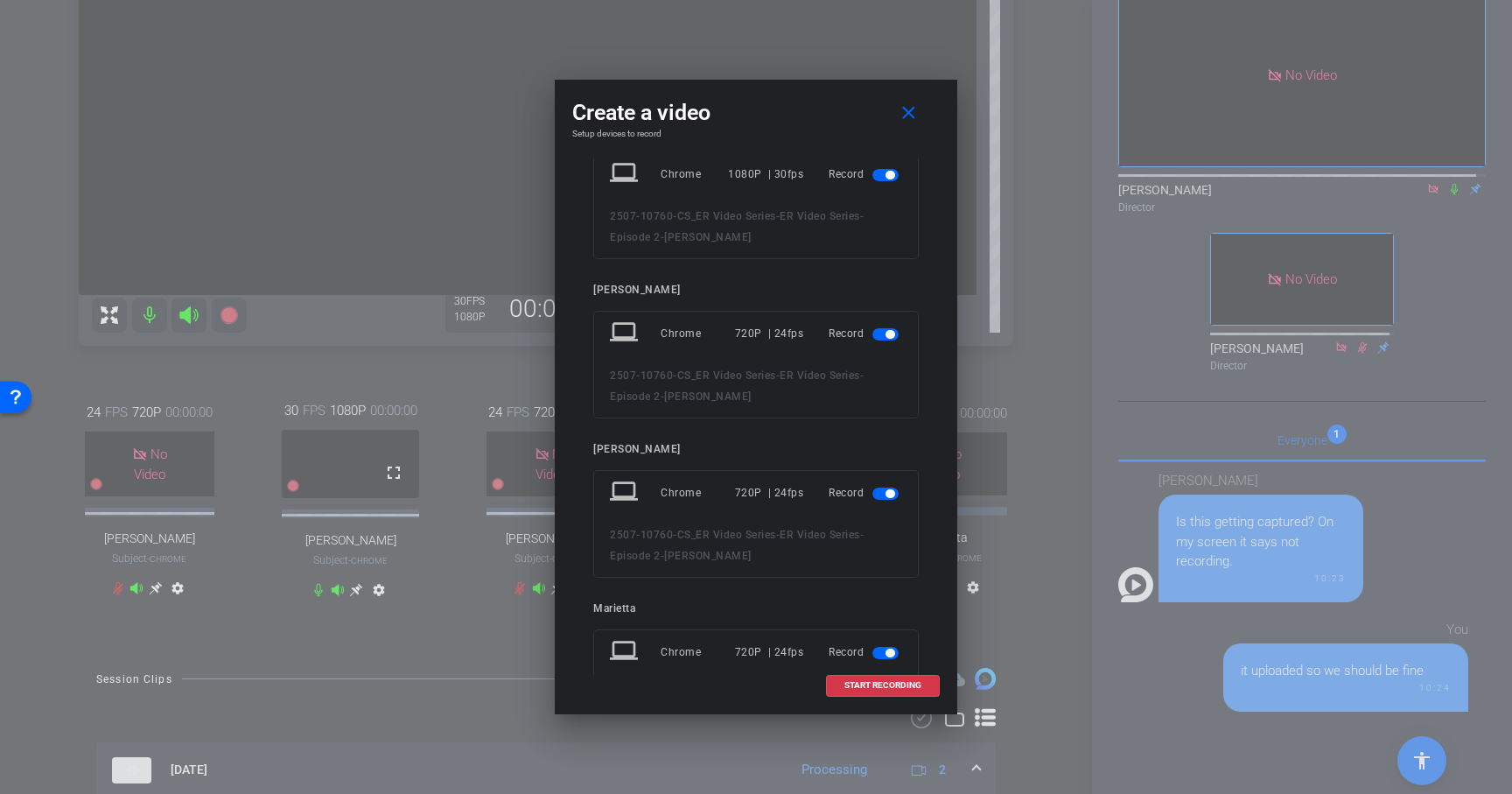
scroll to position [316, 0]
click at [873, 330] on span "button" at bounding box center [886, 330] width 27 height 12
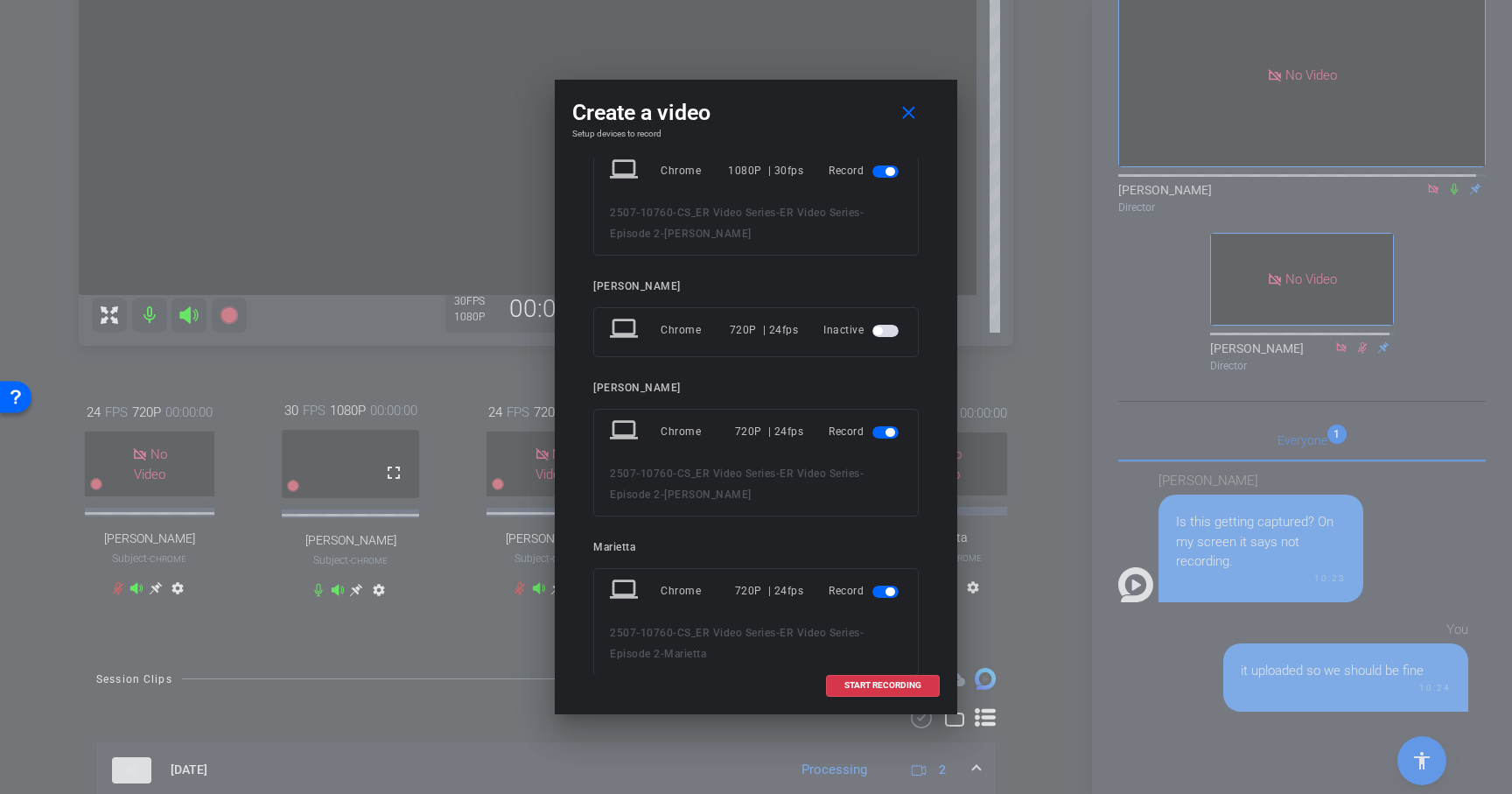
click at [886, 434] on span "button" at bounding box center [890, 432] width 9 height 9
click at [874, 534] on span "button" at bounding box center [886, 534] width 27 height 12
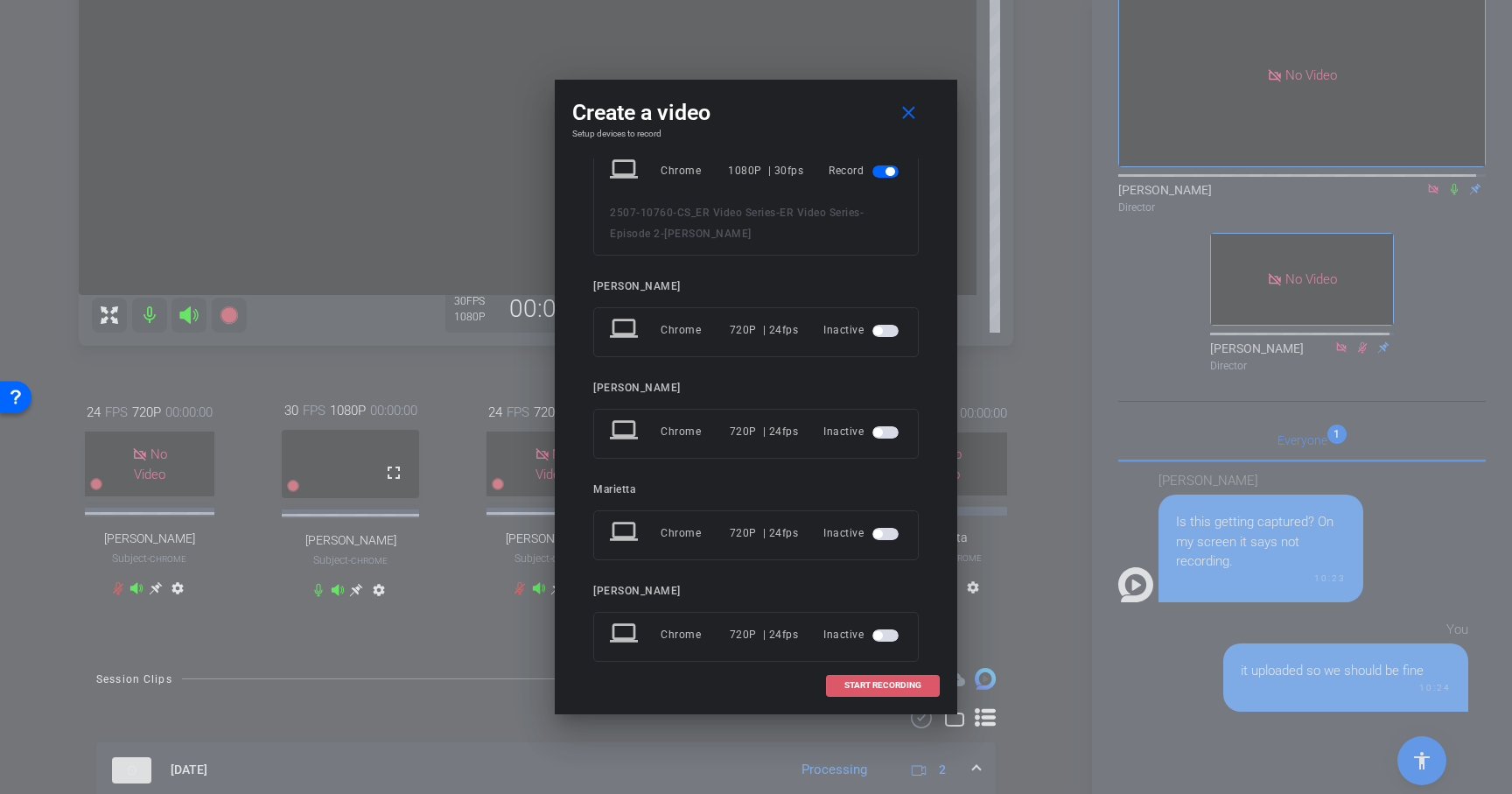
click at [877, 684] on span "START RECORDING" at bounding box center [883, 685] width 77 height 9
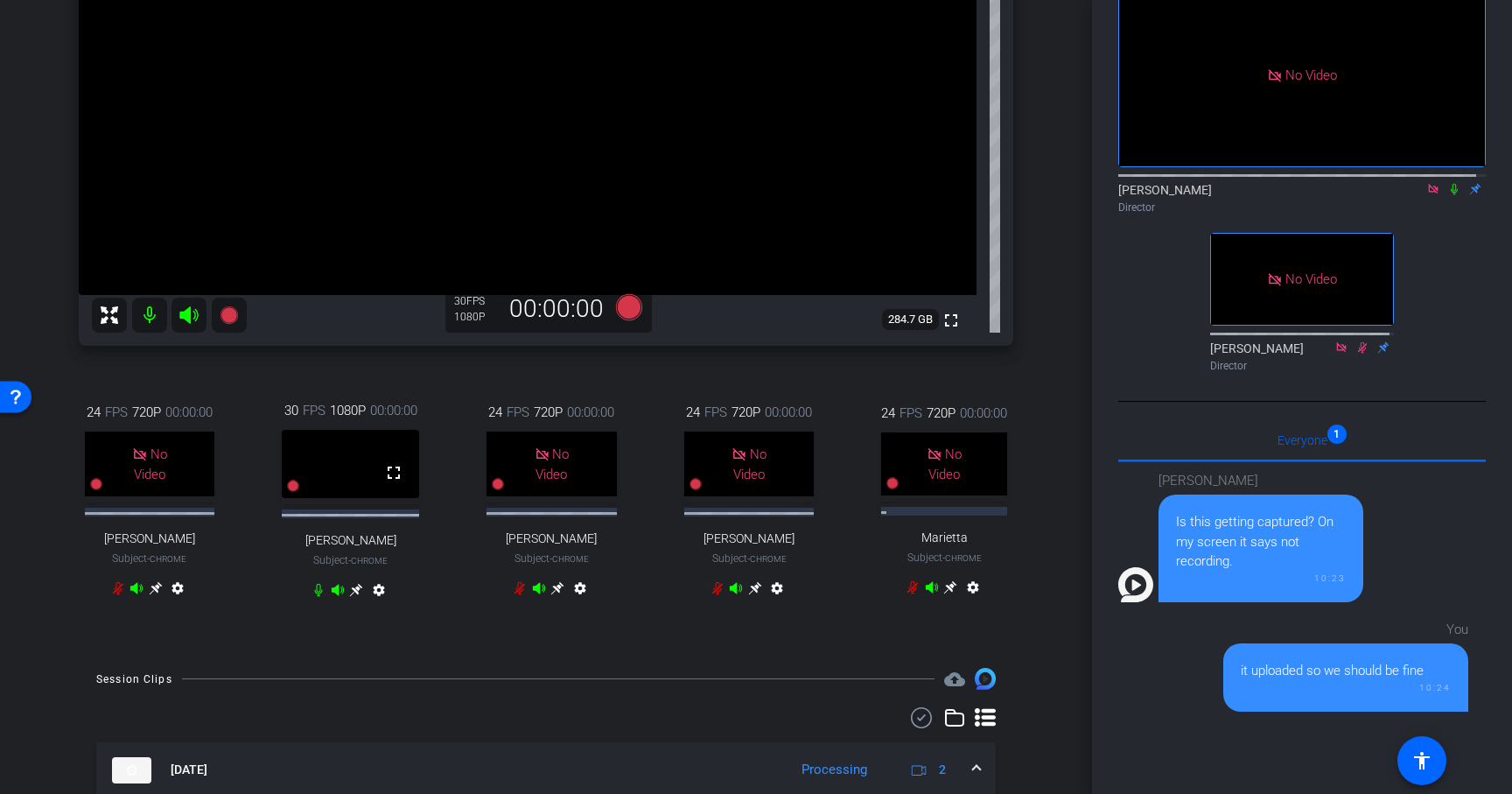
click at [1029, 540] on div "24 FPS 720P 00:00:00 No Video Marietta Subject - Chrome settings" at bounding box center [944, 503] width 184 height 256
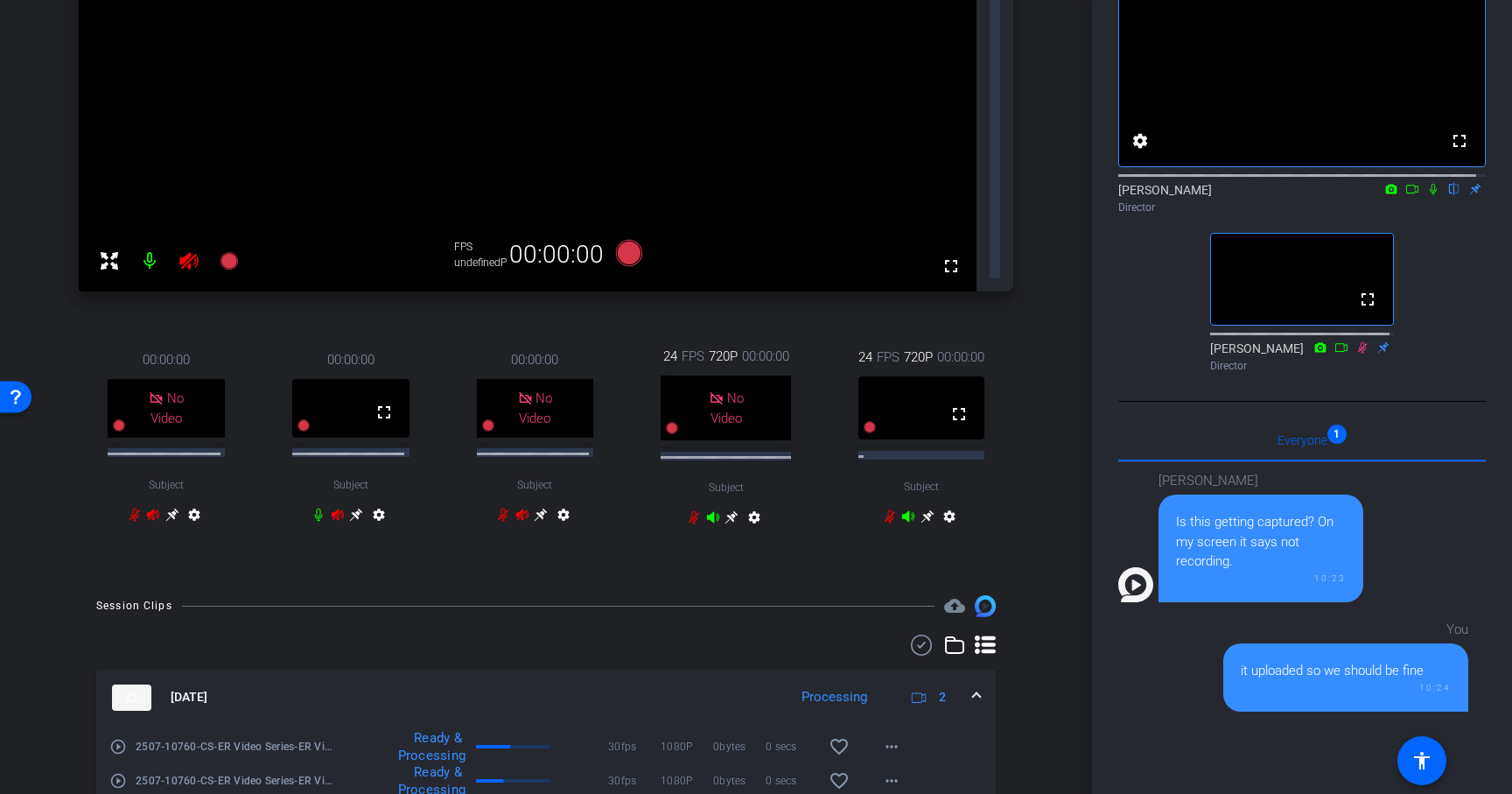
scroll to position [347, 0]
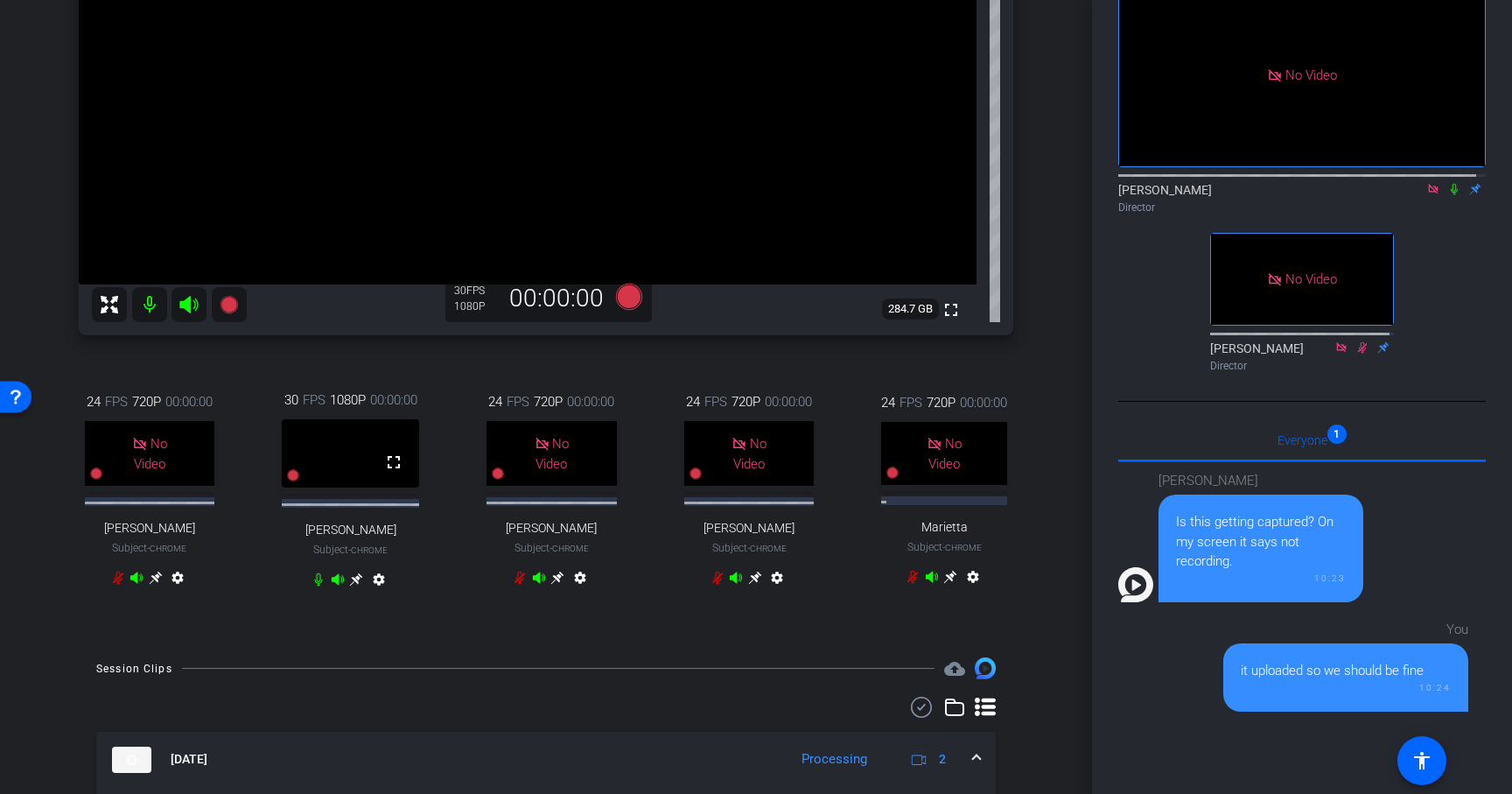
click at [1055, 551] on div "arrow_back ER Video Series- Episode 2 Back to project Send invite account_box g…" at bounding box center [546, 397] width 1092 height 794
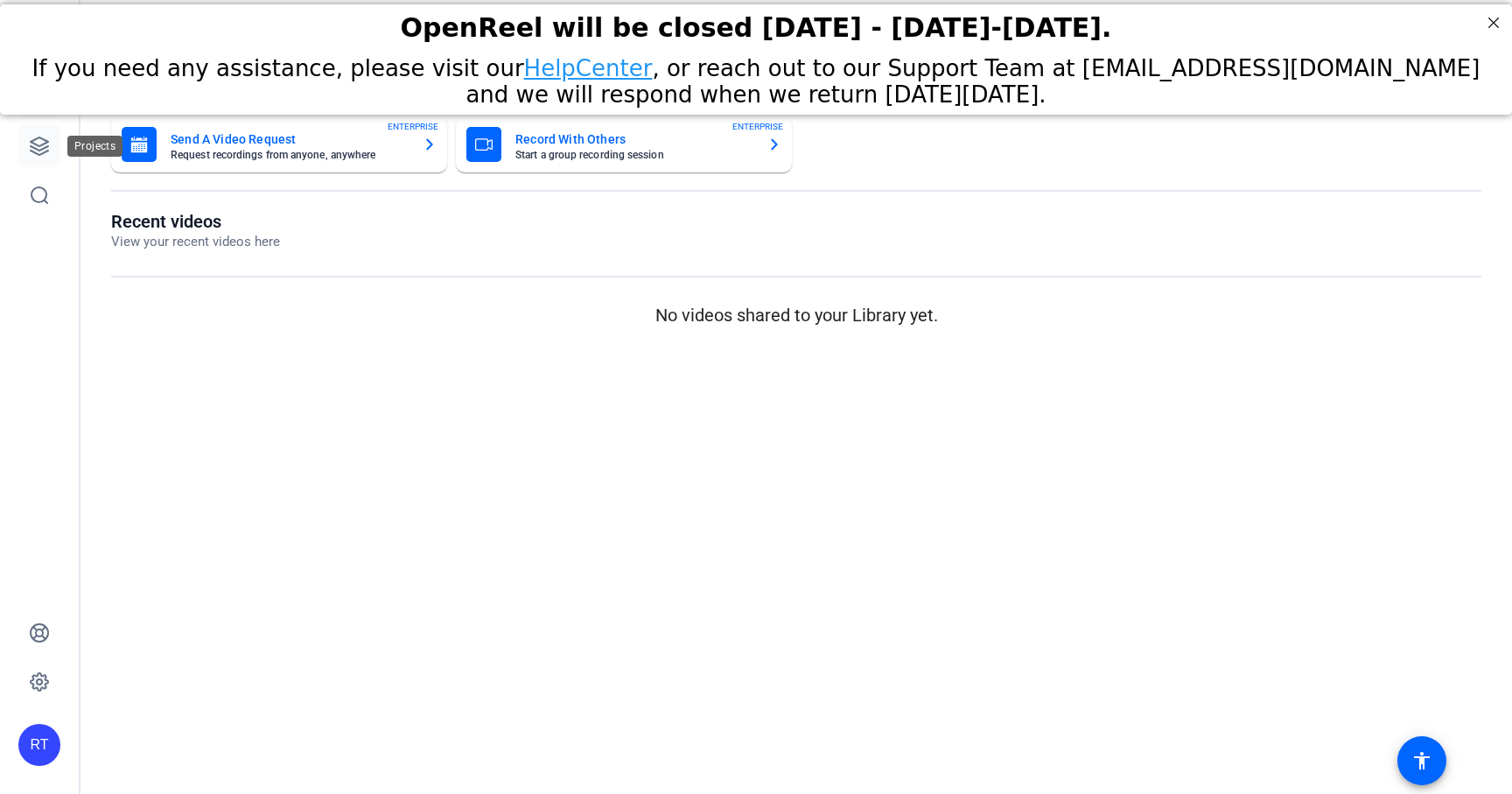
click at [40, 149] on icon at bounding box center [39, 146] width 17 height 17
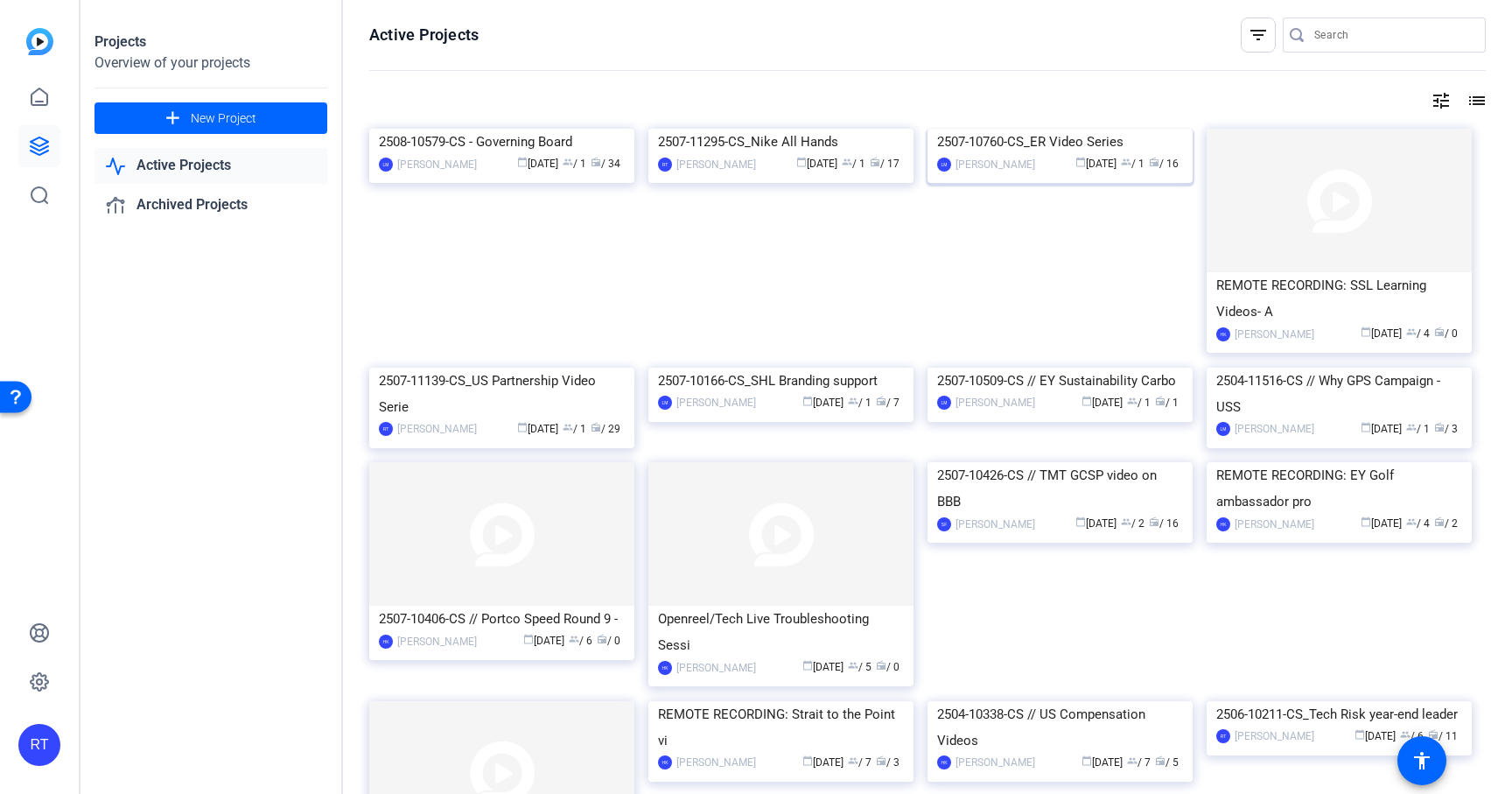
click at [1045, 155] on div "2507-10760-CS_ER Video Series" at bounding box center [1060, 142] width 245 height 27
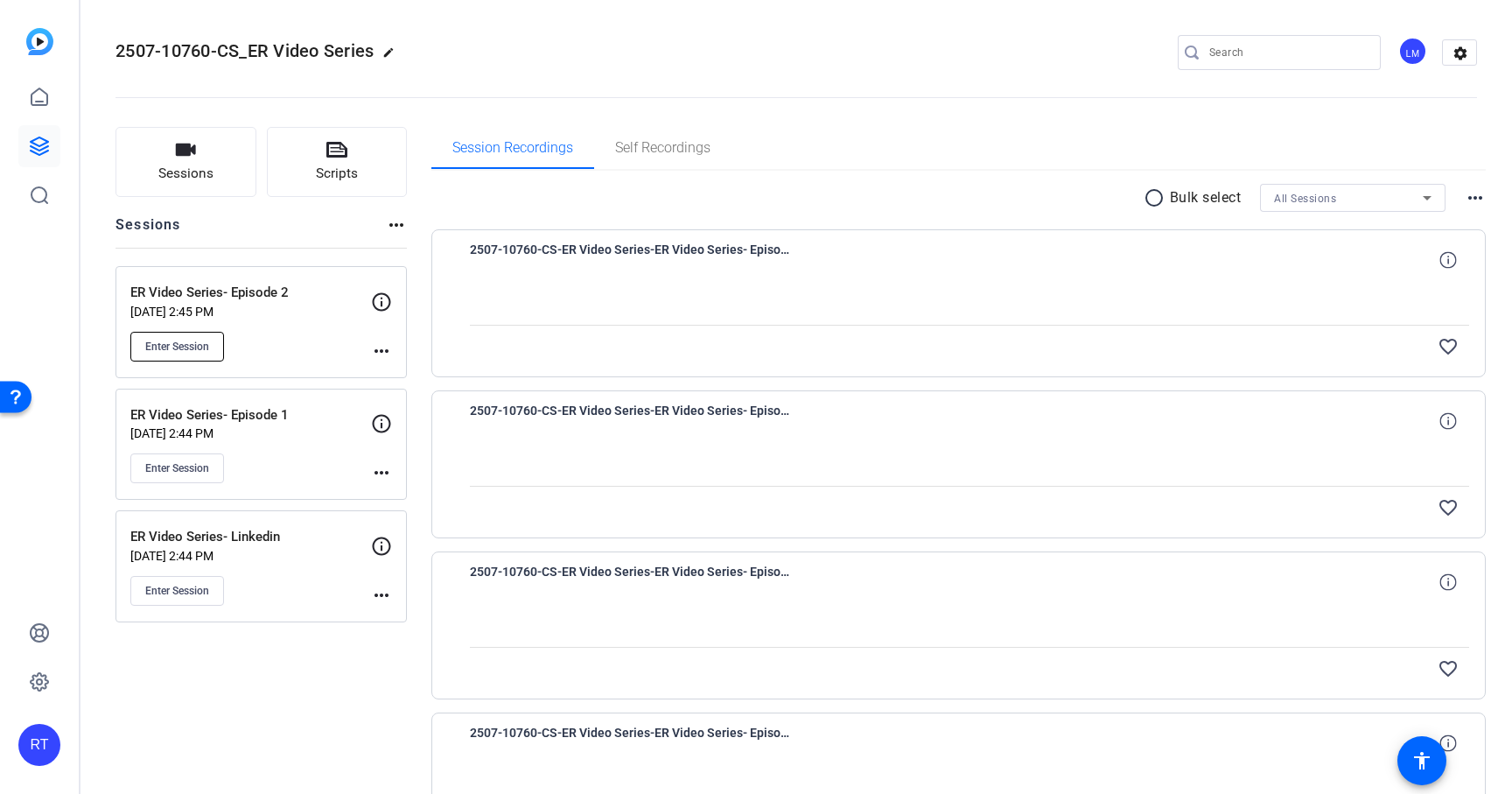
click at [187, 347] on span "Enter Session" at bounding box center [177, 347] width 64 height 14
click at [43, 145] on icon at bounding box center [39, 146] width 17 height 17
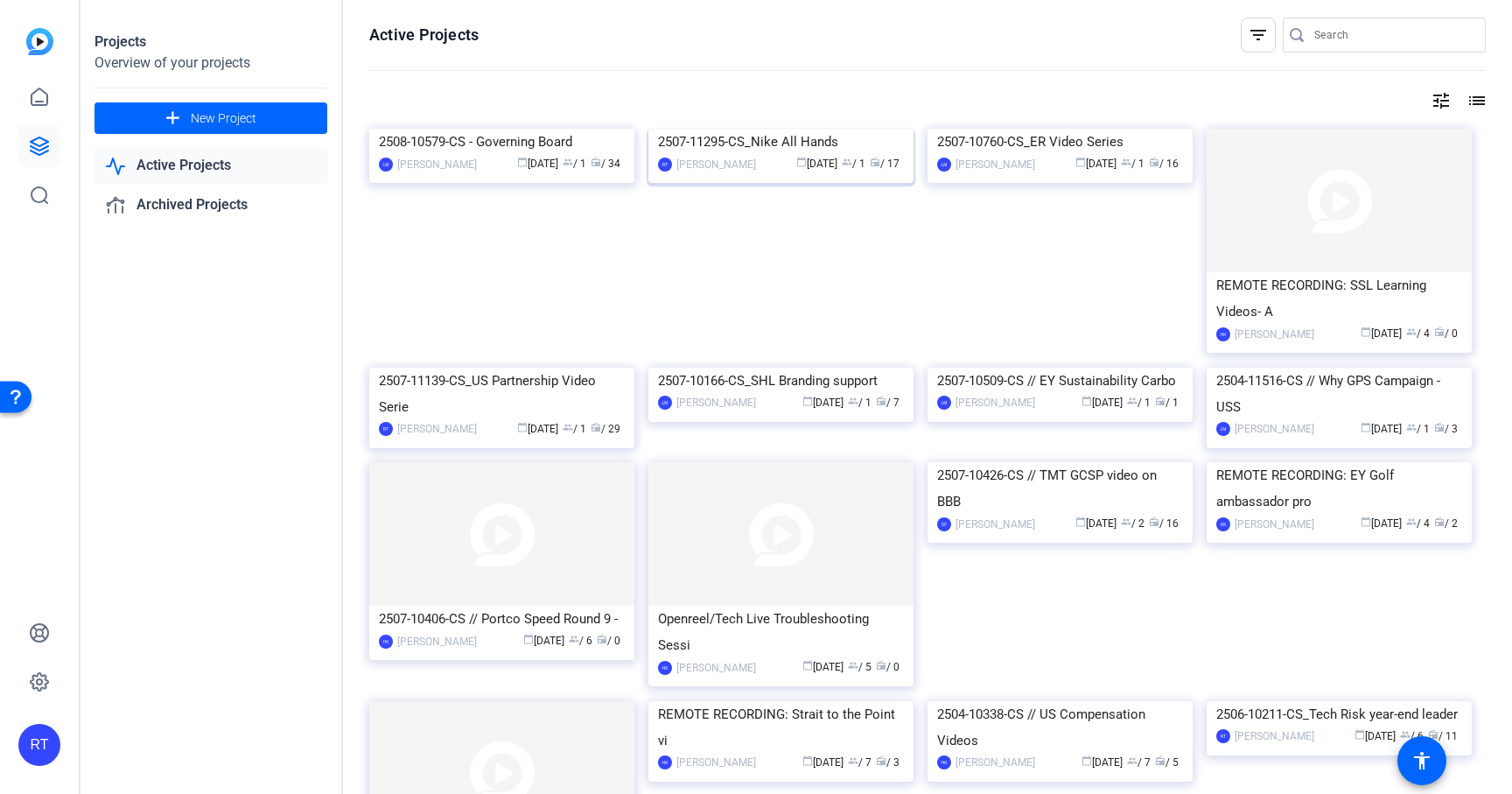
click at [764, 155] on div "2507-11295-CS_Nike All Hands" at bounding box center [781, 142] width 245 height 27
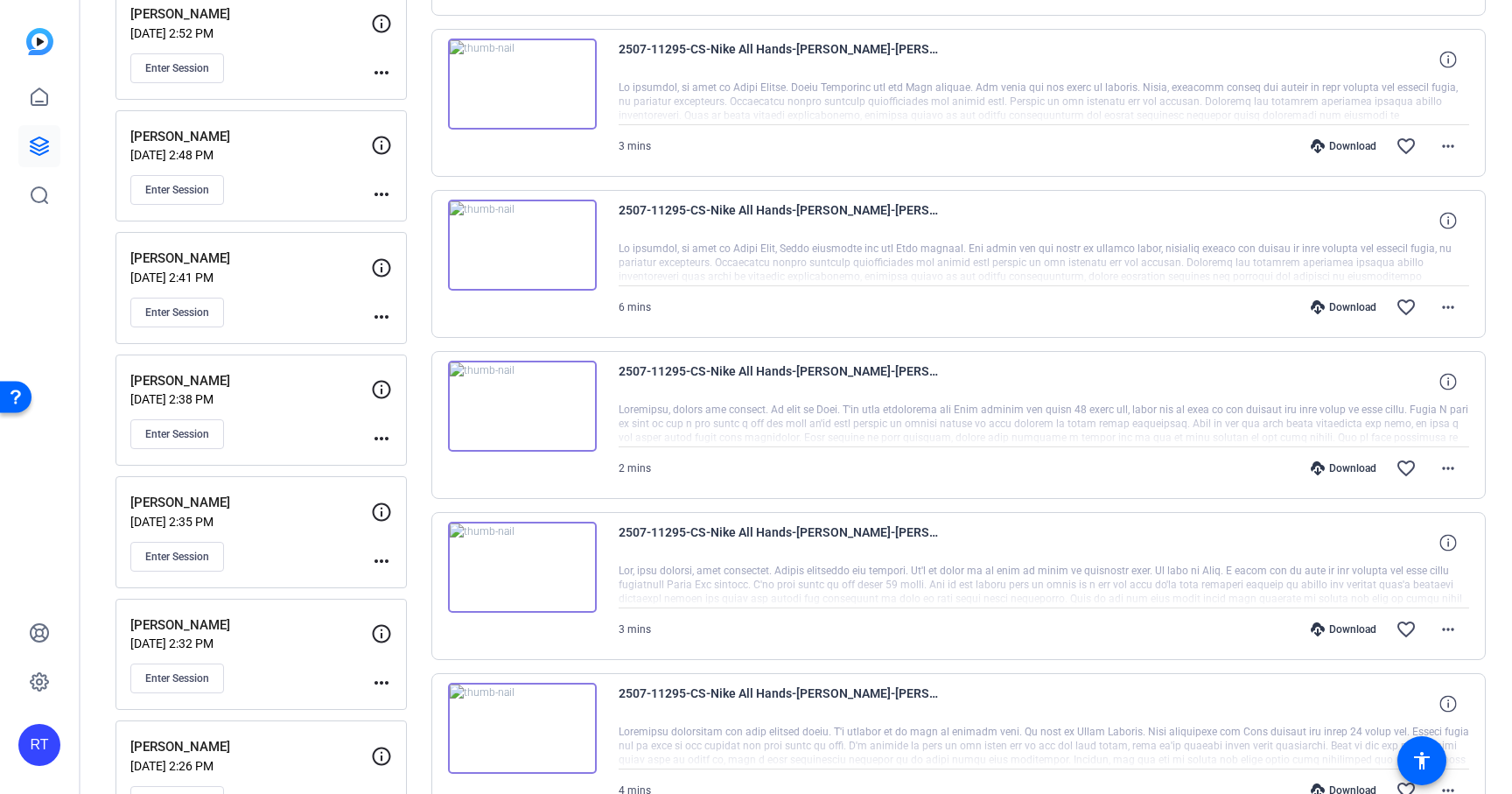
scroll to position [541, 0]
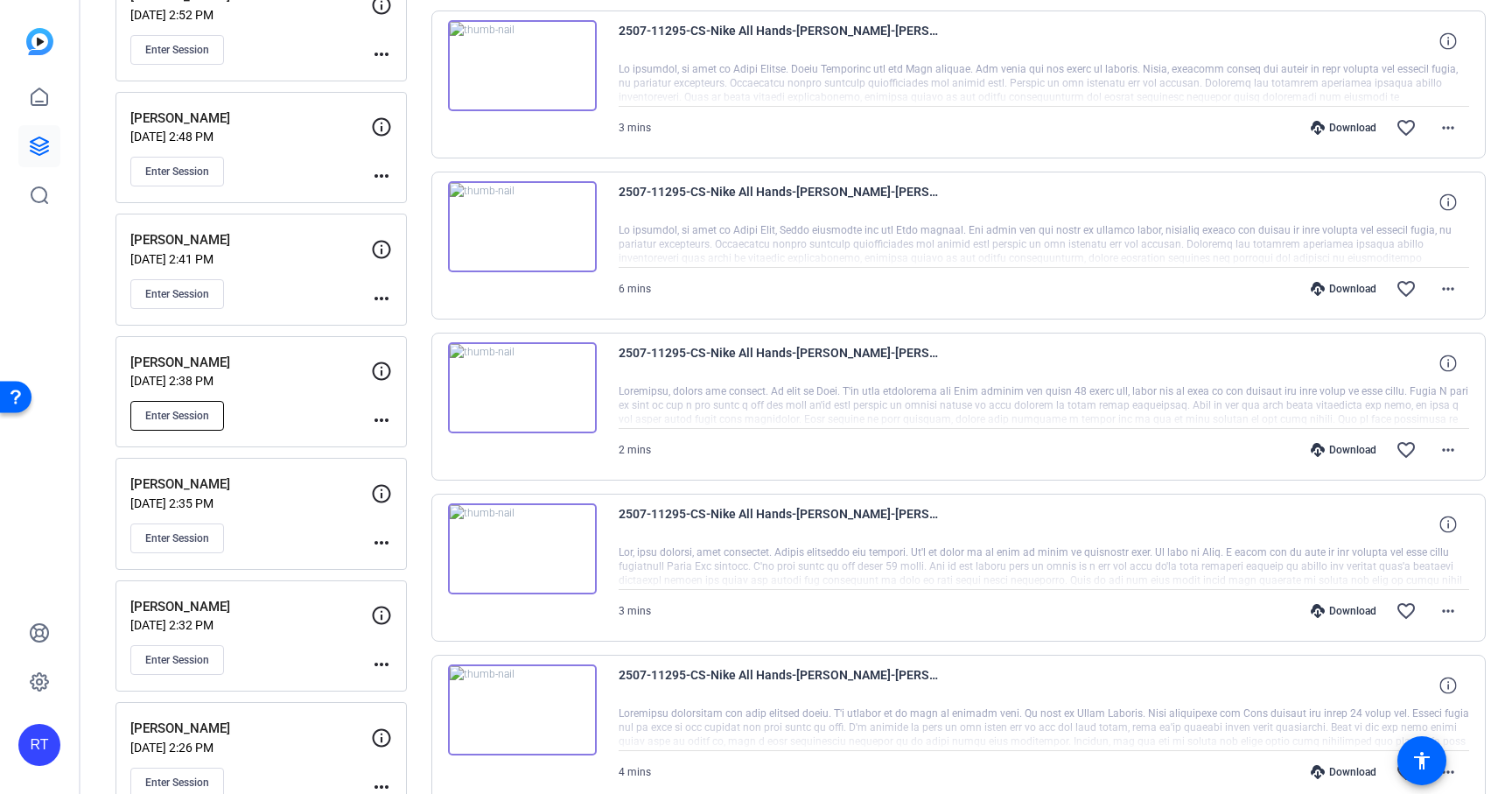
click at [186, 412] on span "Enter Session" at bounding box center [177, 416] width 64 height 14
click at [0, 0] on mat-sidenav-container "RT 2507-11295-CS_Nike All Hands edit RT settings Sessions Scripts Sessions more…" at bounding box center [756, 397] width 1512 height 794
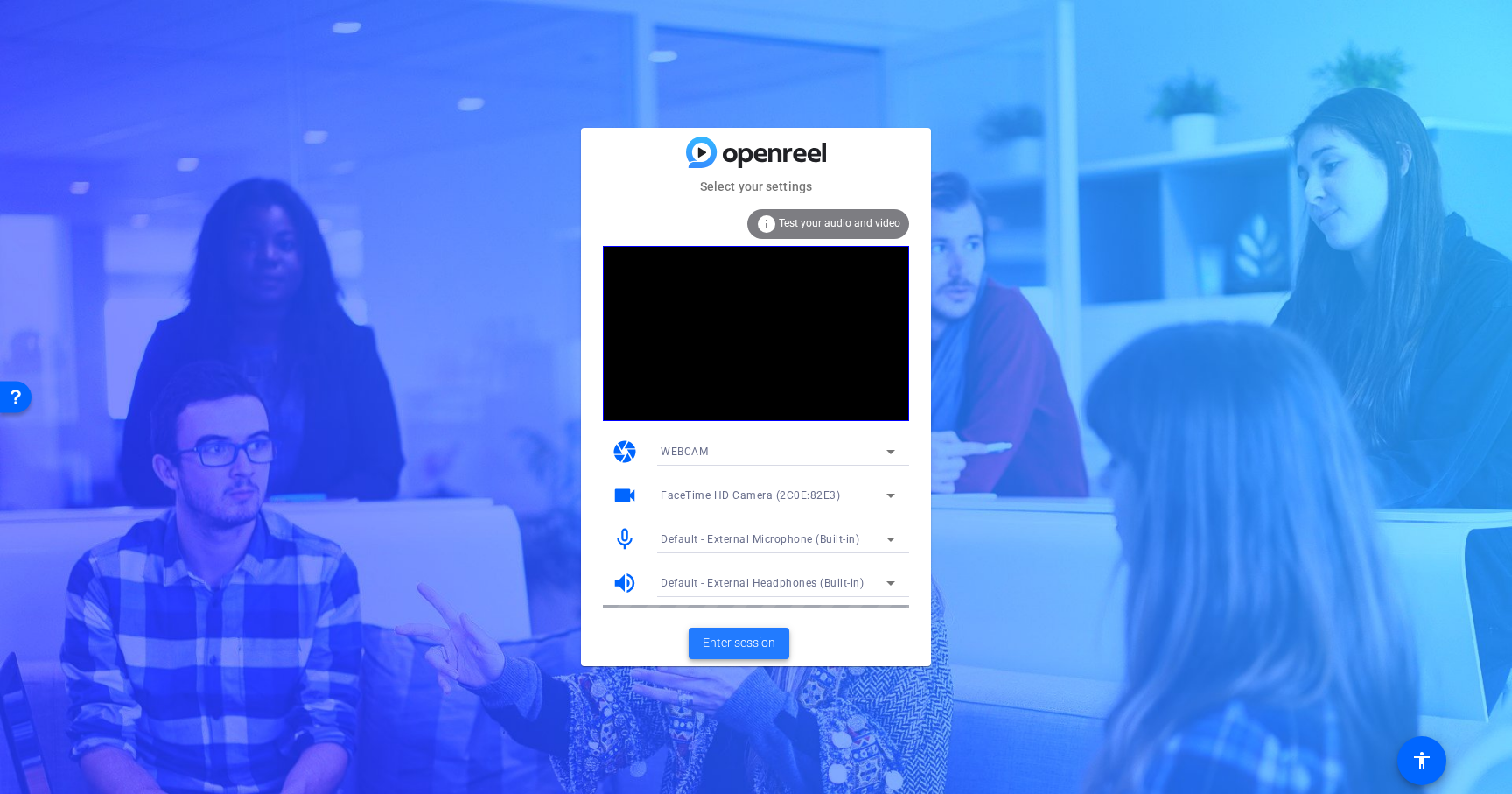
click at [742, 633] on span at bounding box center [739, 644] width 101 height 42
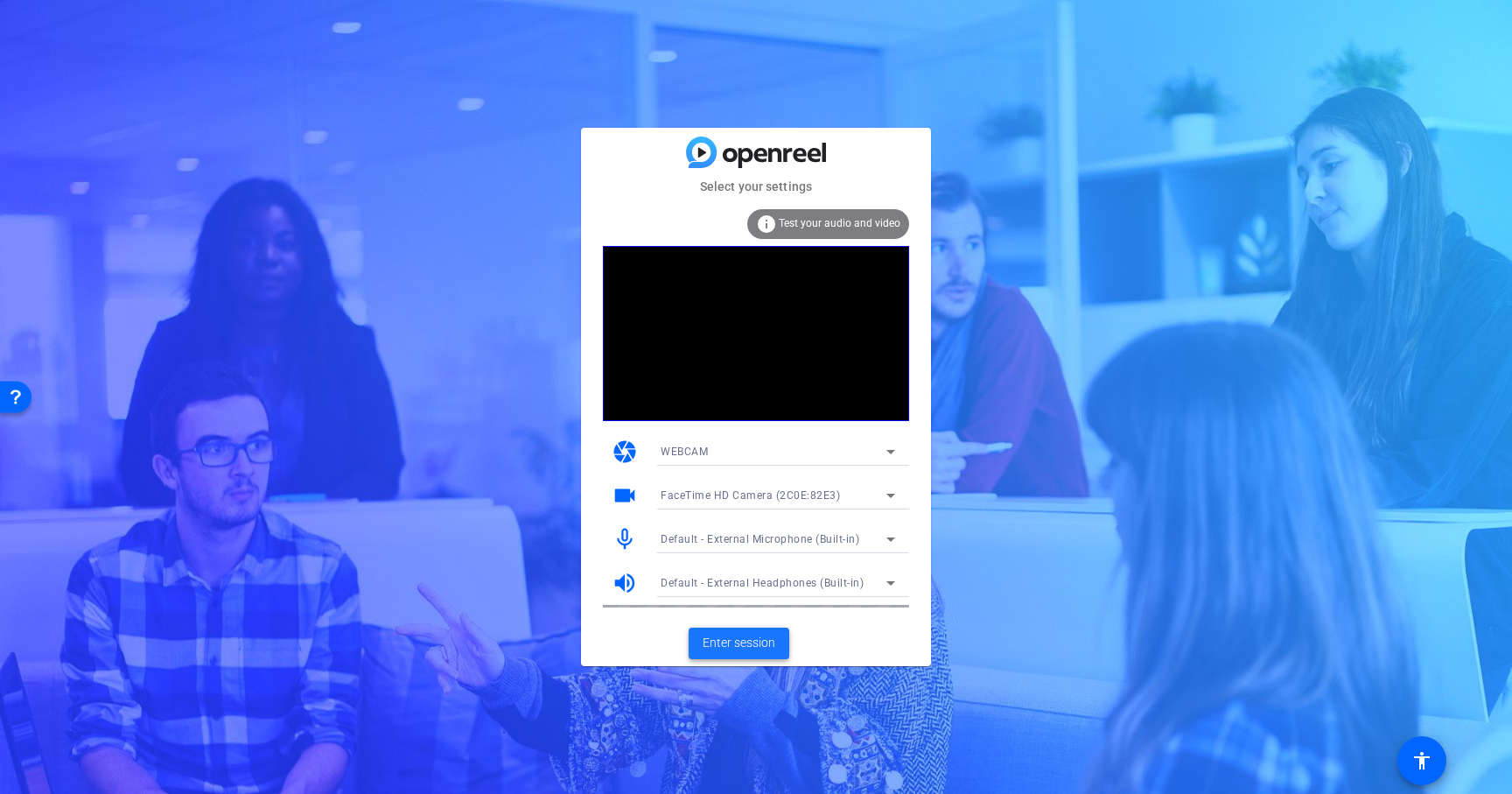
click at [737, 647] on span "Enter session" at bounding box center [739, 643] width 72 height 18
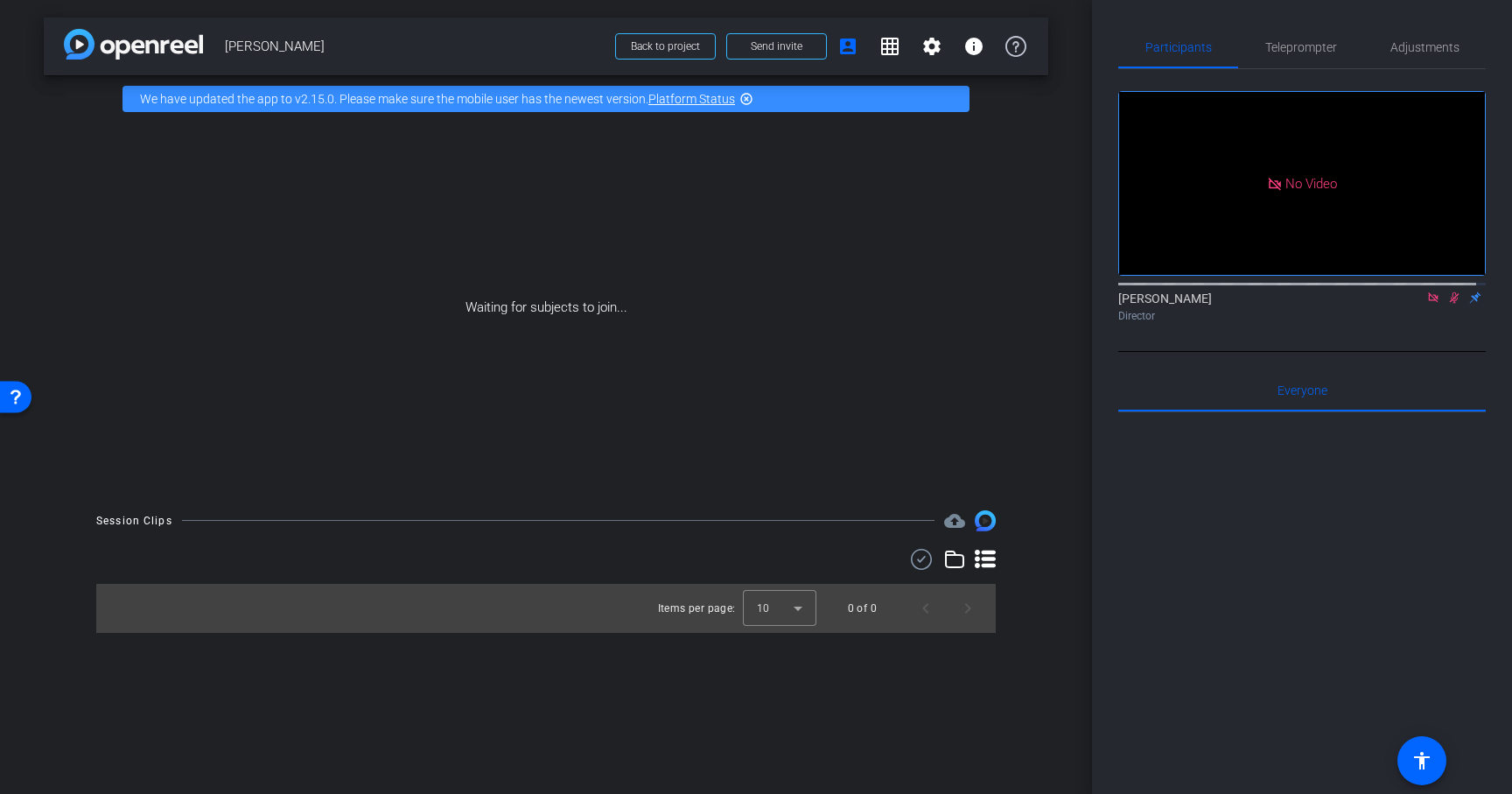
click at [1426, 304] on icon at bounding box center [1433, 297] width 14 height 12
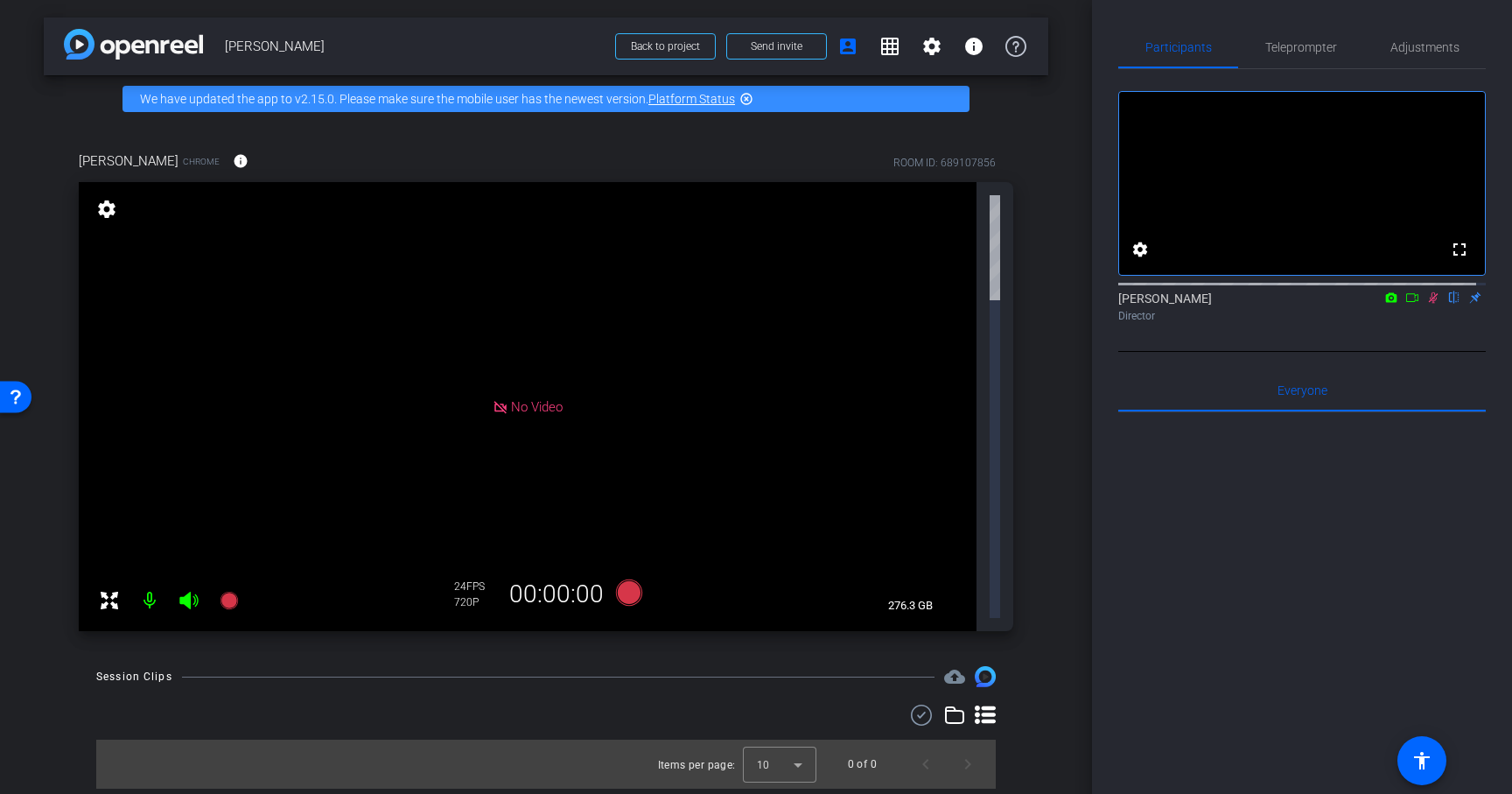
click at [1426, 304] on icon at bounding box center [1433, 297] width 14 height 12
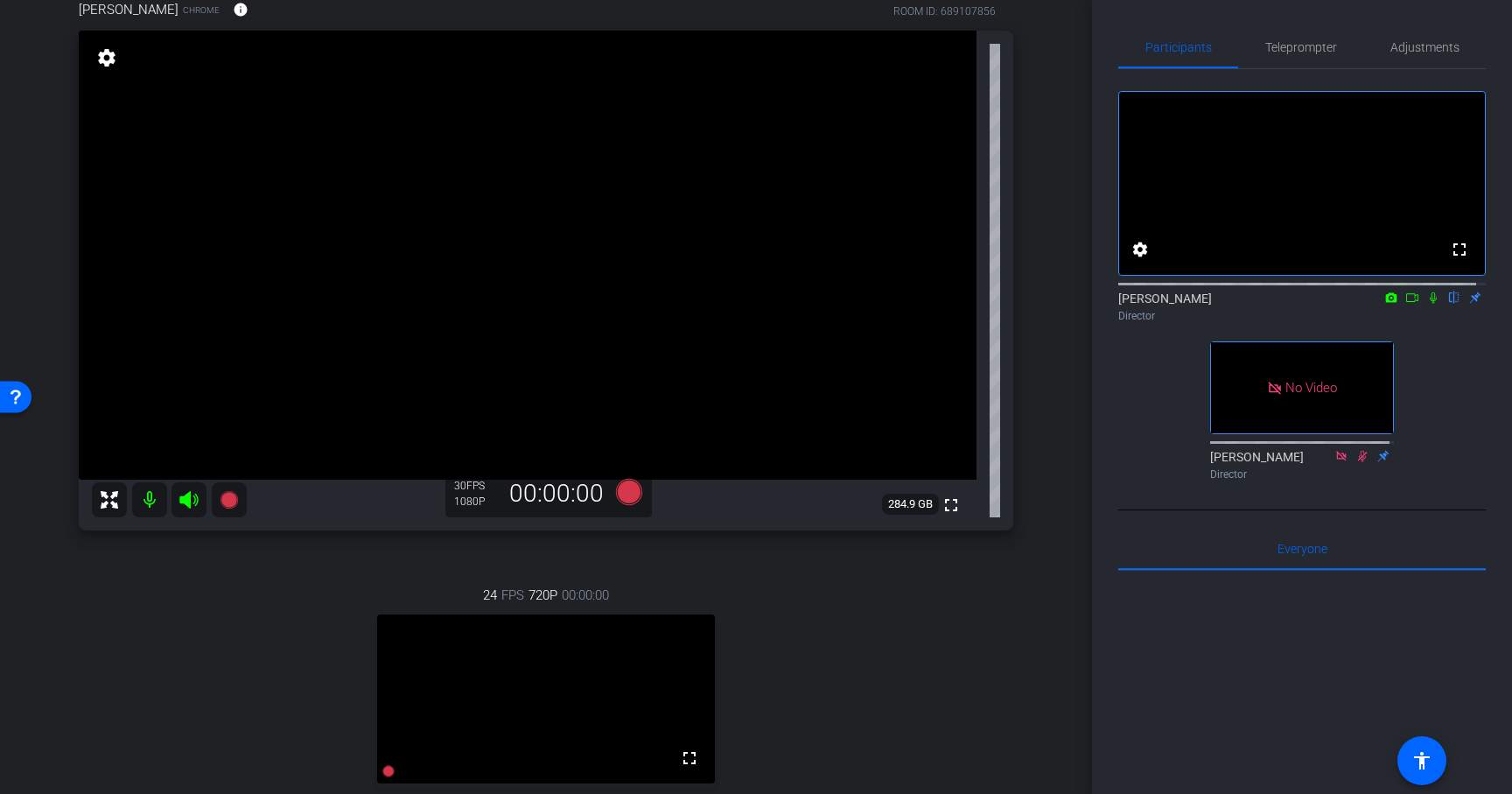
scroll to position [156, 0]
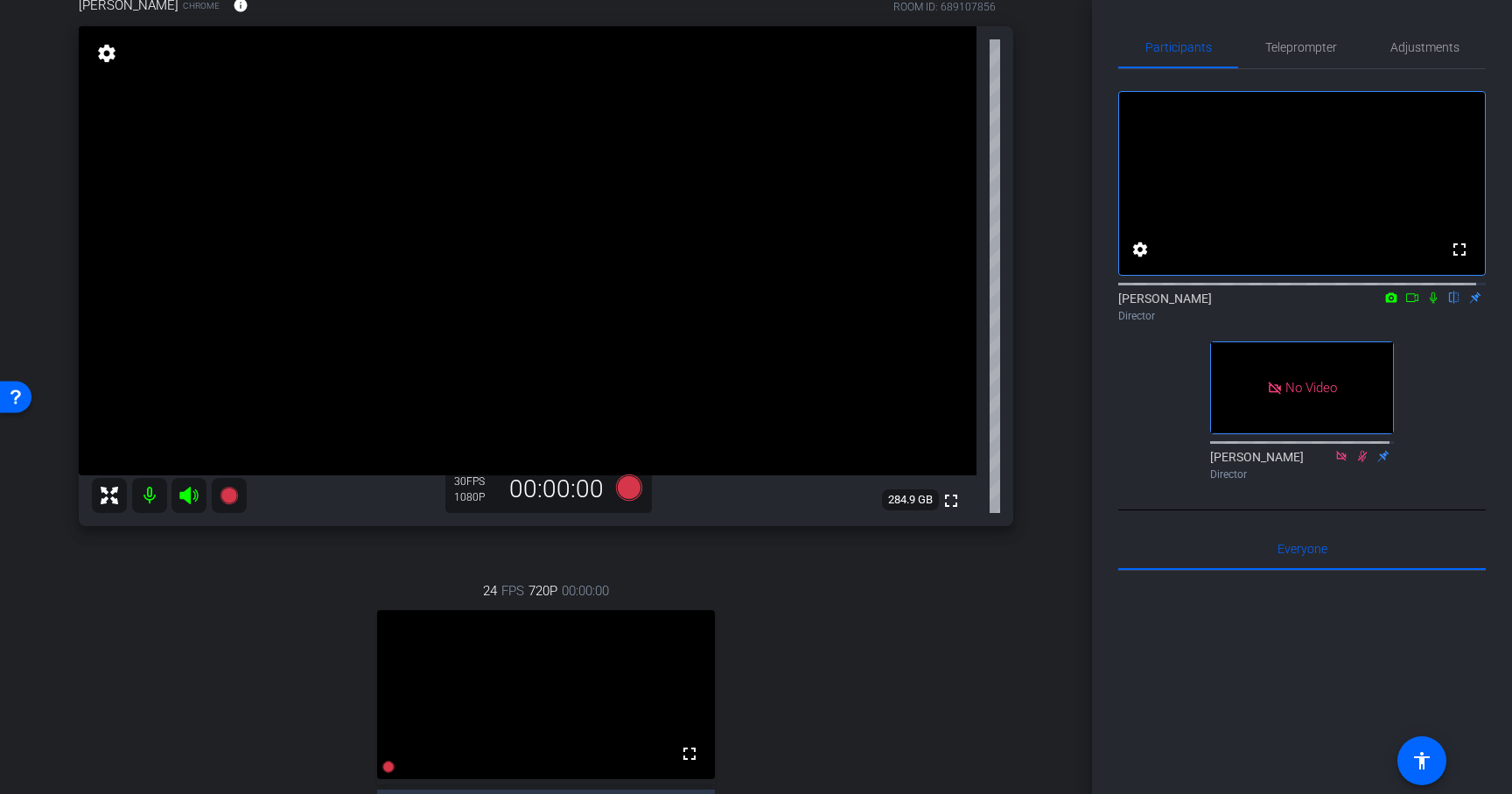
click at [1426, 304] on icon at bounding box center [1433, 297] width 14 height 12
click at [1405, 304] on icon at bounding box center [1412, 297] width 14 height 12
click at [1447, 304] on icon at bounding box center [1454, 297] width 14 height 12
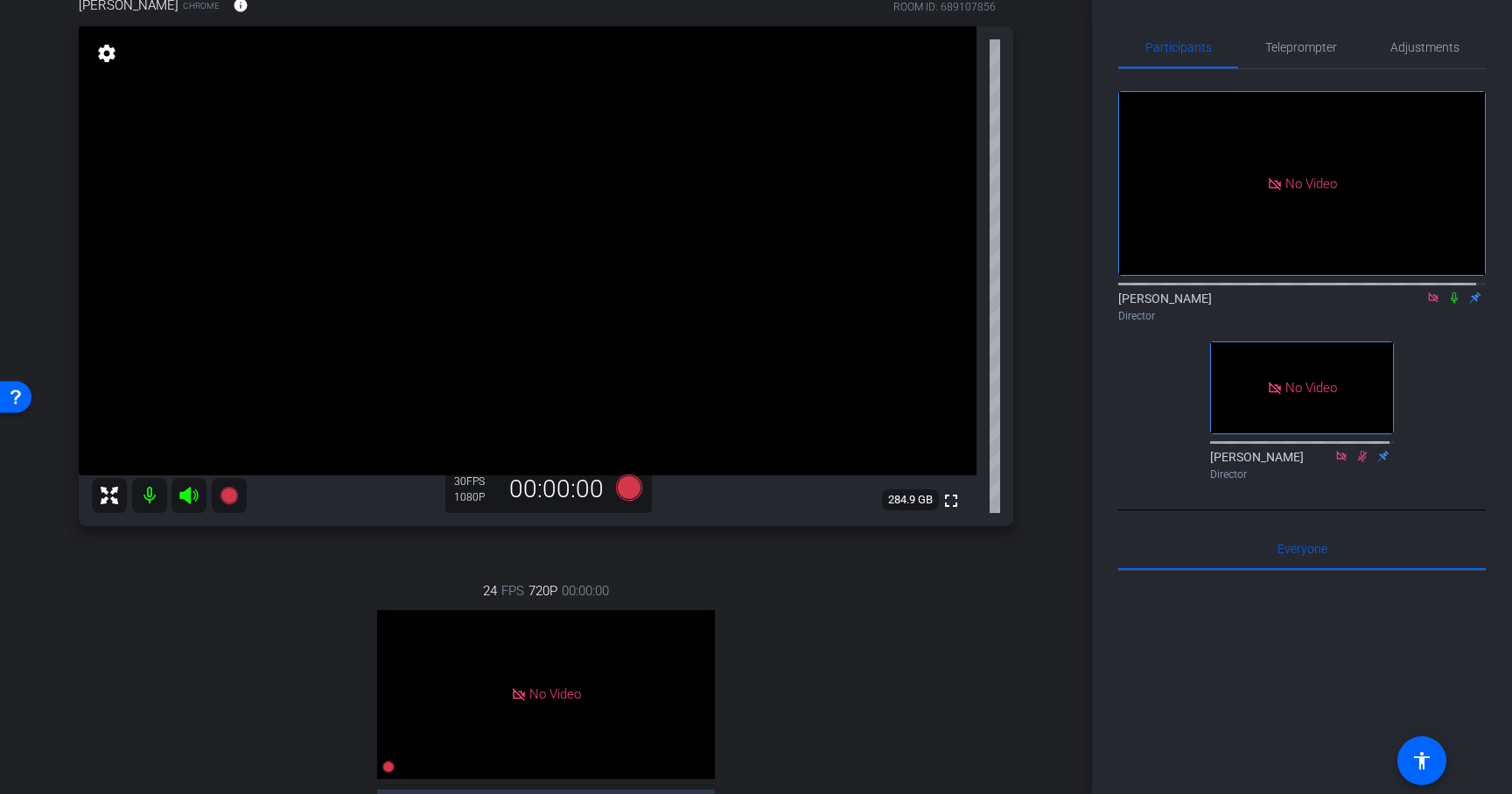
click at [1426, 304] on icon at bounding box center [1433, 297] width 14 height 12
click at [1405, 304] on icon at bounding box center [1412, 297] width 14 height 12
click at [231, 497] on icon at bounding box center [228, 495] width 17 height 17
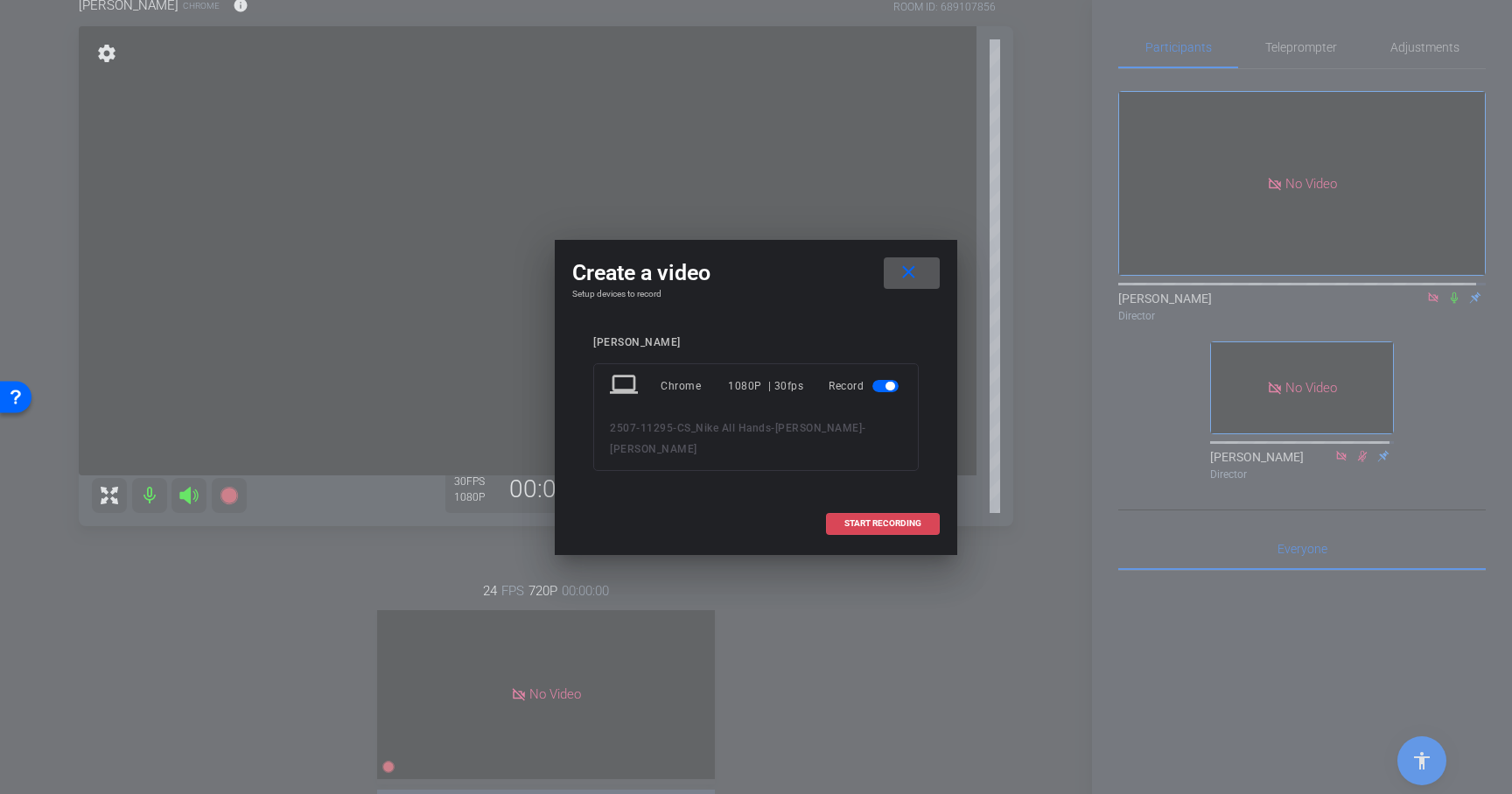
click at [867, 525] on span "START RECORDING" at bounding box center [883, 523] width 77 height 9
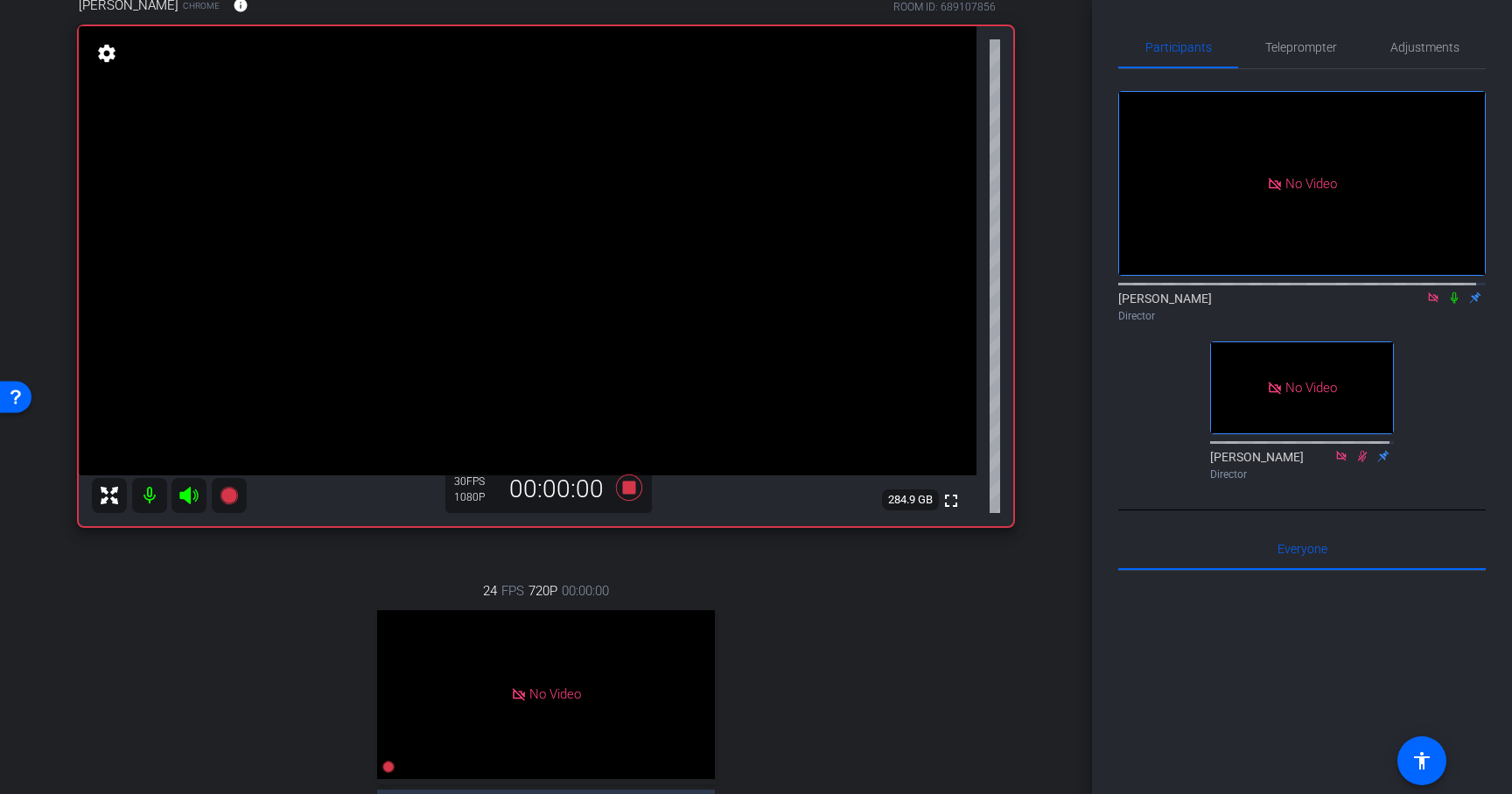
click at [1447, 304] on icon at bounding box center [1454, 297] width 14 height 12
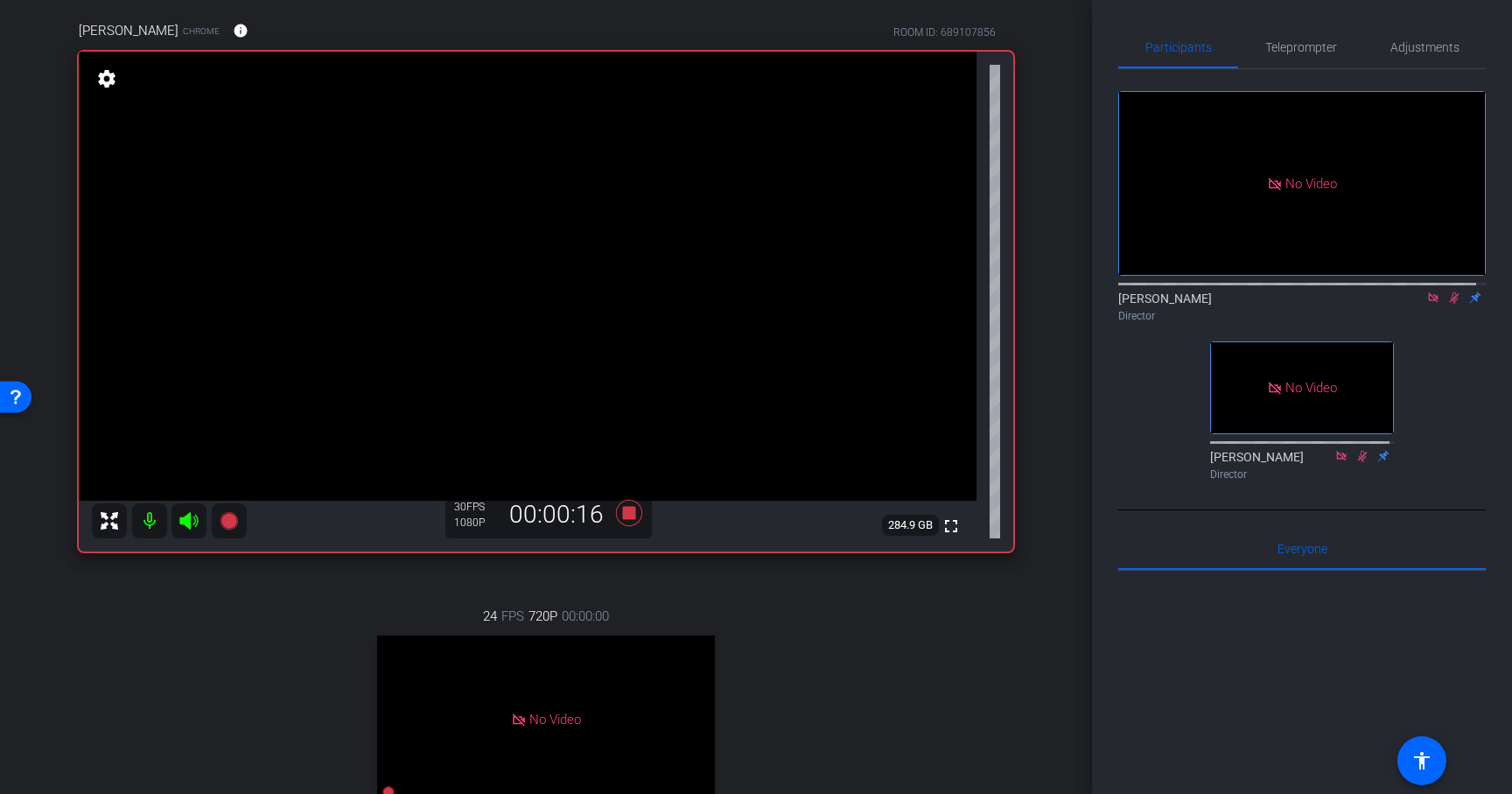
scroll to position [144, 0]
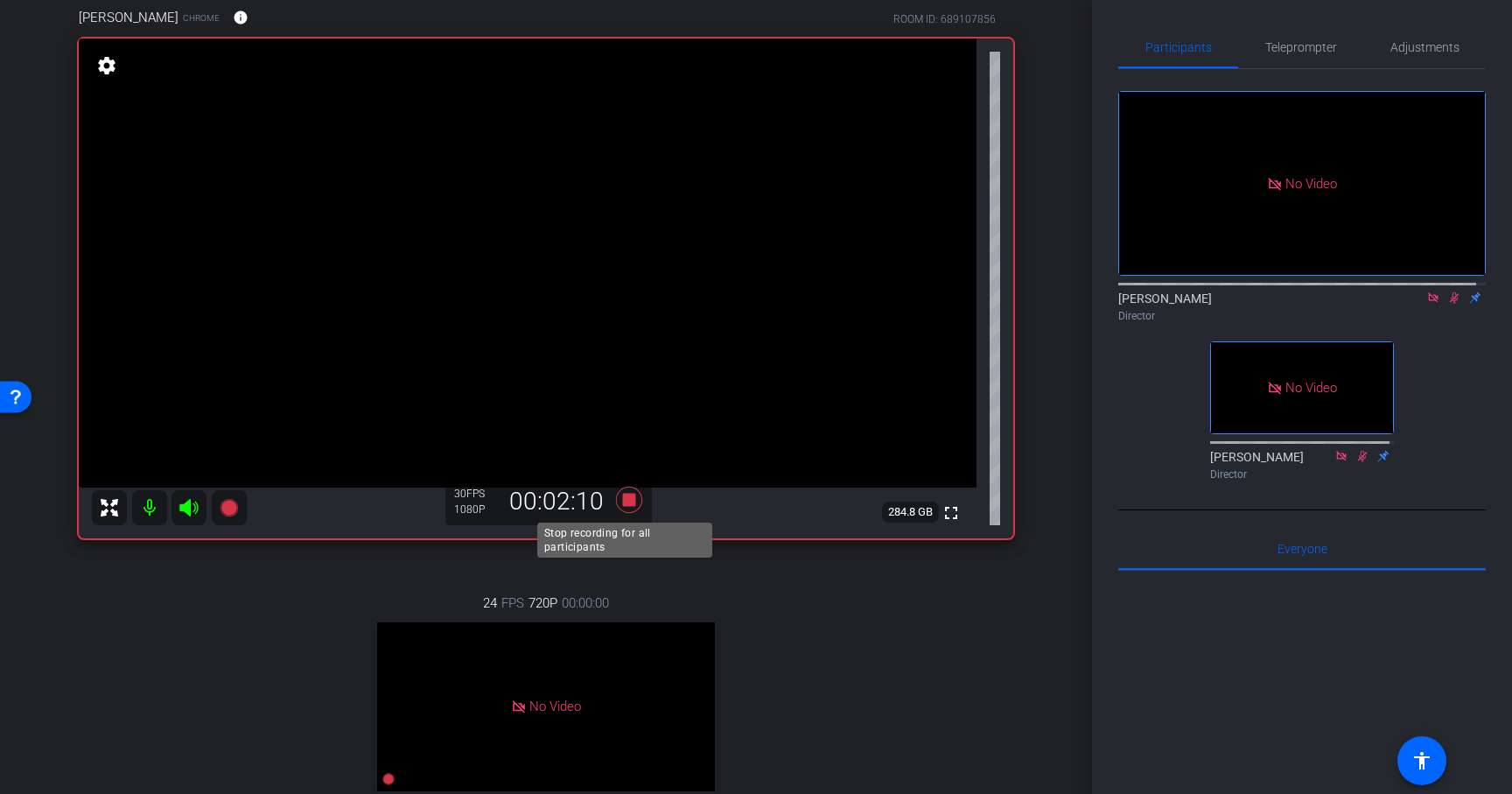
click at [626, 499] on icon at bounding box center [629, 500] width 27 height 27
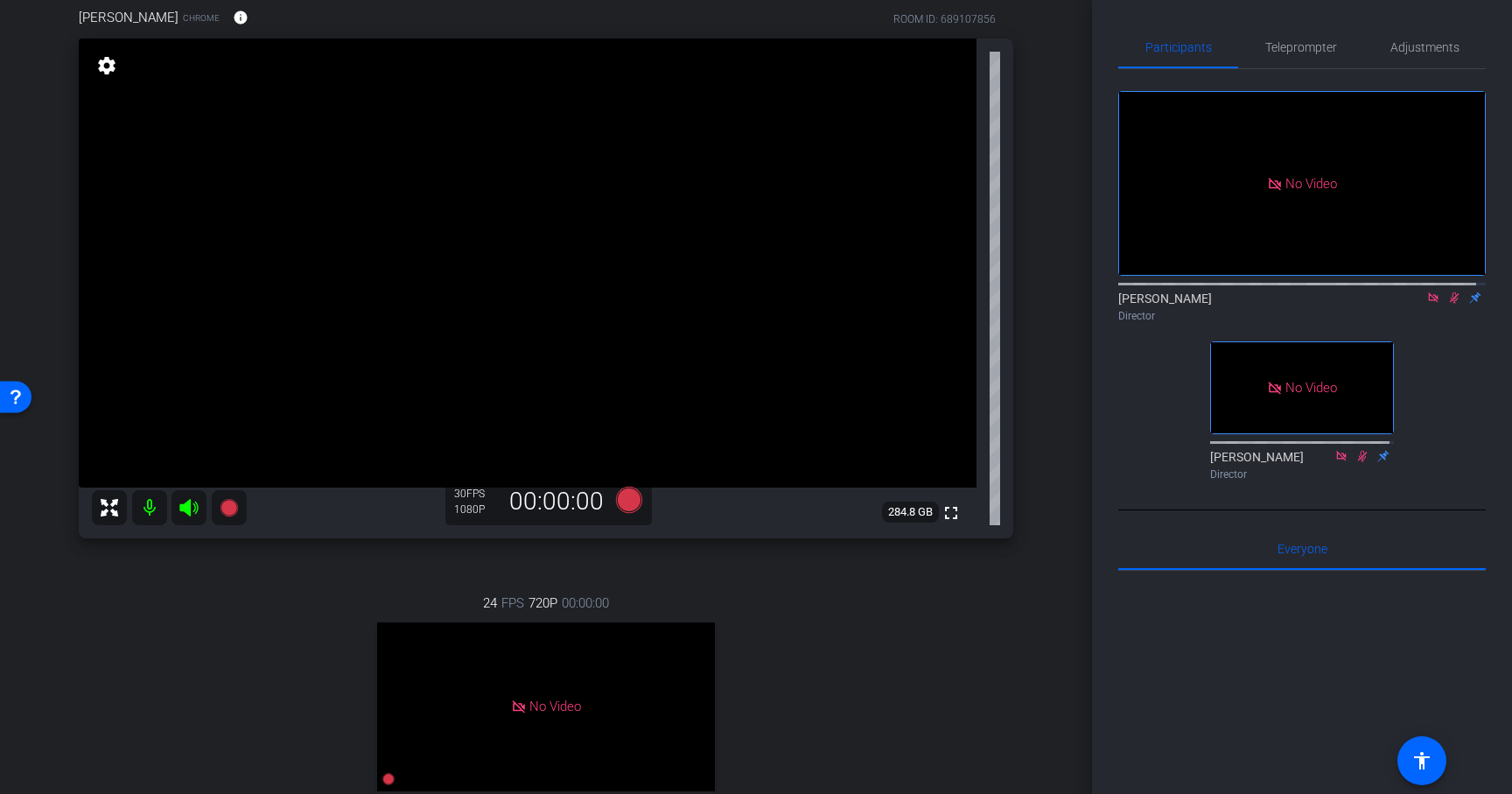
click at [1447, 304] on icon at bounding box center [1454, 297] width 14 height 12
click at [224, 509] on icon at bounding box center [228, 507] width 17 height 17
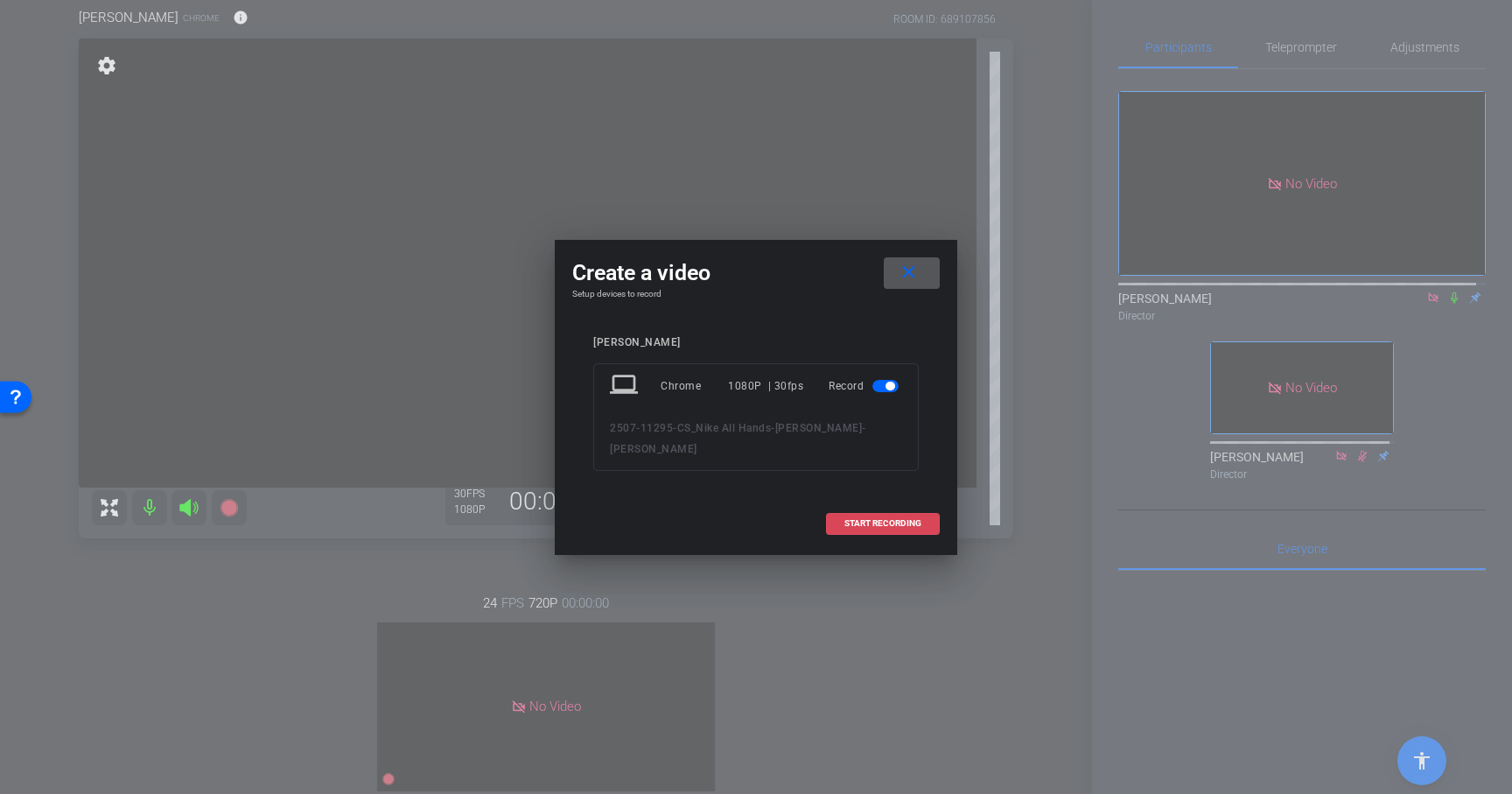
click at [865, 523] on span "START RECORDING" at bounding box center [883, 523] width 77 height 9
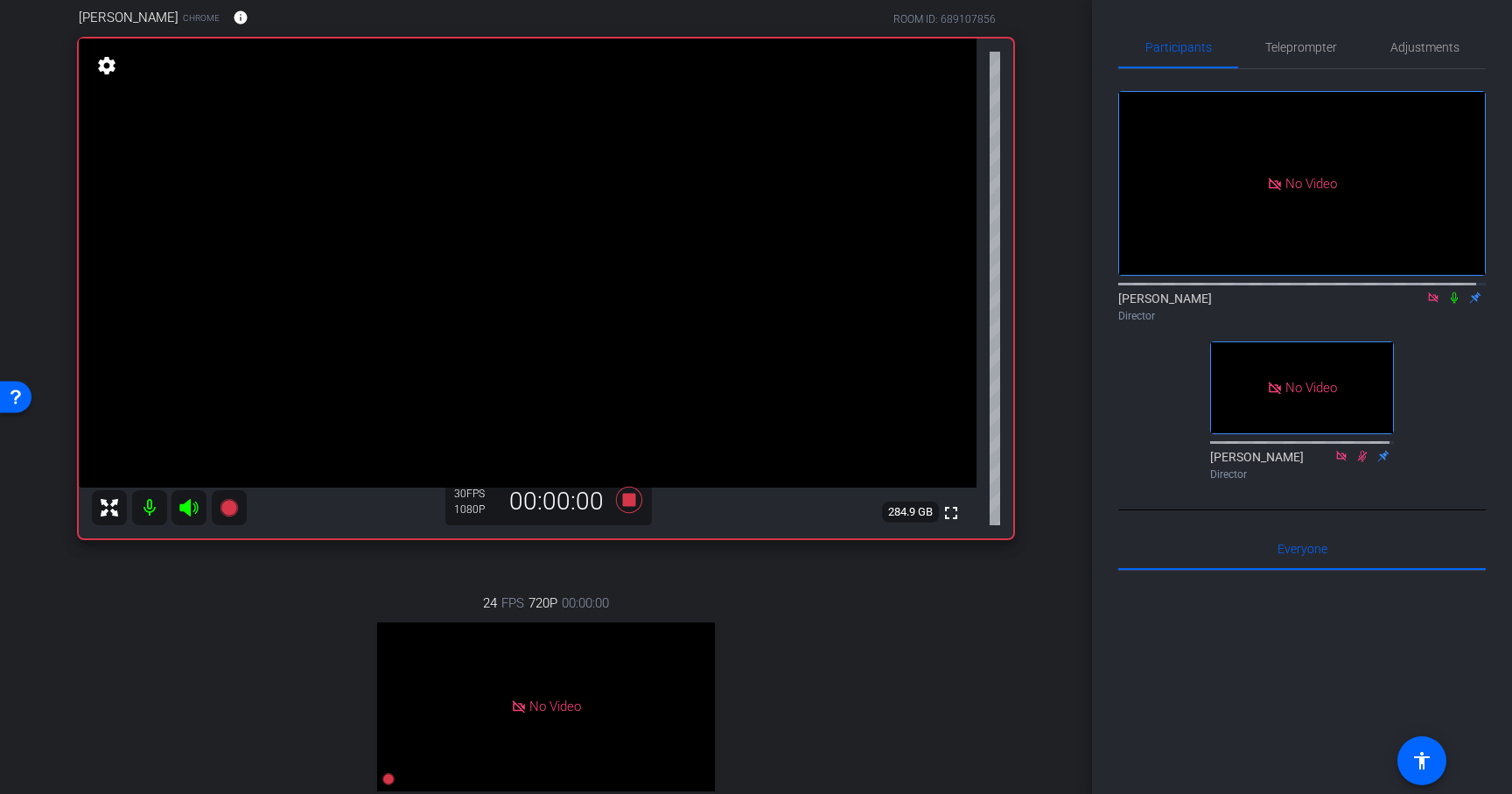
click at [1447, 304] on icon at bounding box center [1454, 297] width 14 height 12
click at [624, 508] on icon at bounding box center [629, 500] width 42 height 31
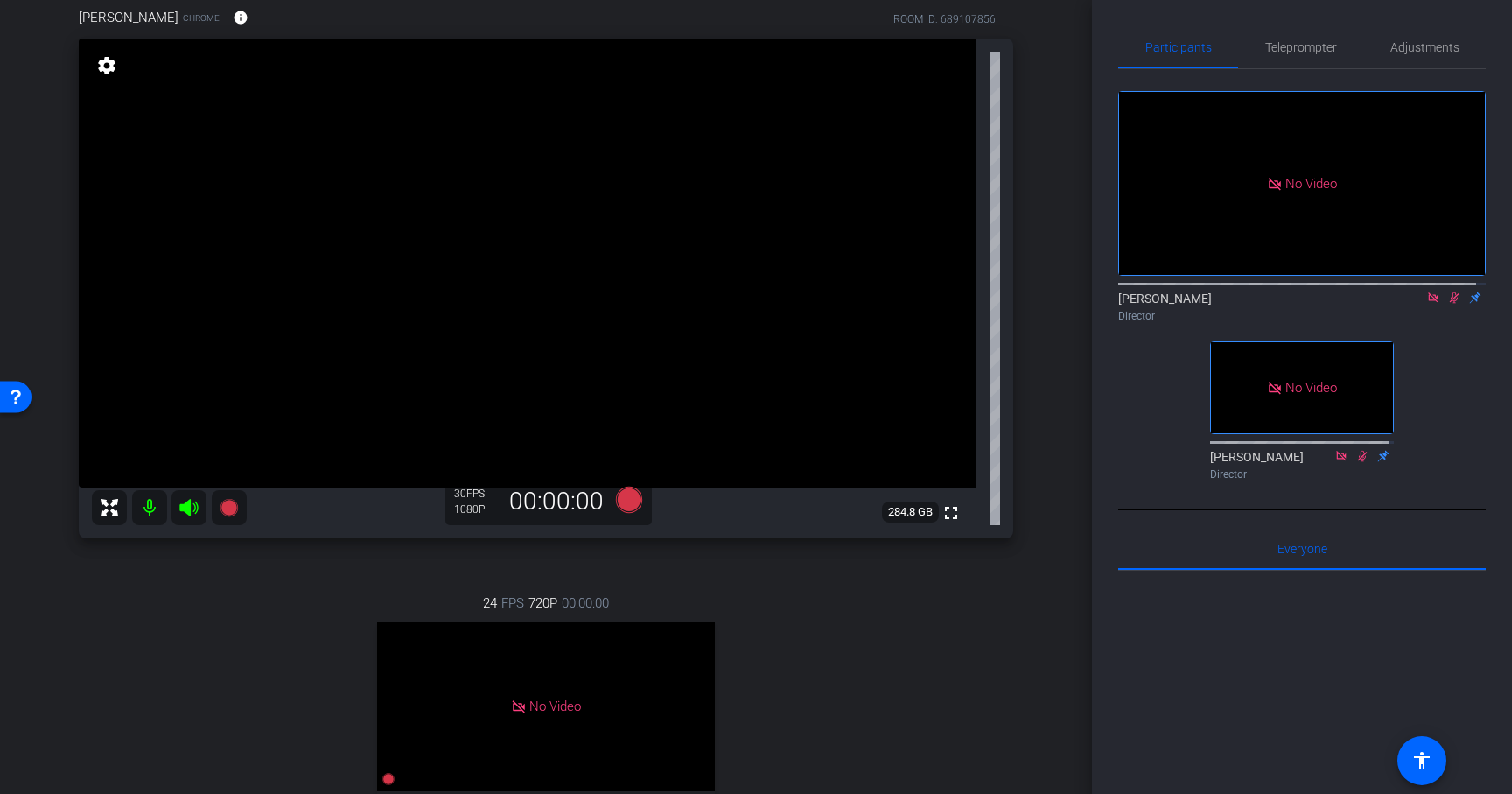
click at [1447, 304] on icon at bounding box center [1454, 297] width 14 height 12
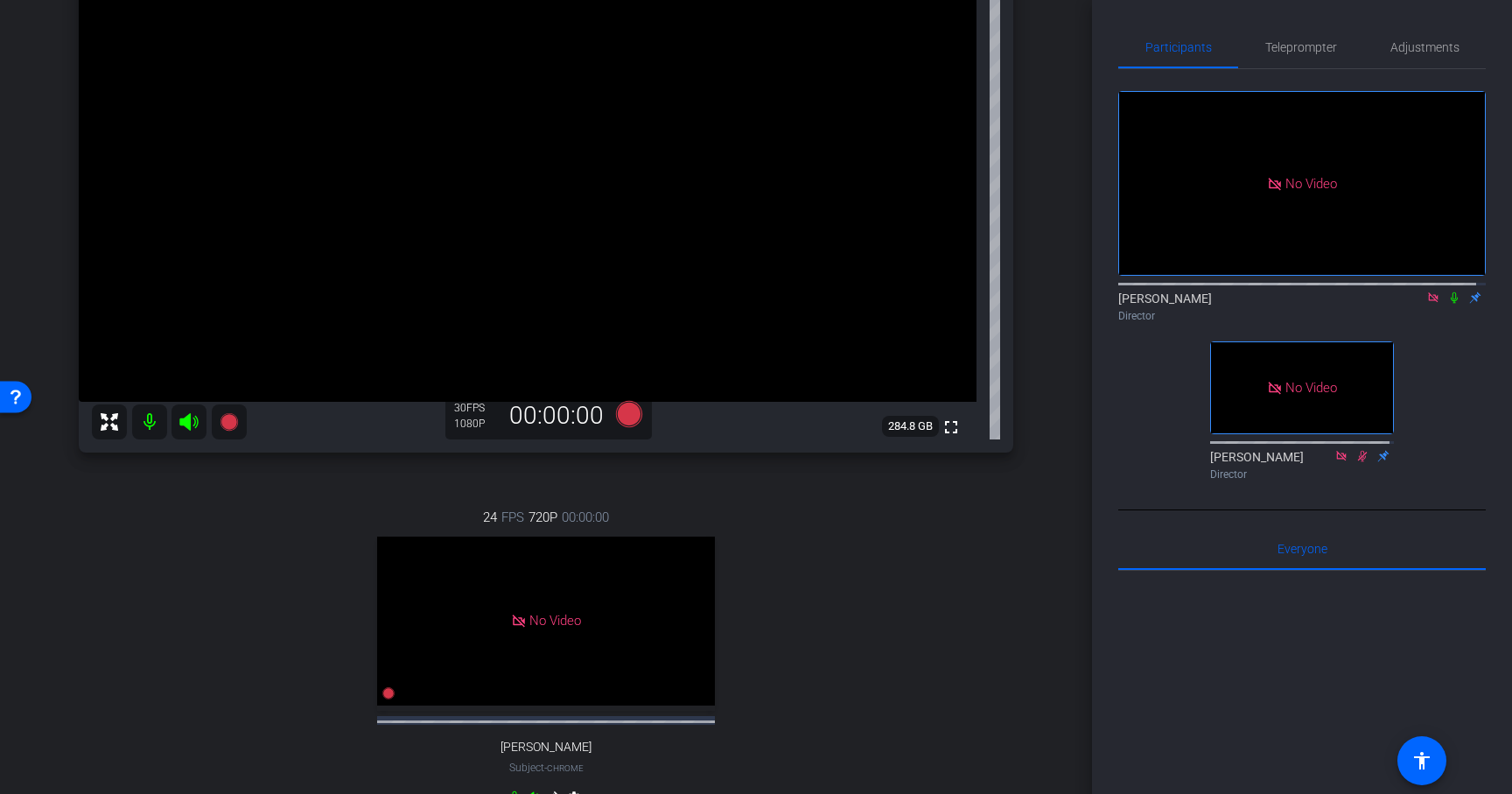
scroll to position [228, 0]
click at [225, 427] on icon at bounding box center [228, 424] width 17 height 17
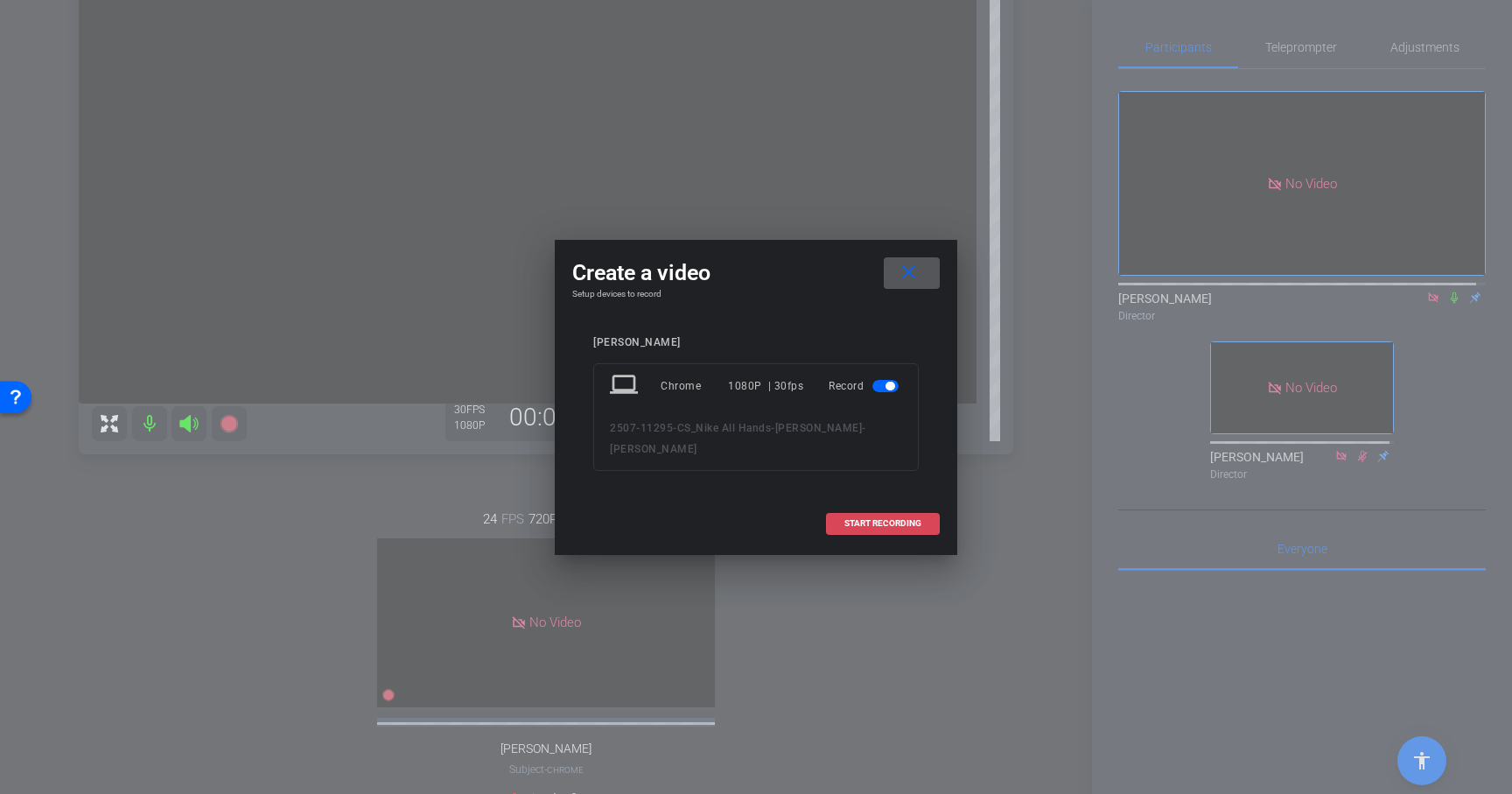
click at [855, 520] on span "START RECORDING" at bounding box center [883, 523] width 77 height 9
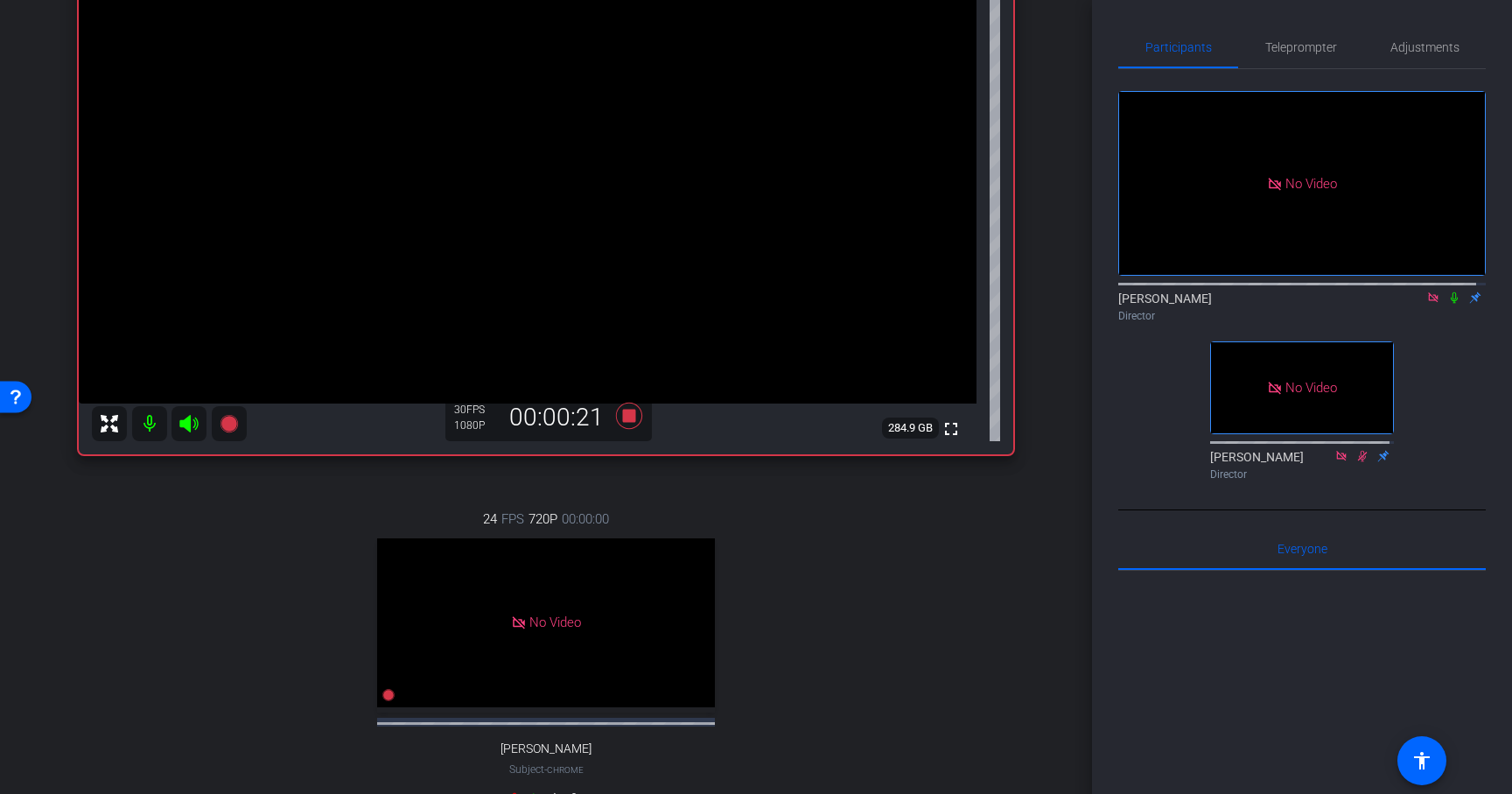
click at [1451, 304] on icon at bounding box center [1454, 298] width 7 height 11
click at [1450, 304] on icon at bounding box center [1455, 298] width 10 height 11
click at [623, 419] on icon at bounding box center [629, 416] width 27 height 27
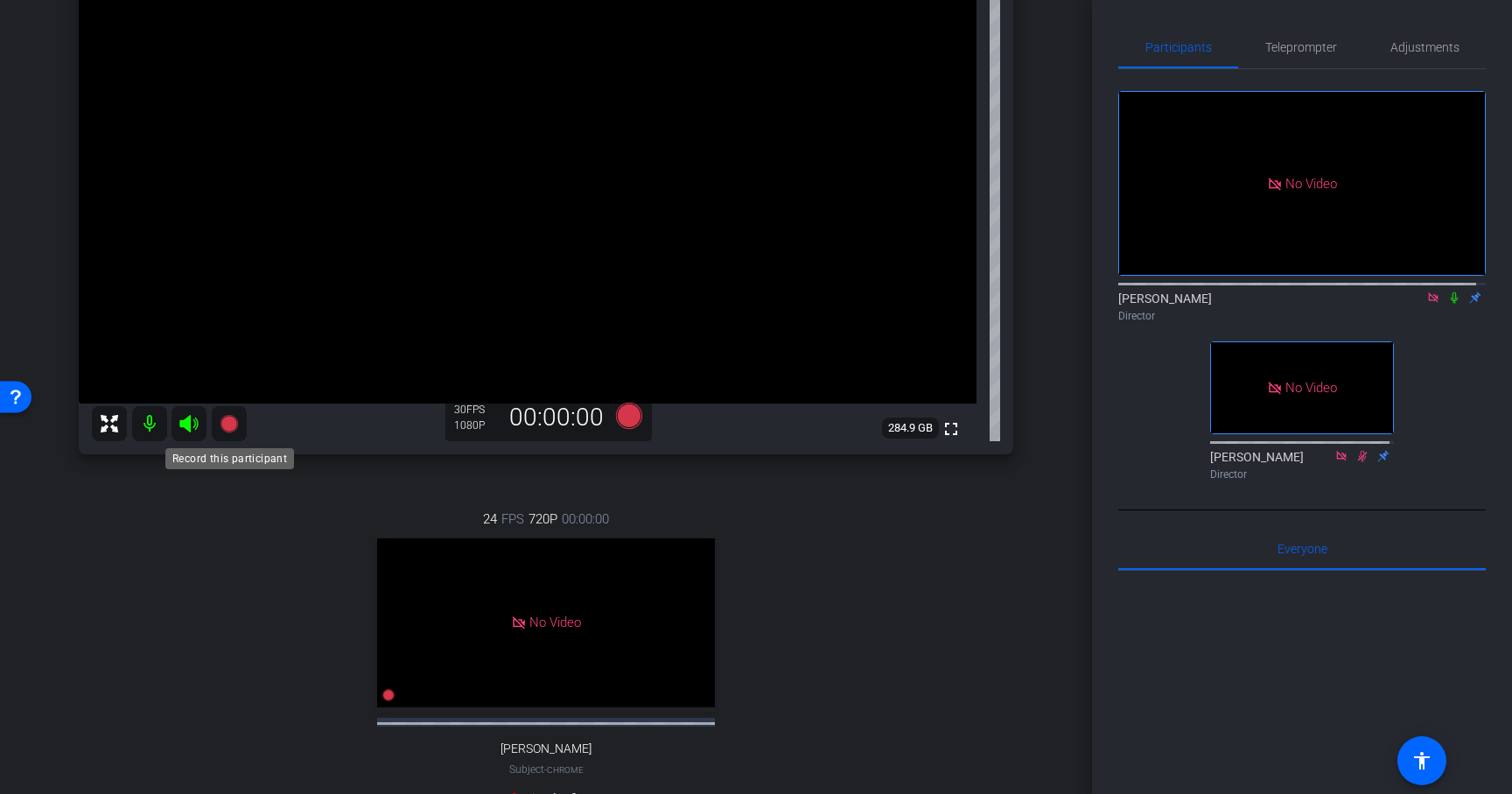
click at [226, 423] on icon at bounding box center [228, 424] width 17 height 17
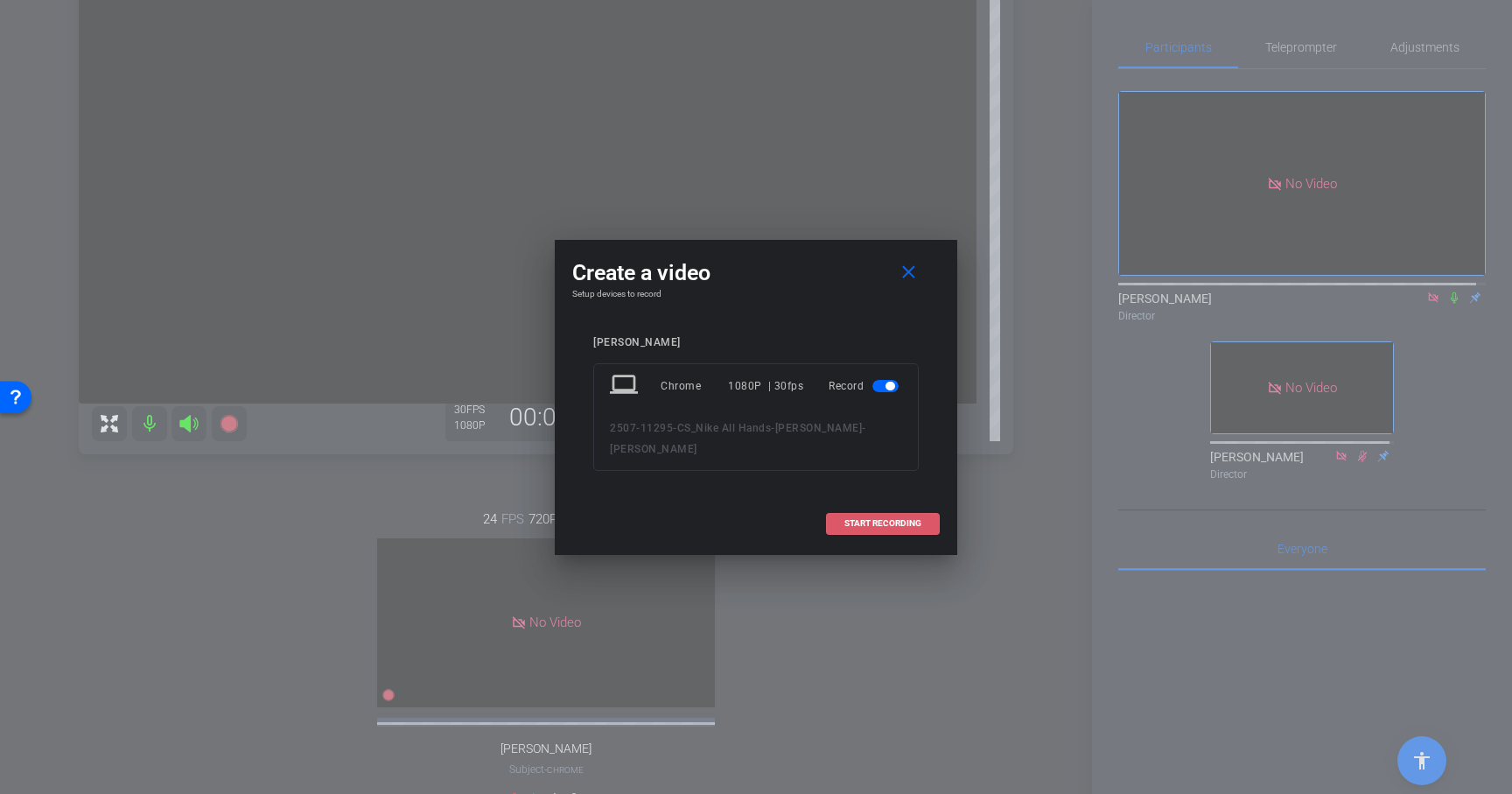
click at [901, 524] on span "START RECORDING" at bounding box center [883, 523] width 77 height 9
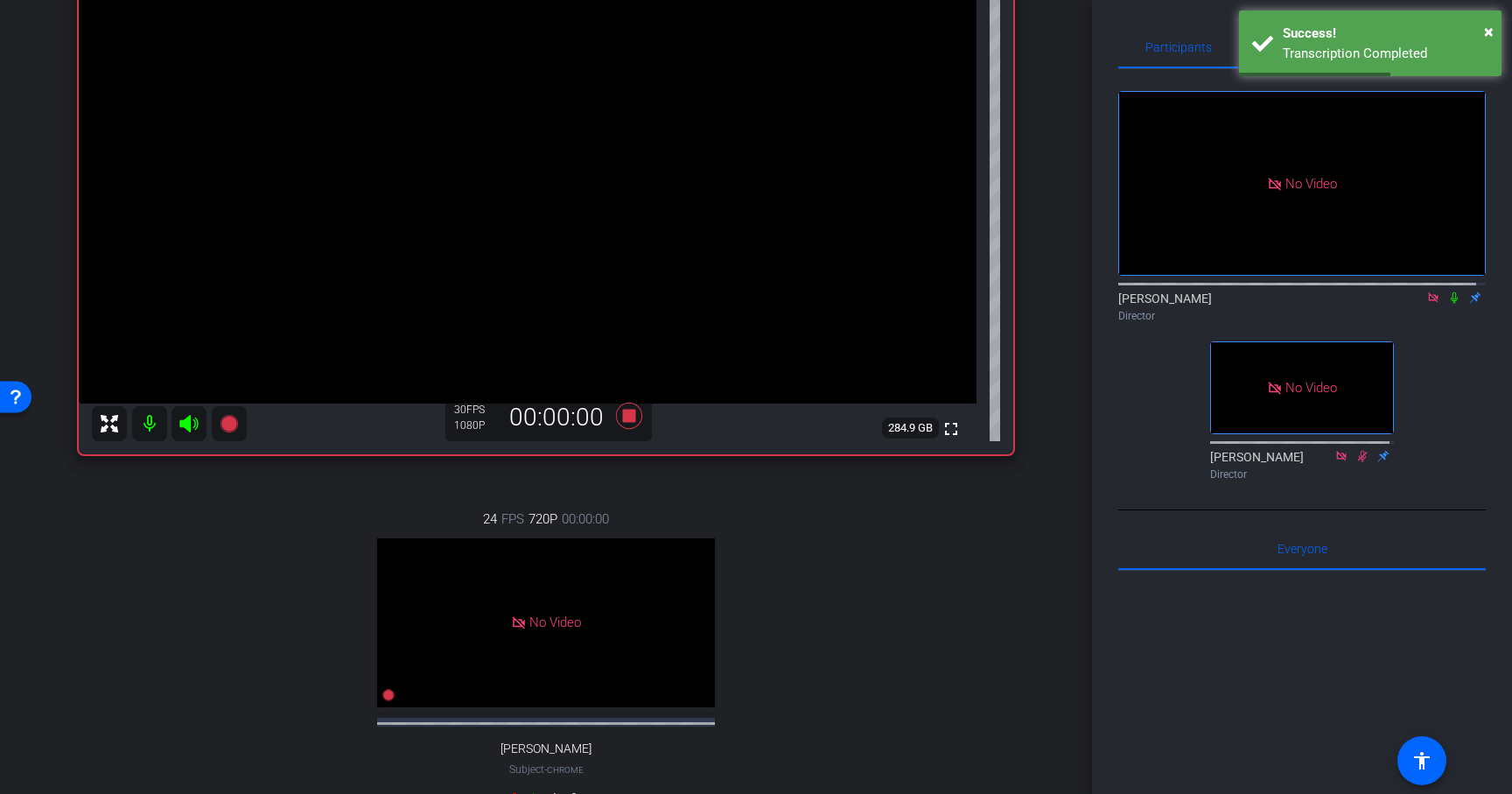
drag, startPoint x: 1299, startPoint y: 443, endPoint x: 1375, endPoint y: 380, distance: 98.7
click at [1308, 430] on div "No Video" at bounding box center [1302, 388] width 182 height 91
click at [1447, 304] on icon at bounding box center [1454, 297] width 14 height 12
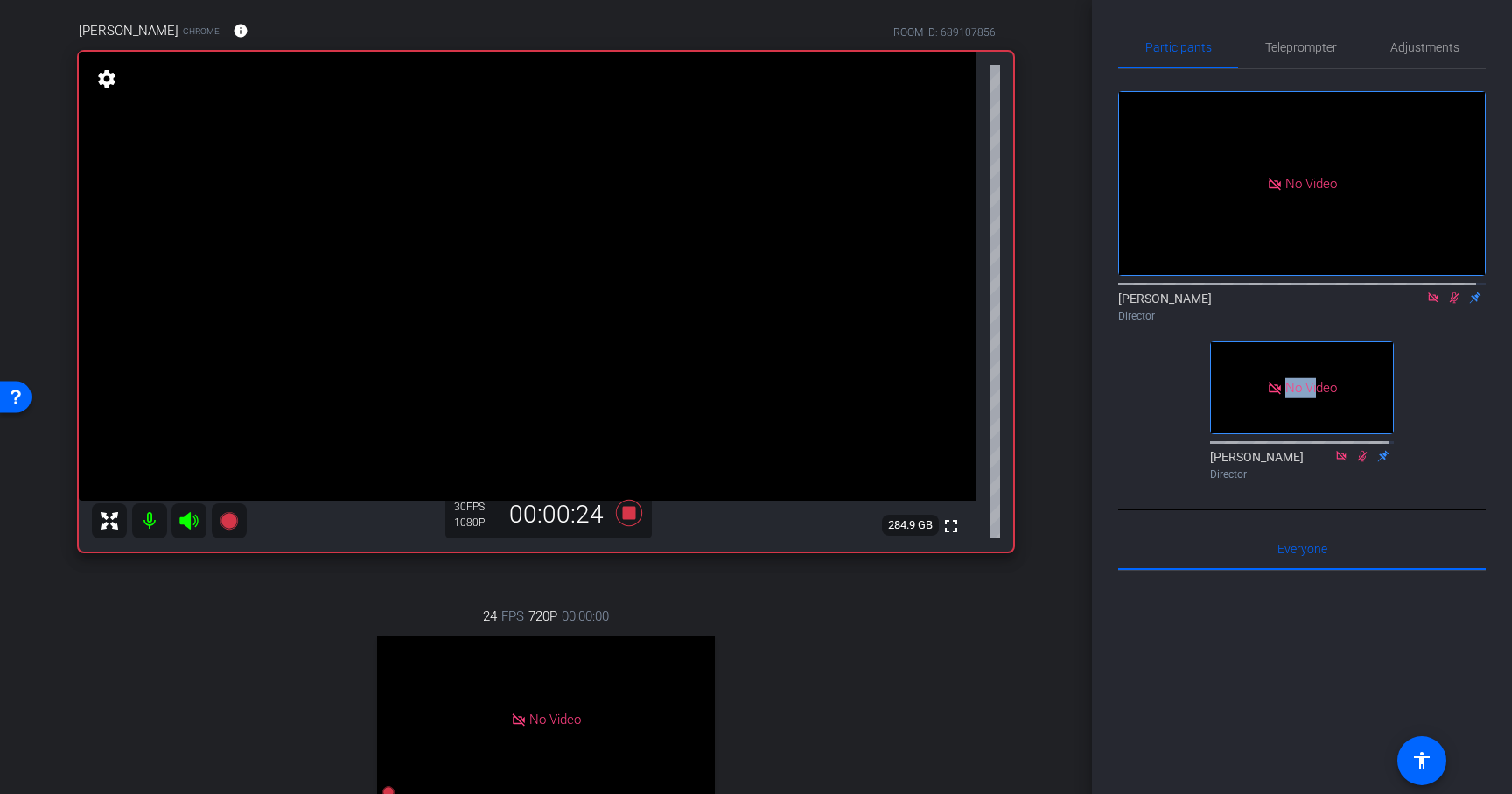
scroll to position [116, 0]
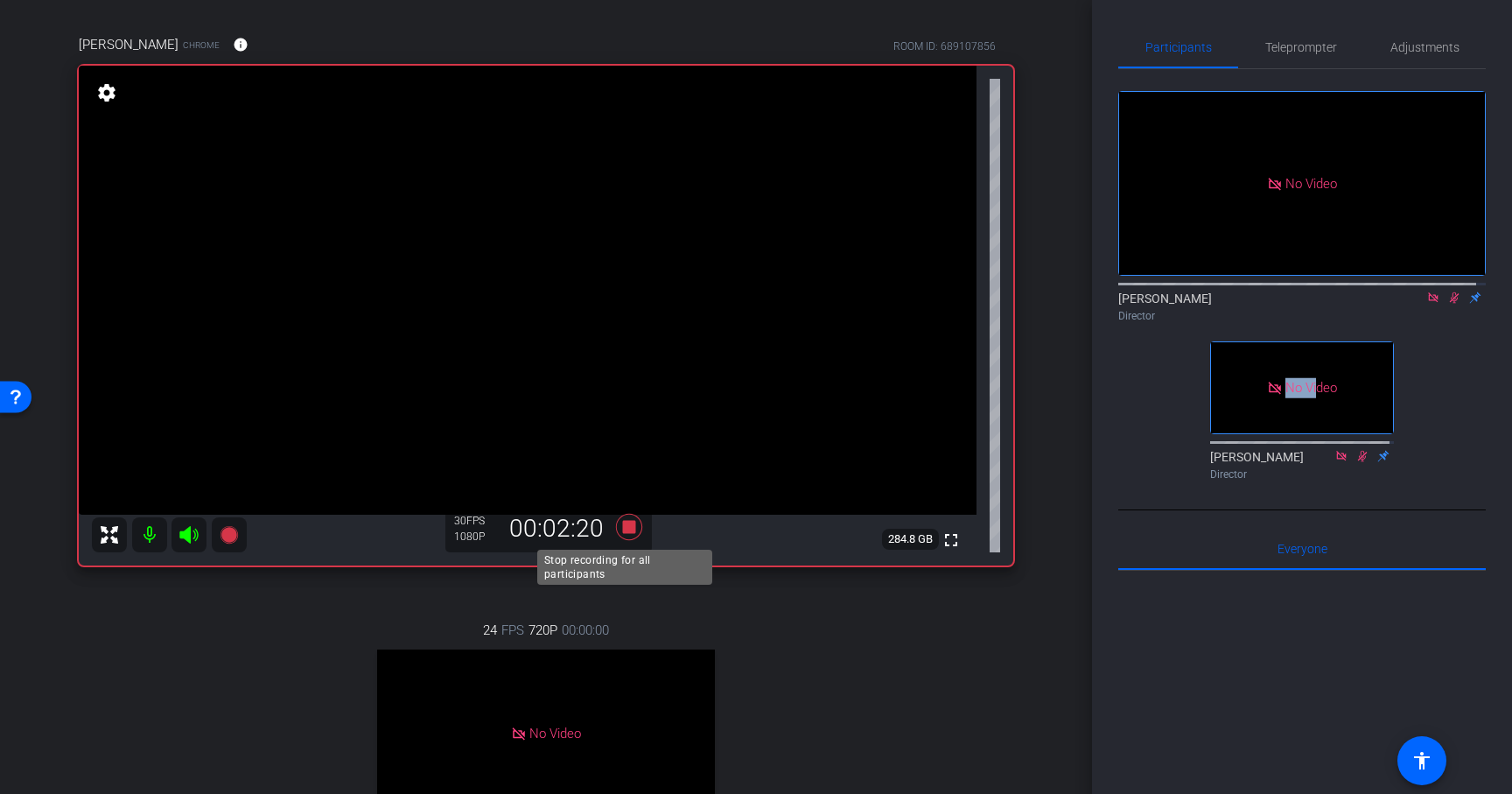
click at [621, 528] on icon at bounding box center [629, 527] width 27 height 27
click at [1450, 304] on icon at bounding box center [1455, 298] width 10 height 11
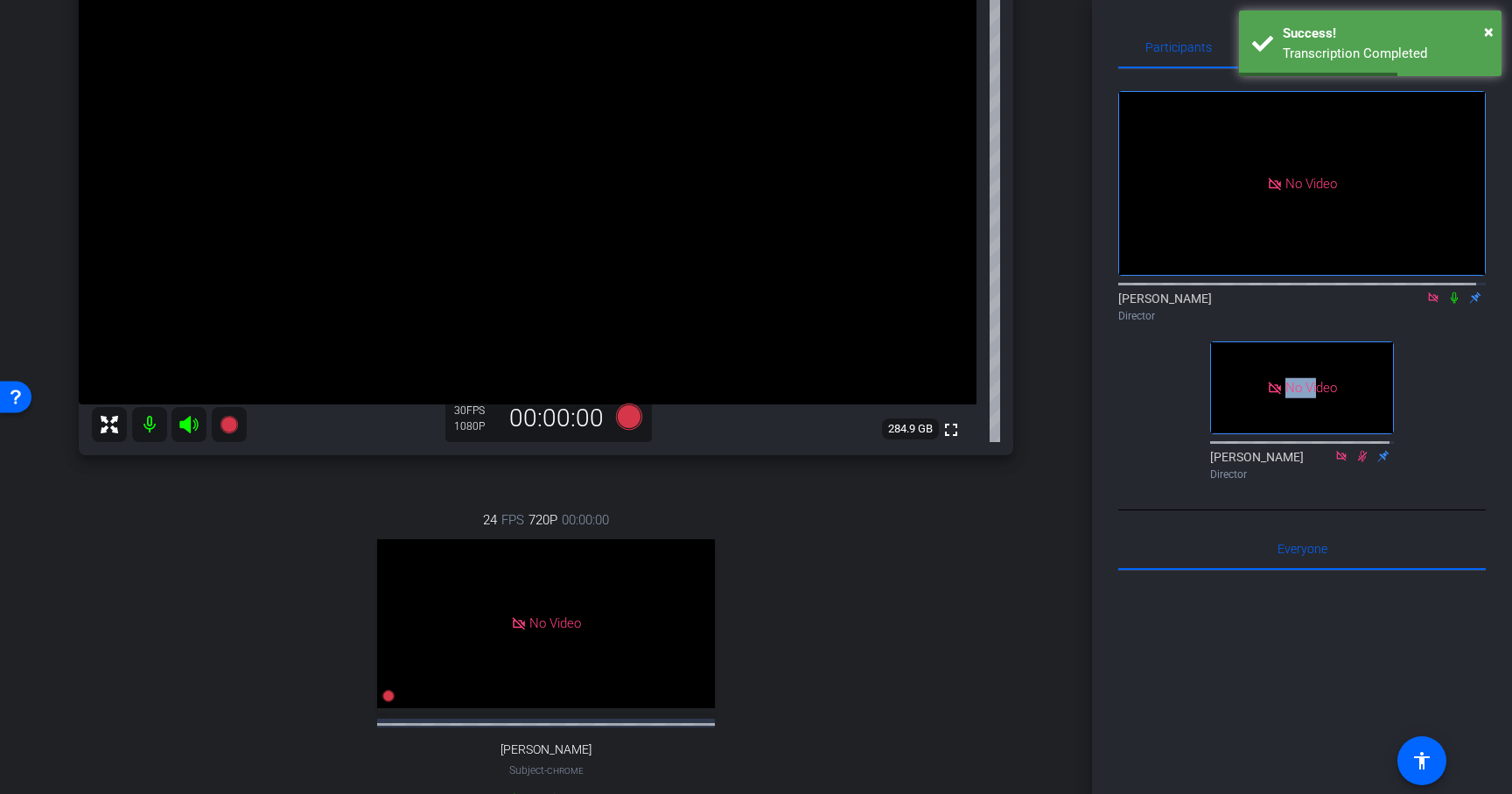
scroll to position [201, 0]
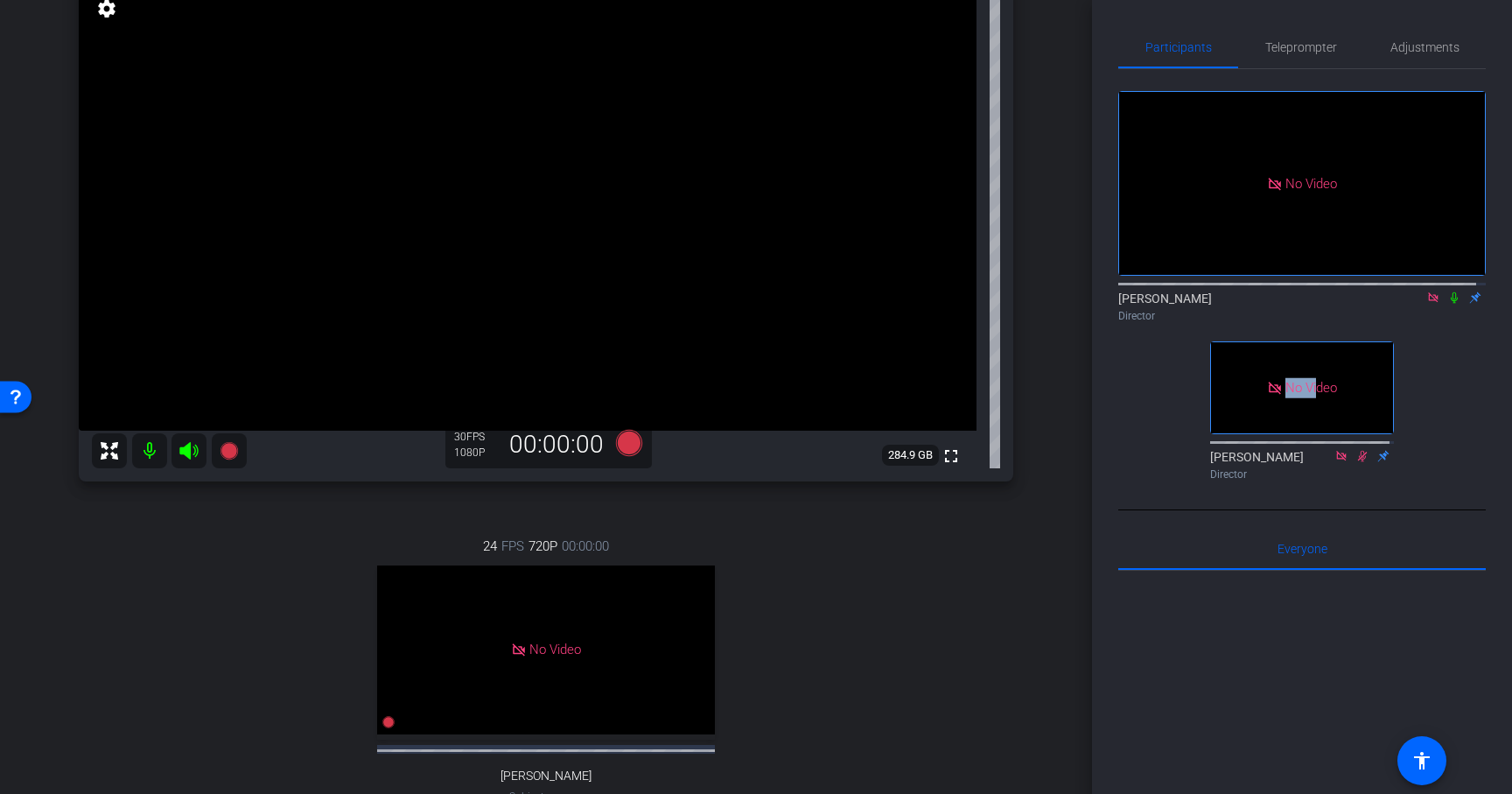
click at [1426, 304] on icon at bounding box center [1433, 297] width 14 height 12
click at [1405, 304] on icon at bounding box center [1412, 297] width 14 height 12
click at [1447, 304] on icon at bounding box center [1454, 297] width 14 height 12
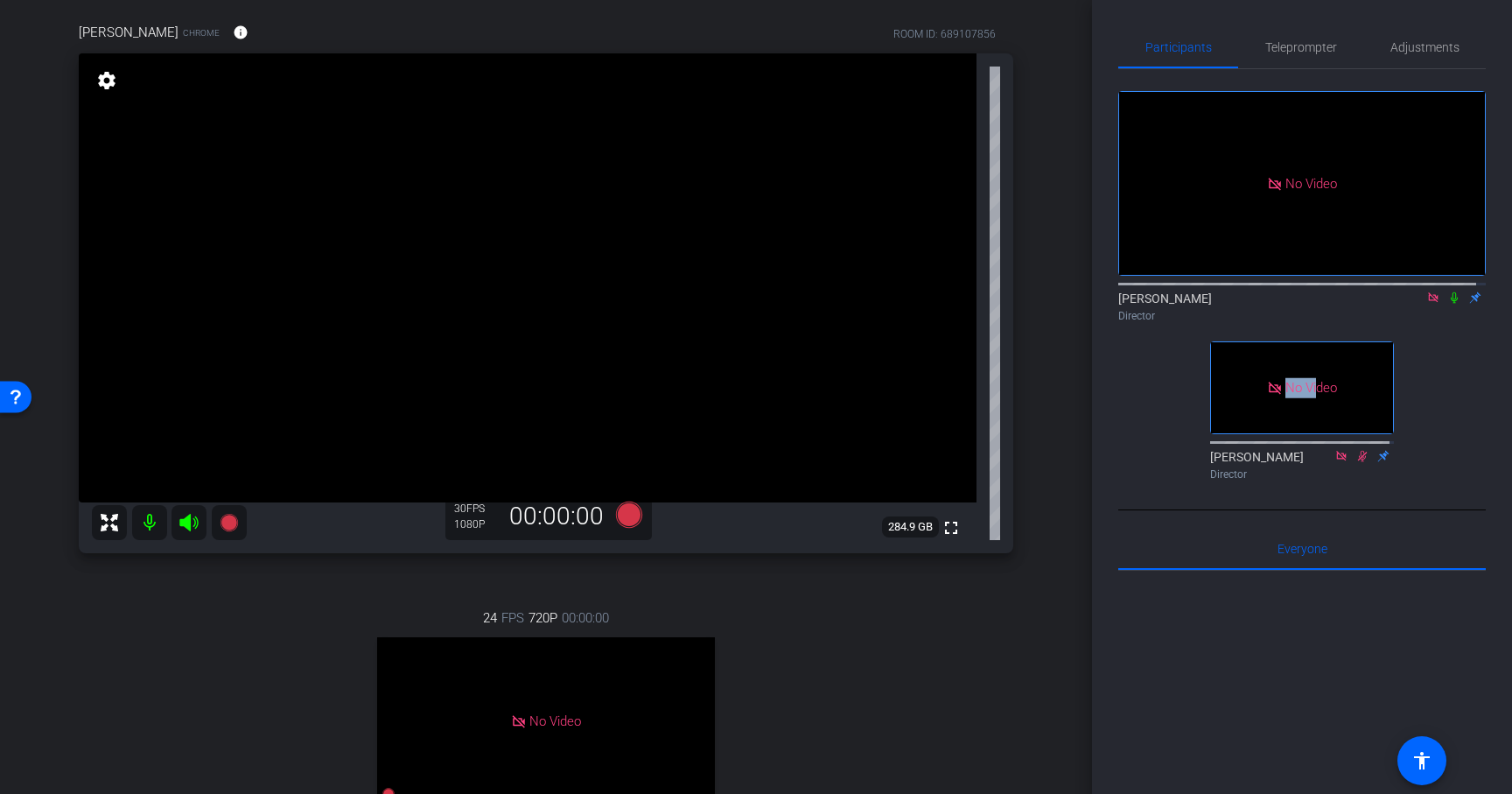
scroll to position [124, 0]
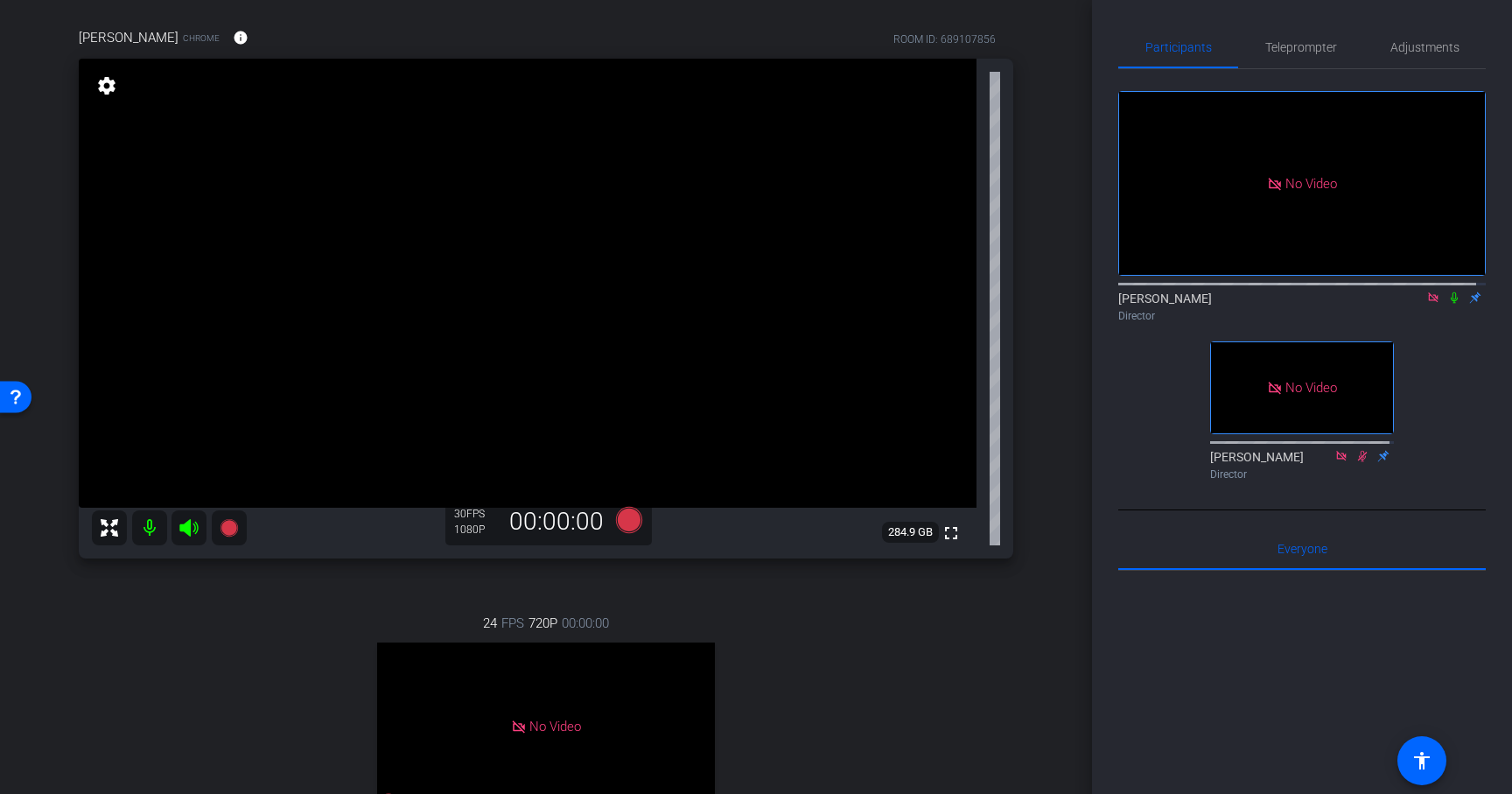
click at [324, 604] on div "24 FPS 720P 00:00:00 No Video sarah Subject - Chrome settings" at bounding box center [546, 765] width 934 height 362
click at [226, 532] on icon at bounding box center [228, 527] width 17 height 17
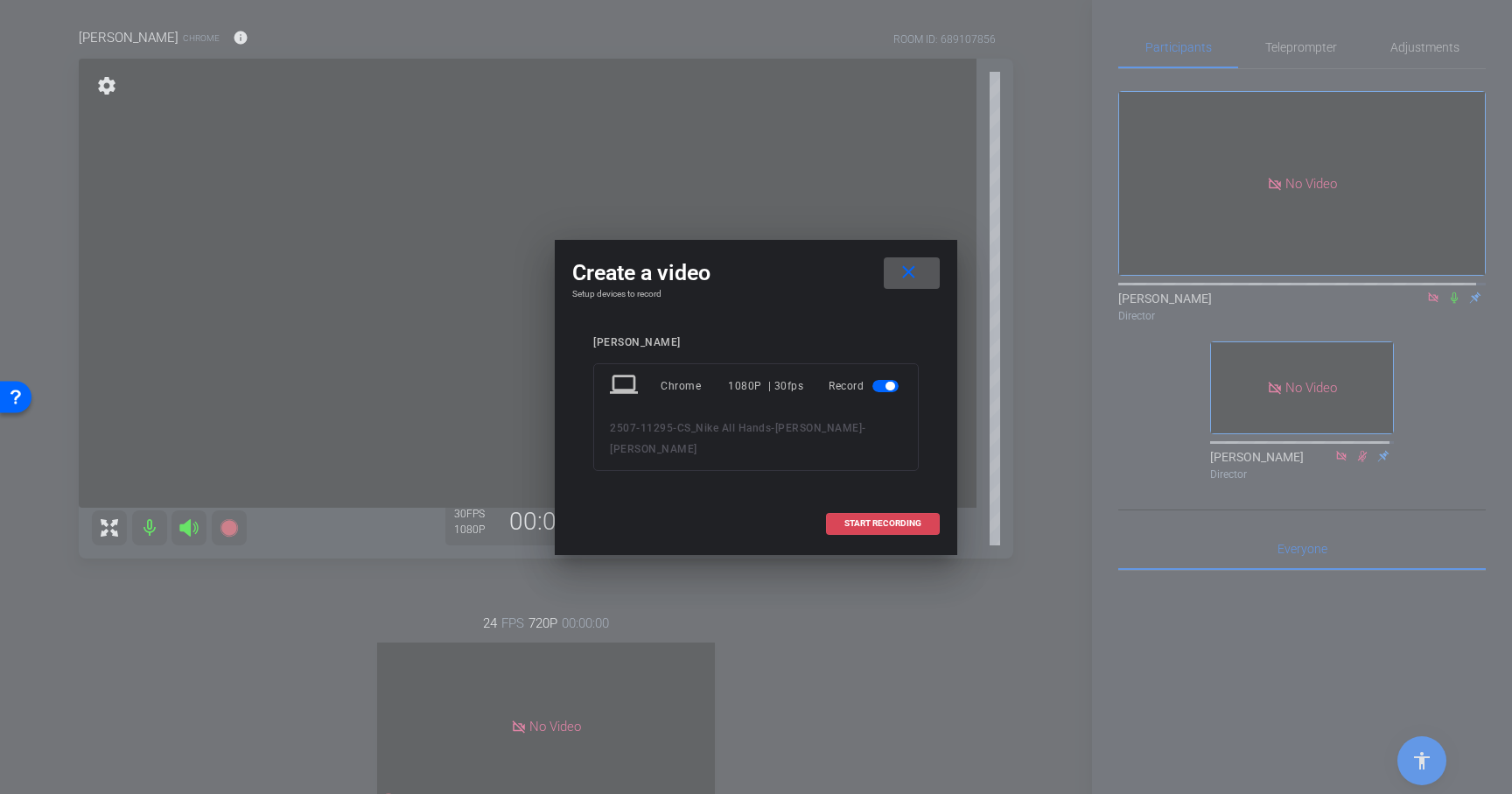
click at [892, 523] on span "START RECORDING" at bounding box center [883, 523] width 77 height 9
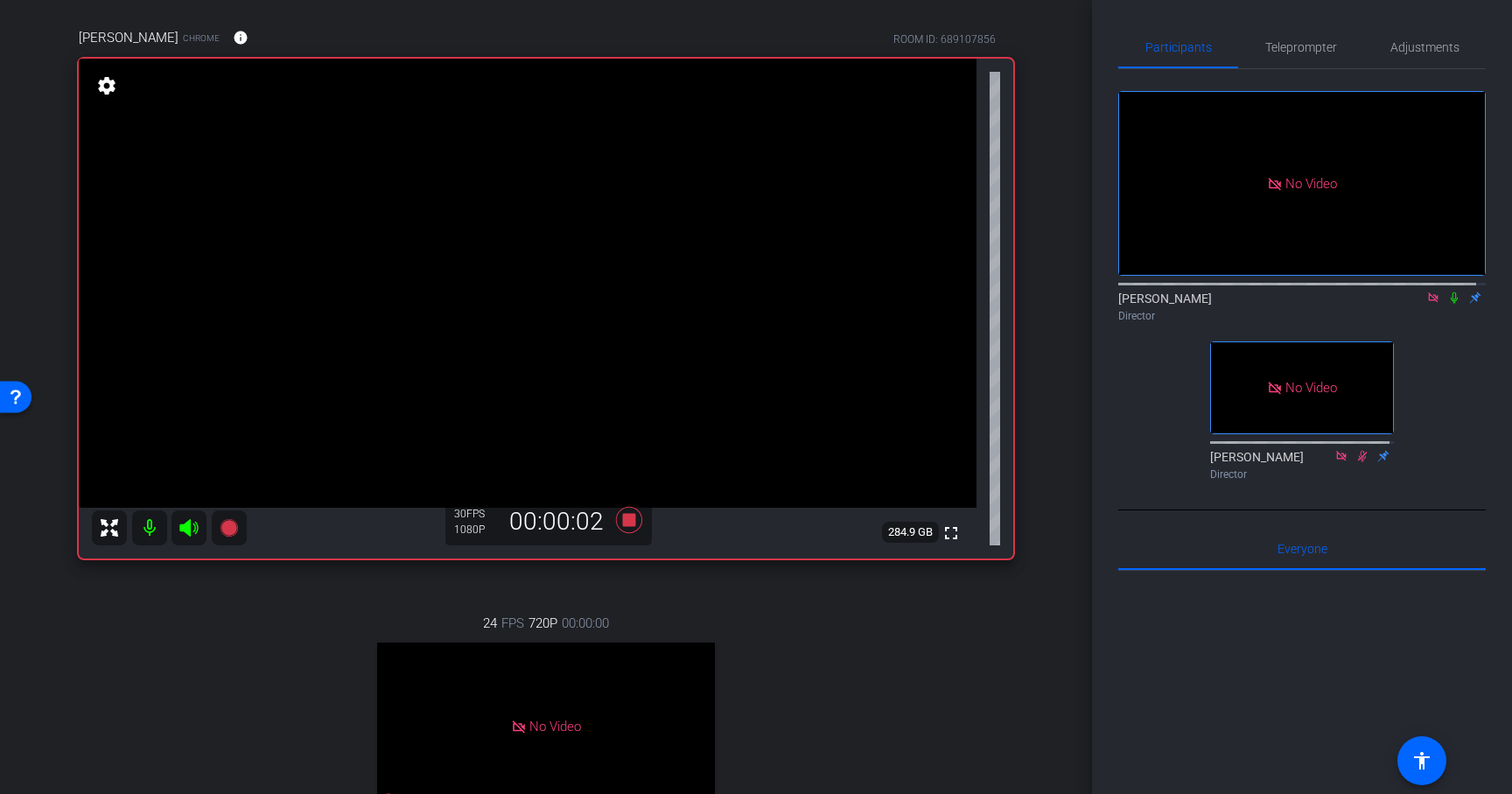
click at [1447, 304] on icon at bounding box center [1454, 297] width 14 height 12
click at [626, 522] on icon at bounding box center [629, 521] width 27 height 27
click at [1450, 304] on icon at bounding box center [1455, 298] width 10 height 11
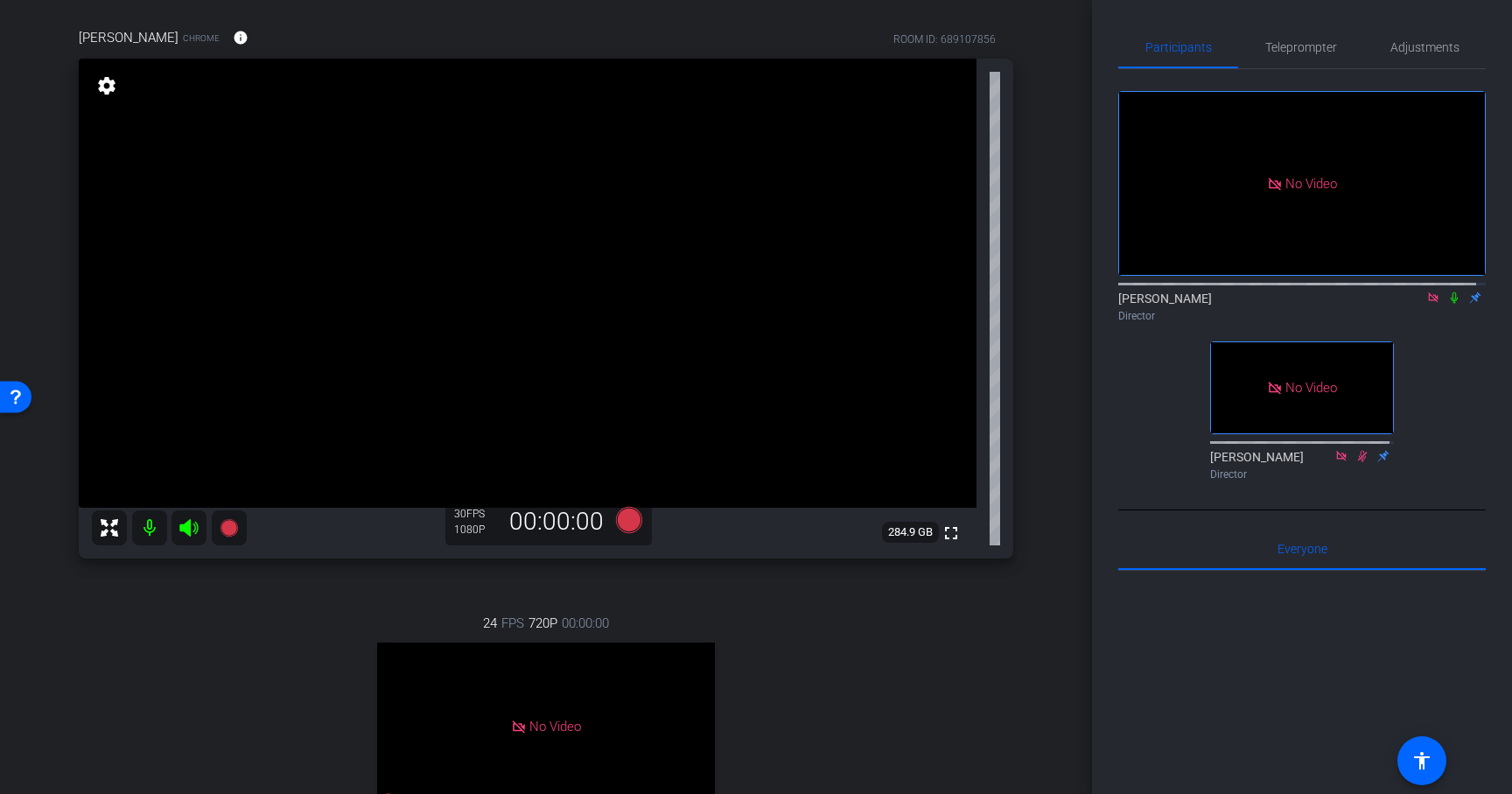
click at [263, 585] on div "24 FPS 720P 00:00:00 No Video sarah Subject - Chrome settings" at bounding box center [546, 765] width 934 height 362
click at [228, 528] on icon at bounding box center [228, 527] width 17 height 17
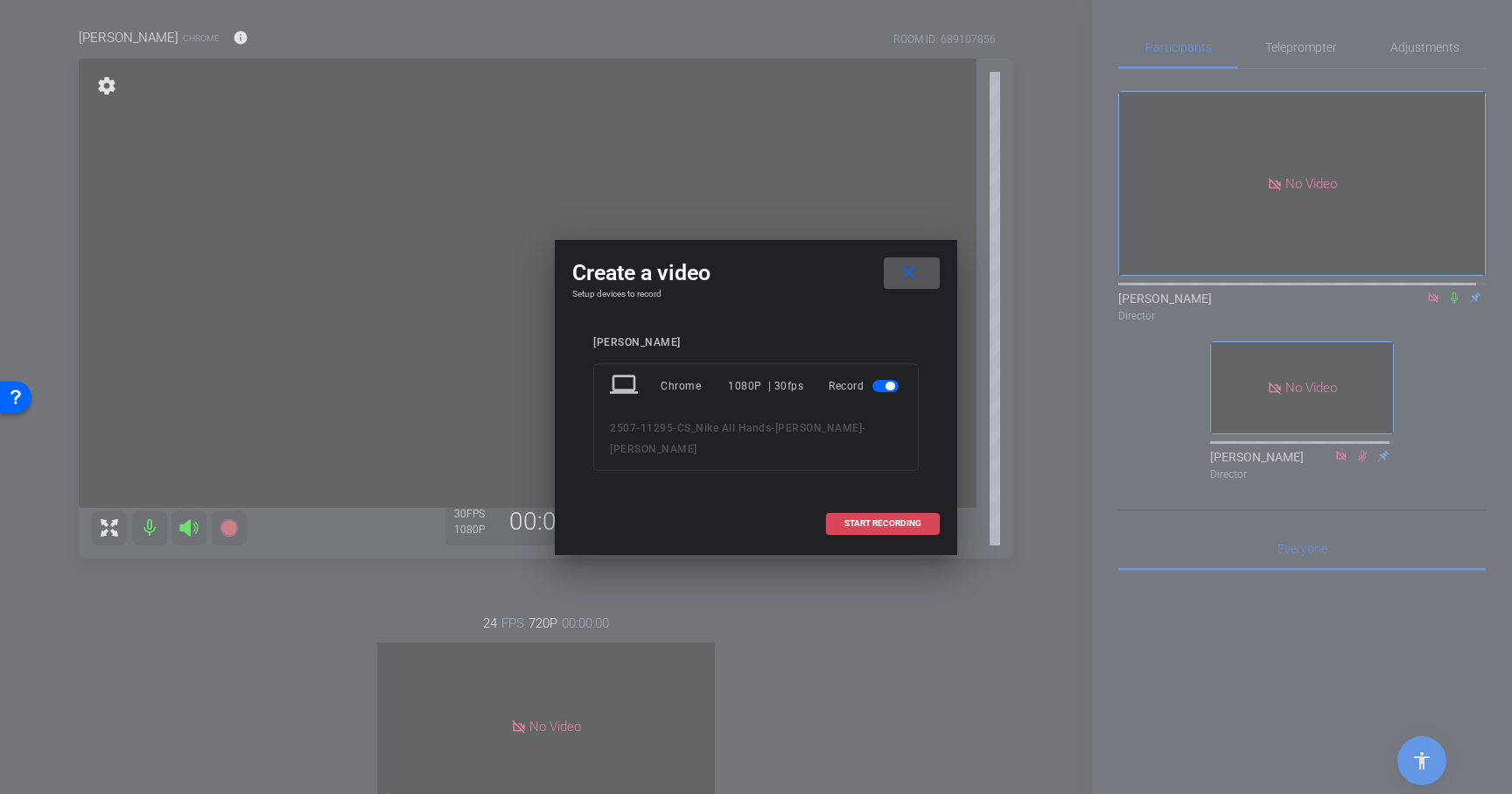
click at [887, 522] on span "START RECORDING" at bounding box center [883, 523] width 77 height 9
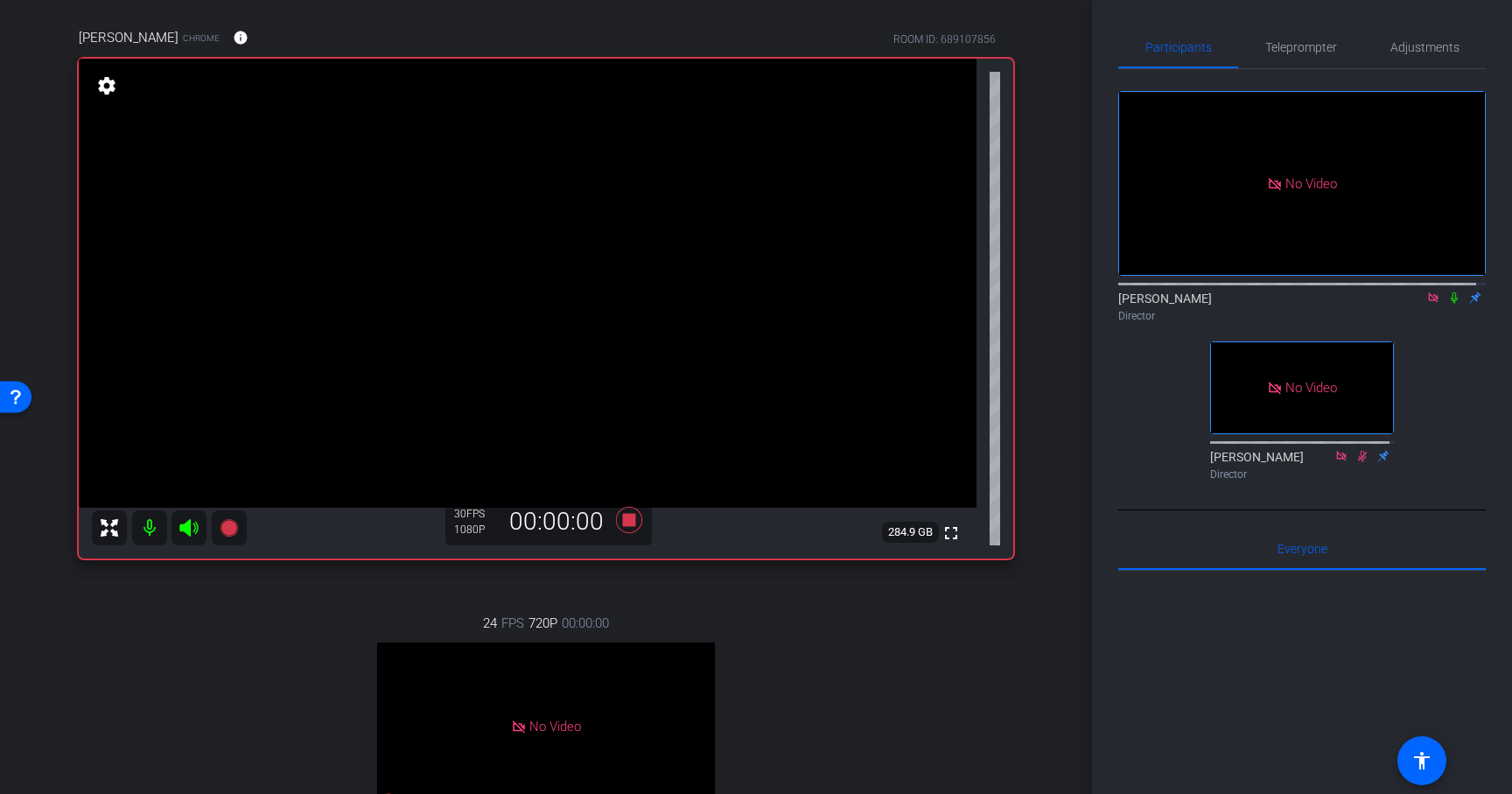
click at [1451, 304] on icon at bounding box center [1454, 298] width 7 height 11
click at [1449, 304] on icon at bounding box center [1454, 297] width 14 height 12
click at [1447, 304] on icon at bounding box center [1454, 297] width 14 height 12
click at [622, 523] on icon at bounding box center [629, 521] width 27 height 27
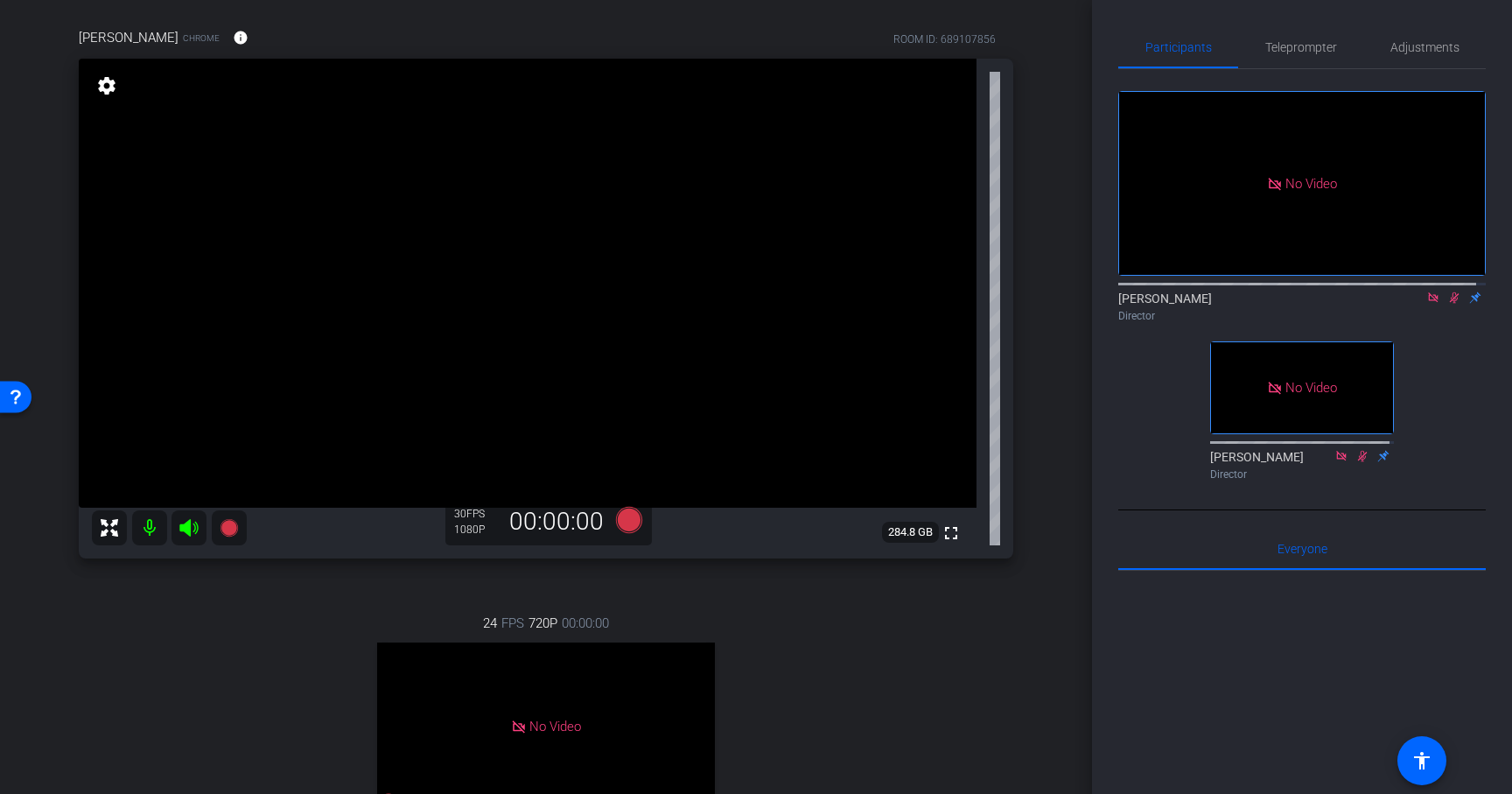
click at [1450, 304] on icon at bounding box center [1455, 298] width 10 height 11
click at [976, 587] on div "24 FPS 720P 00:00:00 No Video sarah Subject - Chrome settings" at bounding box center [546, 765] width 934 height 362
click at [244, 626] on div "24 FPS 720P 00:00:00 No Video sarah Subject - Chrome settings" at bounding box center [546, 765] width 934 height 362
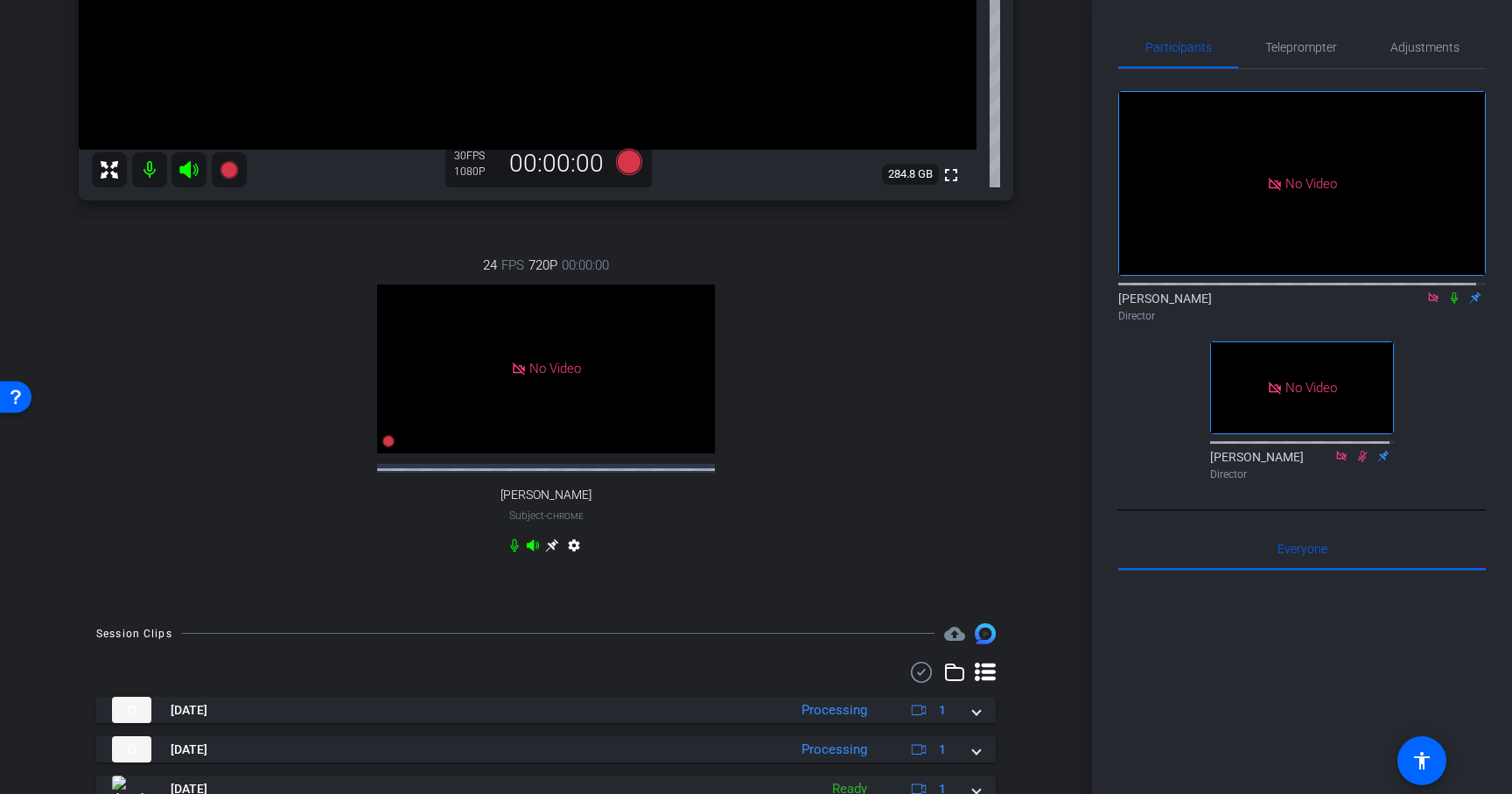
scroll to position [480, 0]
click at [1428, 302] on icon at bounding box center [1433, 297] width 10 height 10
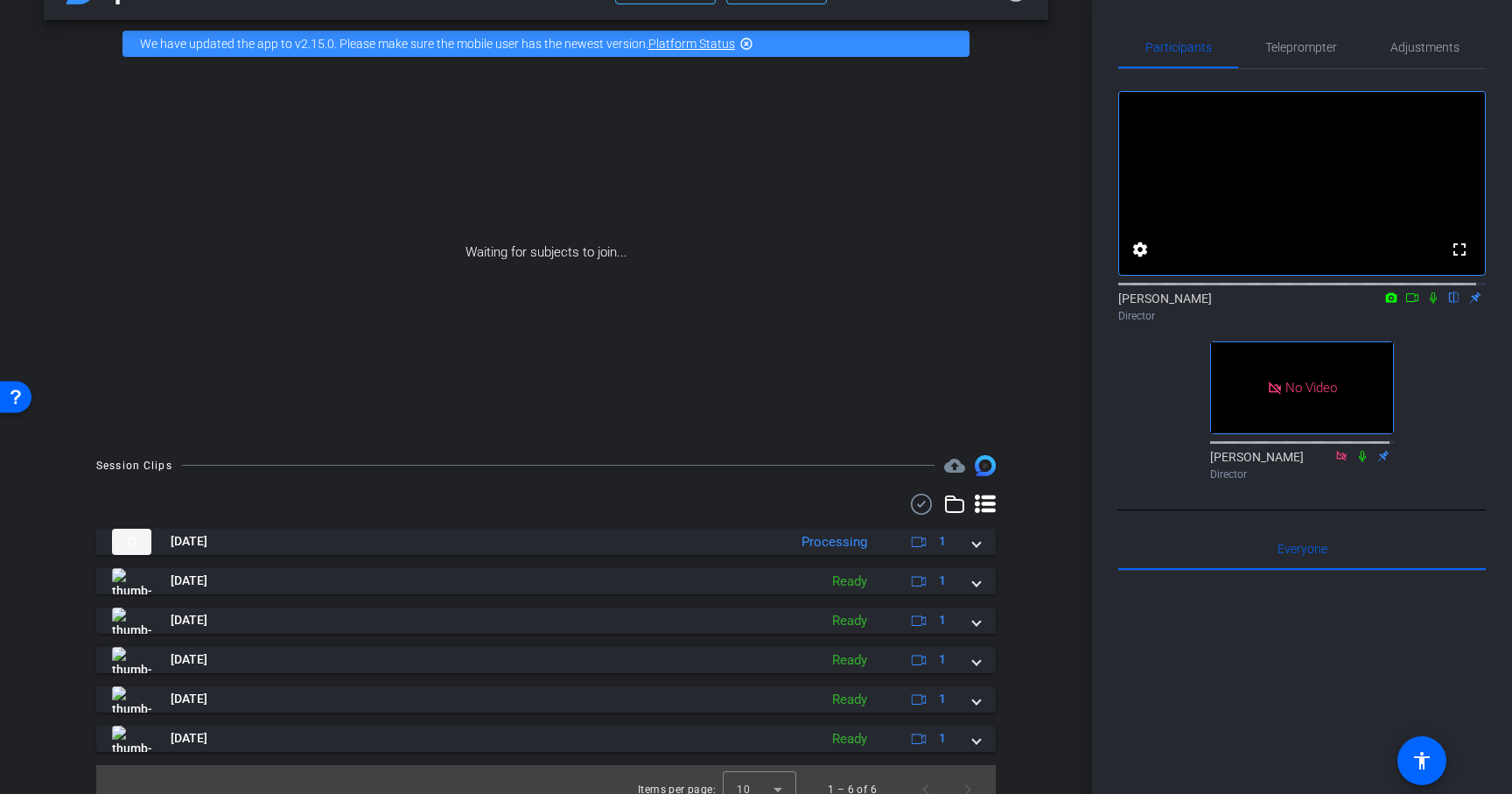
scroll to position [75, 0]
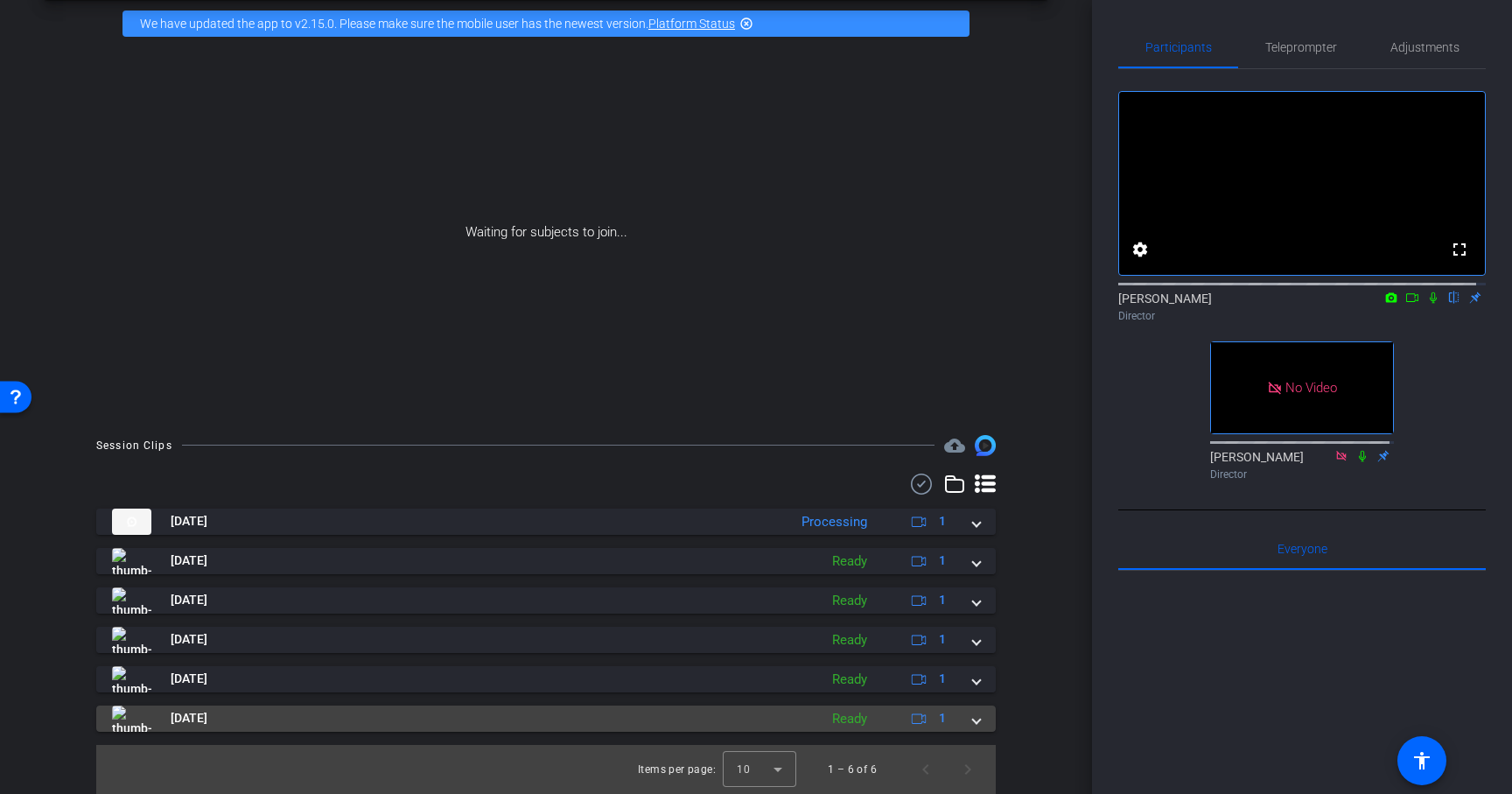
click at [973, 722] on span at bounding box center [976, 718] width 7 height 18
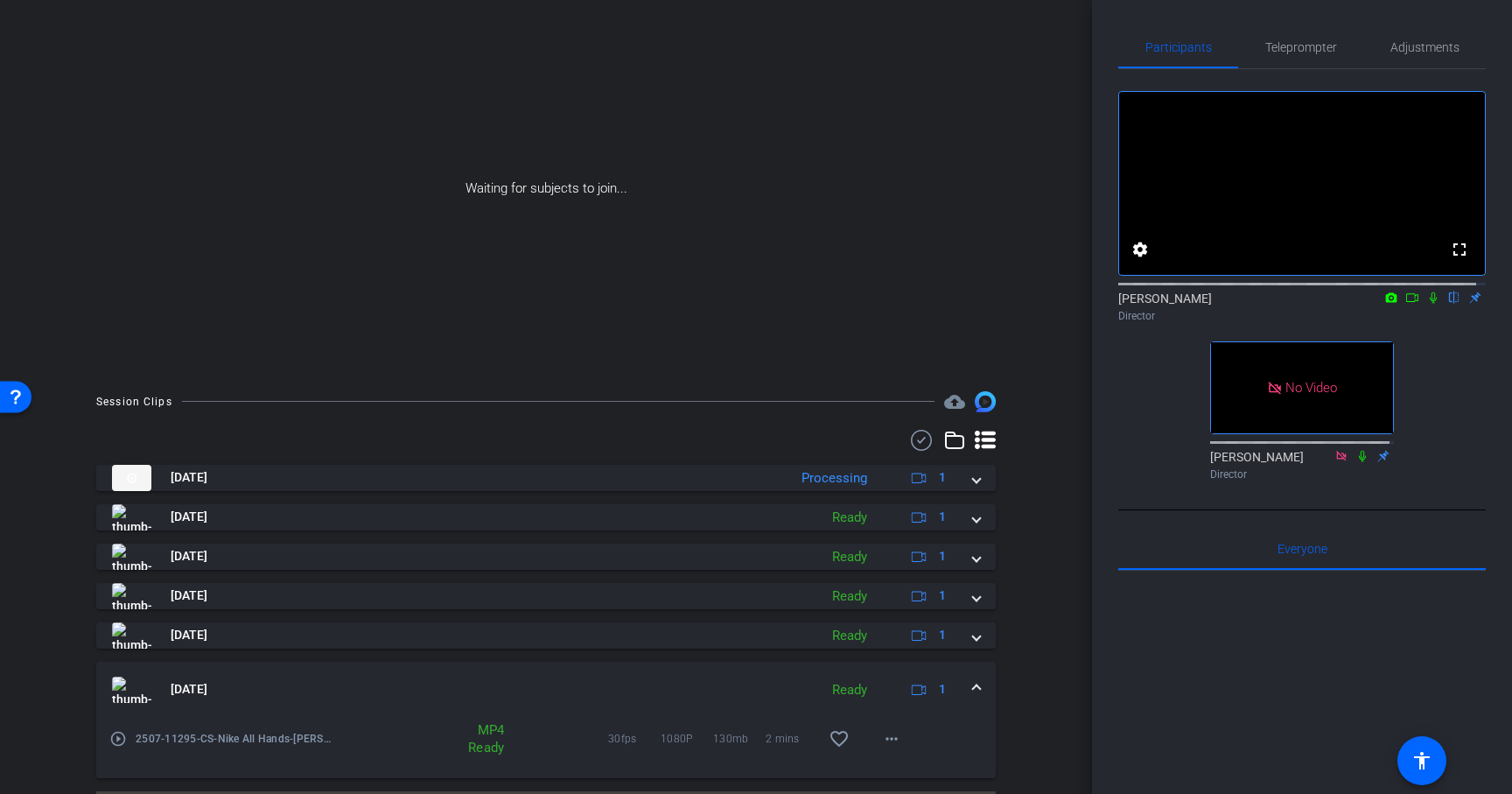
scroll to position [166, 0]
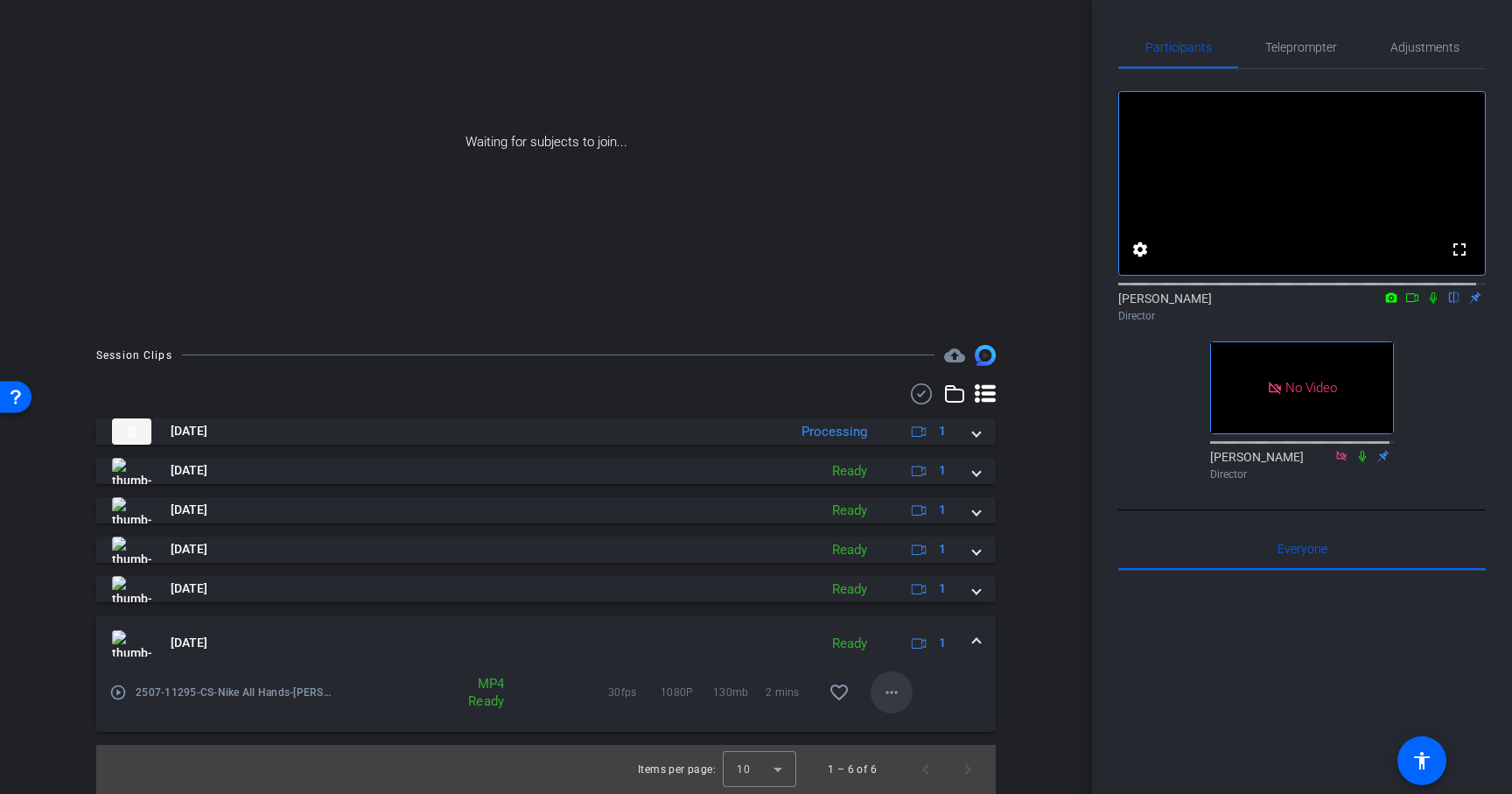
click at [882, 692] on mat-icon "more_horiz" at bounding box center [892, 692] width 21 height 21
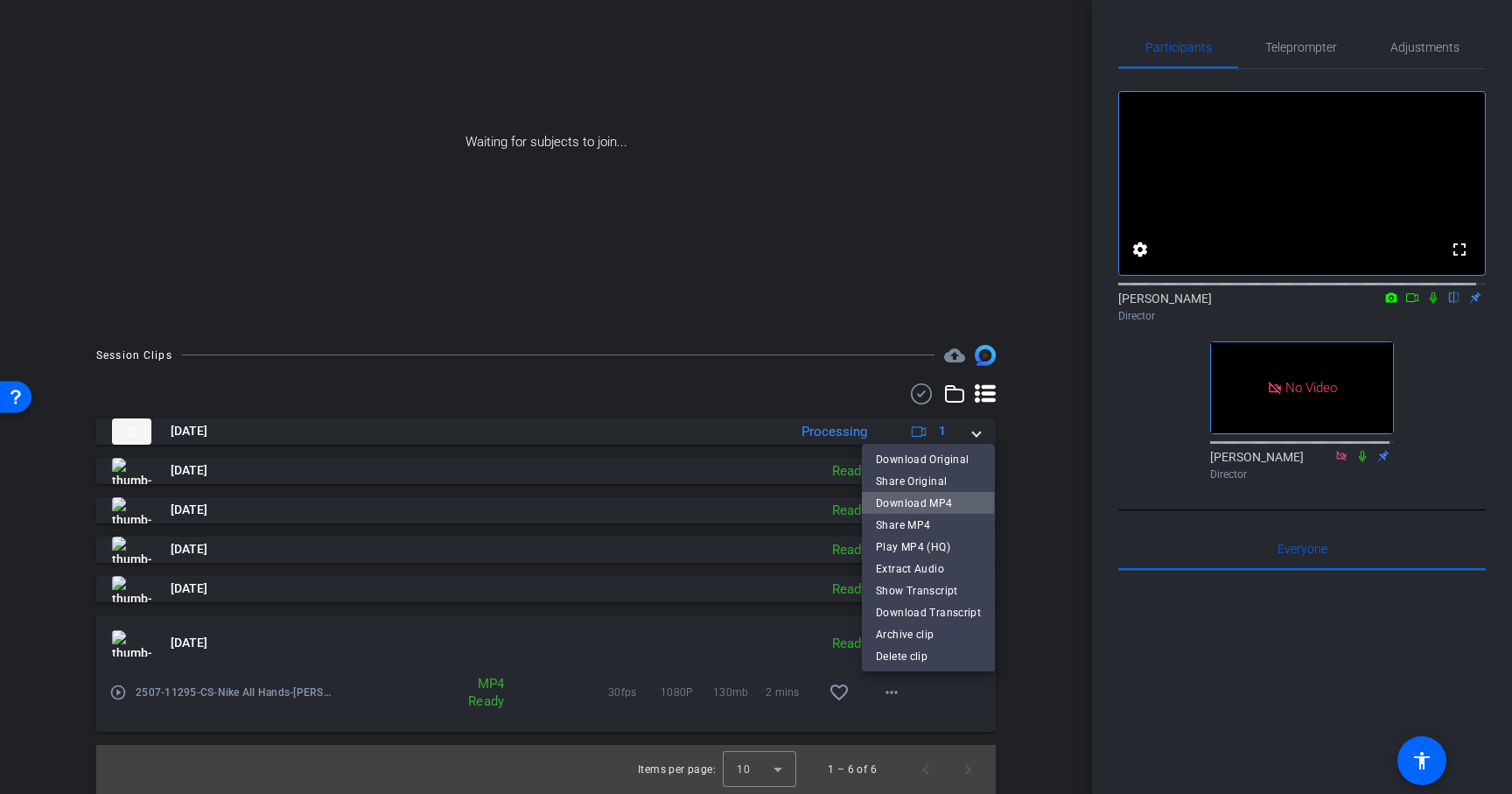
click at [901, 499] on span "Download MP4" at bounding box center [929, 504] width 105 height 21
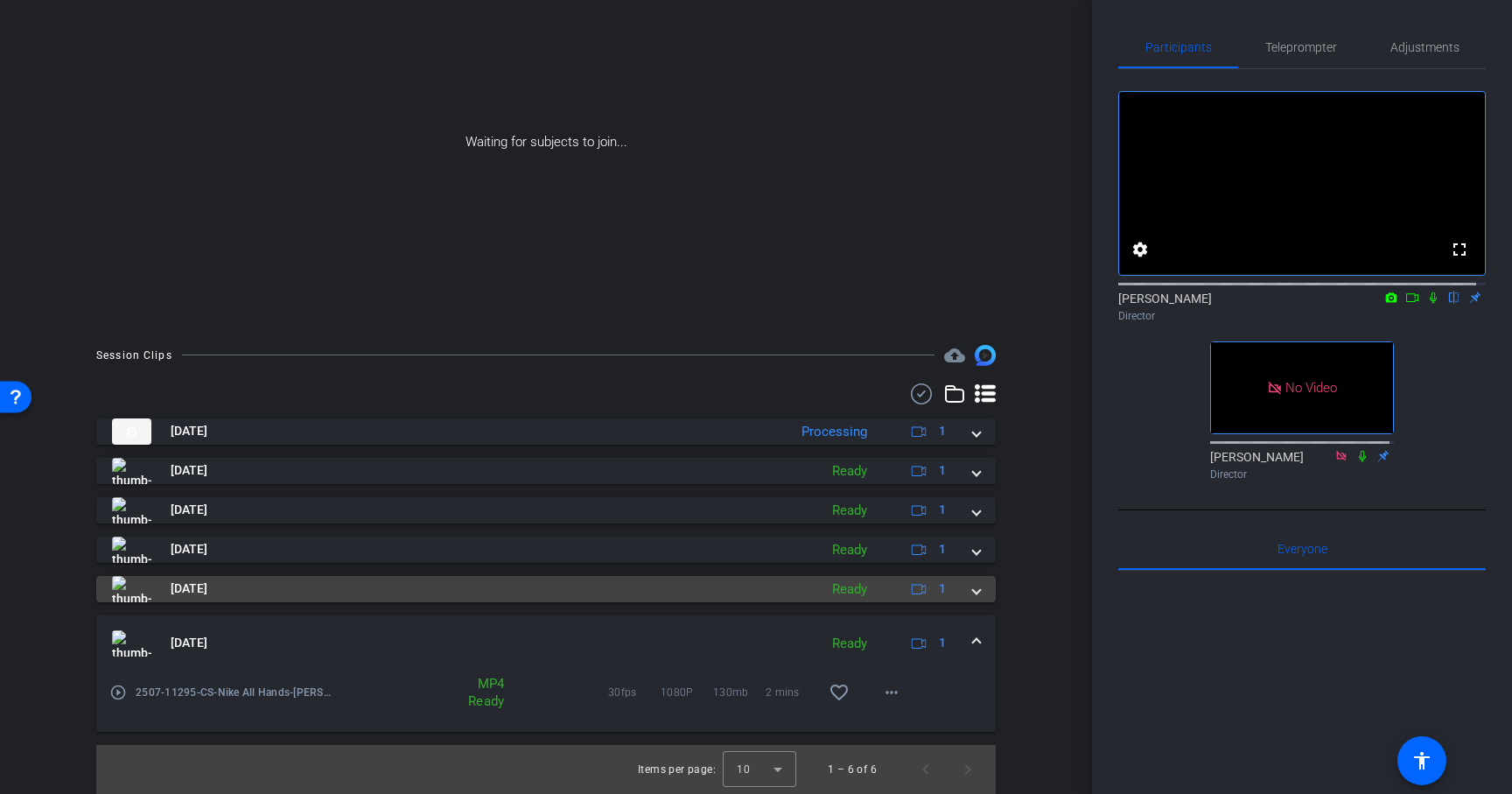
click at [973, 589] on span at bounding box center [976, 588] width 7 height 18
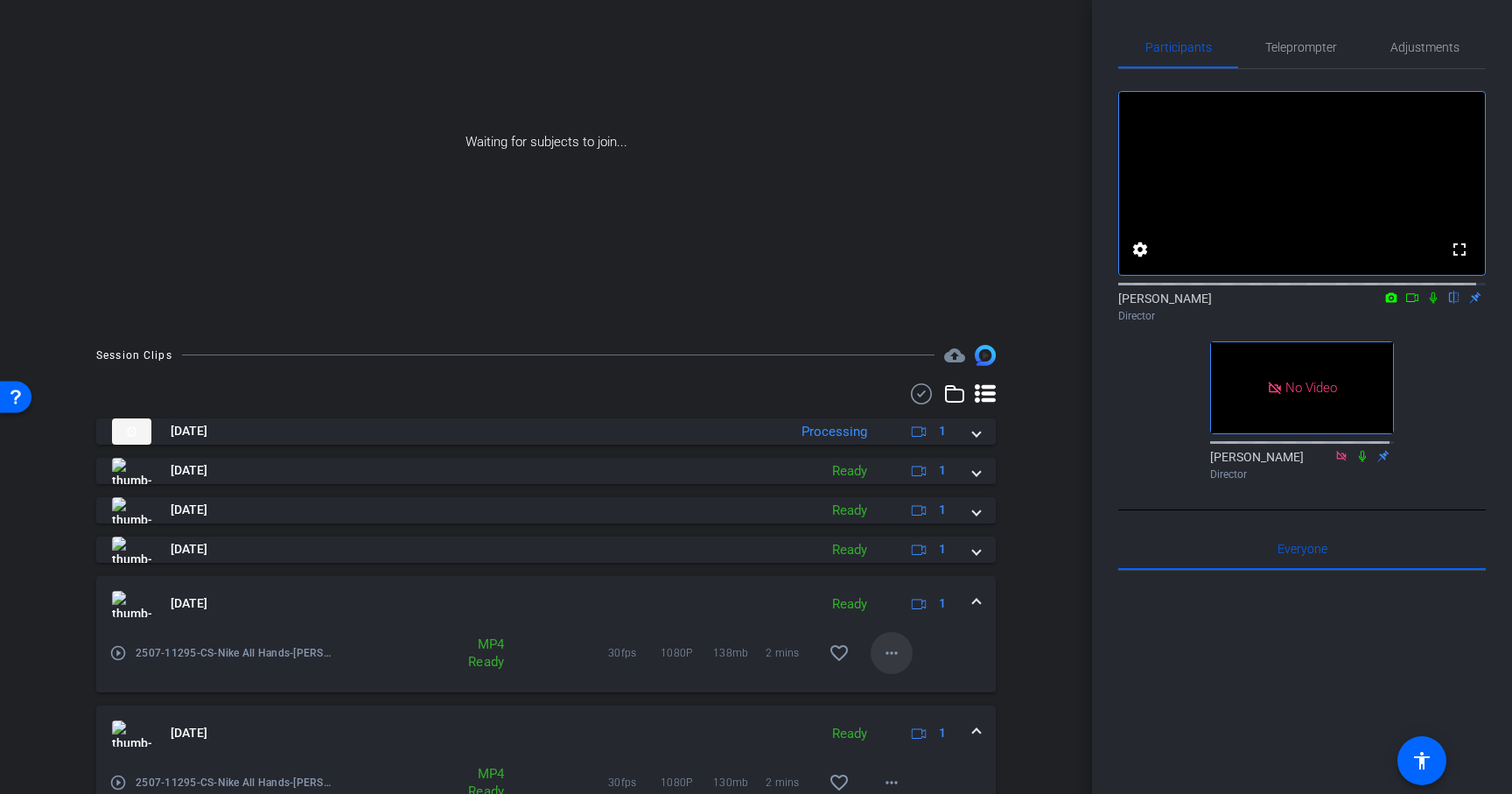
click at [881, 654] on mat-icon "more_horiz" at bounding box center [892, 653] width 21 height 21
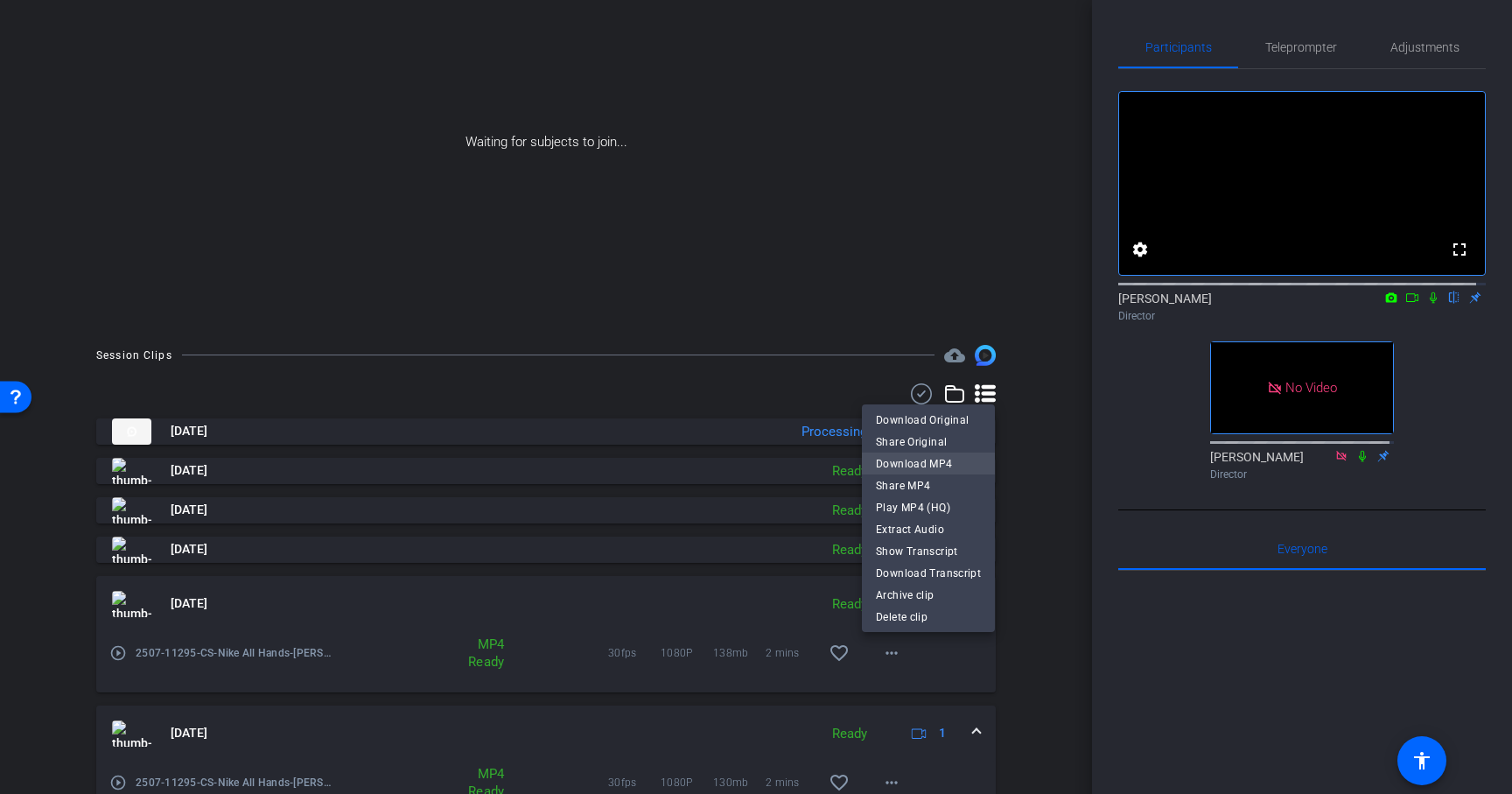
click at [909, 457] on span "Download MP4" at bounding box center [929, 464] width 105 height 21
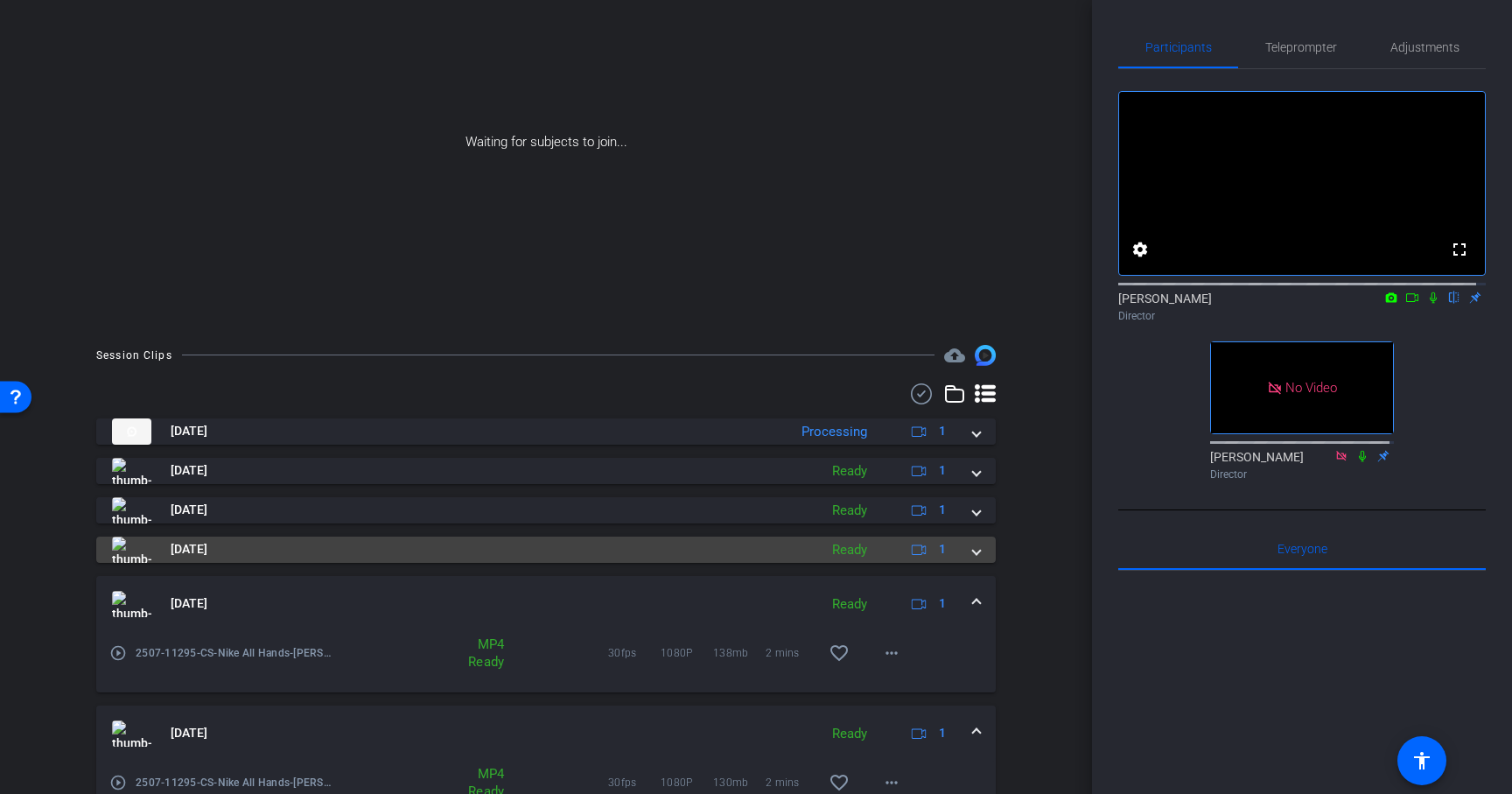
click at [973, 551] on span at bounding box center [976, 548] width 7 height 18
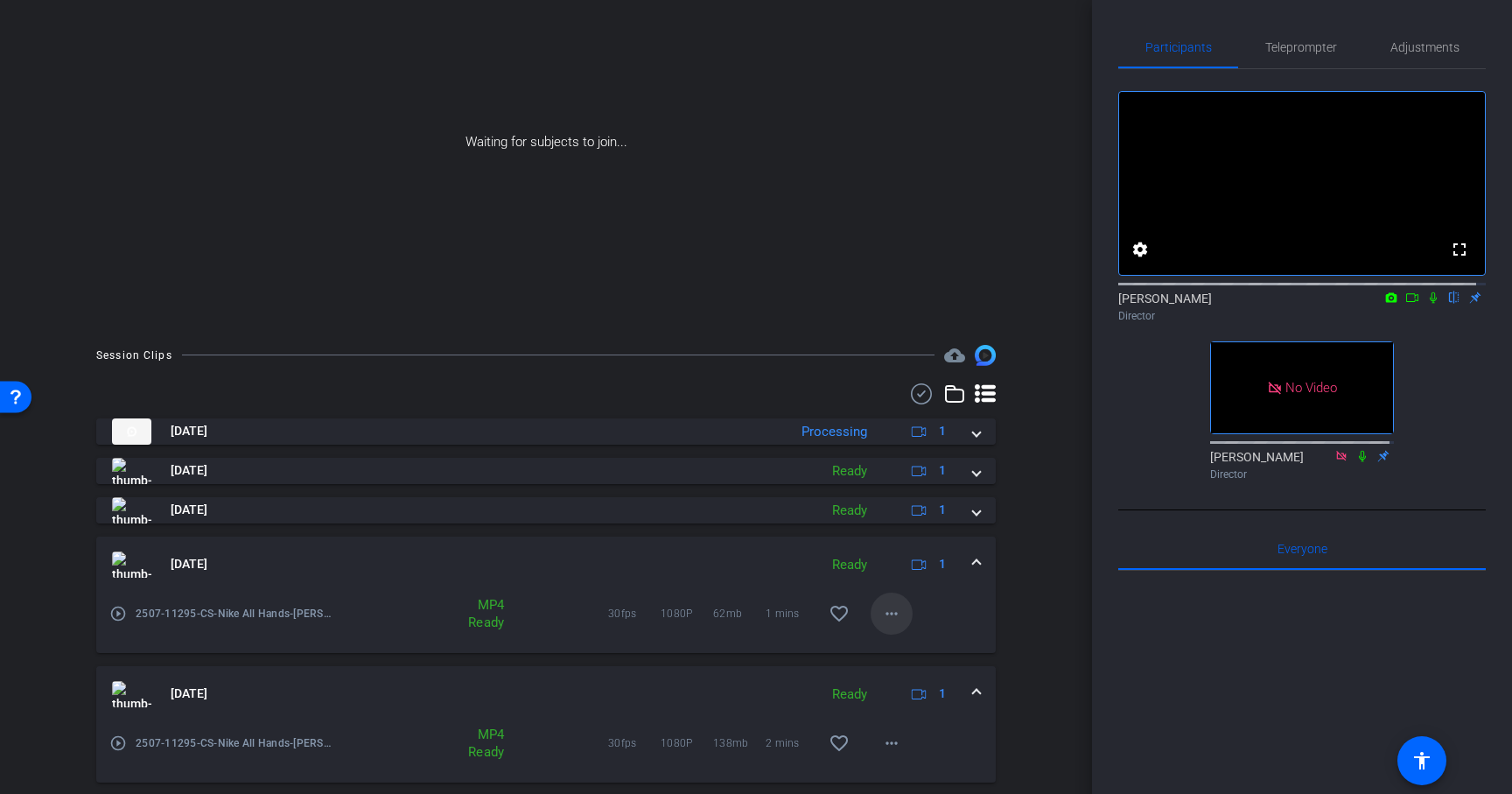
click at [883, 611] on mat-icon "more_horiz" at bounding box center [892, 614] width 21 height 21
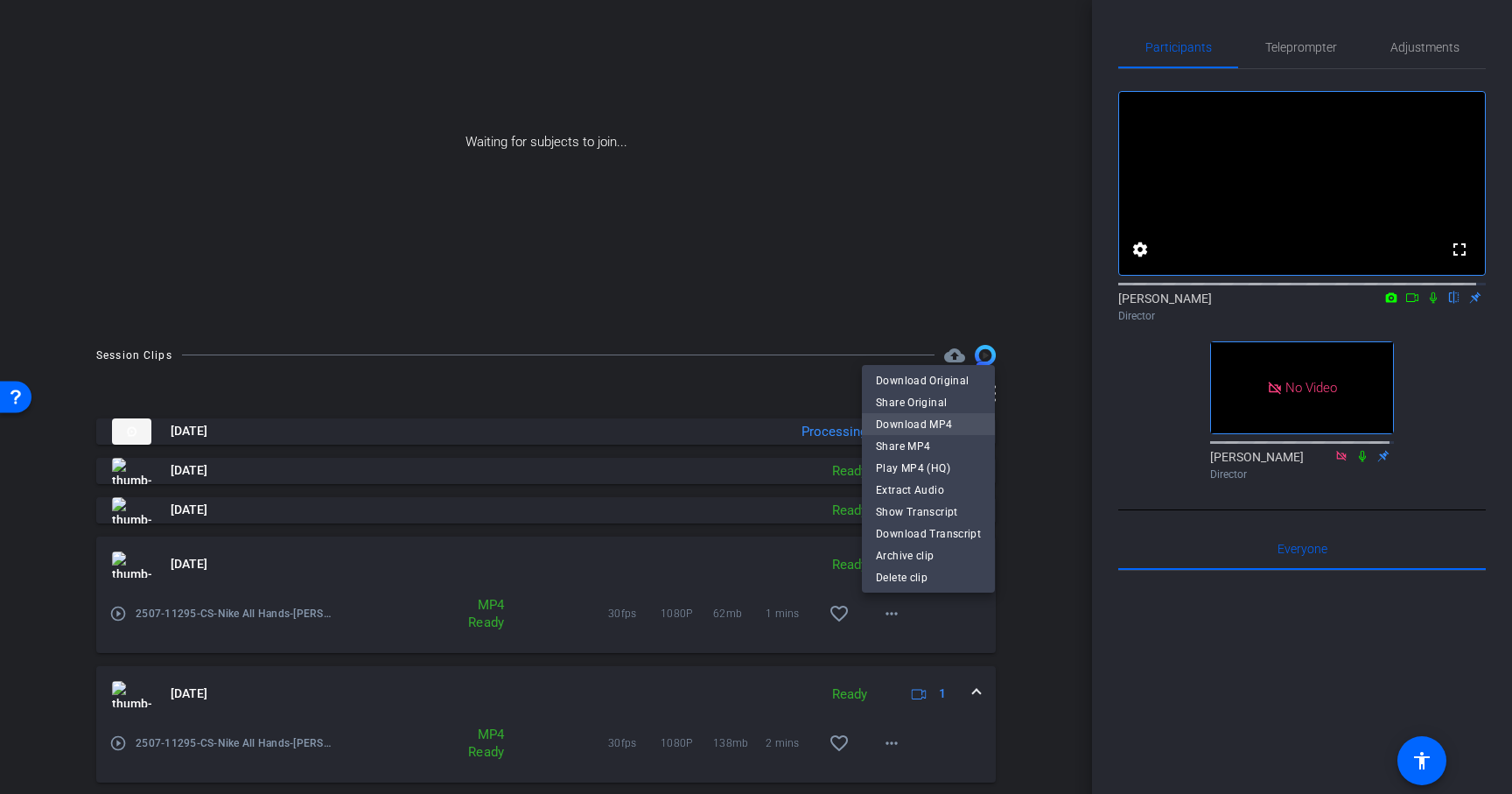
click at [916, 426] on span "Download MP4" at bounding box center [929, 425] width 105 height 21
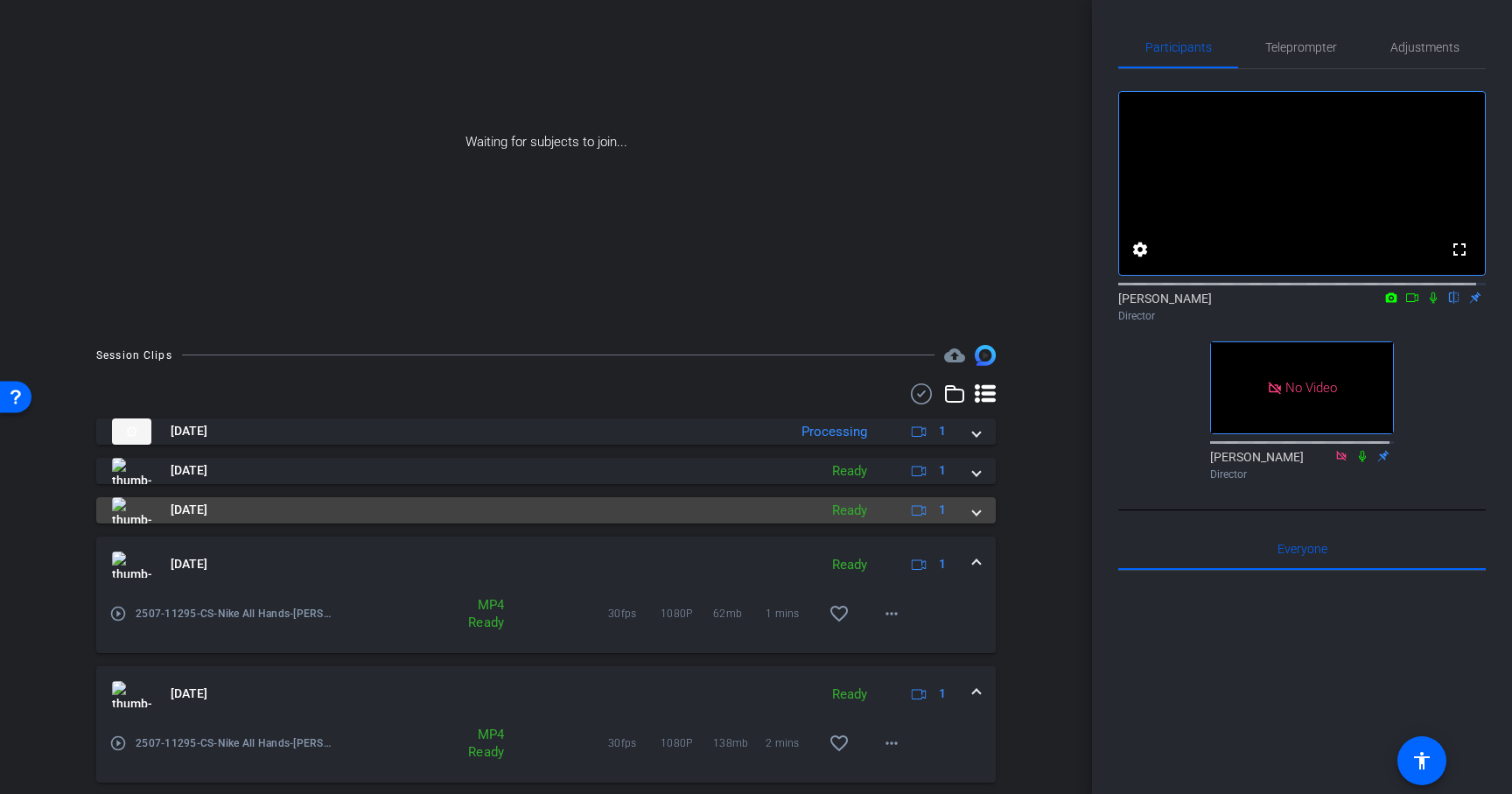
click at [973, 512] on span at bounding box center [976, 509] width 7 height 18
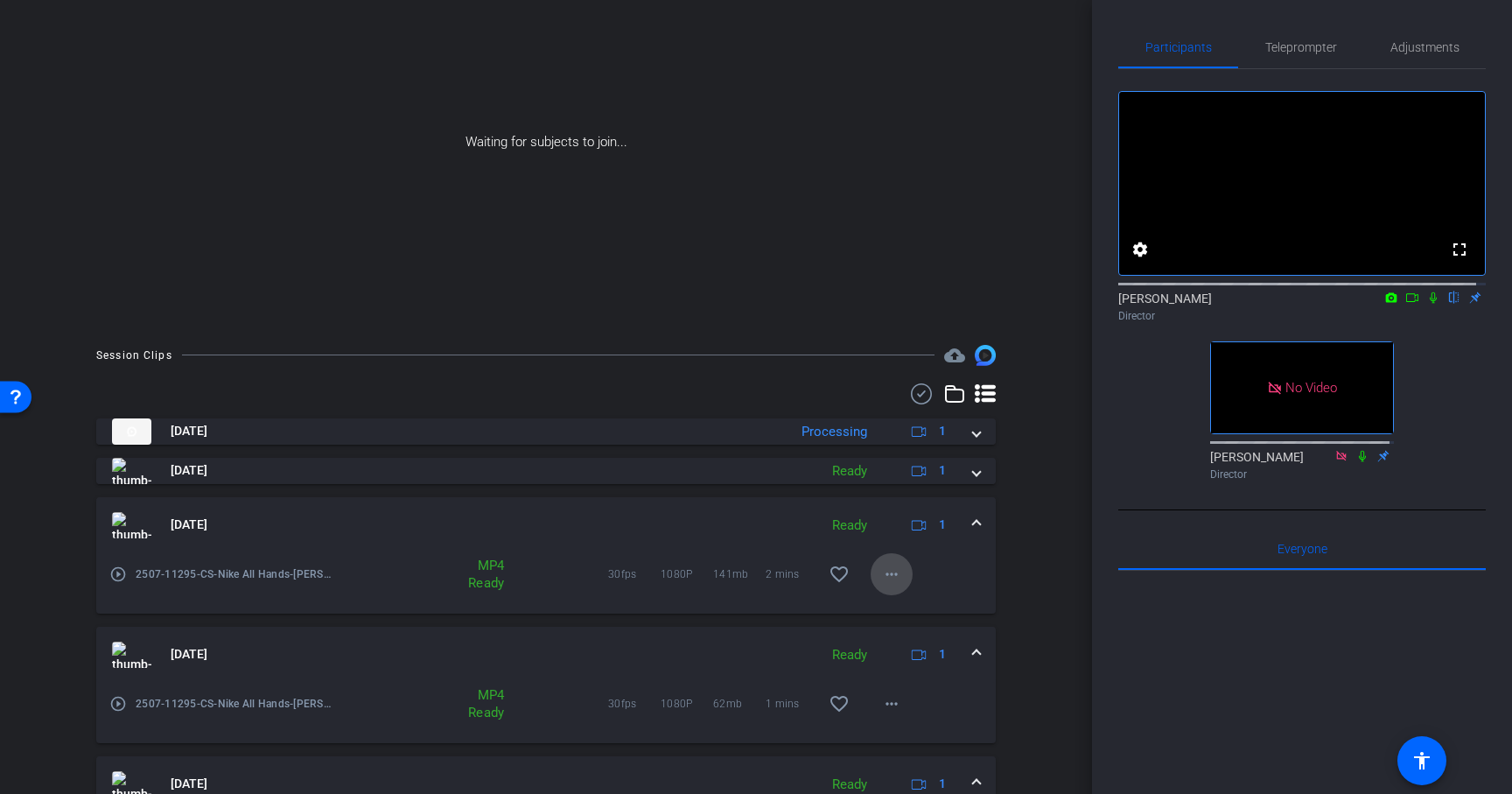
click at [881, 571] on mat-icon "more_horiz" at bounding box center [892, 574] width 21 height 21
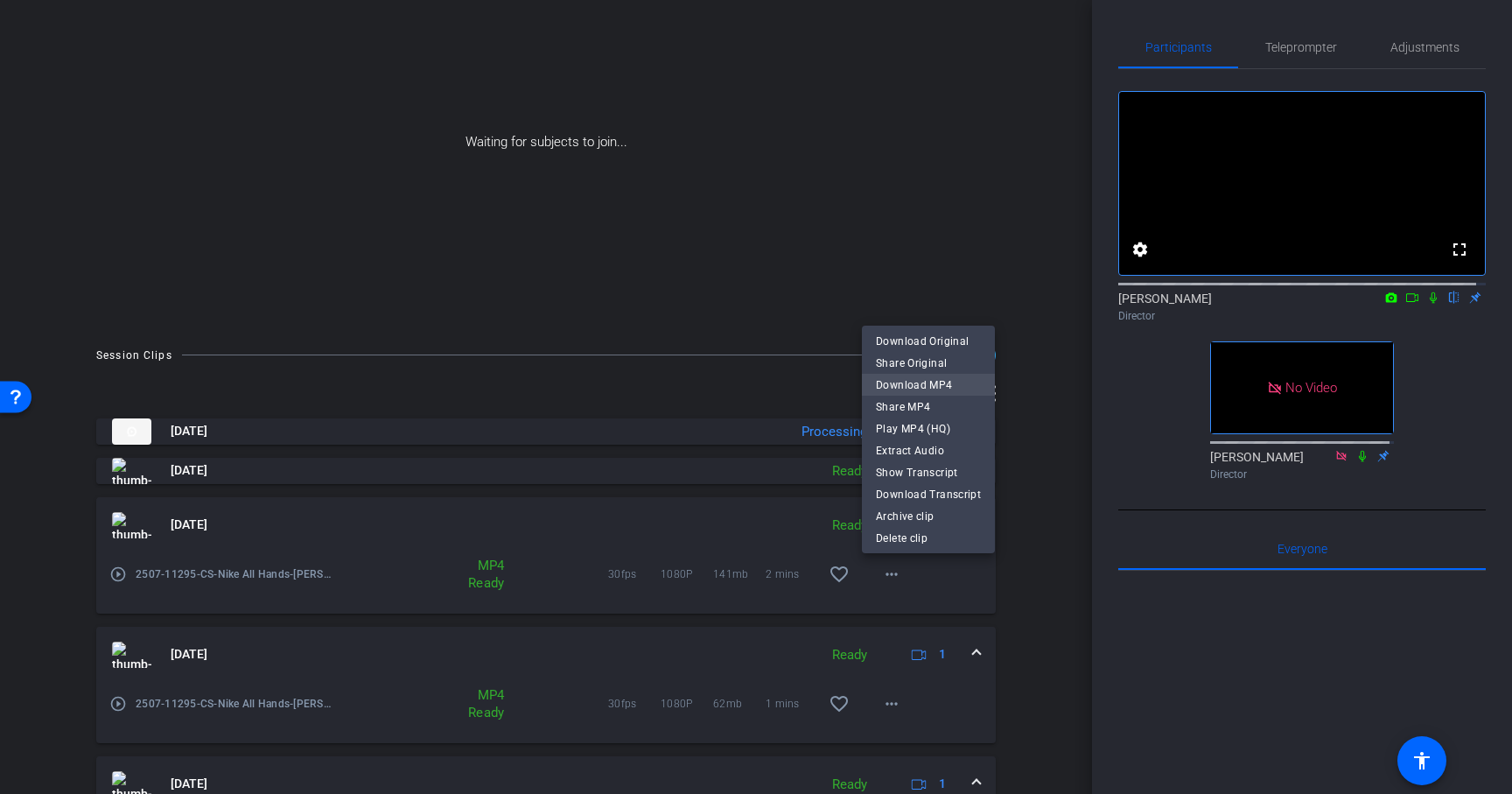
click at [921, 379] on span "Download MP4" at bounding box center [929, 386] width 105 height 21
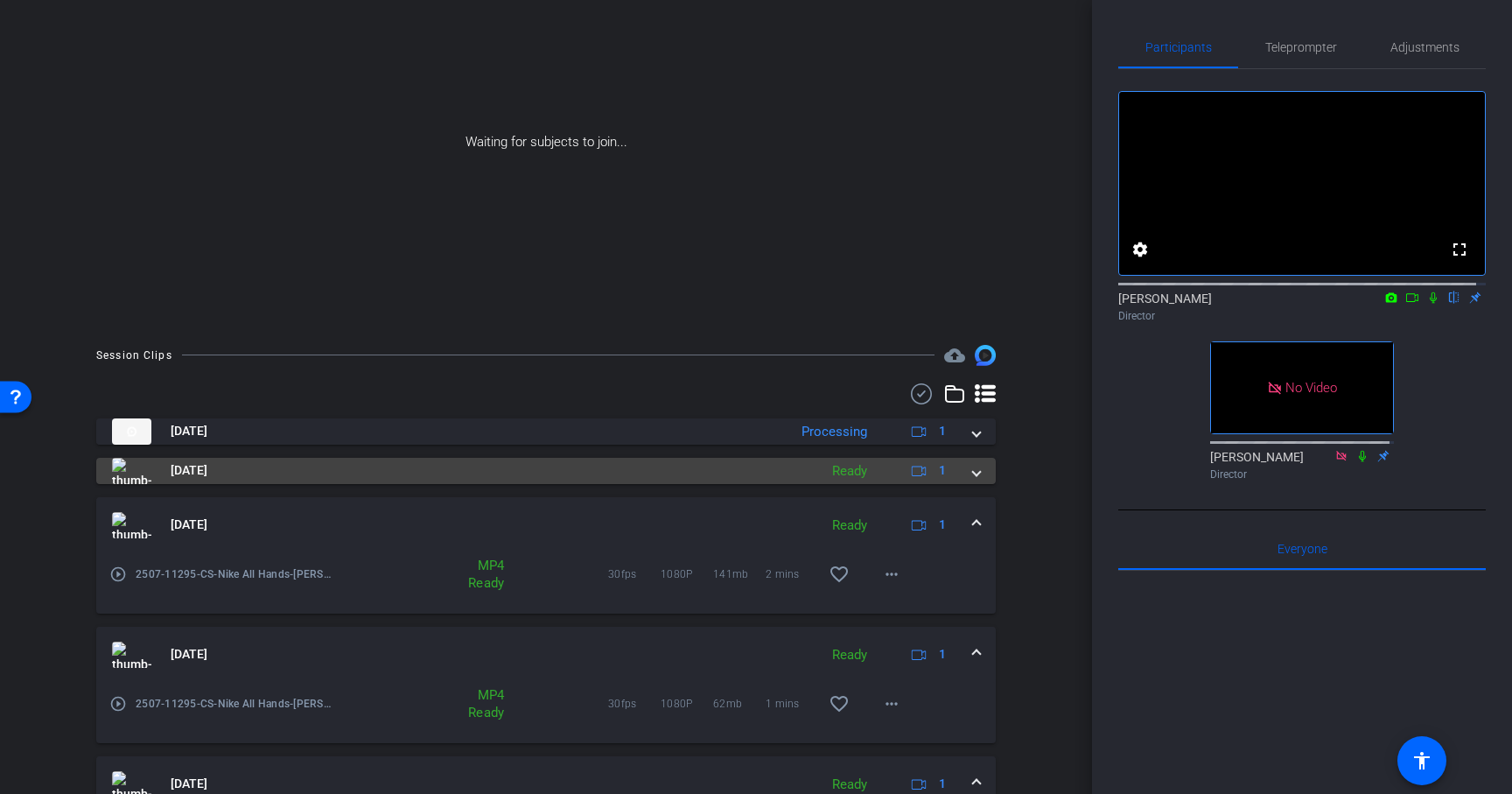
click at [973, 465] on span at bounding box center [976, 470] width 7 height 18
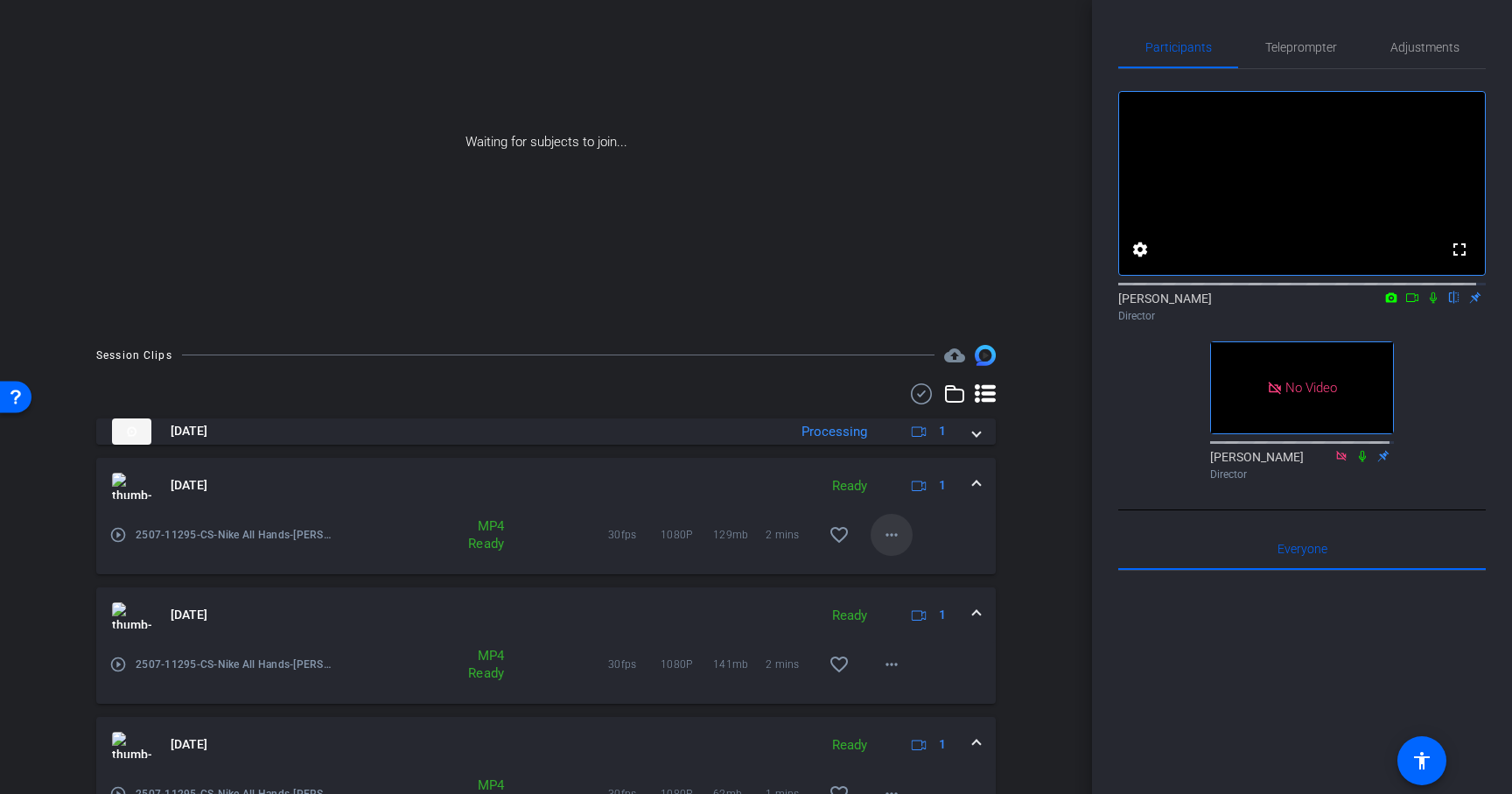
click at [885, 528] on mat-icon "more_horiz" at bounding box center [892, 535] width 21 height 21
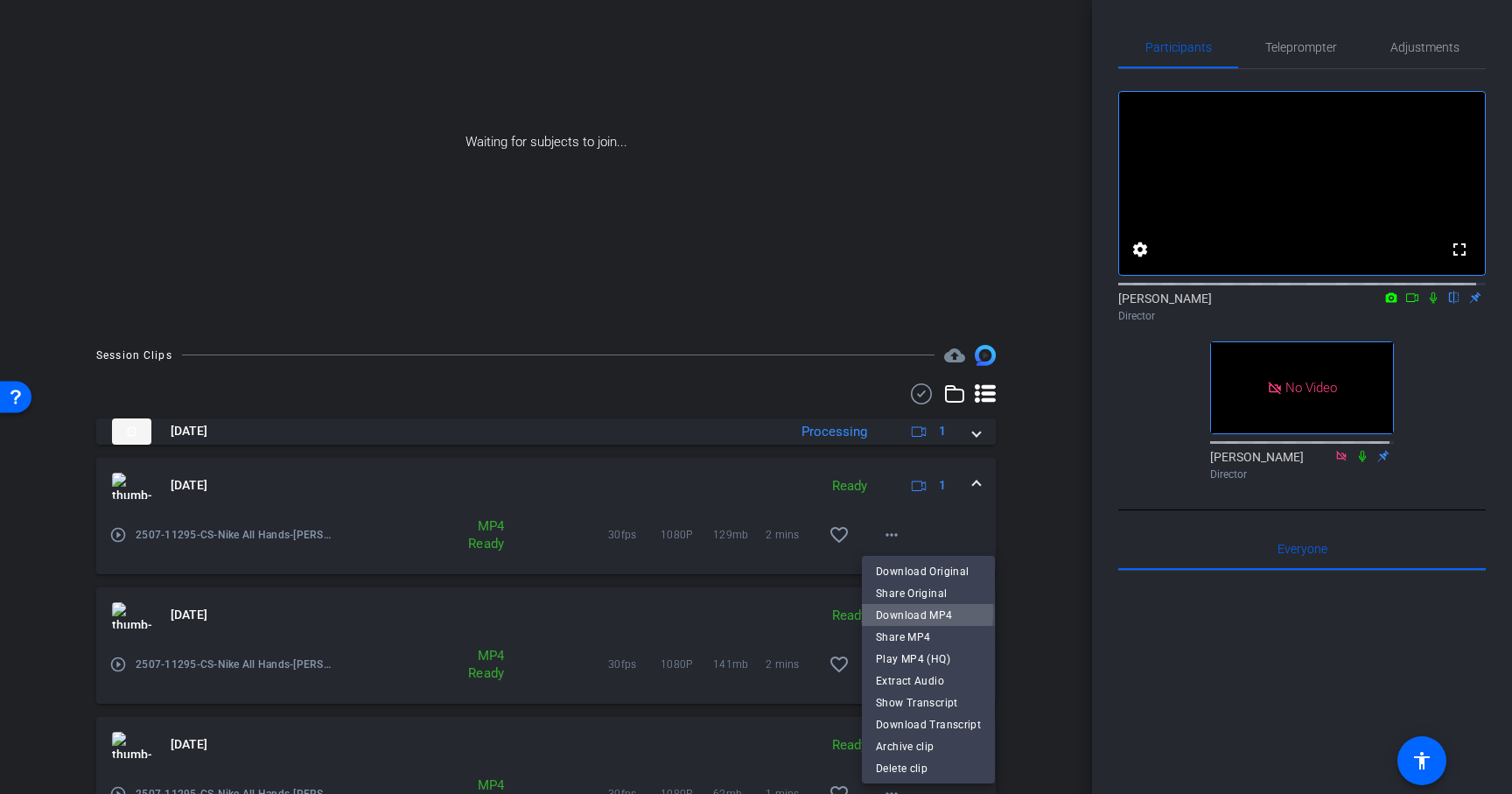
click at [899, 612] on span "Download MP4" at bounding box center [929, 616] width 105 height 21
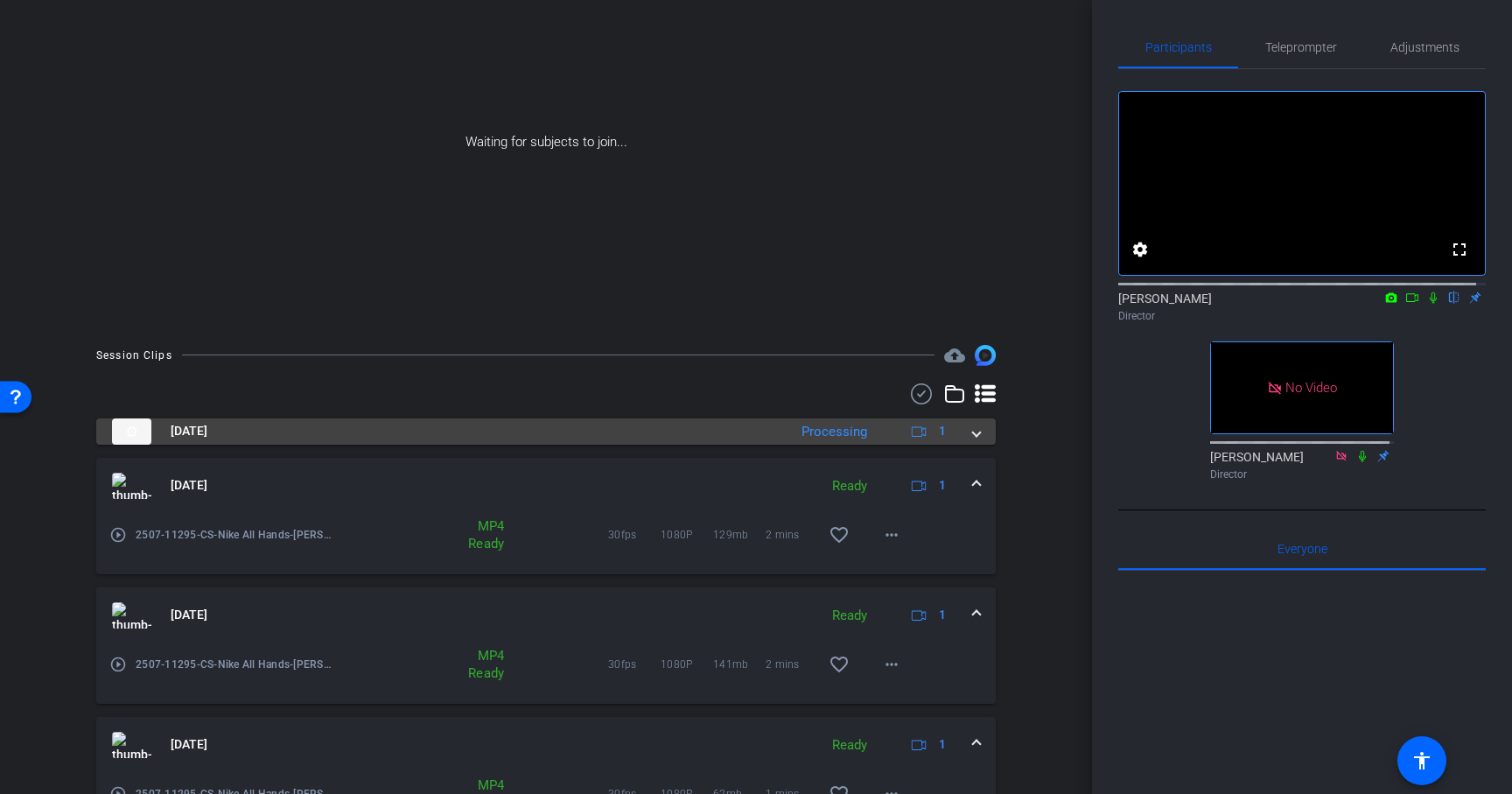
click at [972, 432] on mat-expansion-panel-header "Aug 15, 2025 Processing 1" at bounding box center [545, 432] width 899 height 27
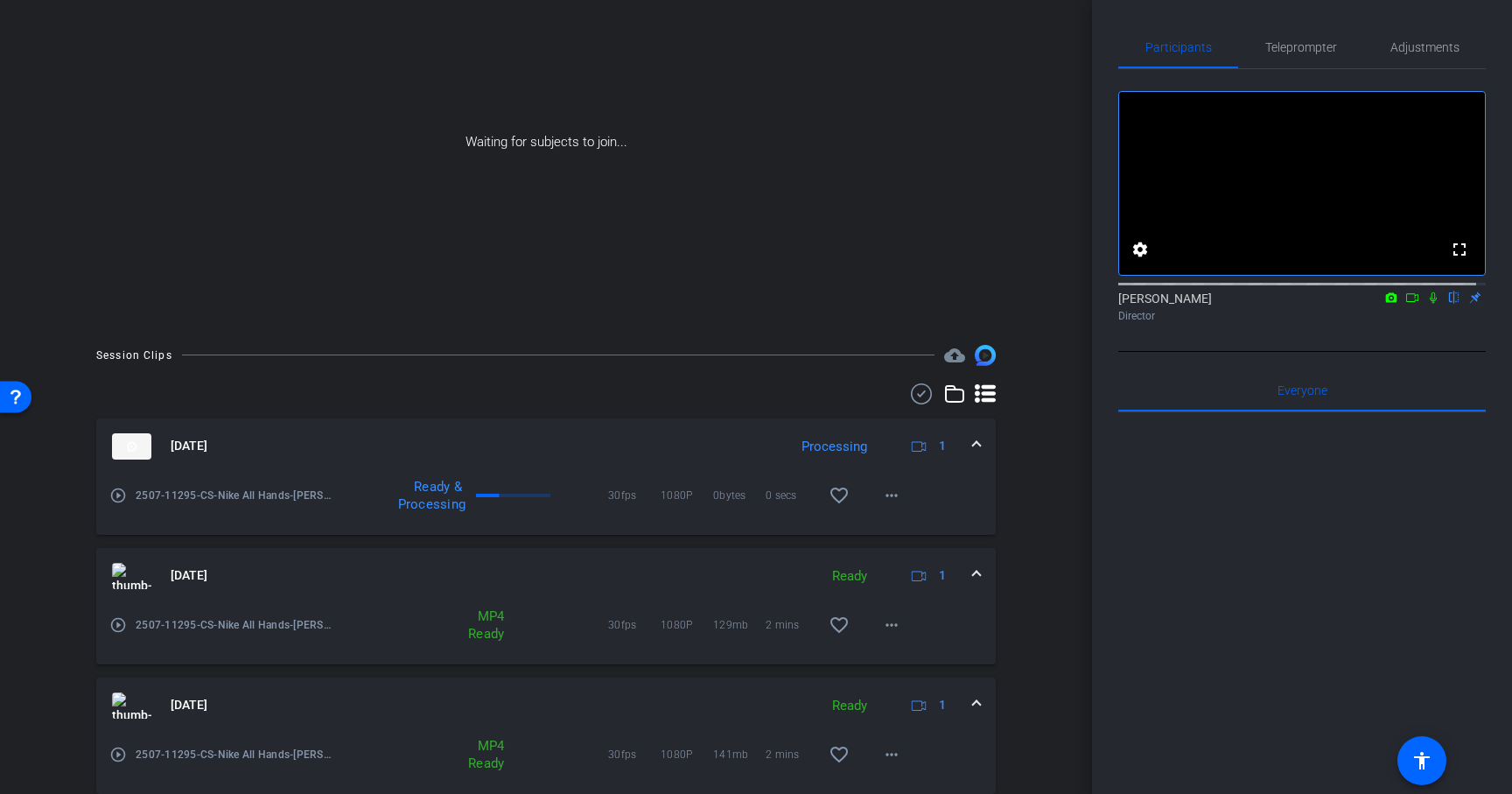
click at [1405, 304] on icon at bounding box center [1412, 297] width 14 height 12
click at [1451, 304] on icon at bounding box center [1454, 298] width 7 height 11
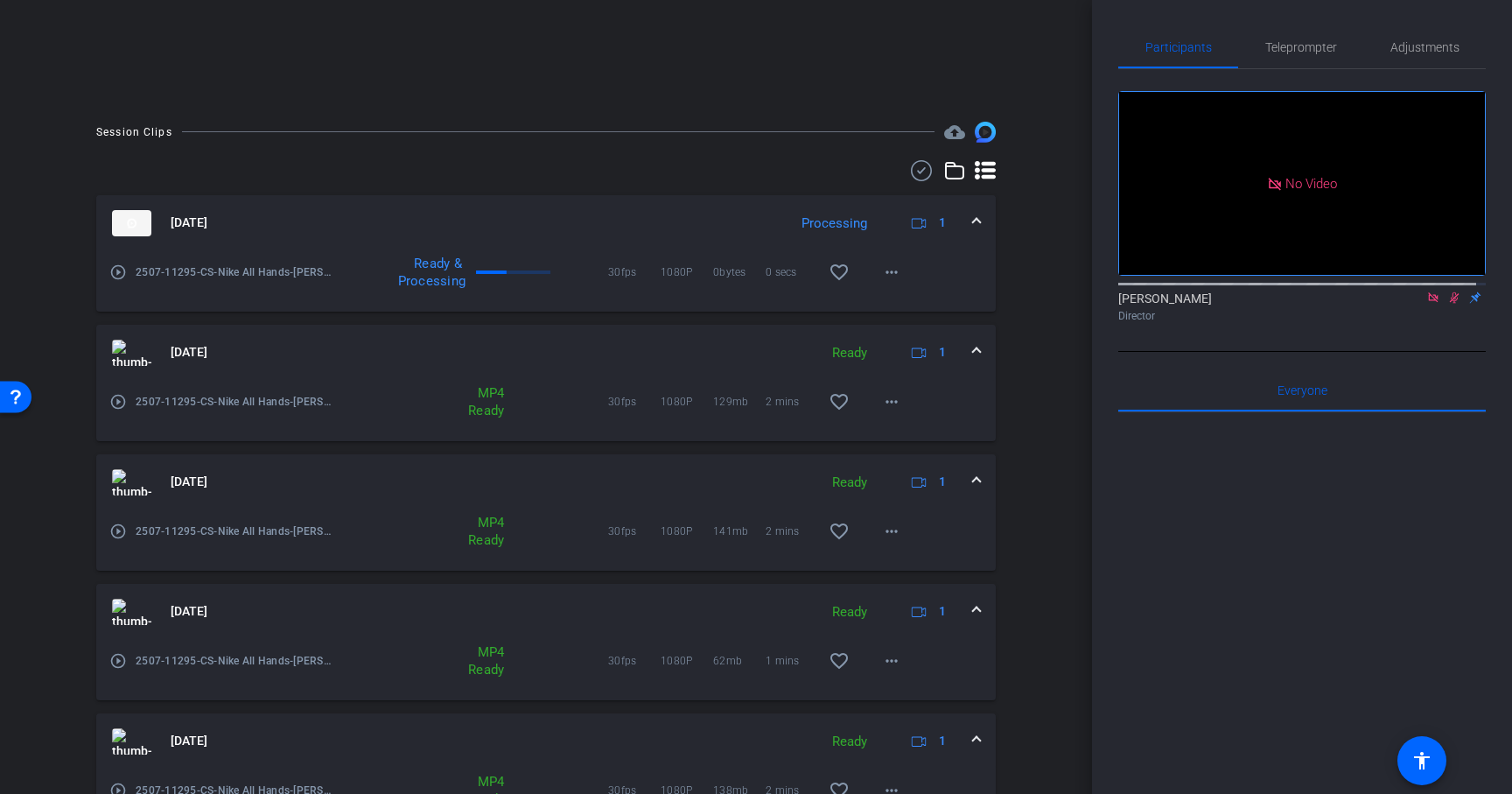
scroll to position [427, 0]
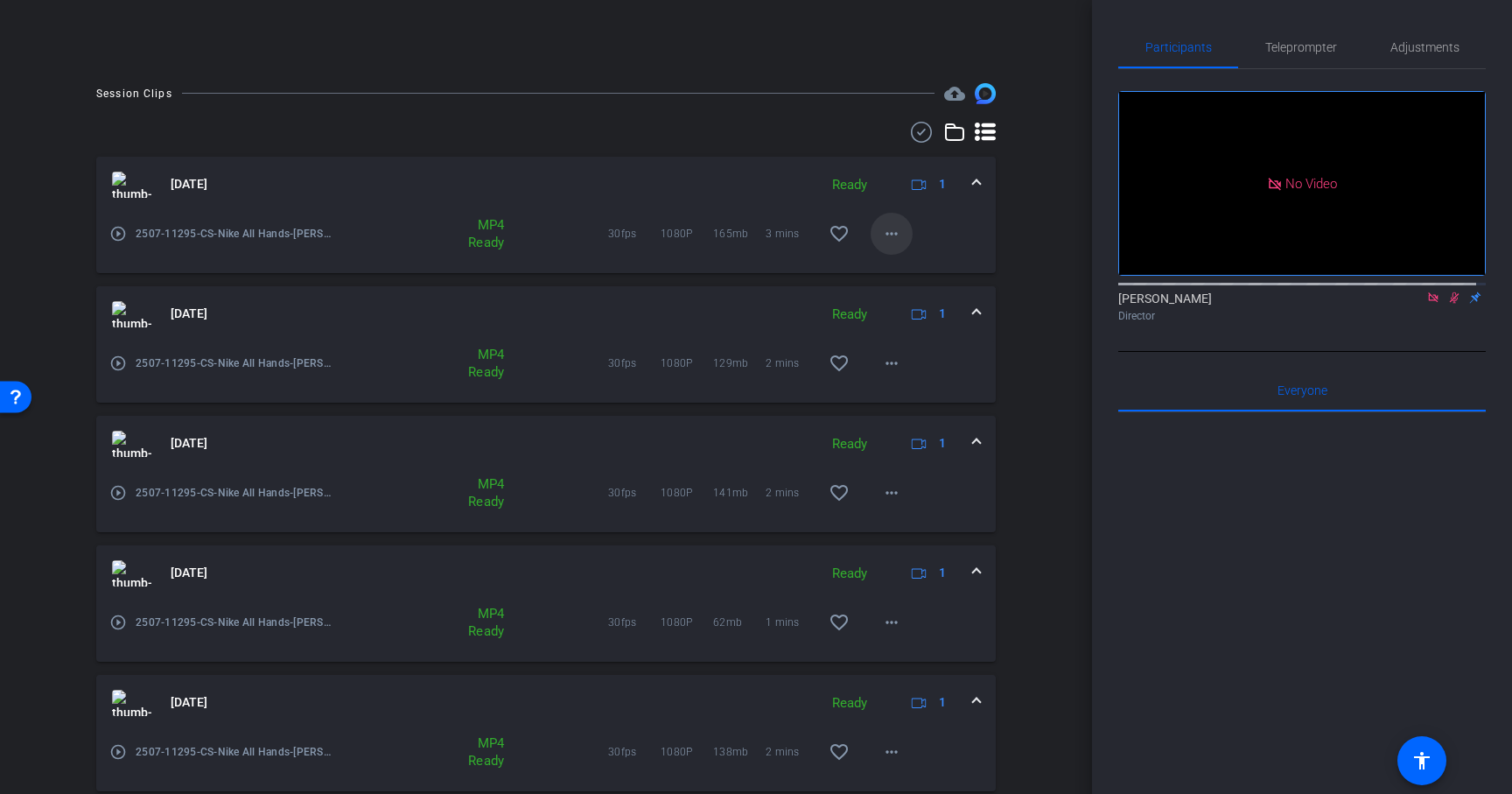
click at [892, 232] on mat-icon "more_horiz" at bounding box center [892, 234] width 21 height 21
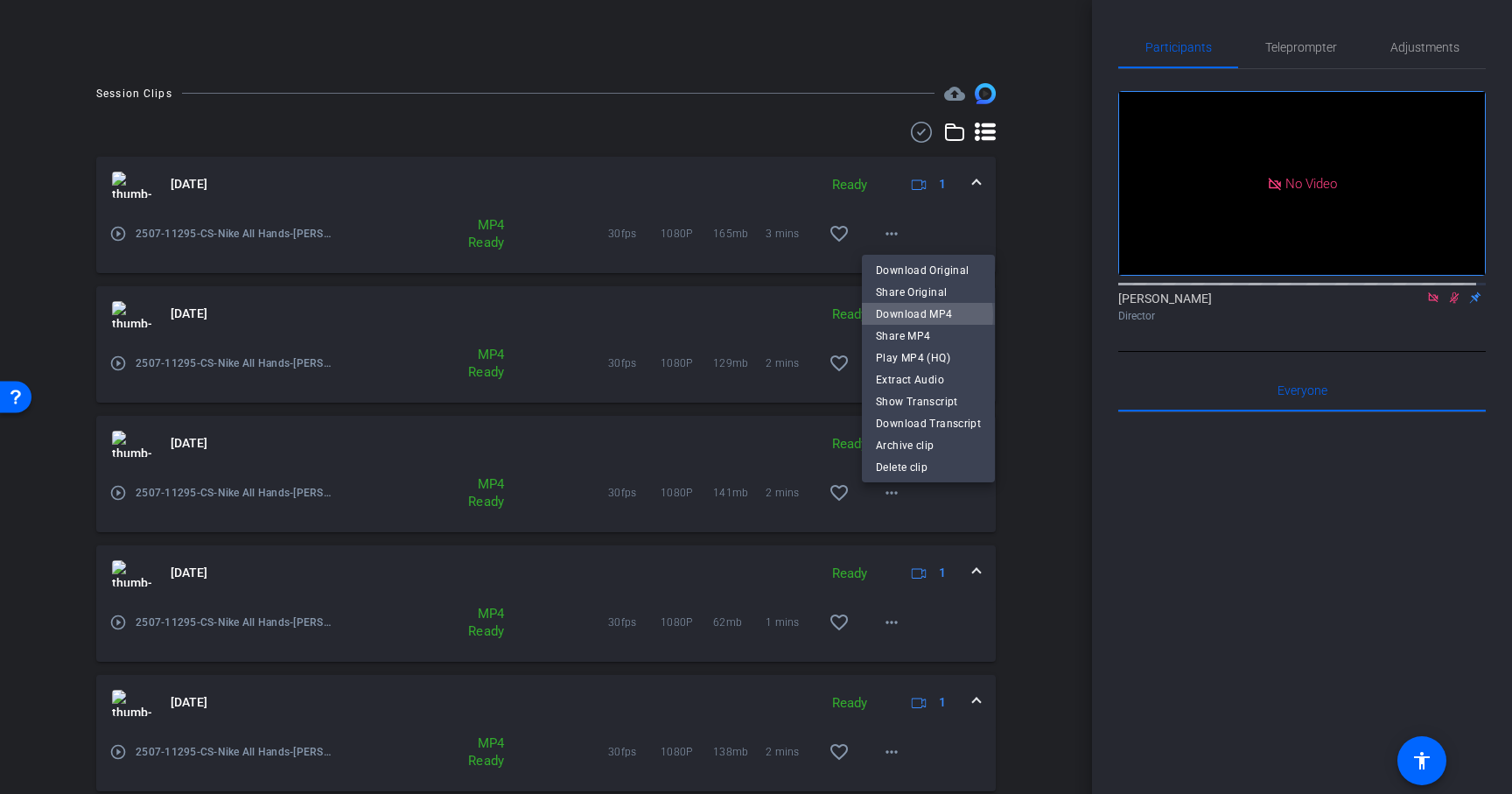
click at [914, 315] on span "Download MP4" at bounding box center [929, 314] width 105 height 21
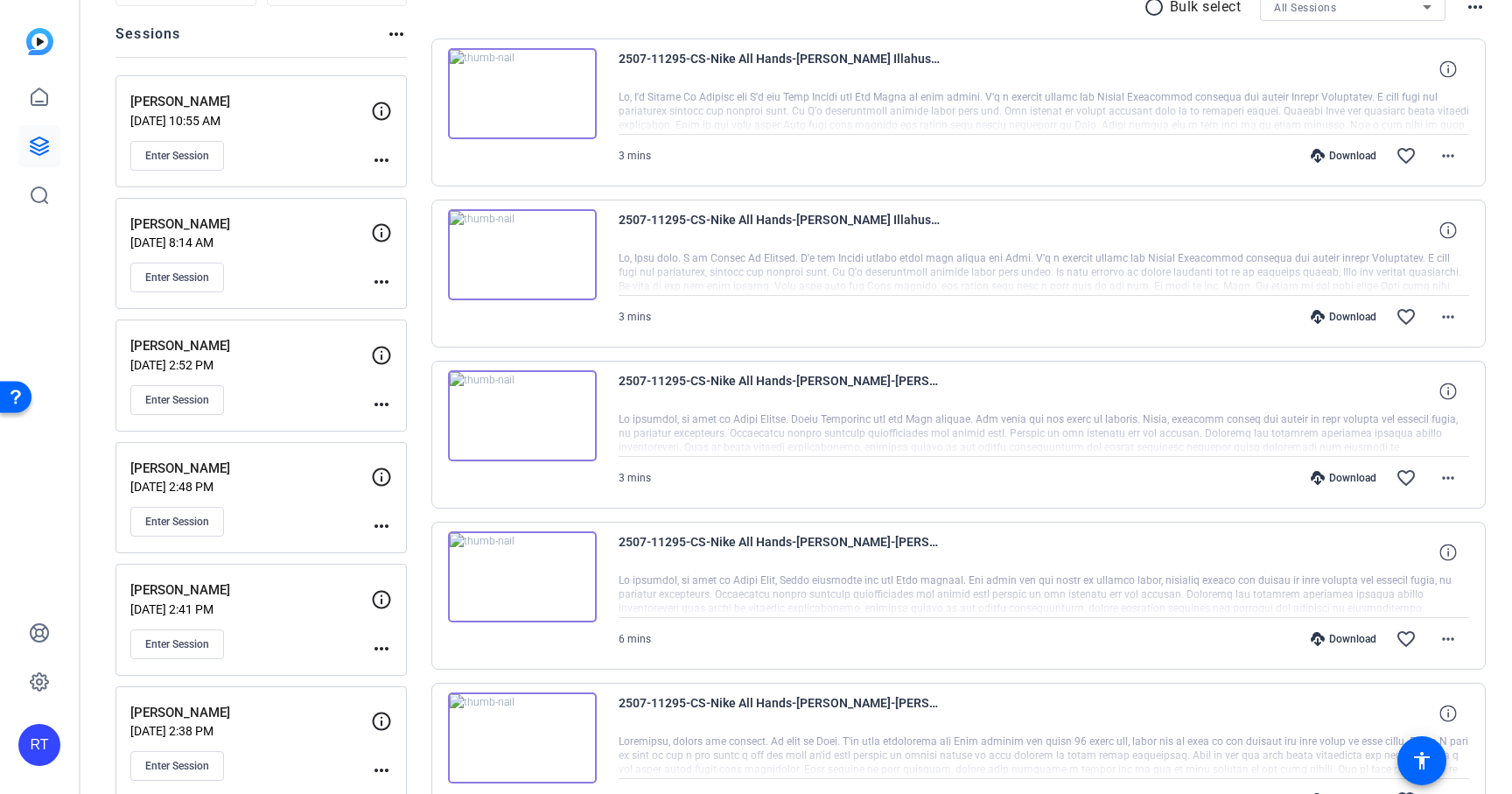
scroll to position [124, 0]
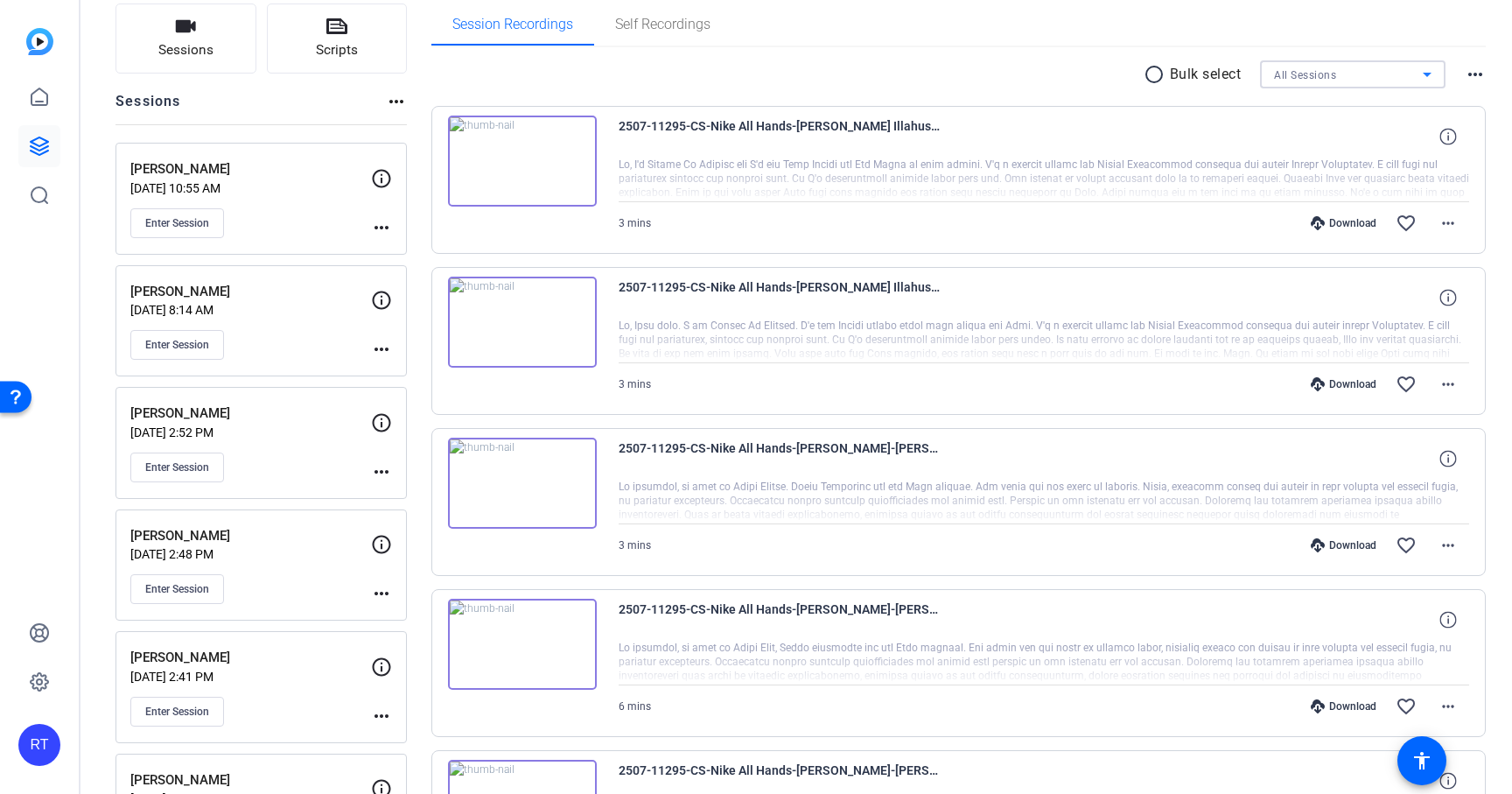
click at [1325, 80] on span "All Sessions" at bounding box center [1305, 75] width 62 height 12
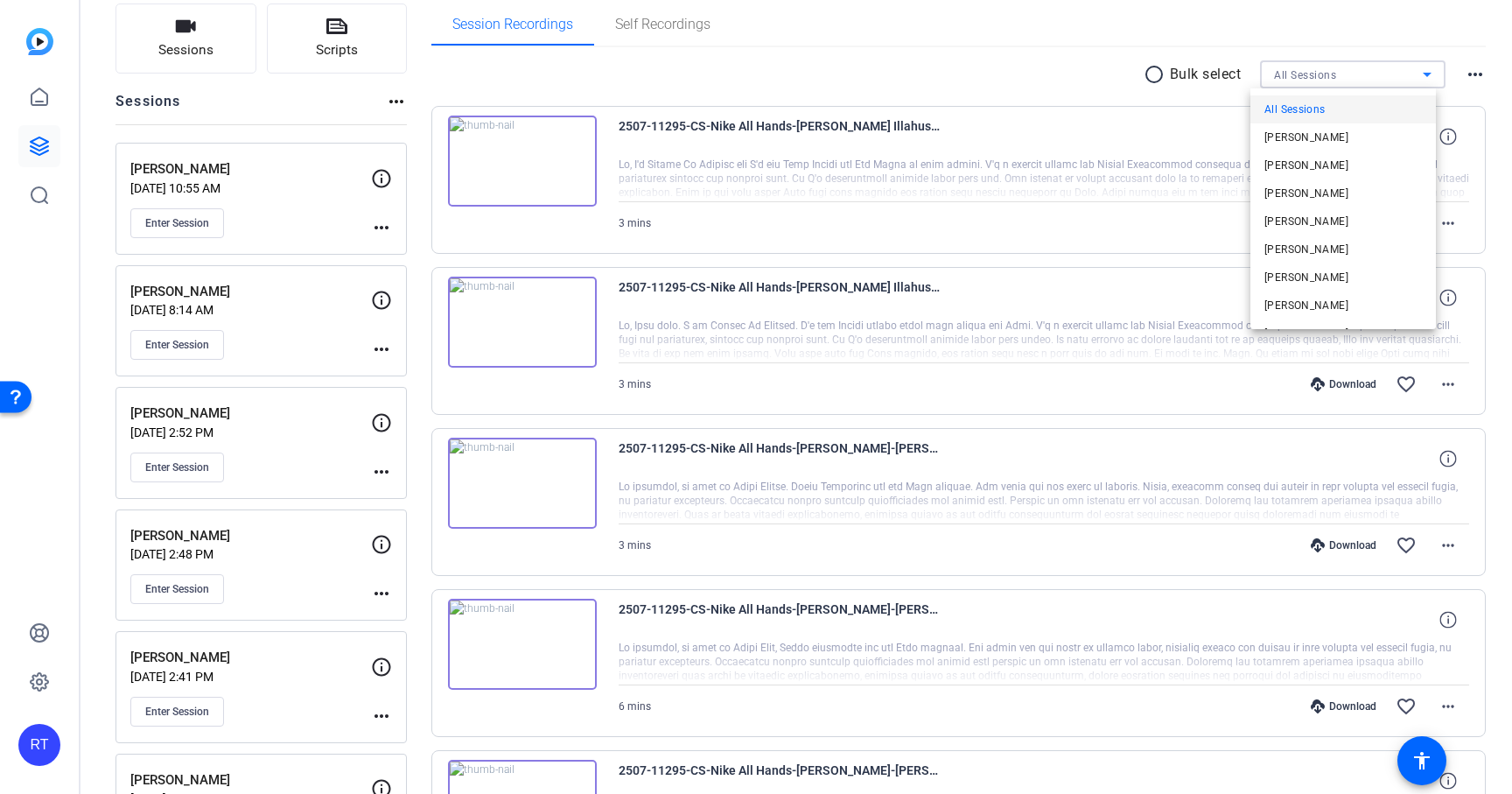
click at [1040, 72] on div at bounding box center [756, 397] width 1512 height 794
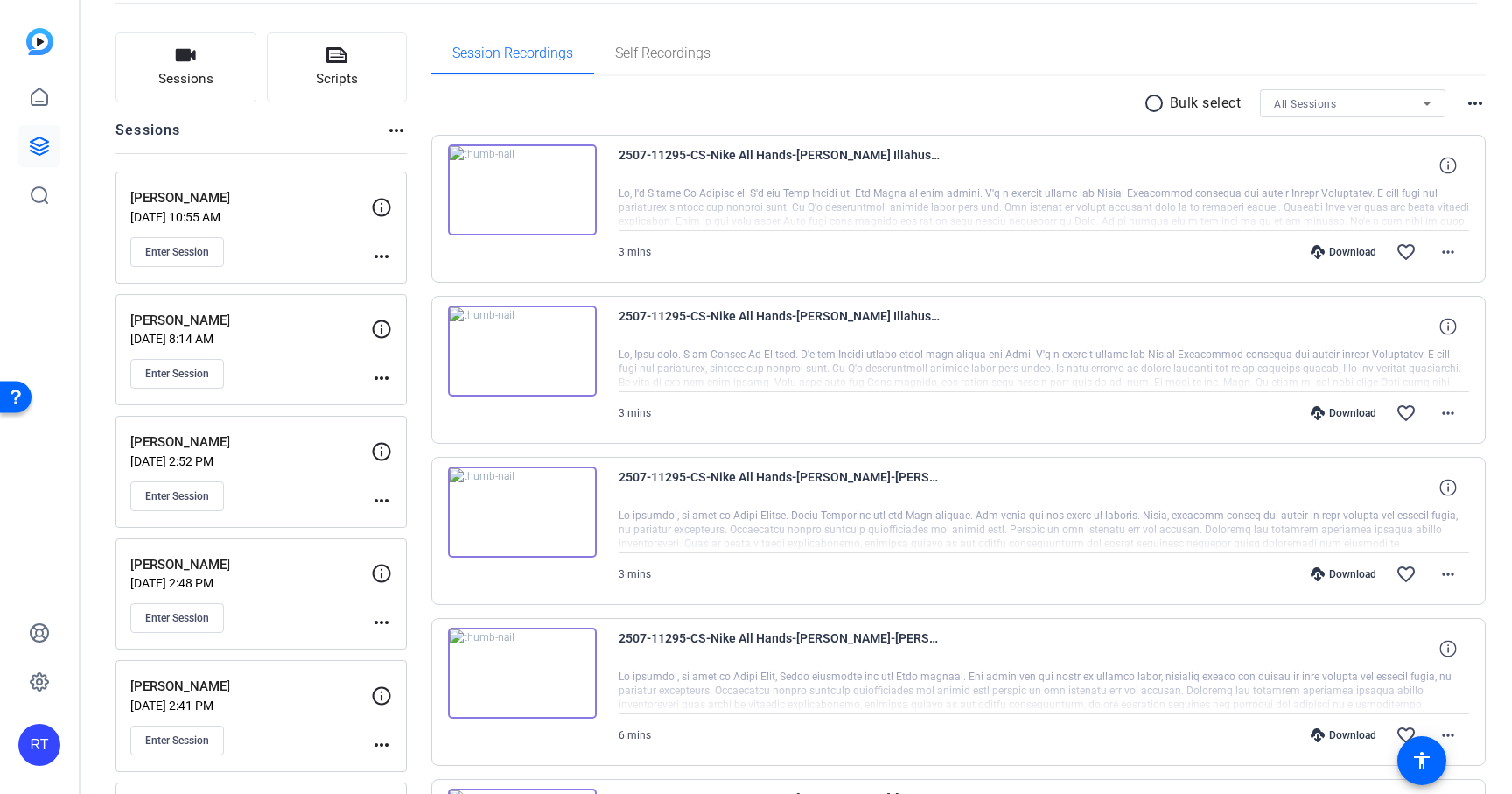
scroll to position [0, 0]
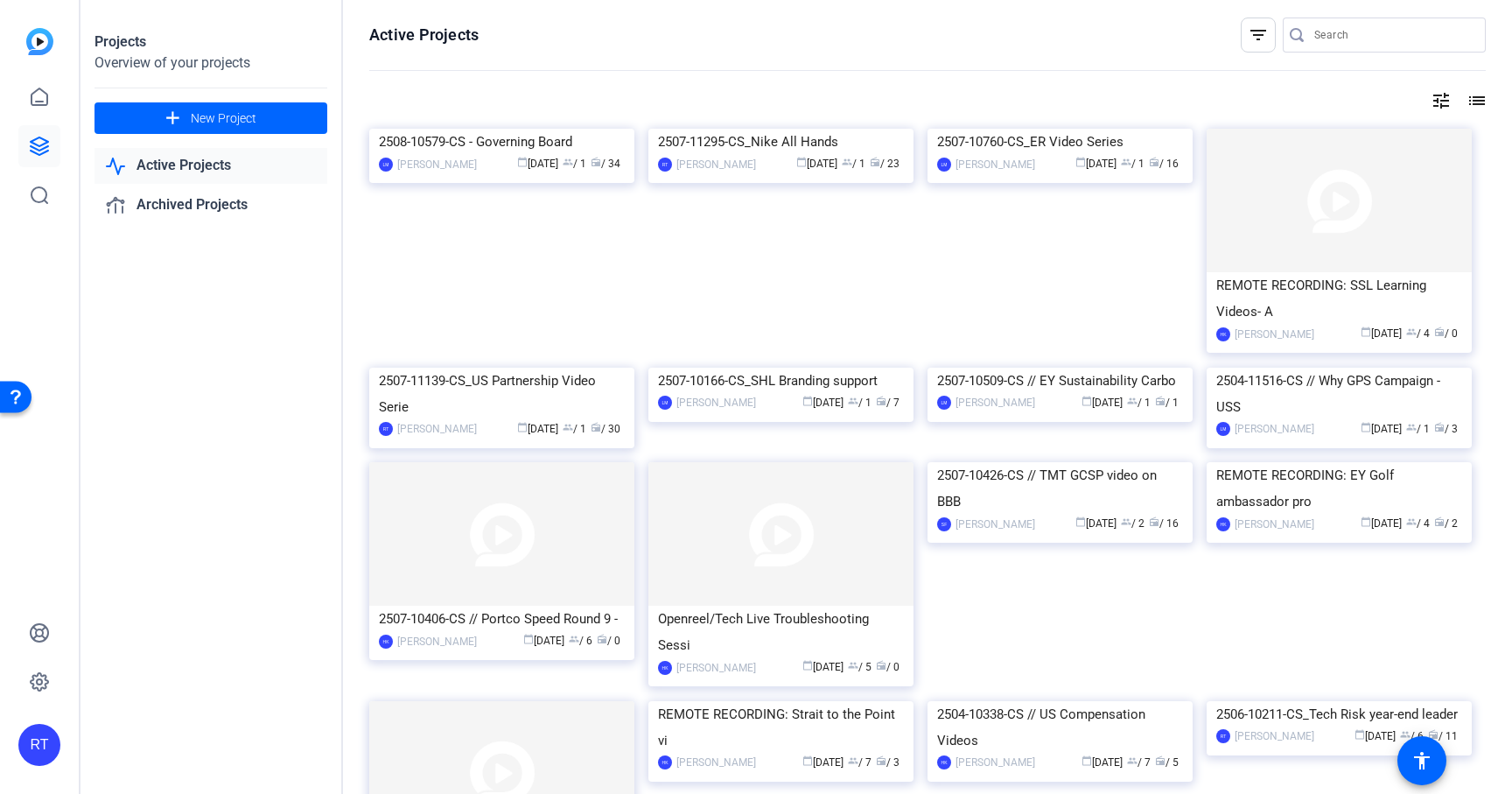
click at [1322, 32] on input "Search" at bounding box center [1393, 35] width 158 height 21
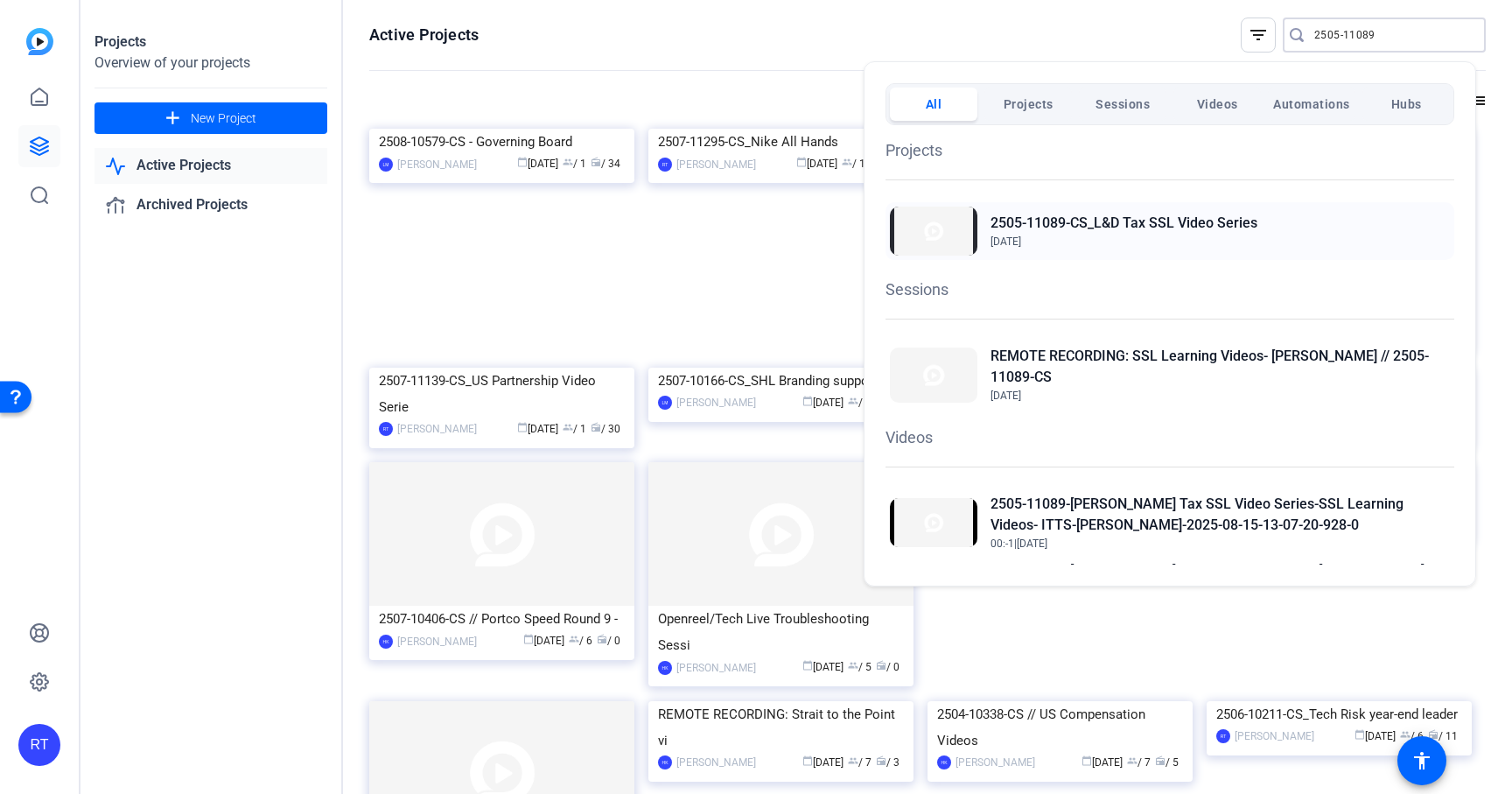
type input "2505-11089"
click at [1165, 224] on h2 "2505-11089-CS_L&D Tax SSL Video Series" at bounding box center [1124, 223] width 267 height 21
click at [717, 80] on div at bounding box center [756, 397] width 1512 height 794
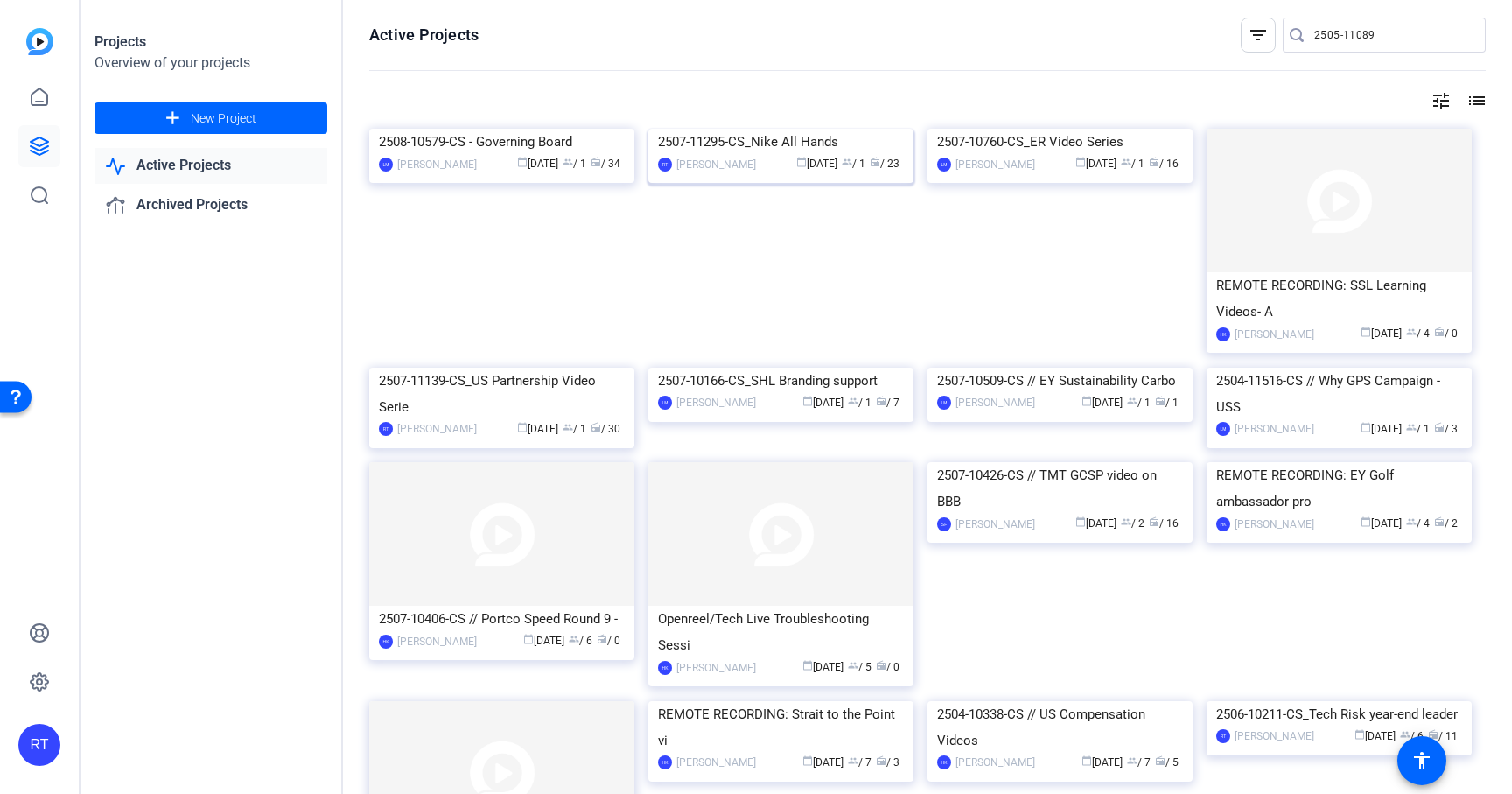
click at [738, 155] on div "2507-11295-CS_Nike All Hands" at bounding box center [781, 142] width 245 height 27
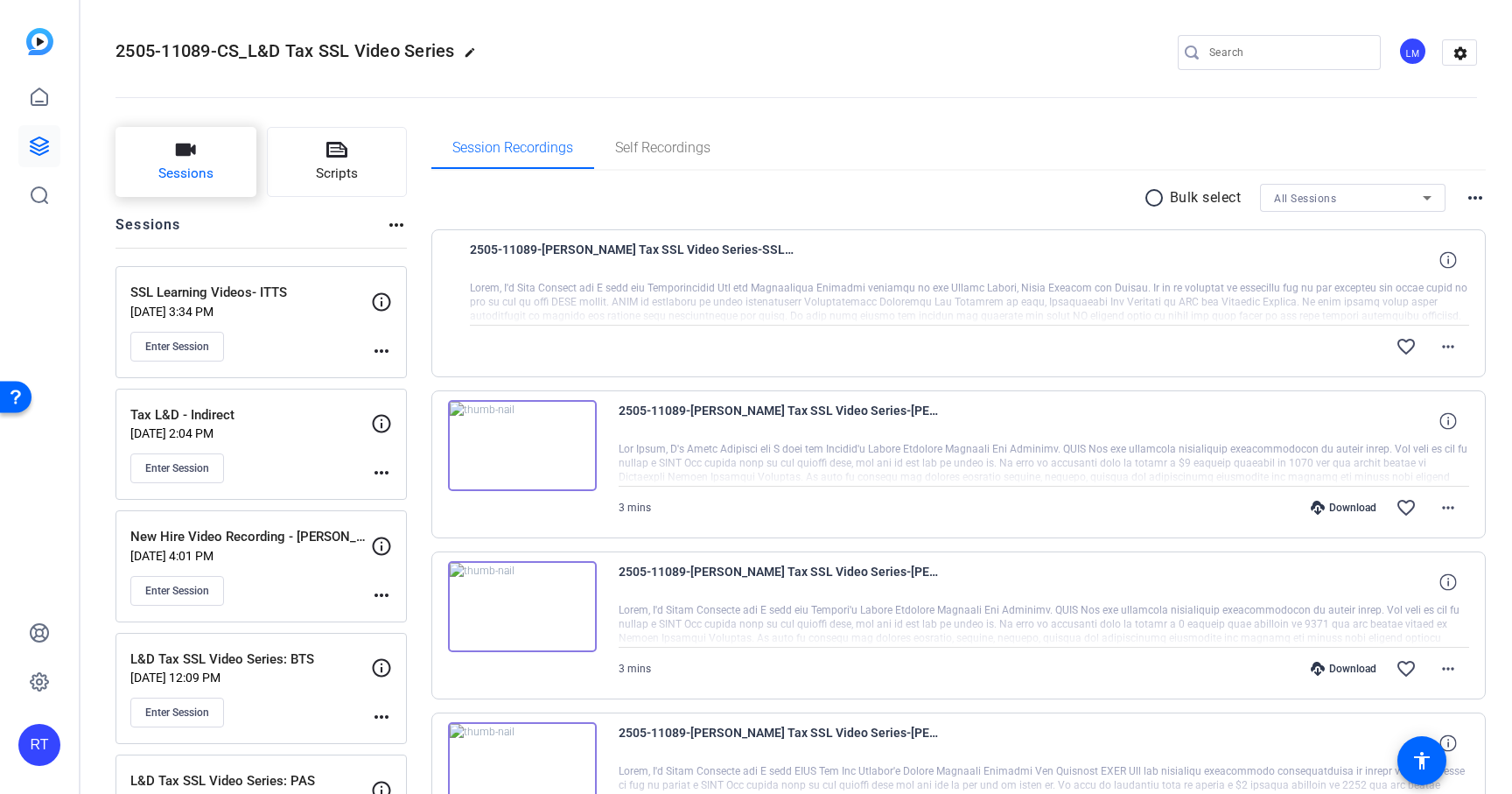
click at [189, 166] on span "Sessions" at bounding box center [186, 173] width 55 height 20
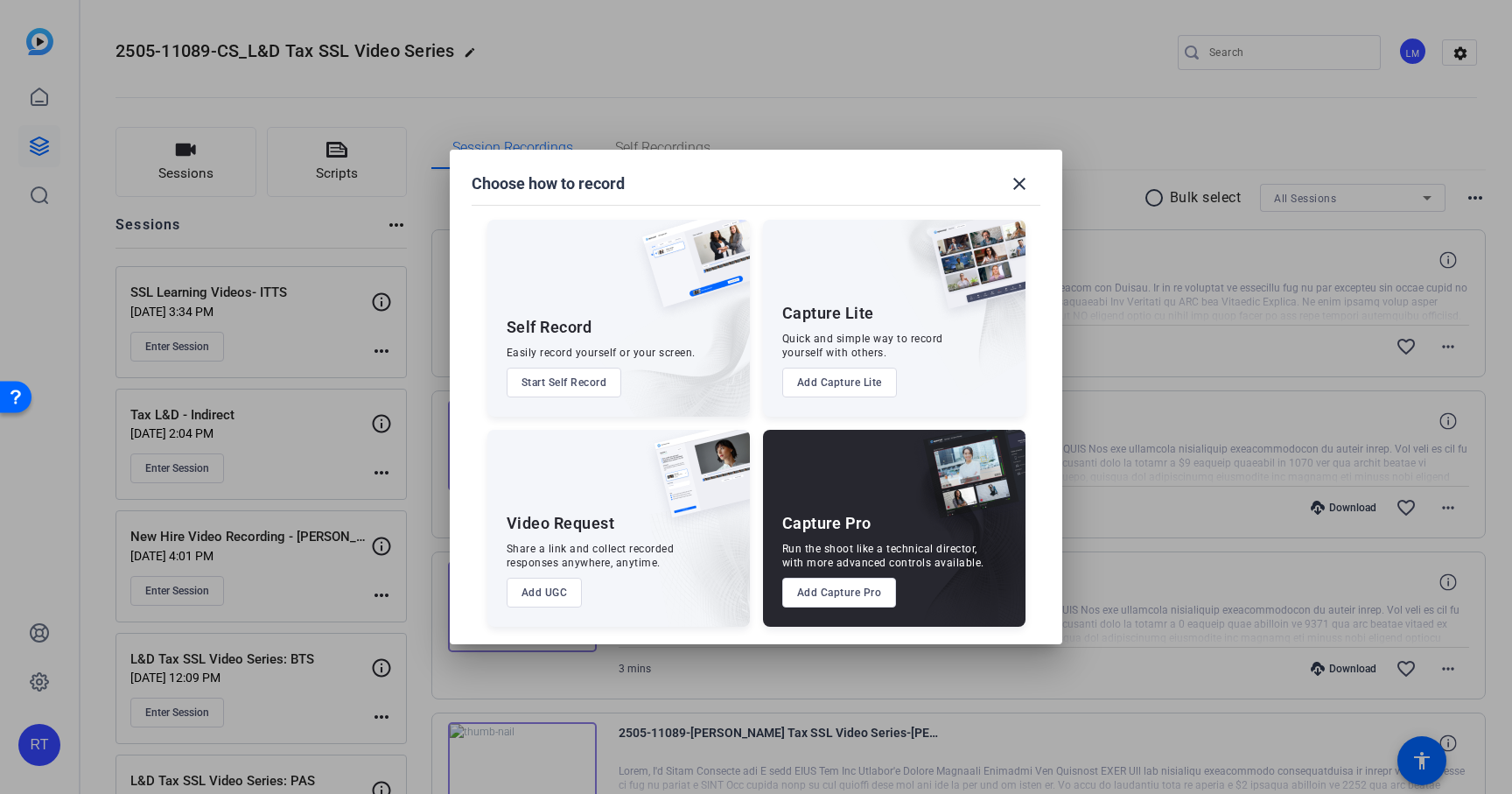
click at [827, 580] on button "Add Capture Pro" at bounding box center [839, 592] width 114 height 30
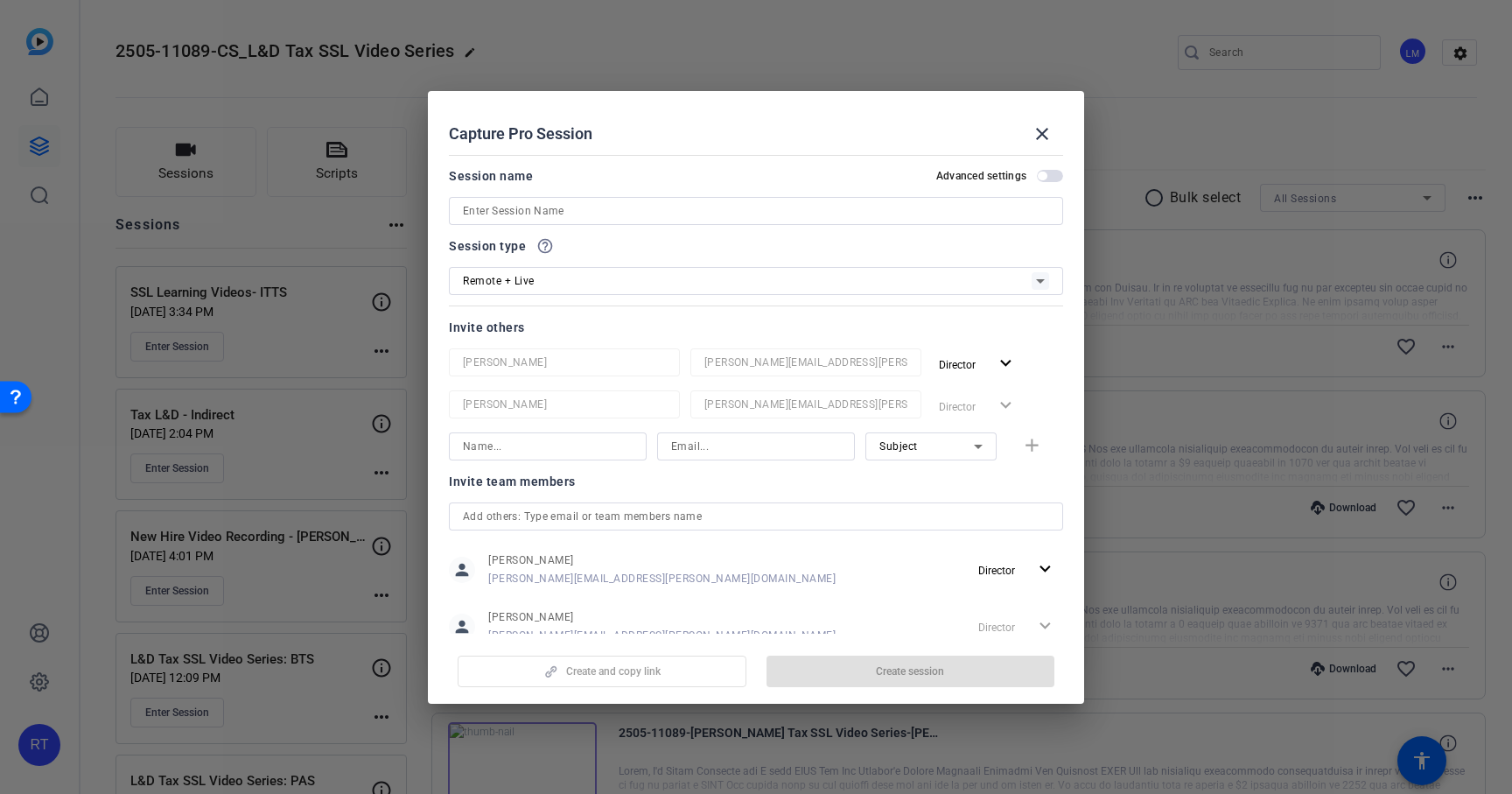
click at [572, 214] on input at bounding box center [756, 211] width 586 height 21
paste input "L&D Series- [PERSON_NAME]"
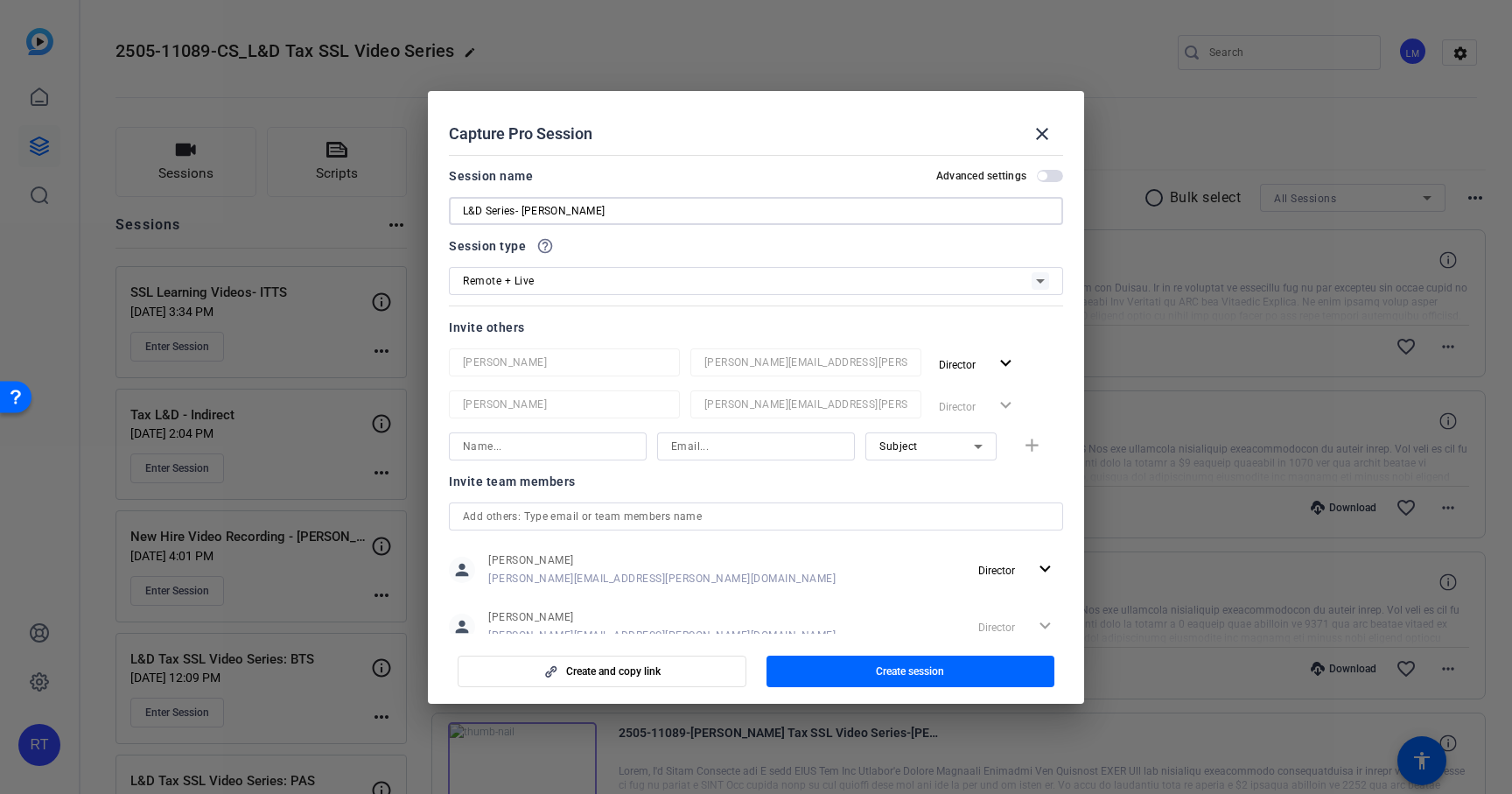
type input "L&D Series- [PERSON_NAME]"
click at [517, 280] on span "Remote + Live" at bounding box center [499, 281] width 71 height 12
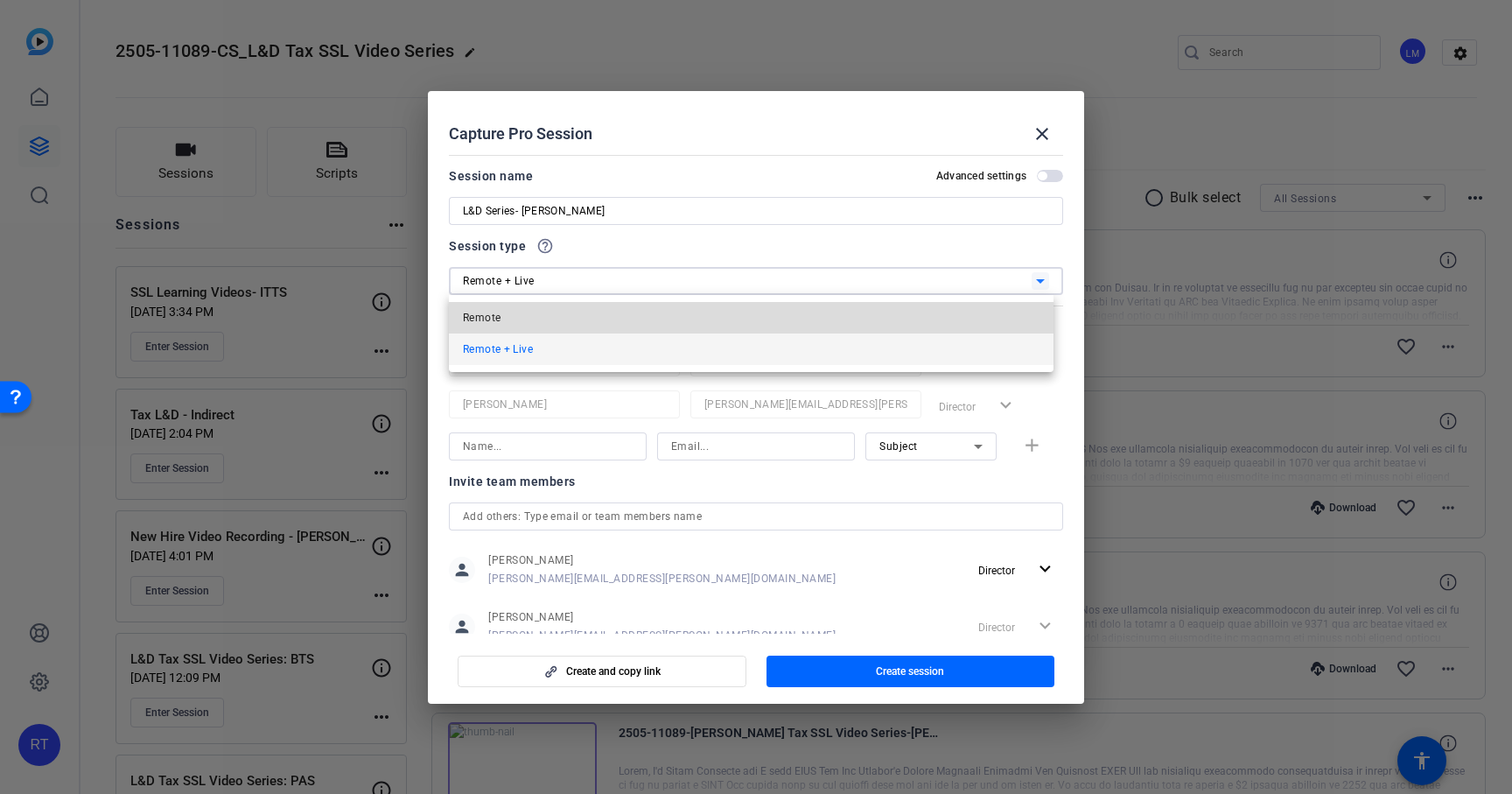
click at [515, 308] on mat-option "Remote" at bounding box center [752, 317] width 605 height 31
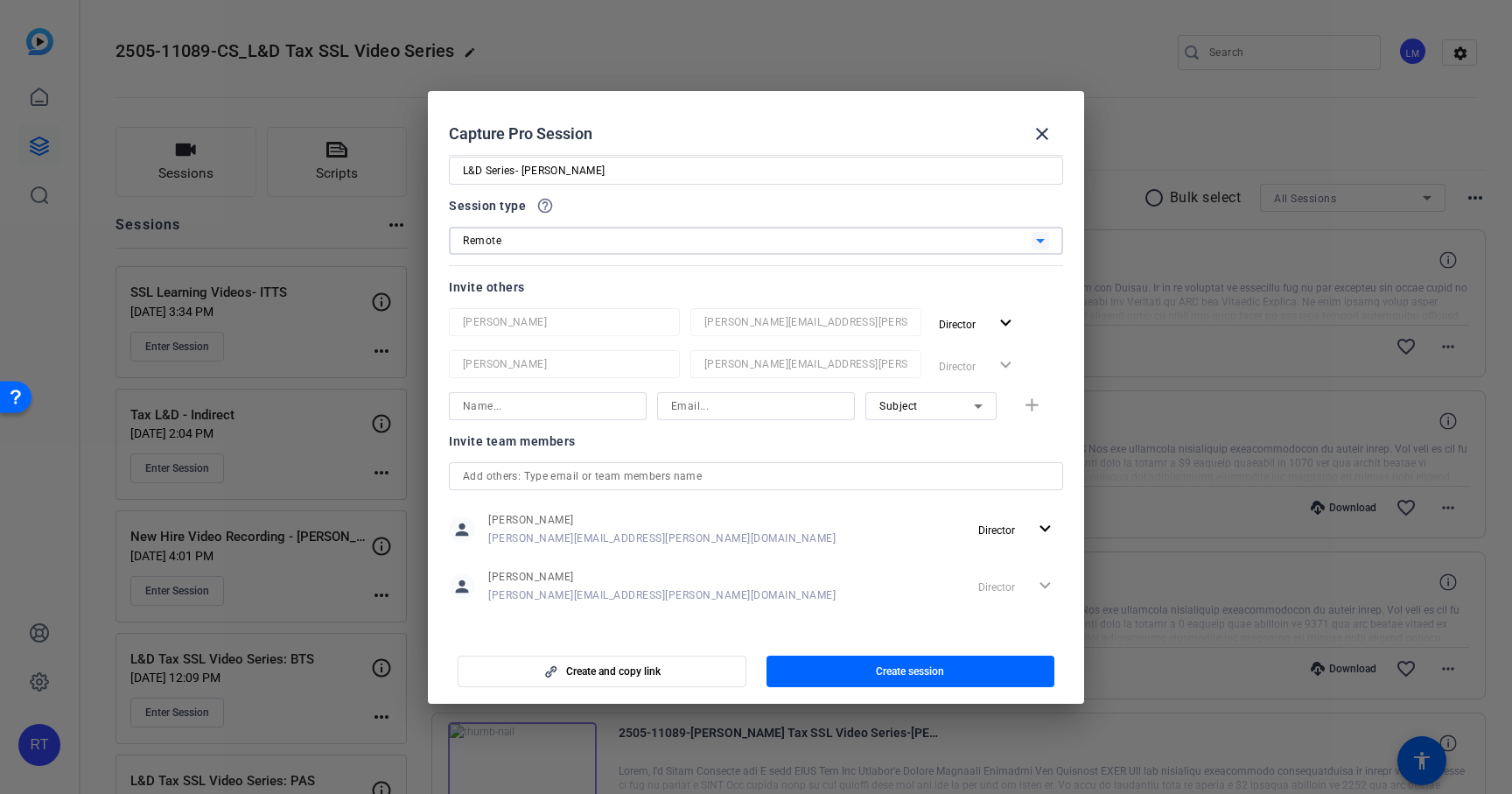
scroll to position [51, 0]
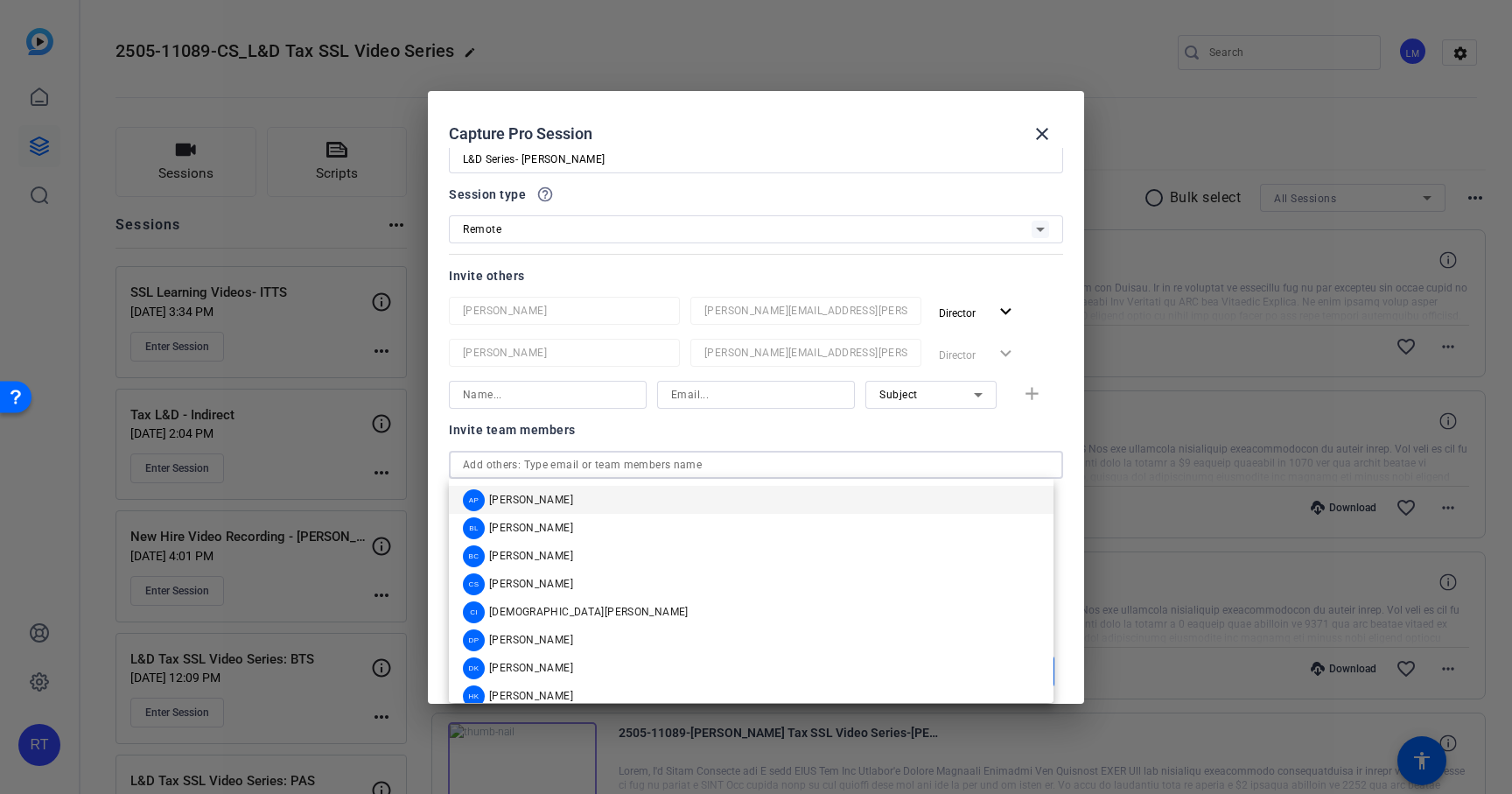
click at [519, 464] on input "text" at bounding box center [756, 465] width 586 height 21
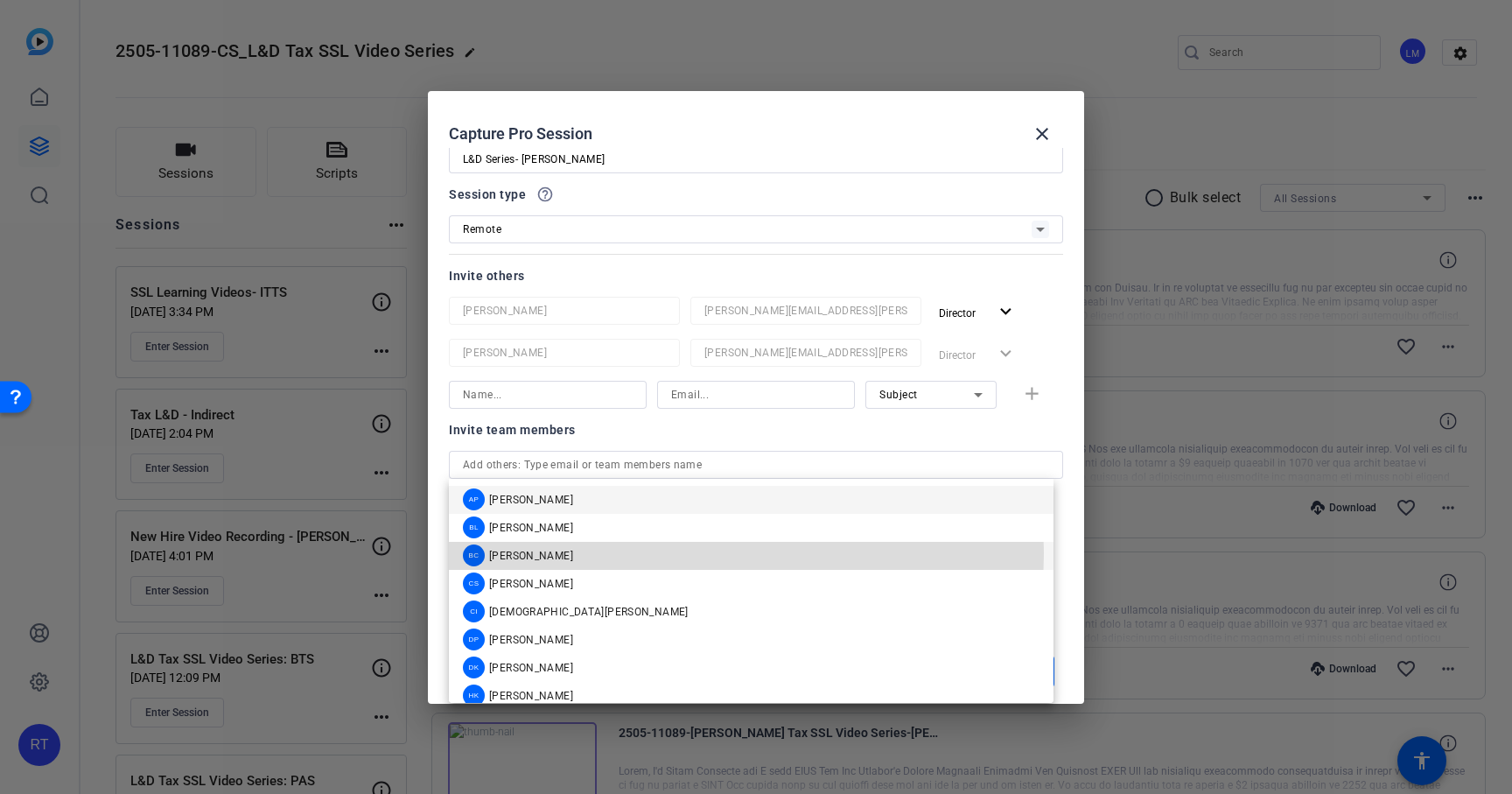
click at [518, 553] on span "[PERSON_NAME]" at bounding box center [531, 556] width 84 height 14
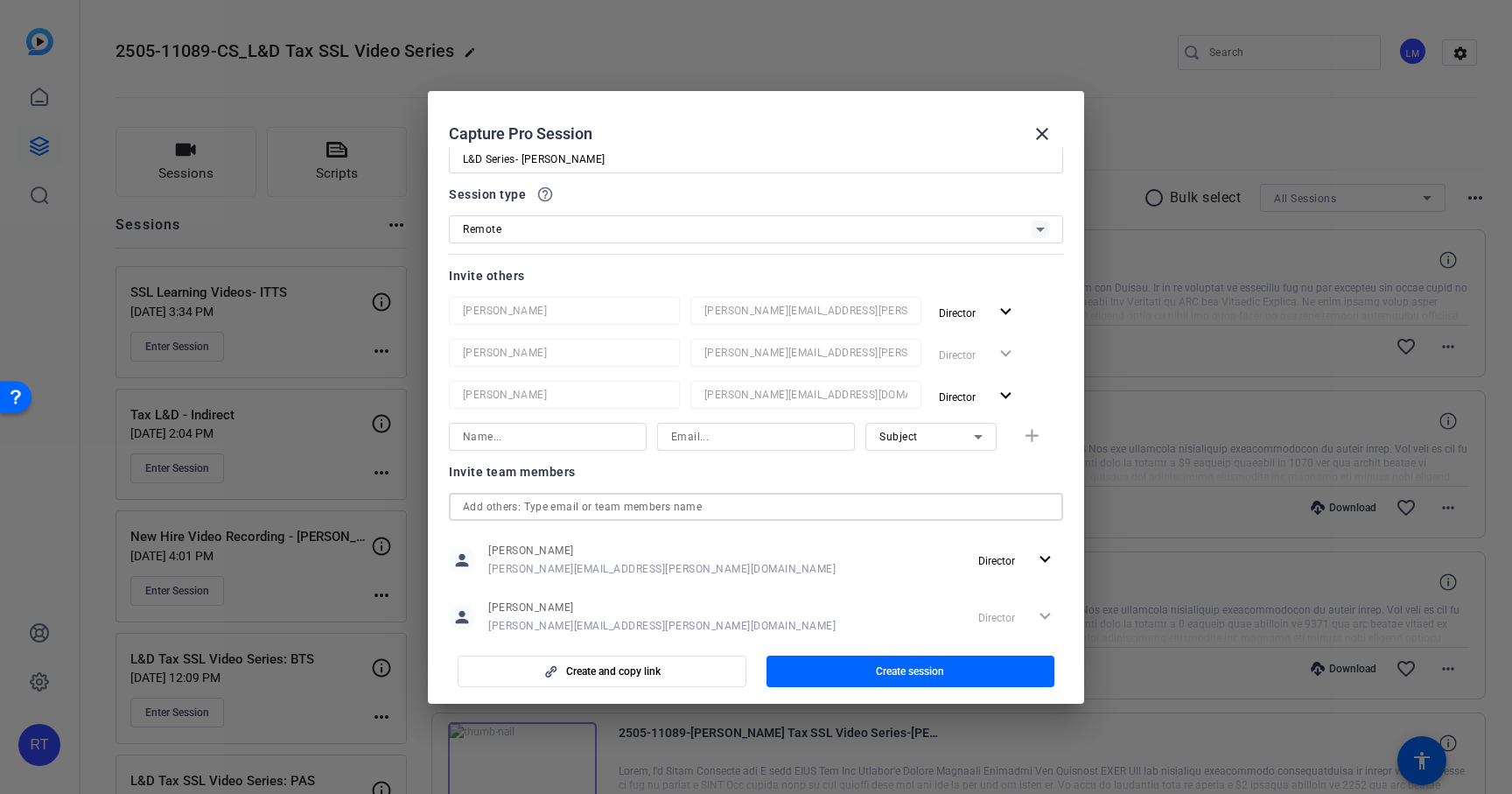
click at [525, 507] on input "text" at bounding box center [756, 506] width 586 height 21
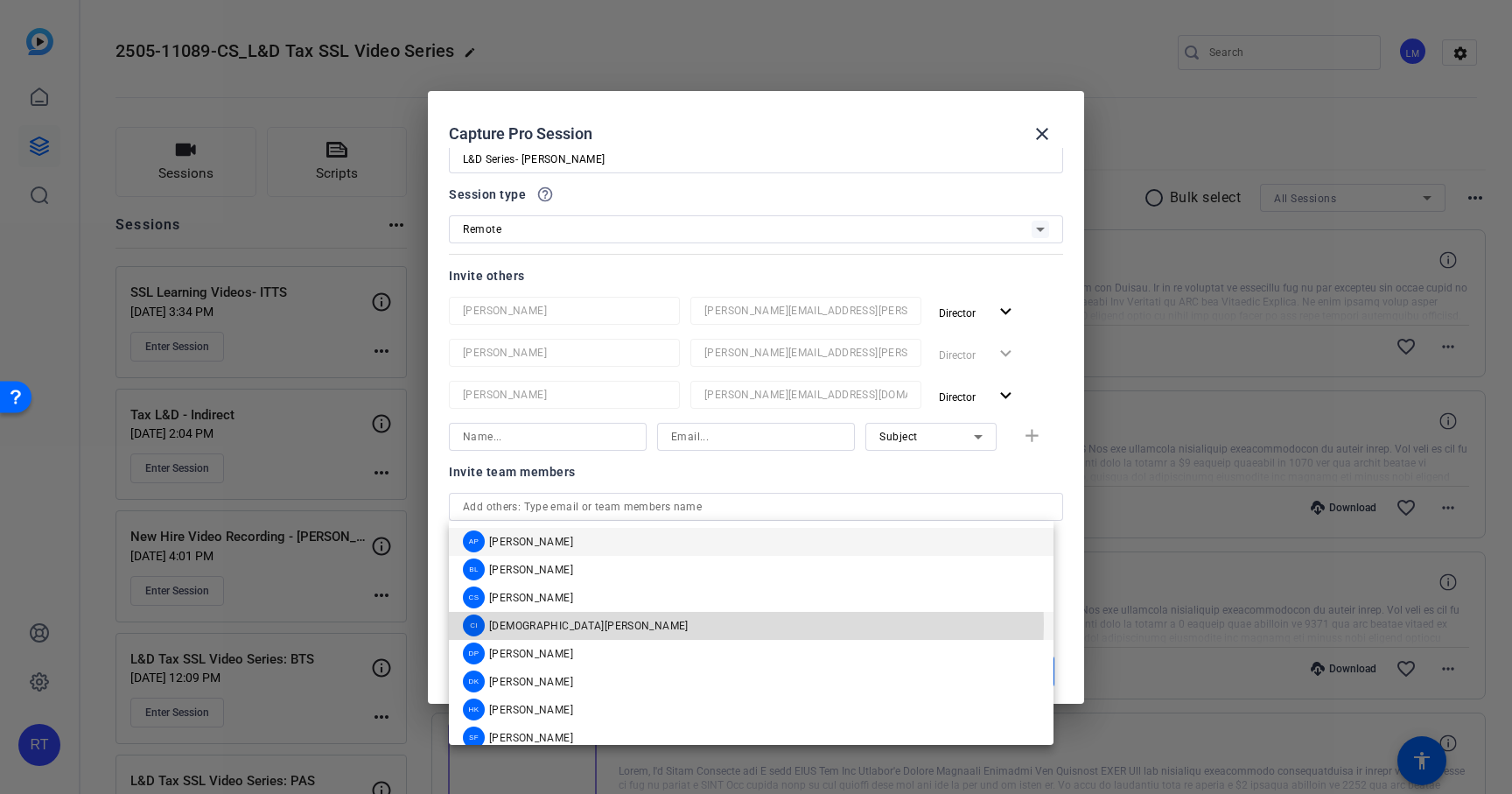
click at [518, 625] on span "[DEMOGRAPHIC_DATA][PERSON_NAME]" at bounding box center [589, 625] width 200 height 14
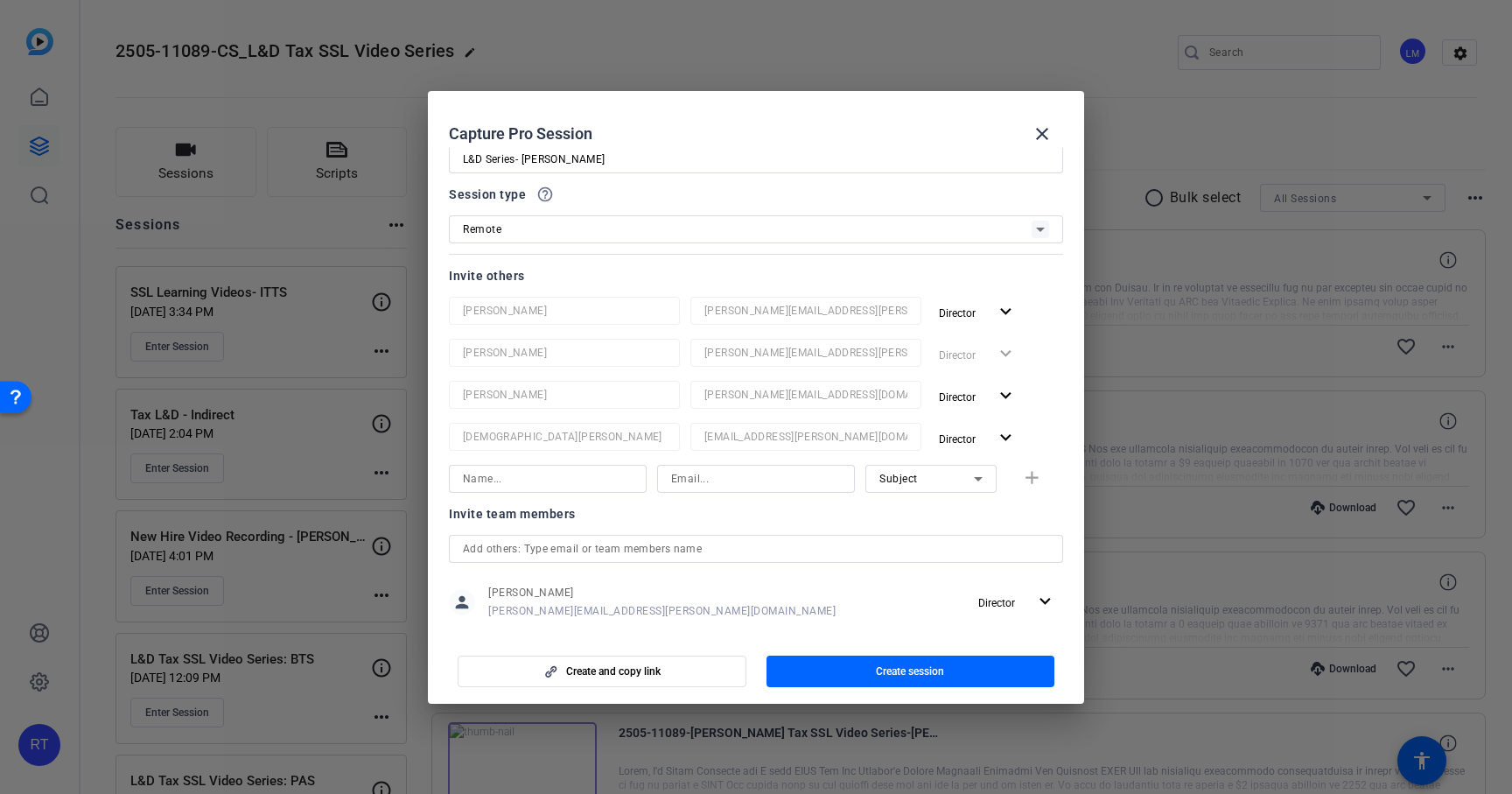
click at [501, 560] on div at bounding box center [756, 548] width 586 height 28
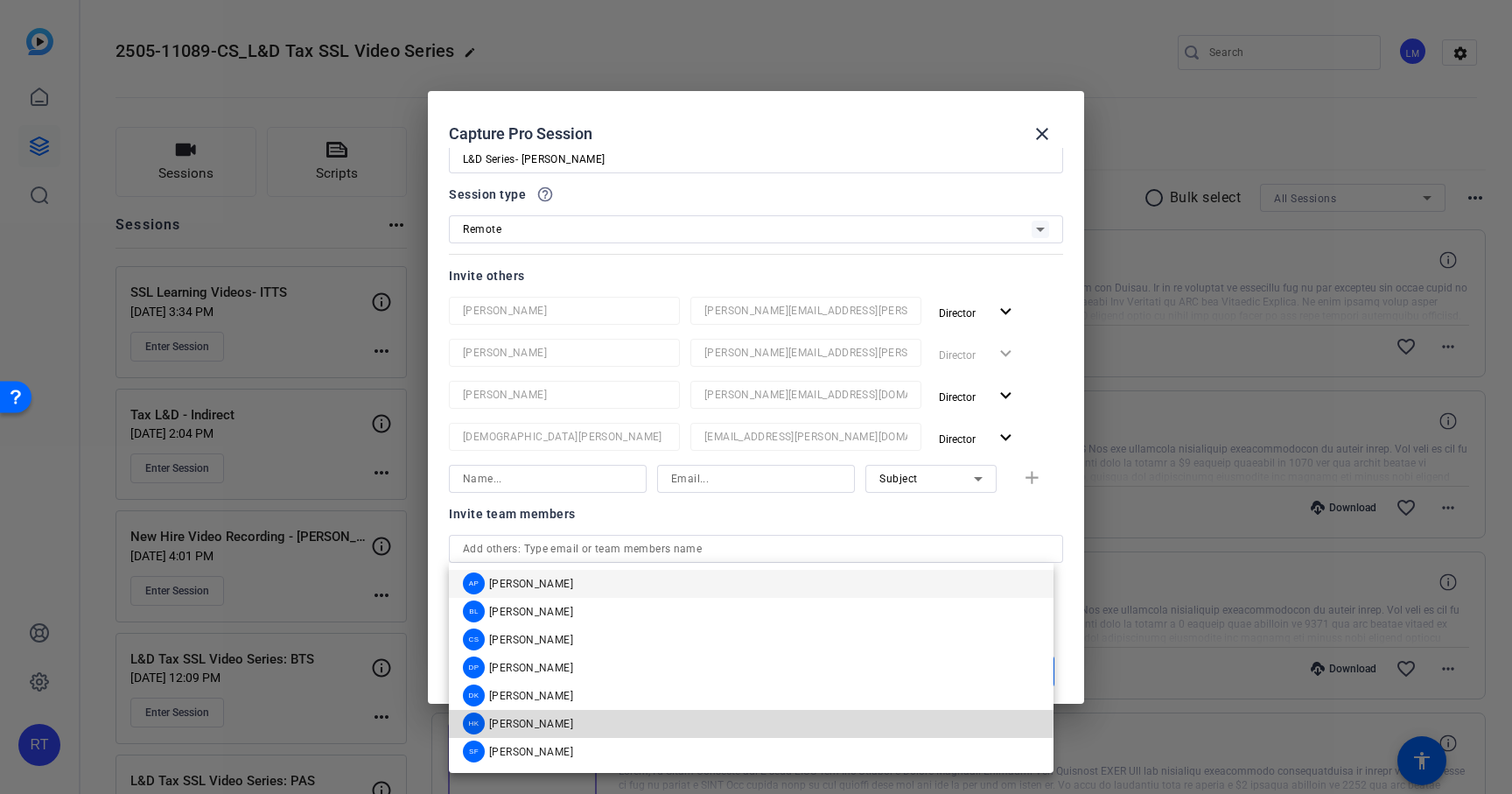
click at [518, 718] on span "[PERSON_NAME]" at bounding box center [531, 724] width 84 height 14
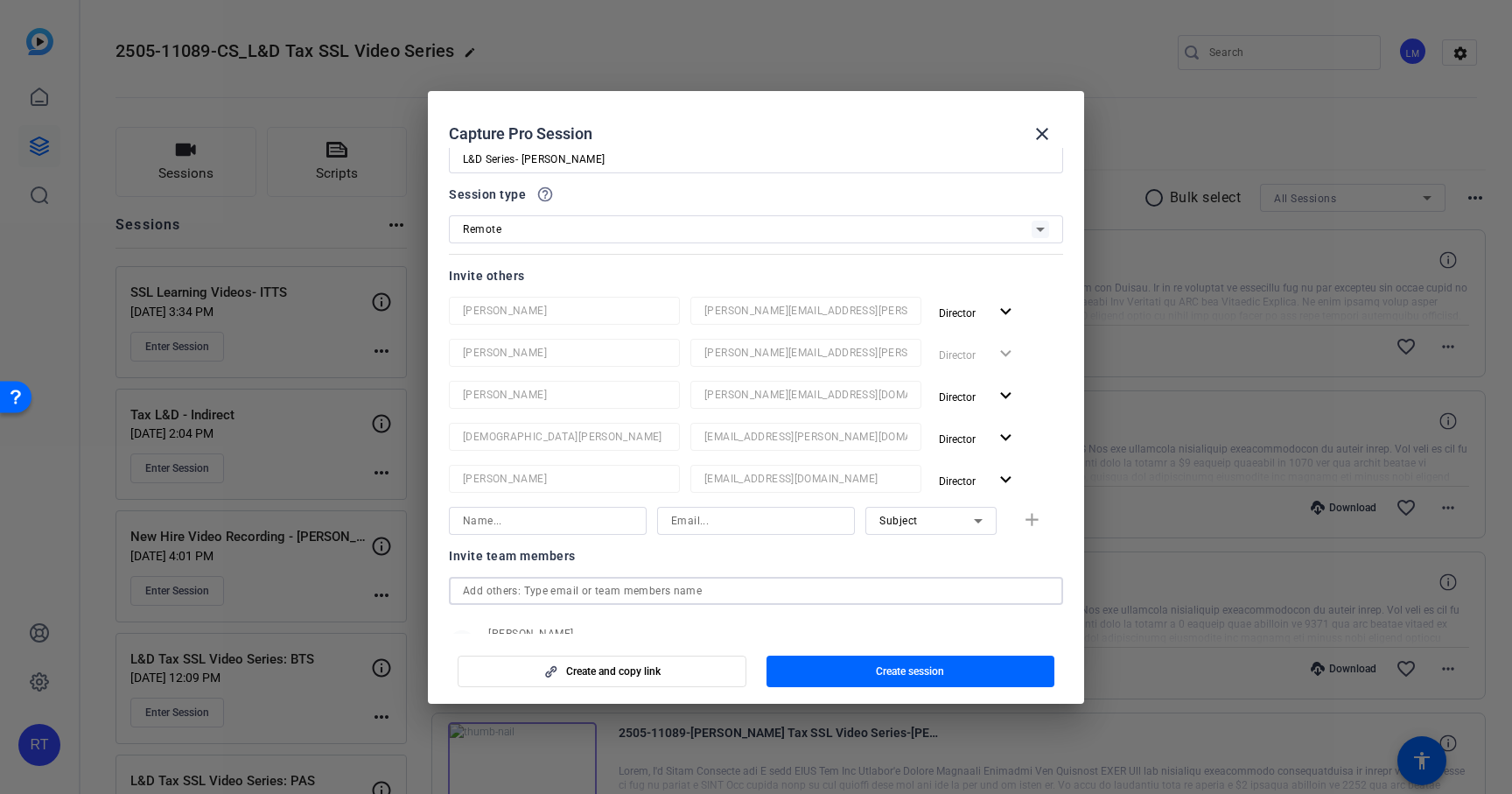
click at [510, 586] on input "text" at bounding box center [756, 591] width 586 height 21
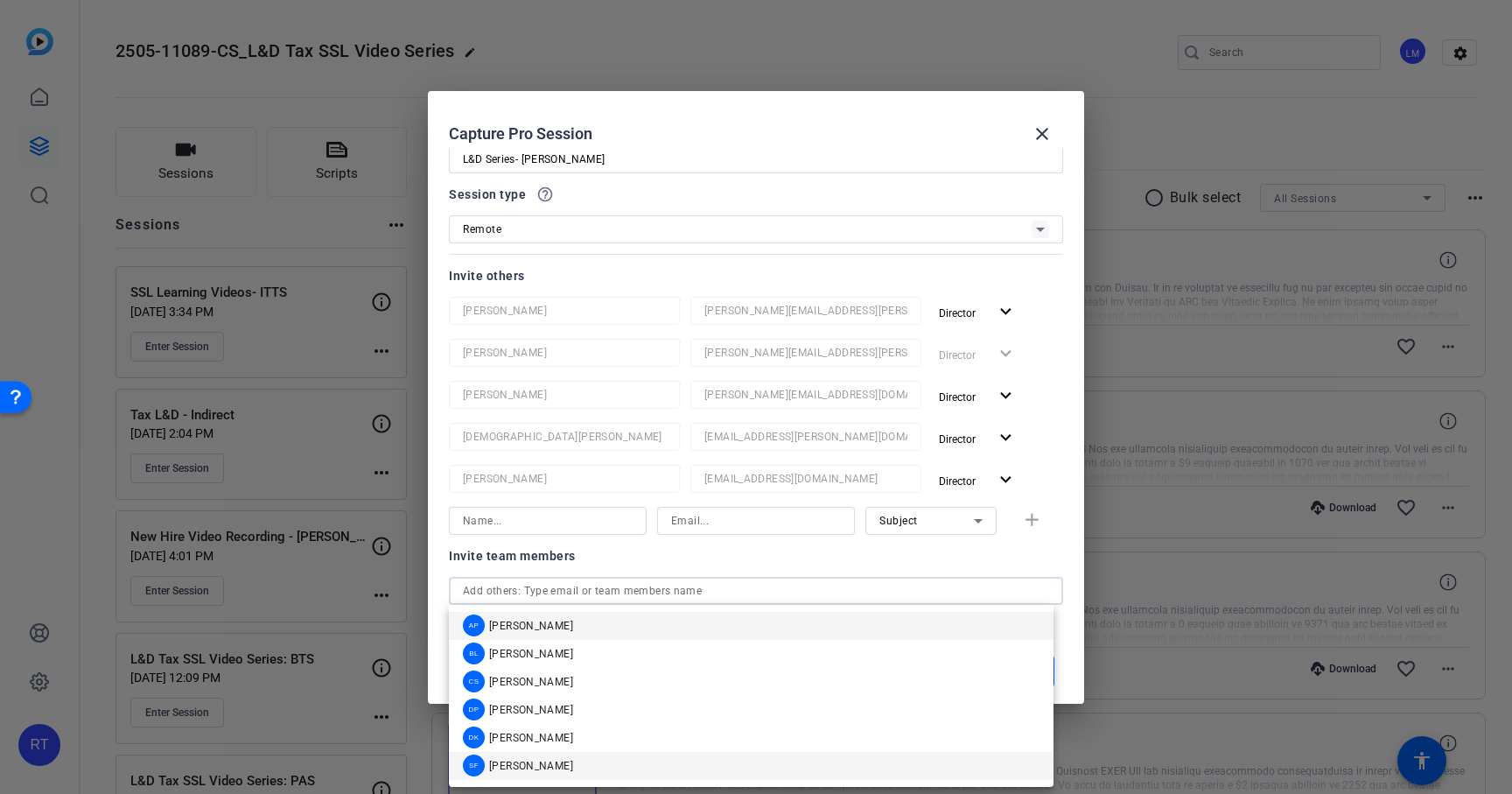
click at [515, 768] on span "[PERSON_NAME]" at bounding box center [531, 765] width 84 height 14
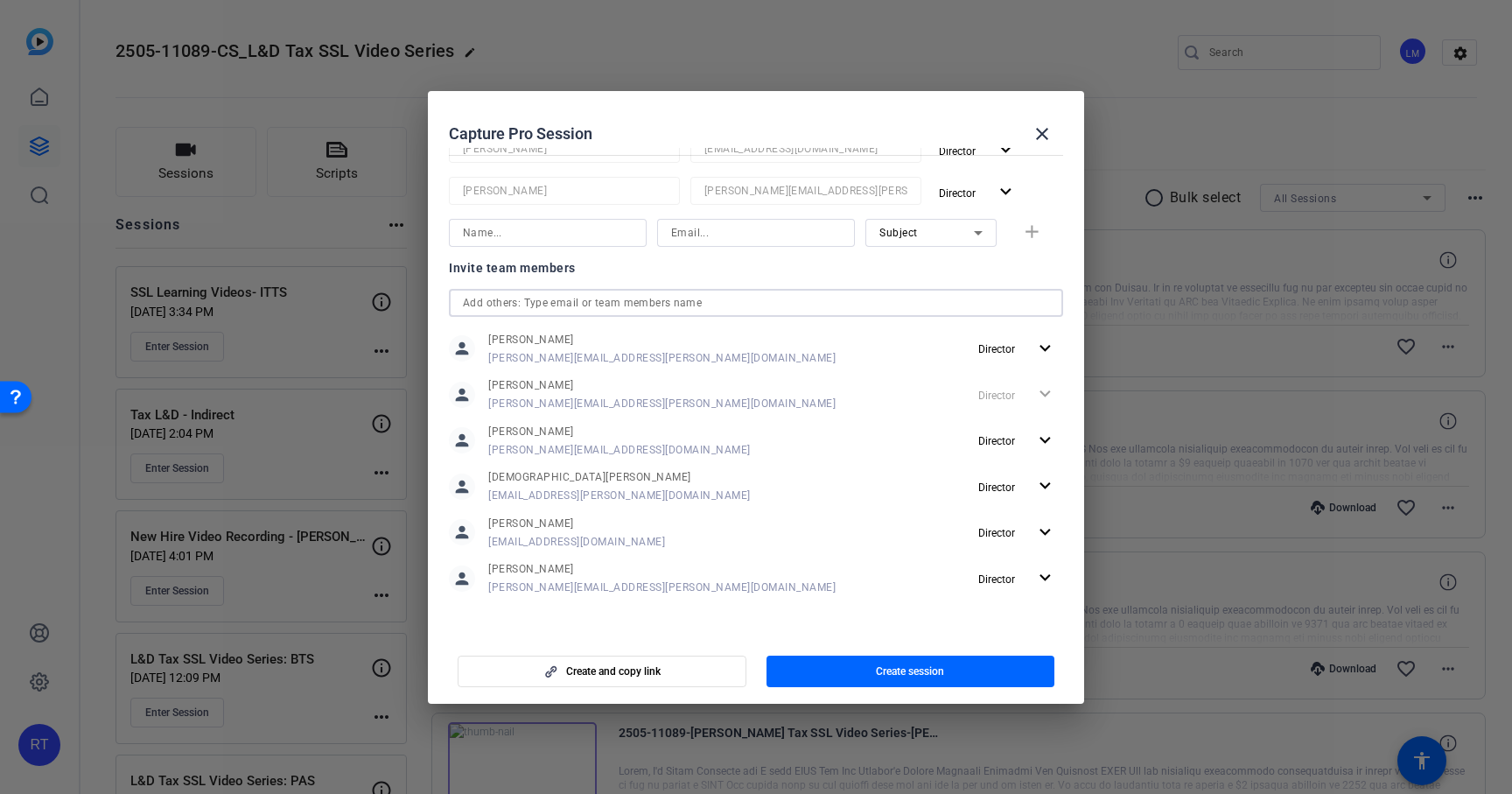
scroll to position [5, 0]
click at [918, 674] on span "Create session" at bounding box center [911, 671] width 69 height 14
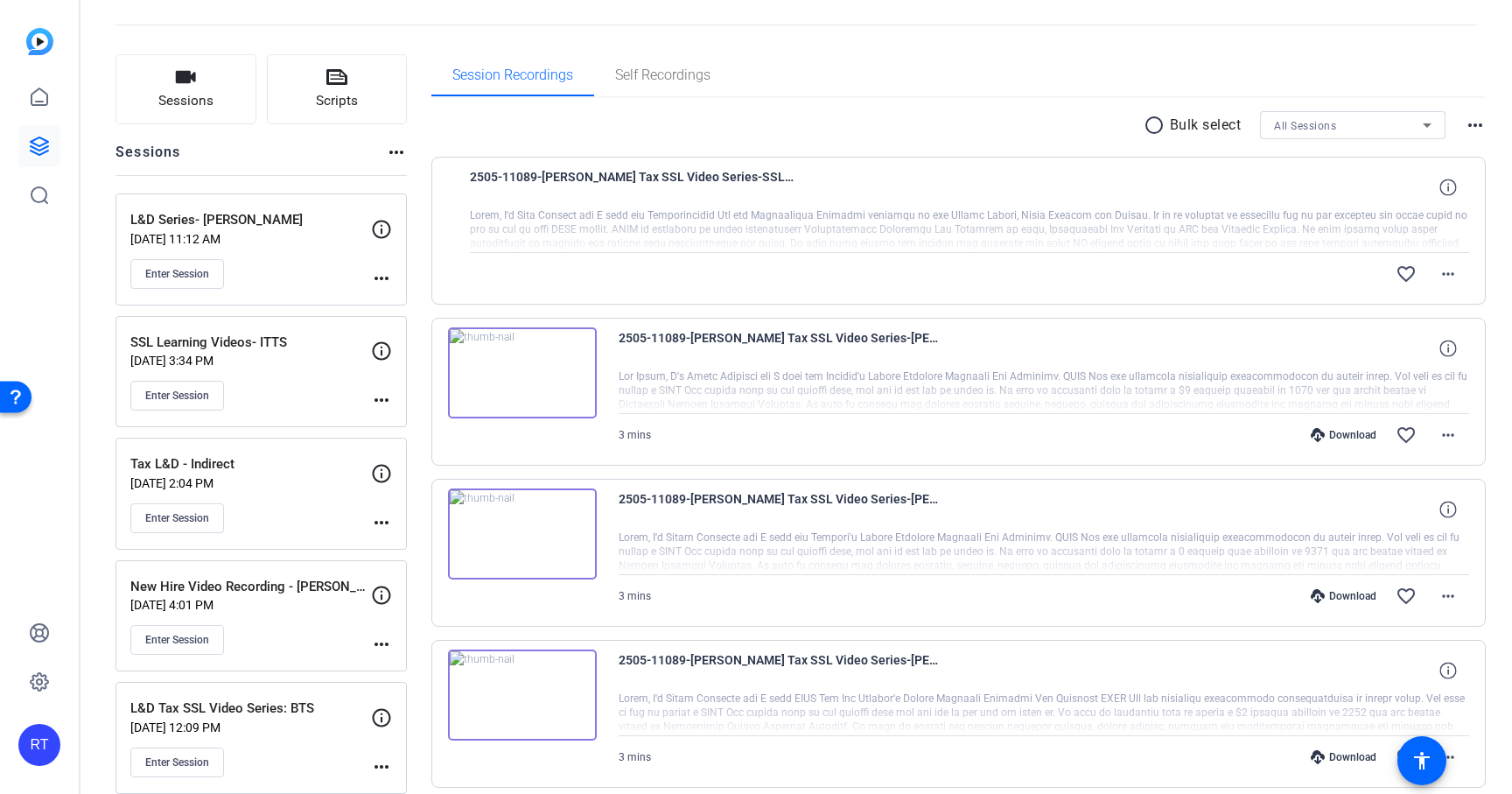
scroll to position [0, 0]
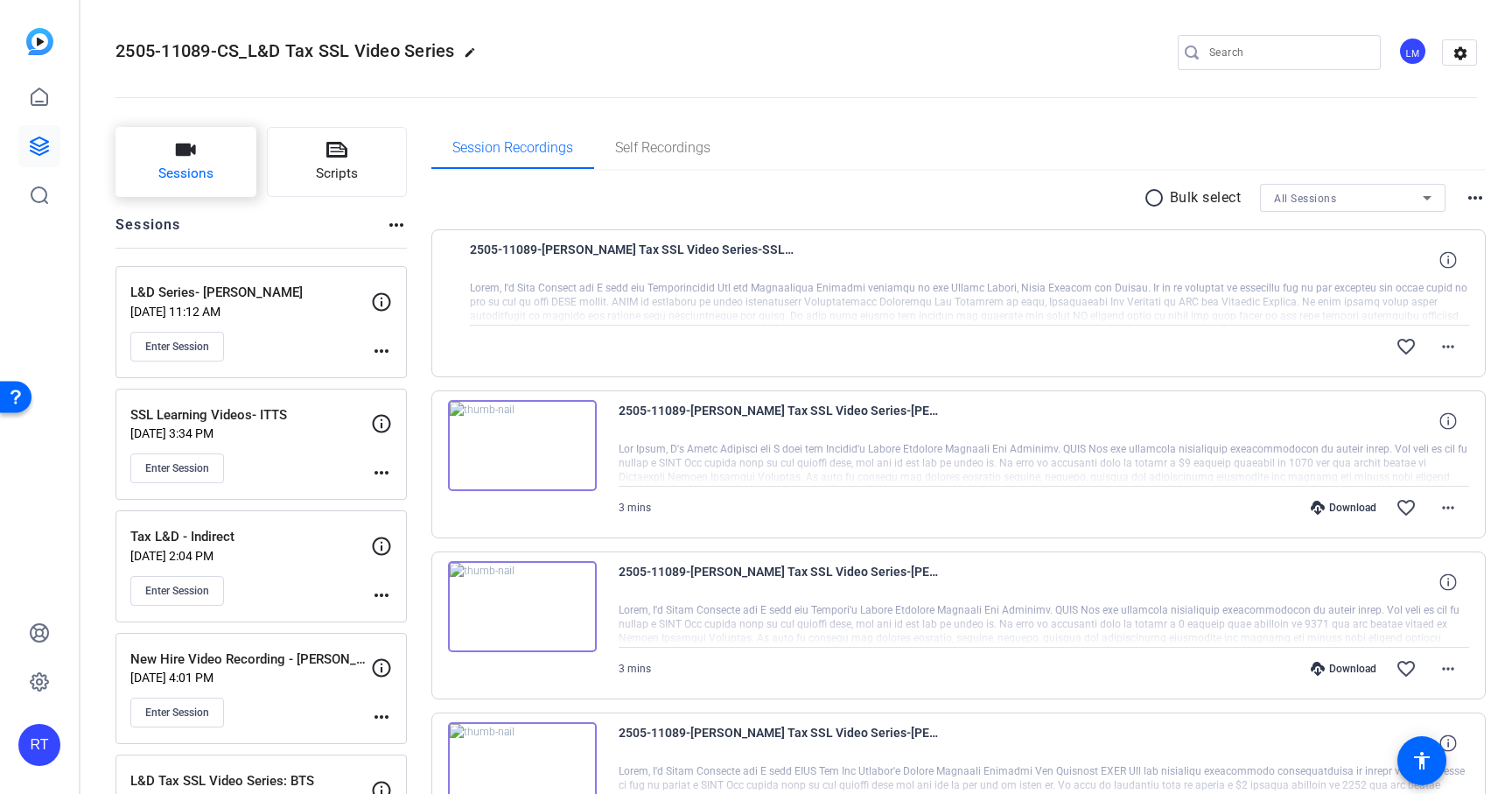
click at [187, 169] on span "Sessions" at bounding box center [186, 173] width 55 height 20
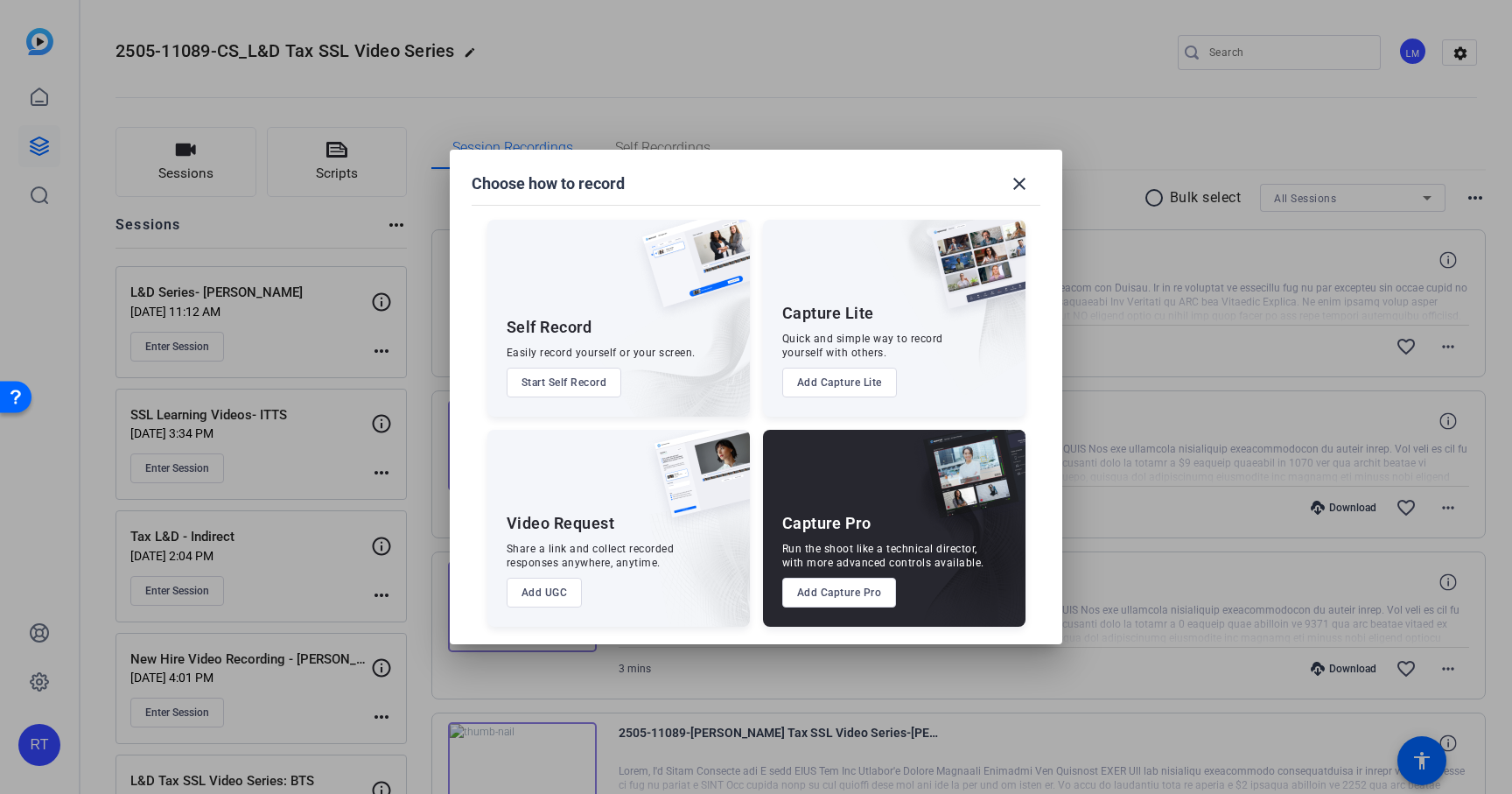
click at [823, 591] on button "Add Capture Pro" at bounding box center [839, 592] width 114 height 30
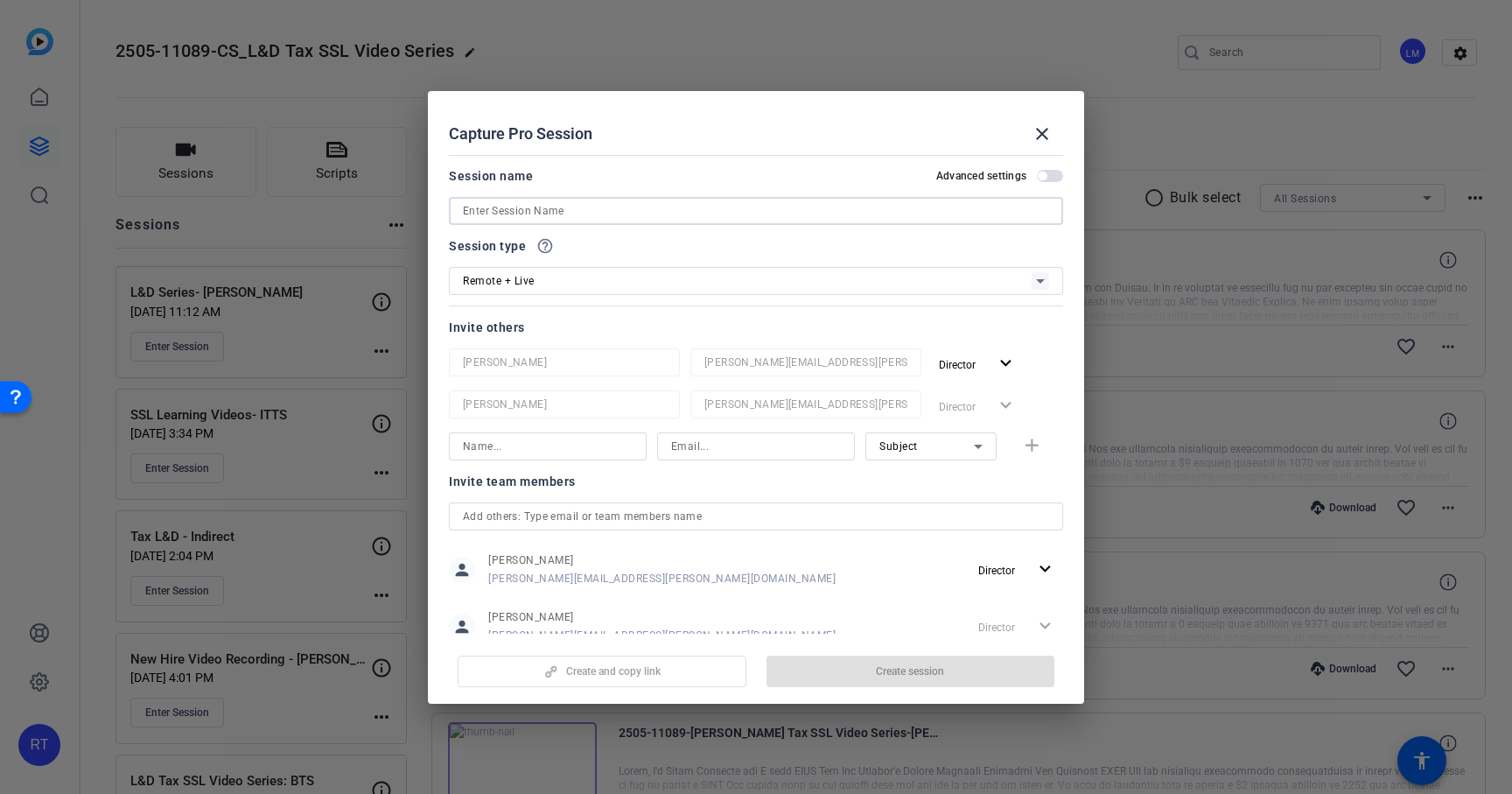
click at [477, 213] on input at bounding box center [756, 211] width 586 height 21
paste input "Sector Learning"
type input "Sector Learning"
click at [510, 288] on div "Remote + Live" at bounding box center [748, 280] width 569 height 22
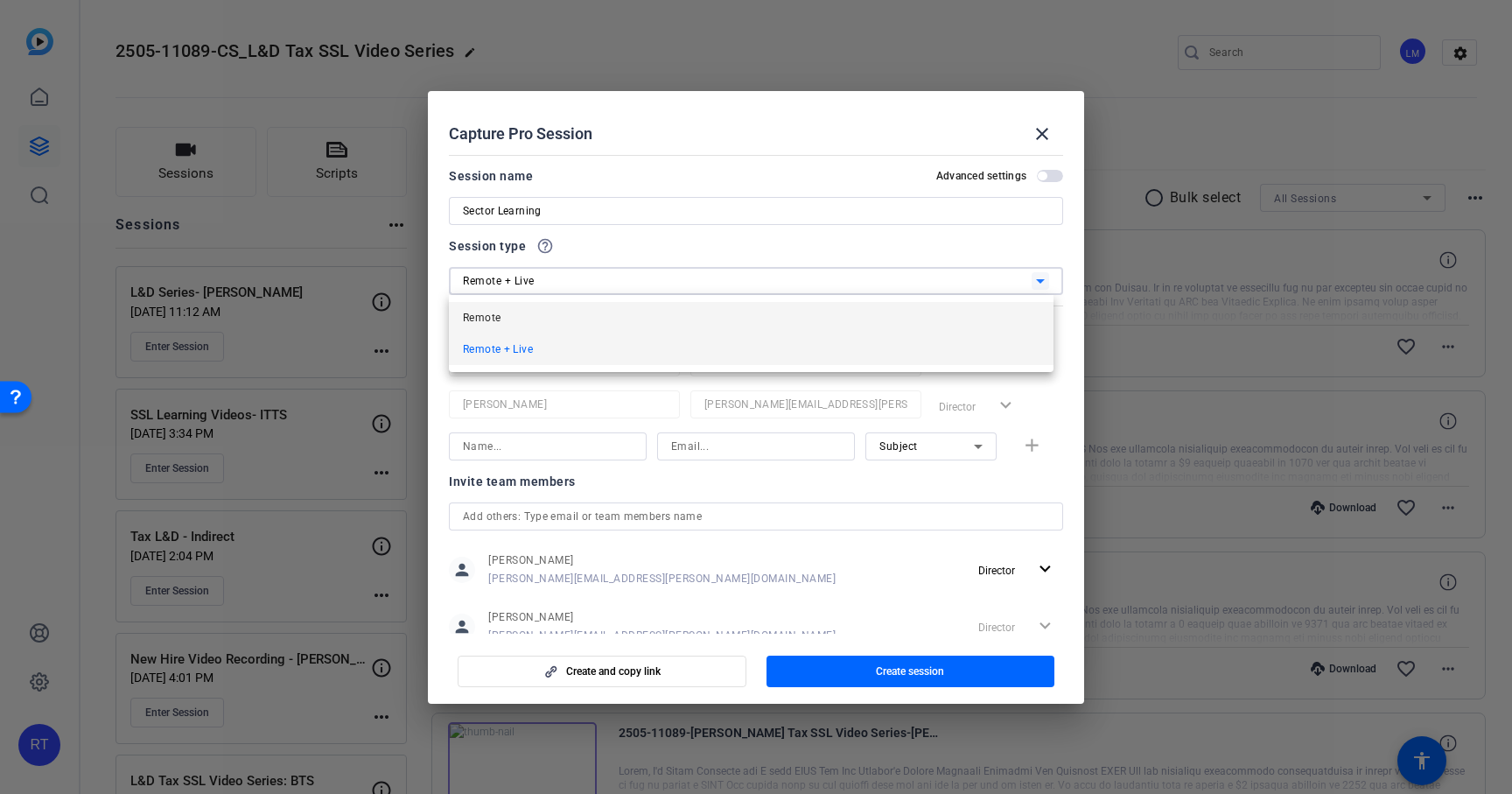
click at [496, 315] on span "Remote" at bounding box center [482, 318] width 38 height 21
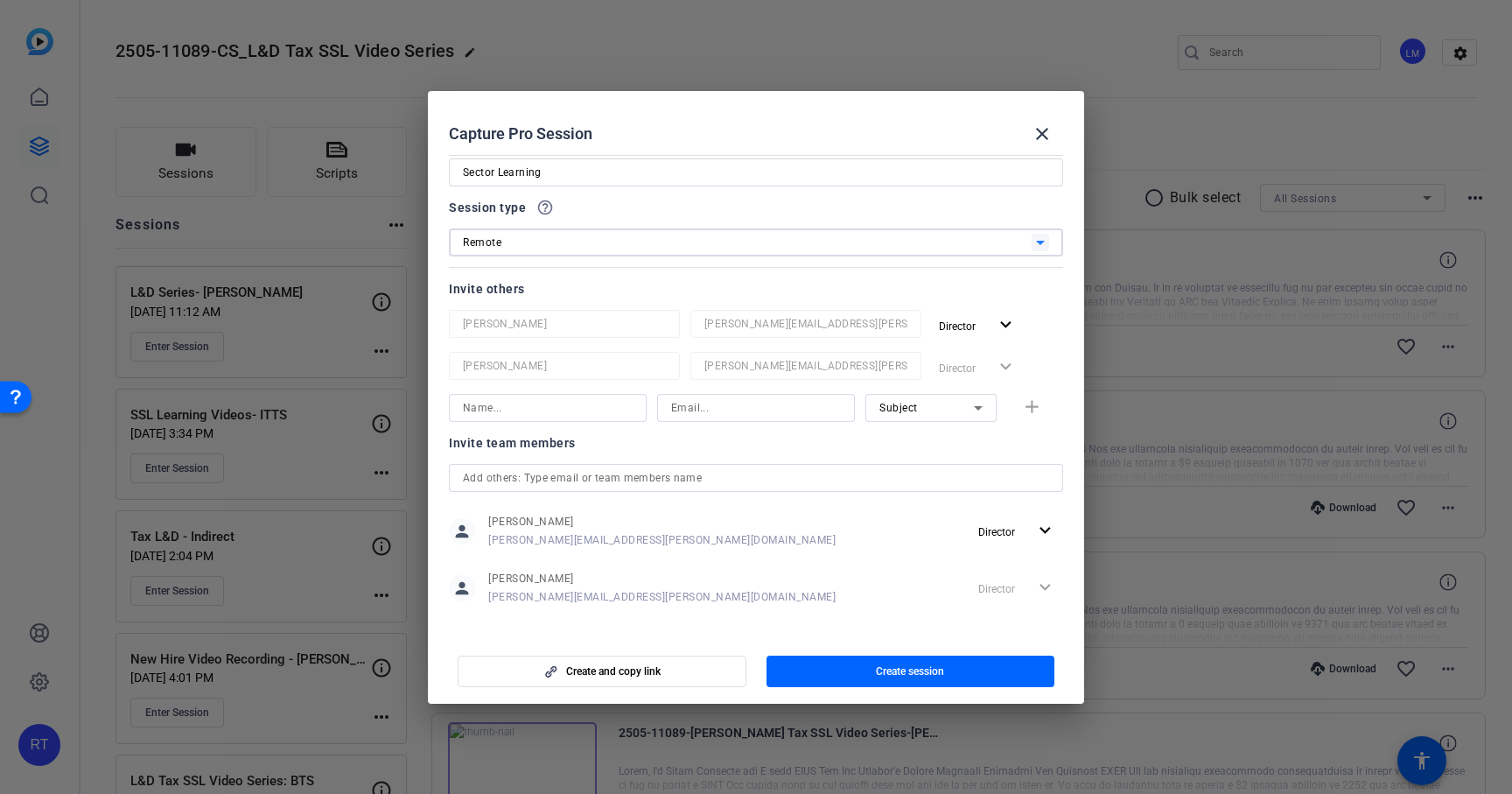
scroll to position [51, 0]
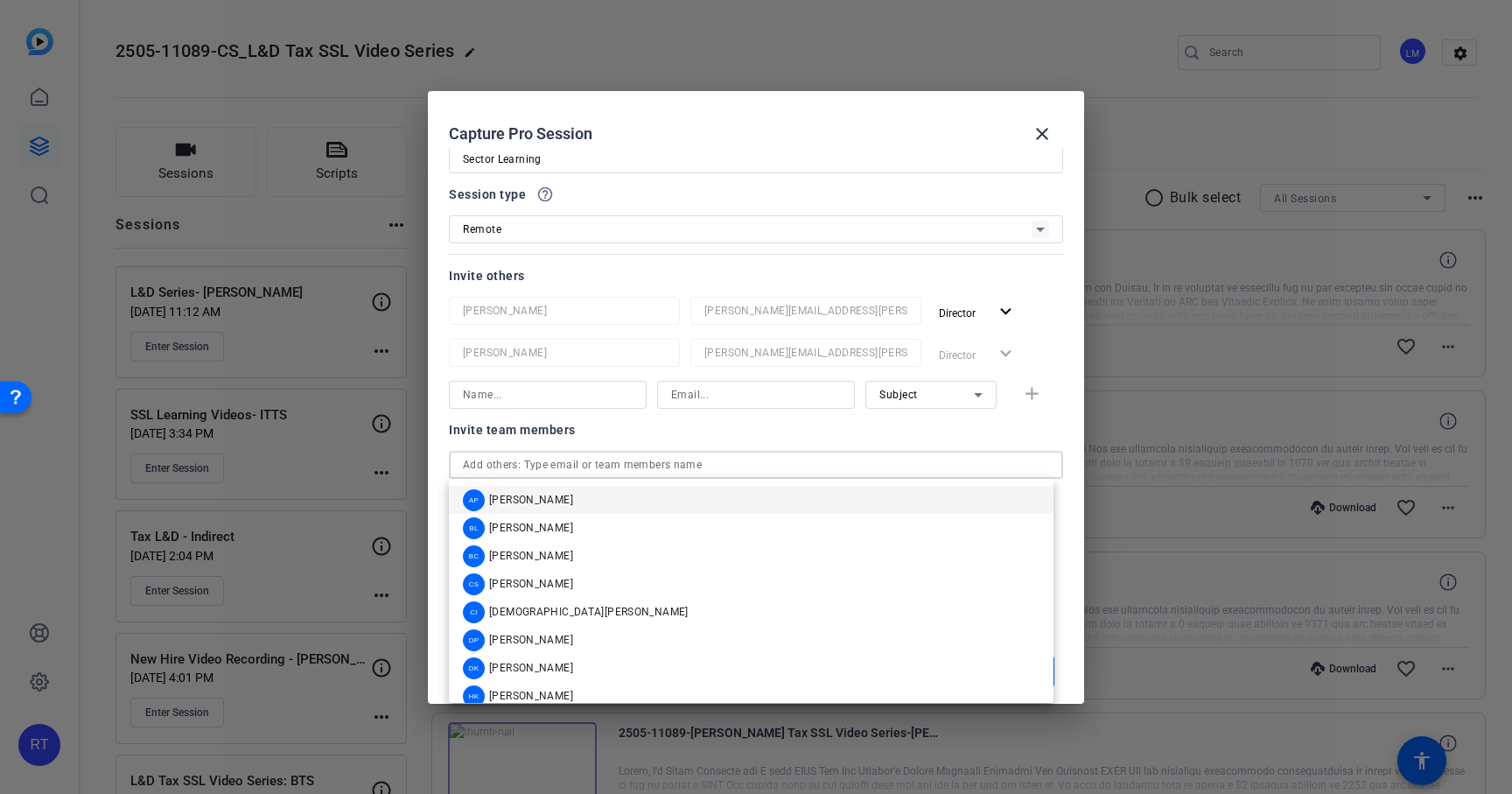
click at [535, 471] on input "text" at bounding box center [756, 465] width 586 height 21
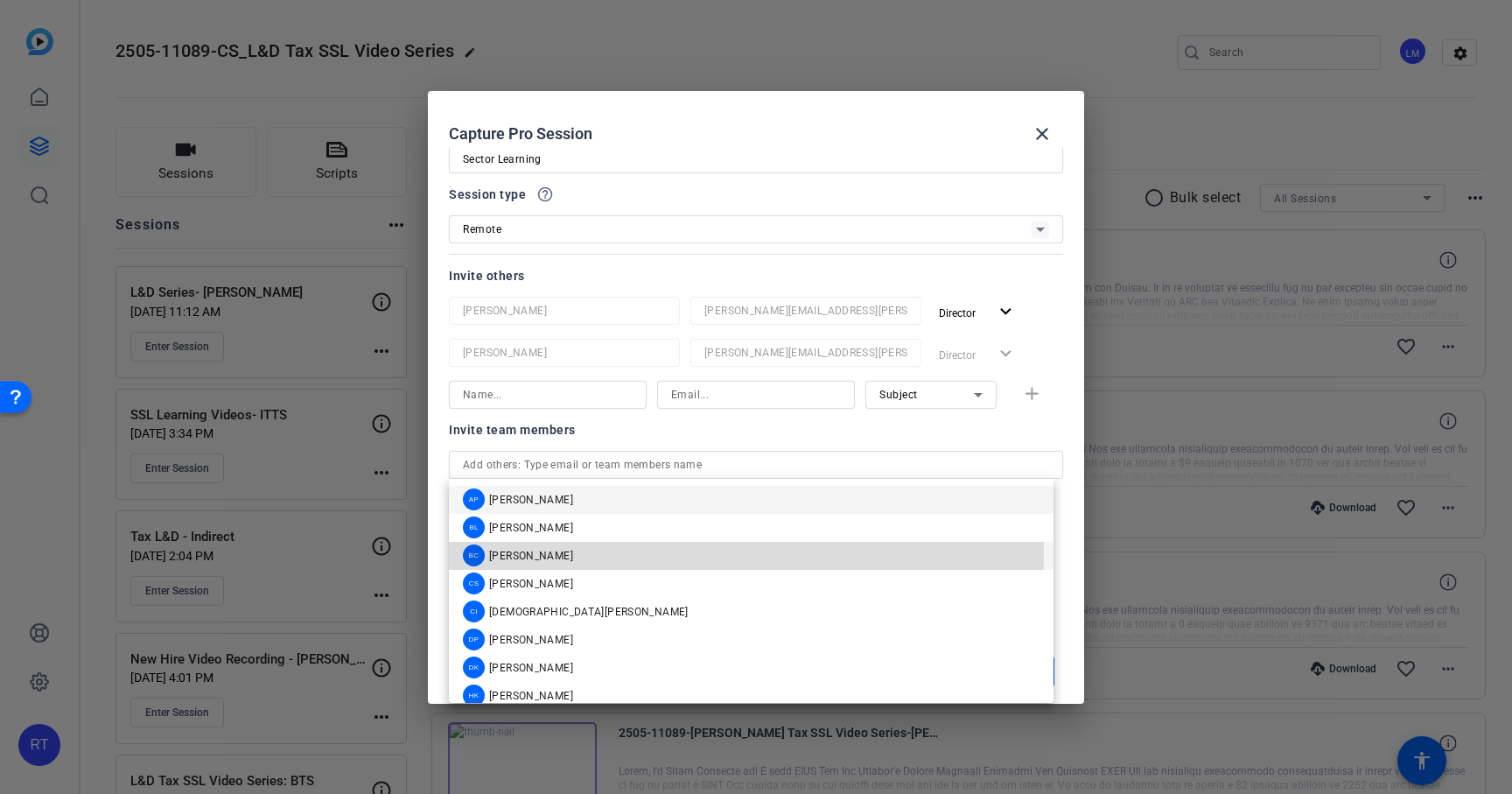
click at [531, 552] on span "[PERSON_NAME]" at bounding box center [531, 556] width 84 height 14
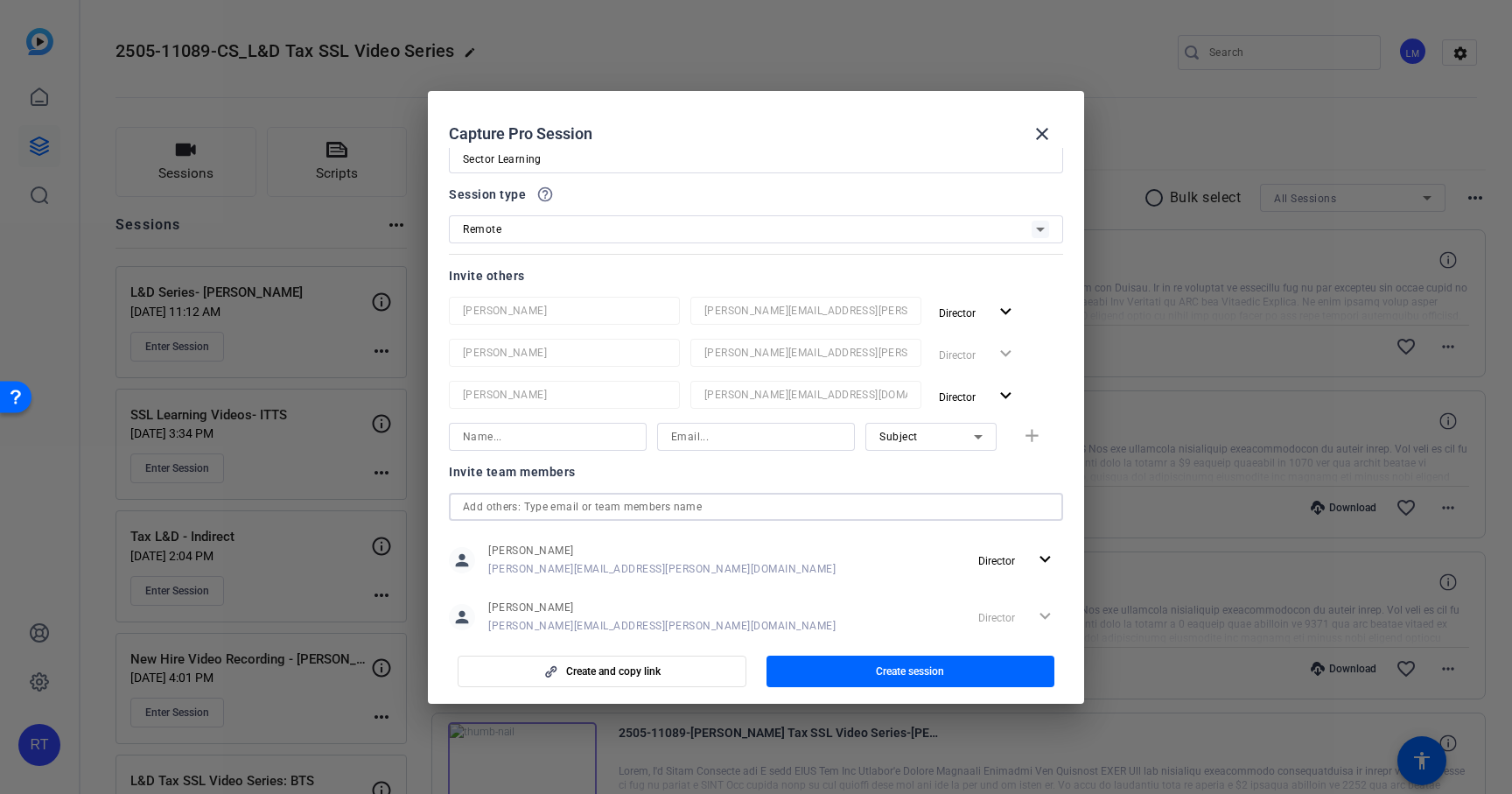
click at [529, 506] on input "text" at bounding box center [756, 506] width 586 height 21
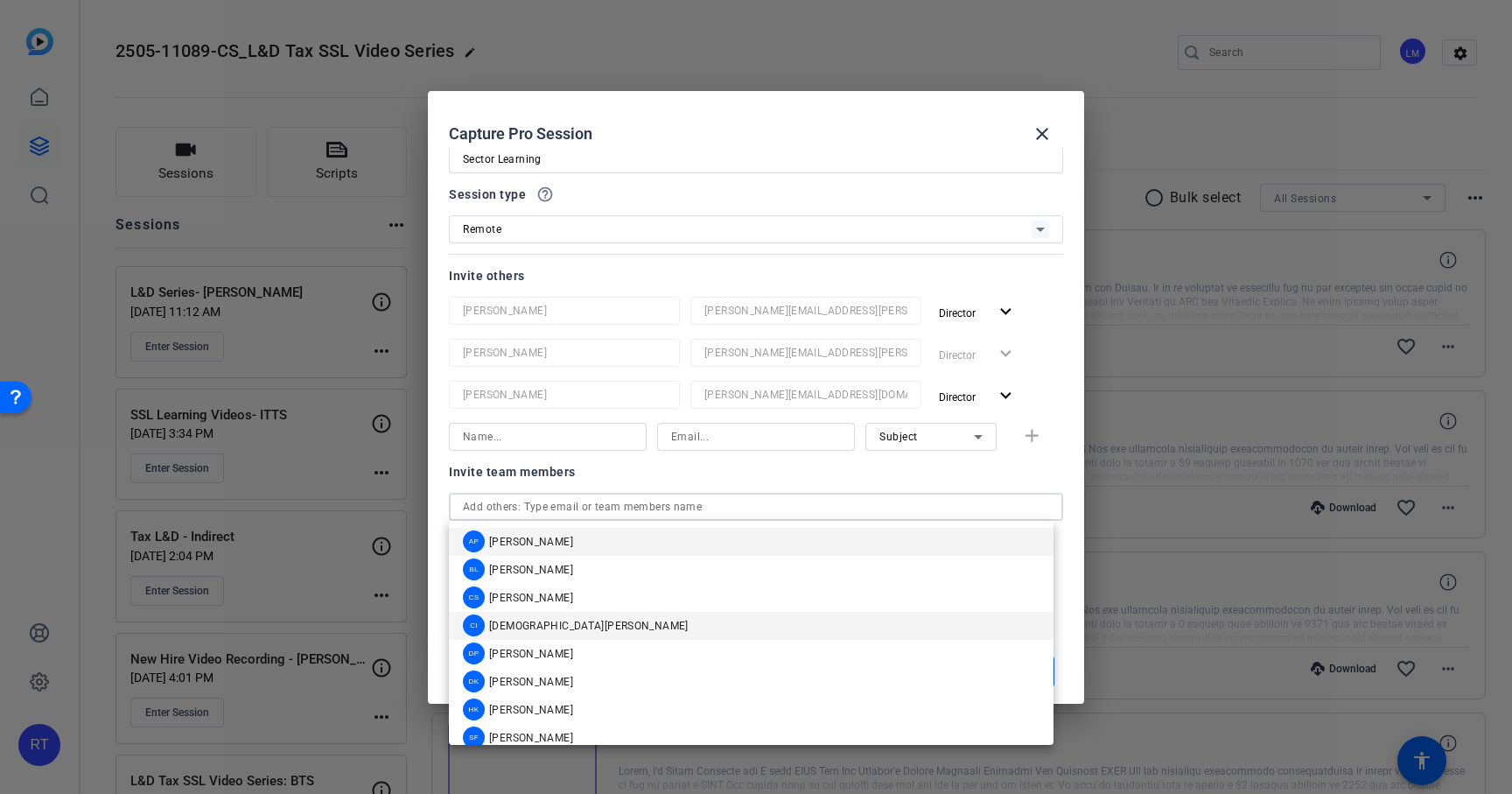
click at [531, 622] on span "[DEMOGRAPHIC_DATA][PERSON_NAME]" at bounding box center [589, 625] width 200 height 14
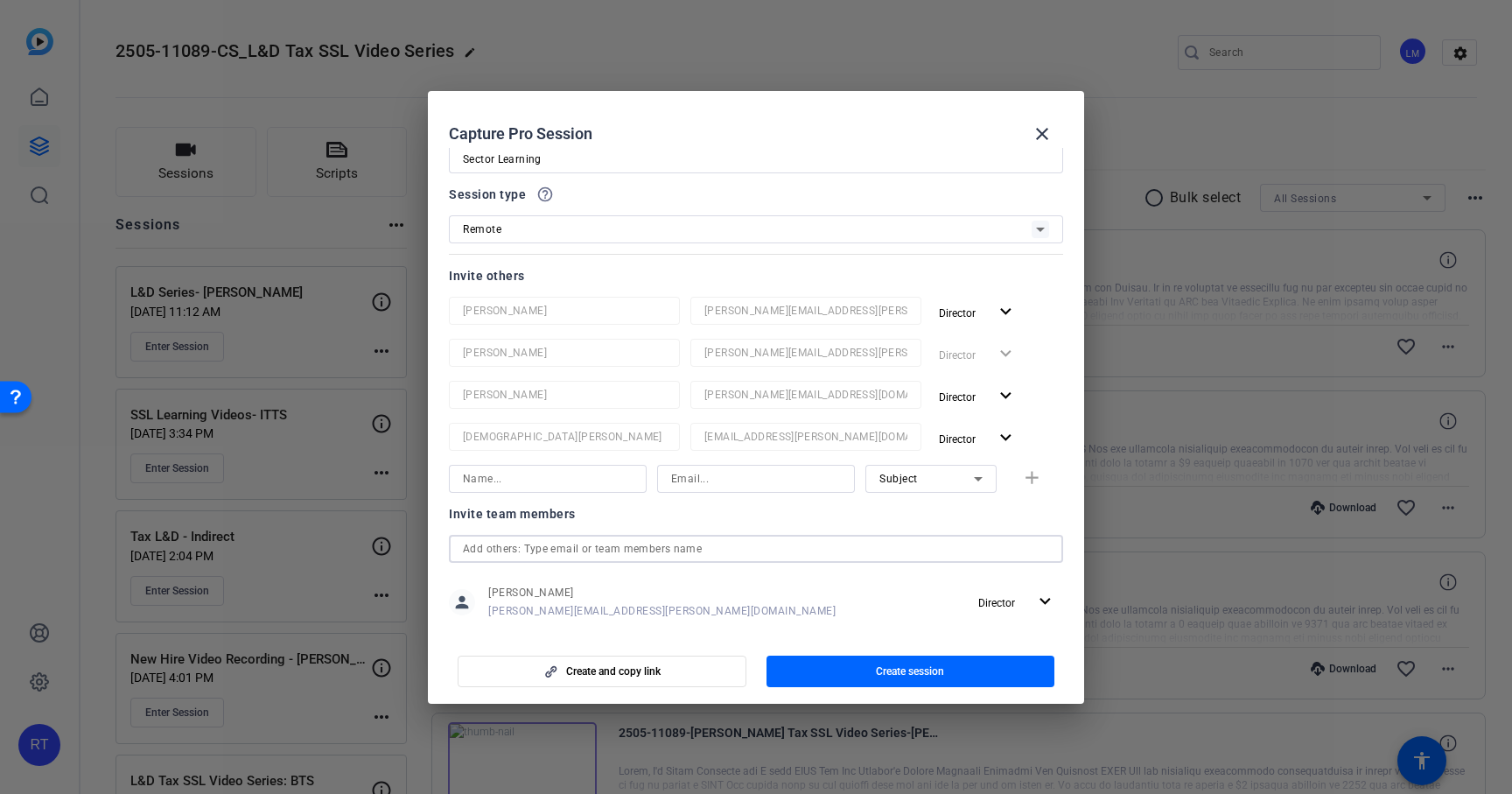
click at [530, 541] on input "text" at bounding box center [756, 549] width 586 height 21
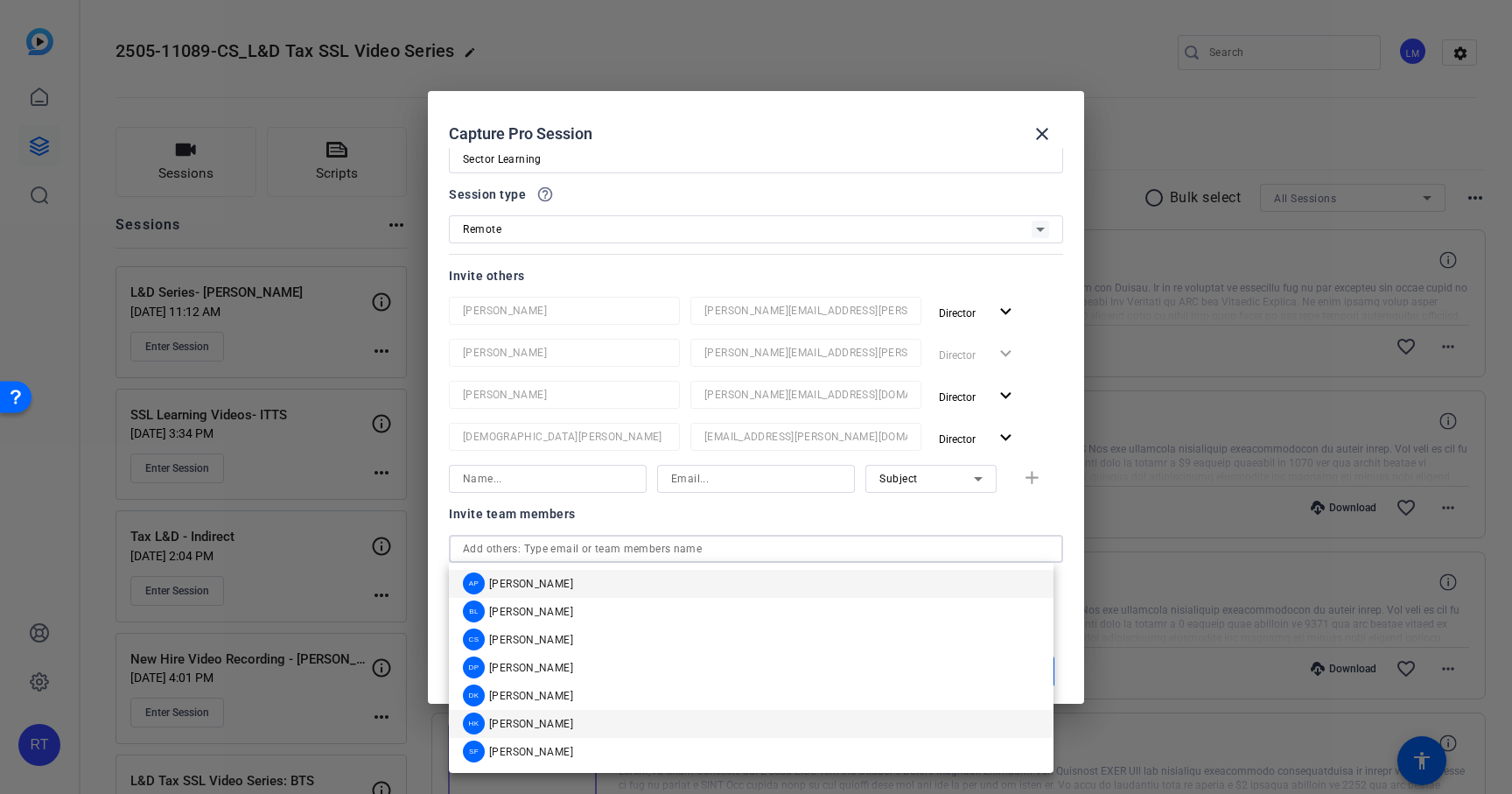
click at [552, 717] on span "[PERSON_NAME]" at bounding box center [531, 724] width 84 height 14
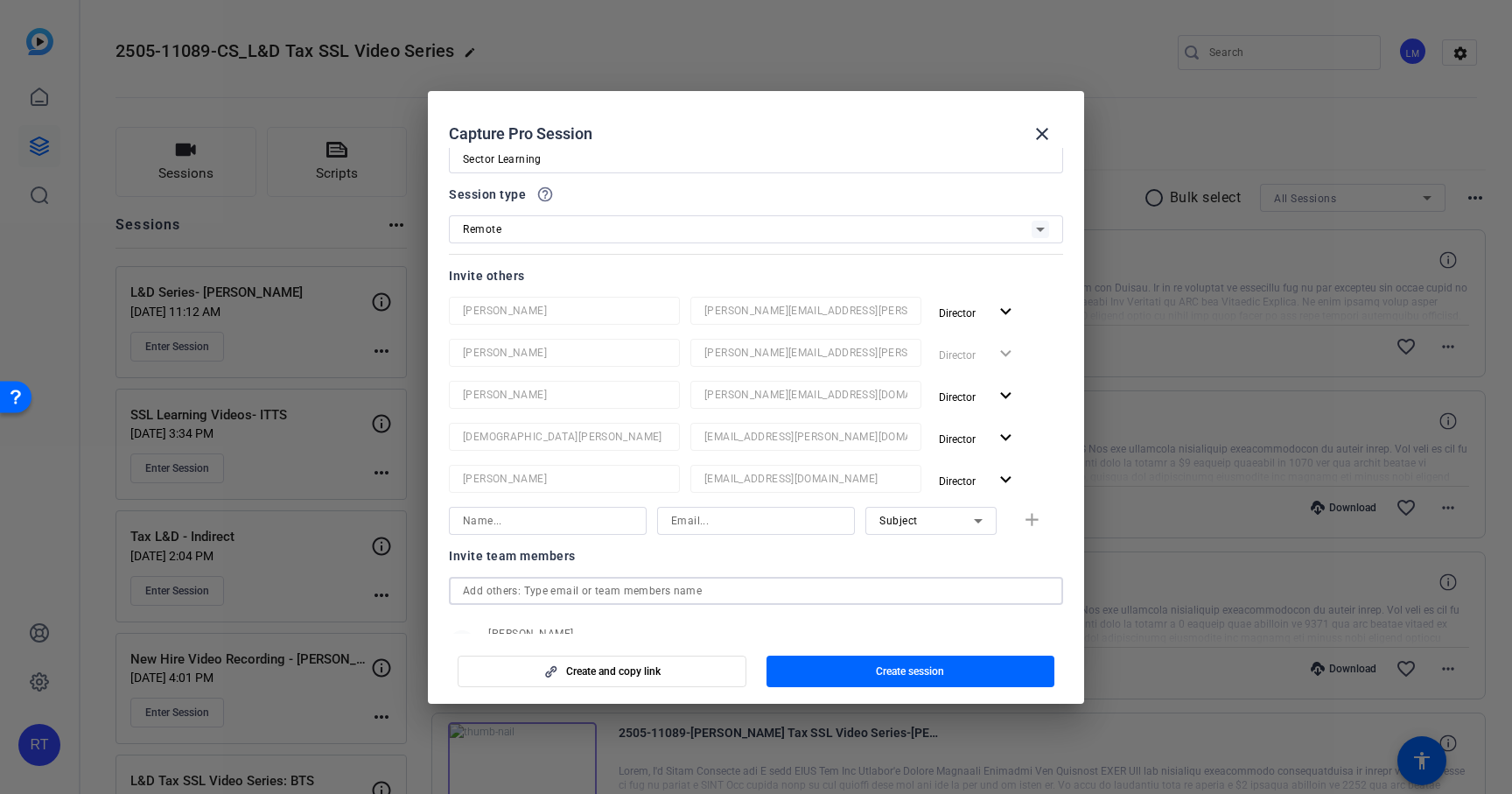
click at [540, 581] on input "text" at bounding box center [756, 591] width 586 height 21
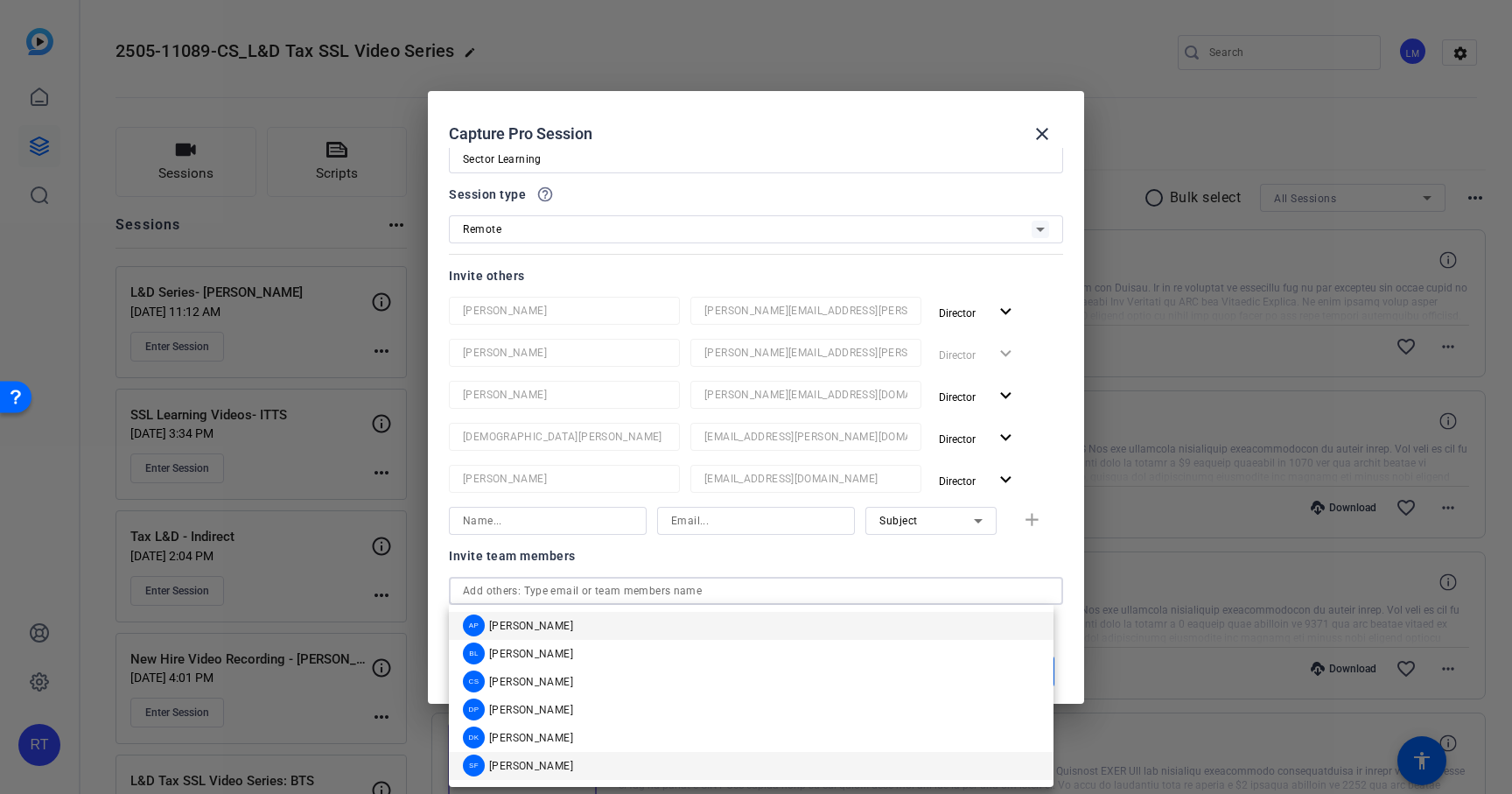
click at [533, 761] on span "[PERSON_NAME]" at bounding box center [531, 765] width 84 height 14
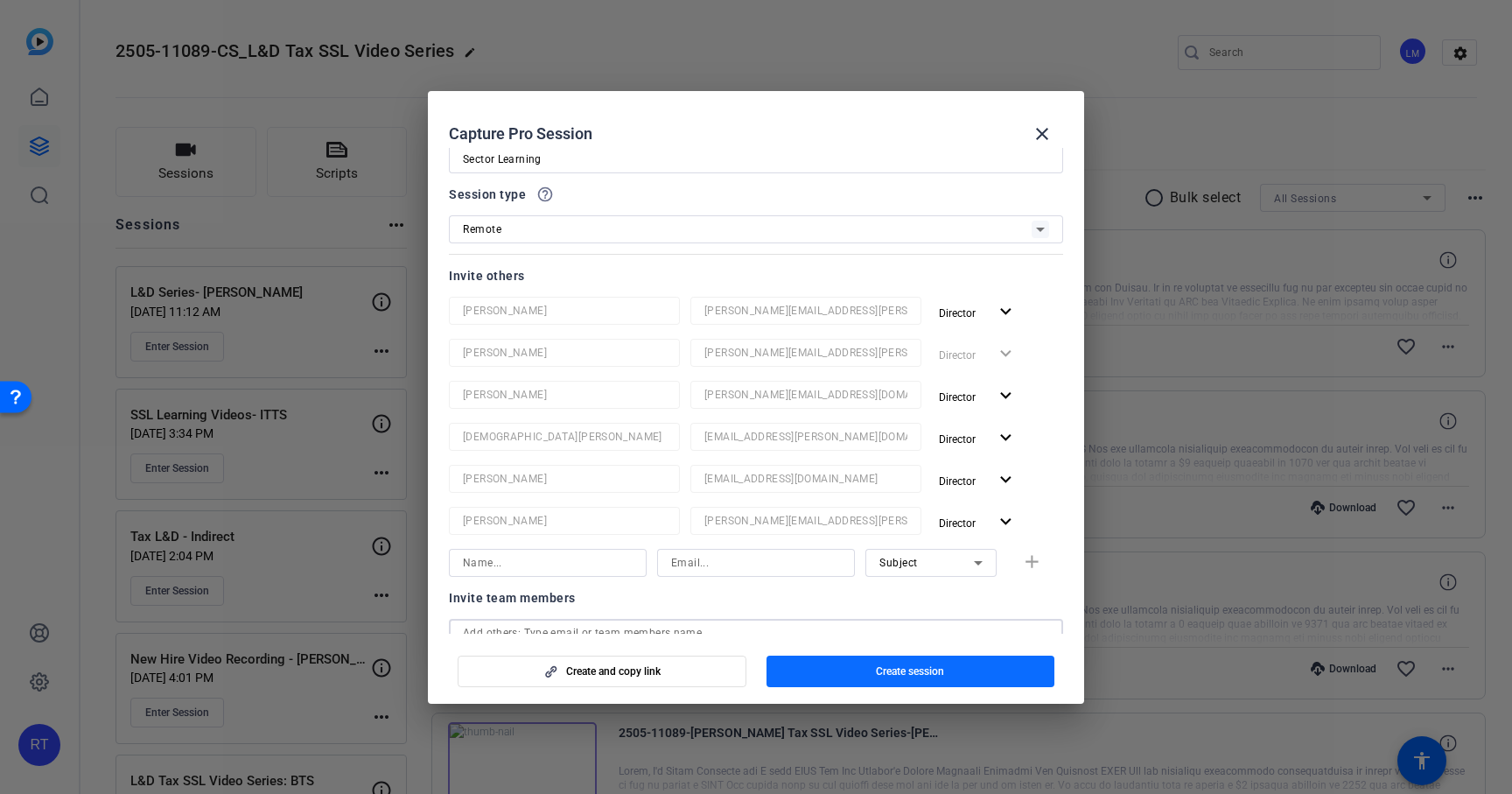
click at [895, 659] on span "button" at bounding box center [912, 671] width 289 height 42
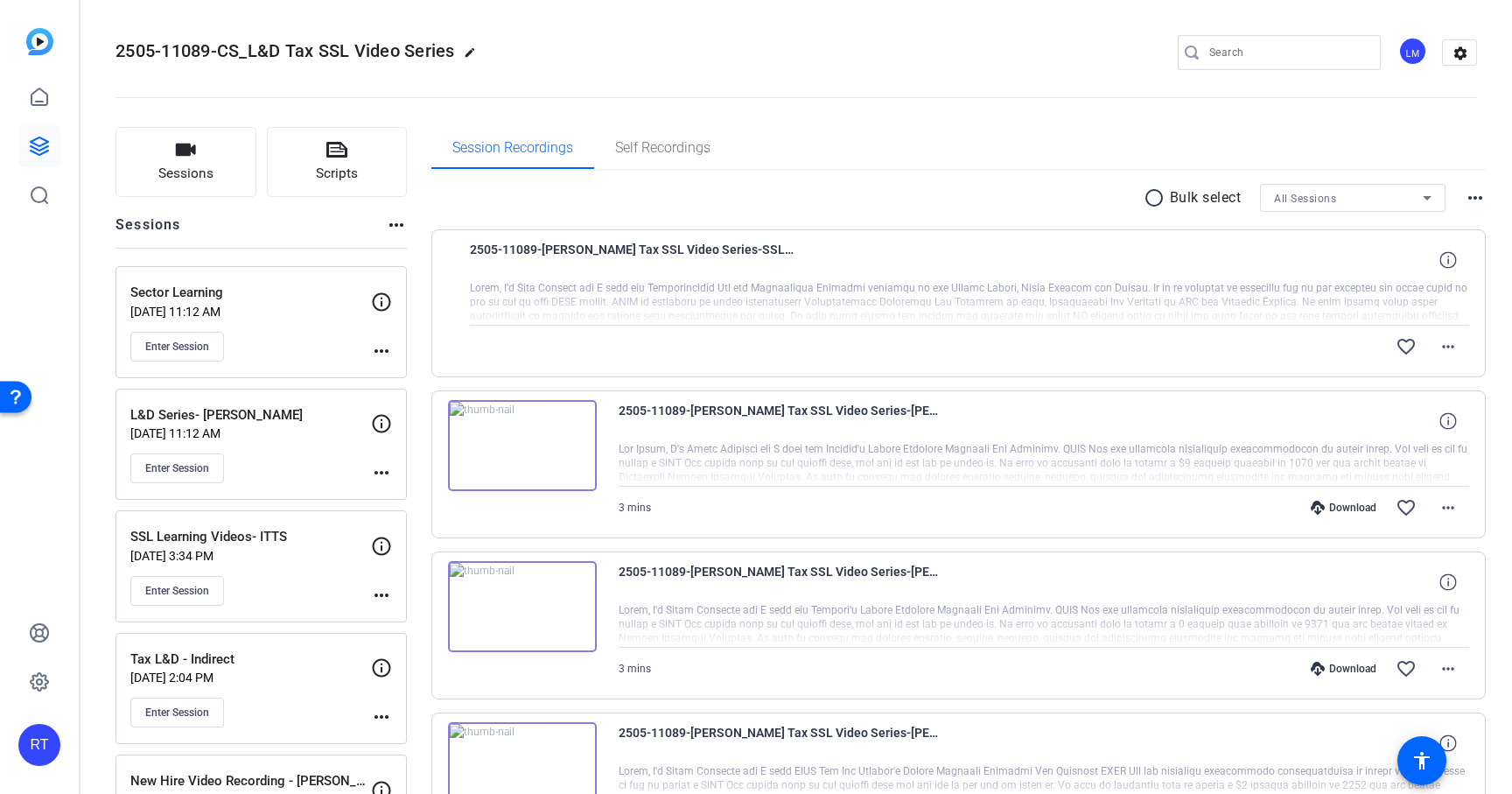
click at [382, 472] on mat-icon "more_horiz" at bounding box center [382, 473] width 21 height 21
click at [426, 500] on span "Edit Session" at bounding box center [425, 499] width 80 height 21
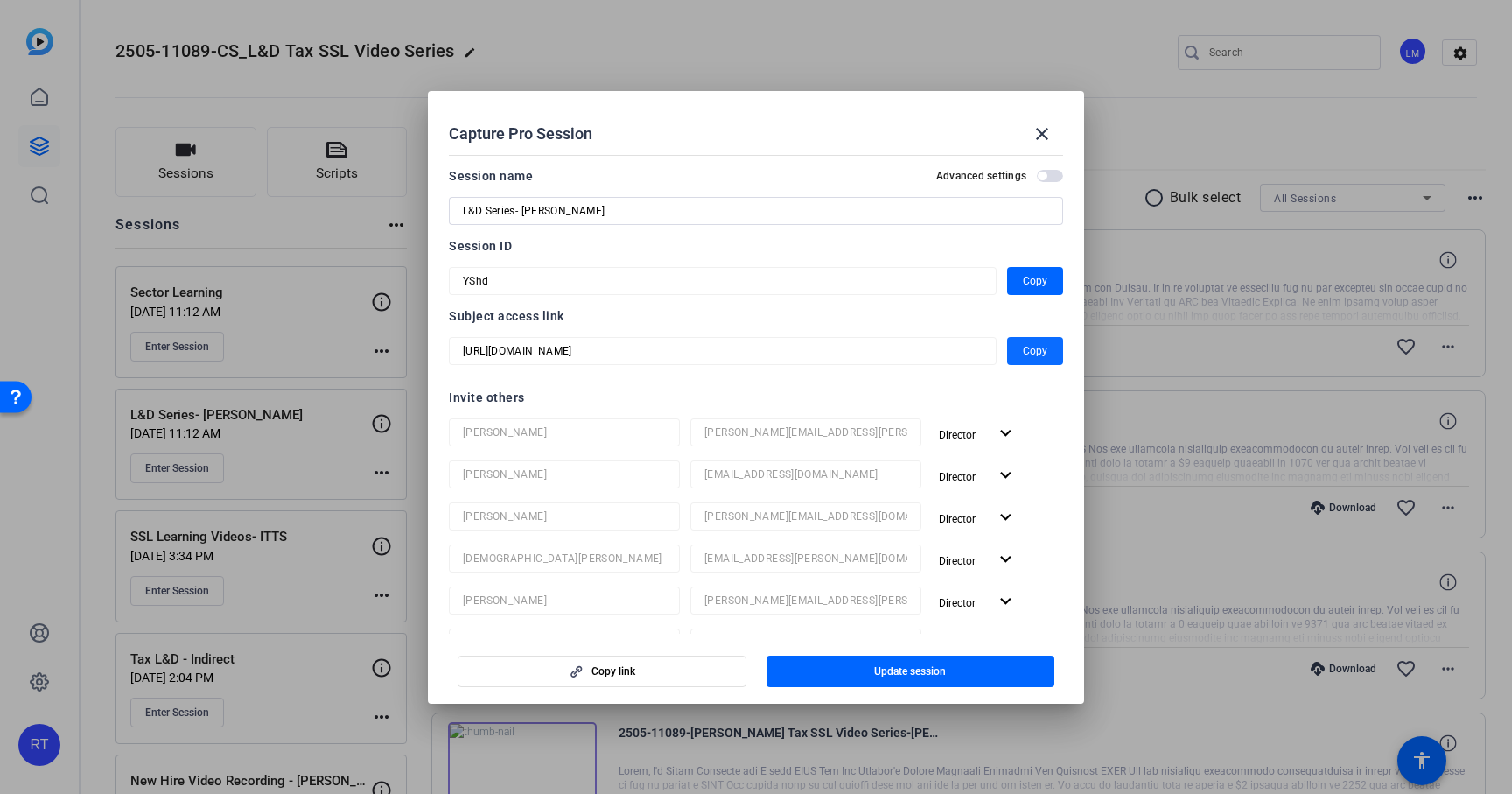
click at [1023, 344] on span "Copy" at bounding box center [1035, 351] width 25 height 21
click at [1025, 350] on span "Copy" at bounding box center [1035, 351] width 25 height 21
click at [1043, 132] on mat-icon "close" at bounding box center [1042, 134] width 21 height 21
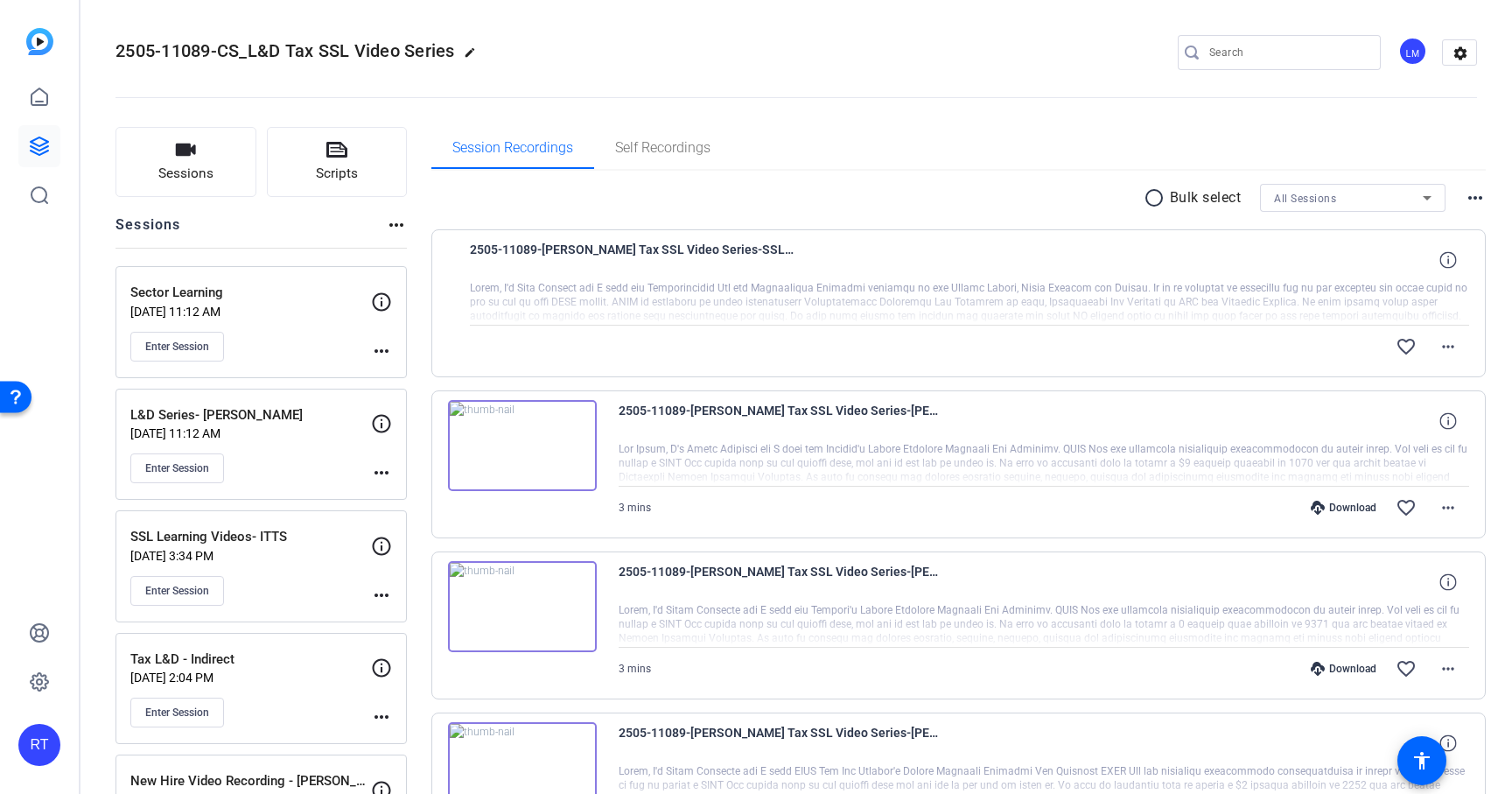
click at [381, 343] on mat-icon "more_horiz" at bounding box center [382, 351] width 21 height 21
click at [402, 385] on span "Edit Session" at bounding box center [425, 376] width 80 height 21
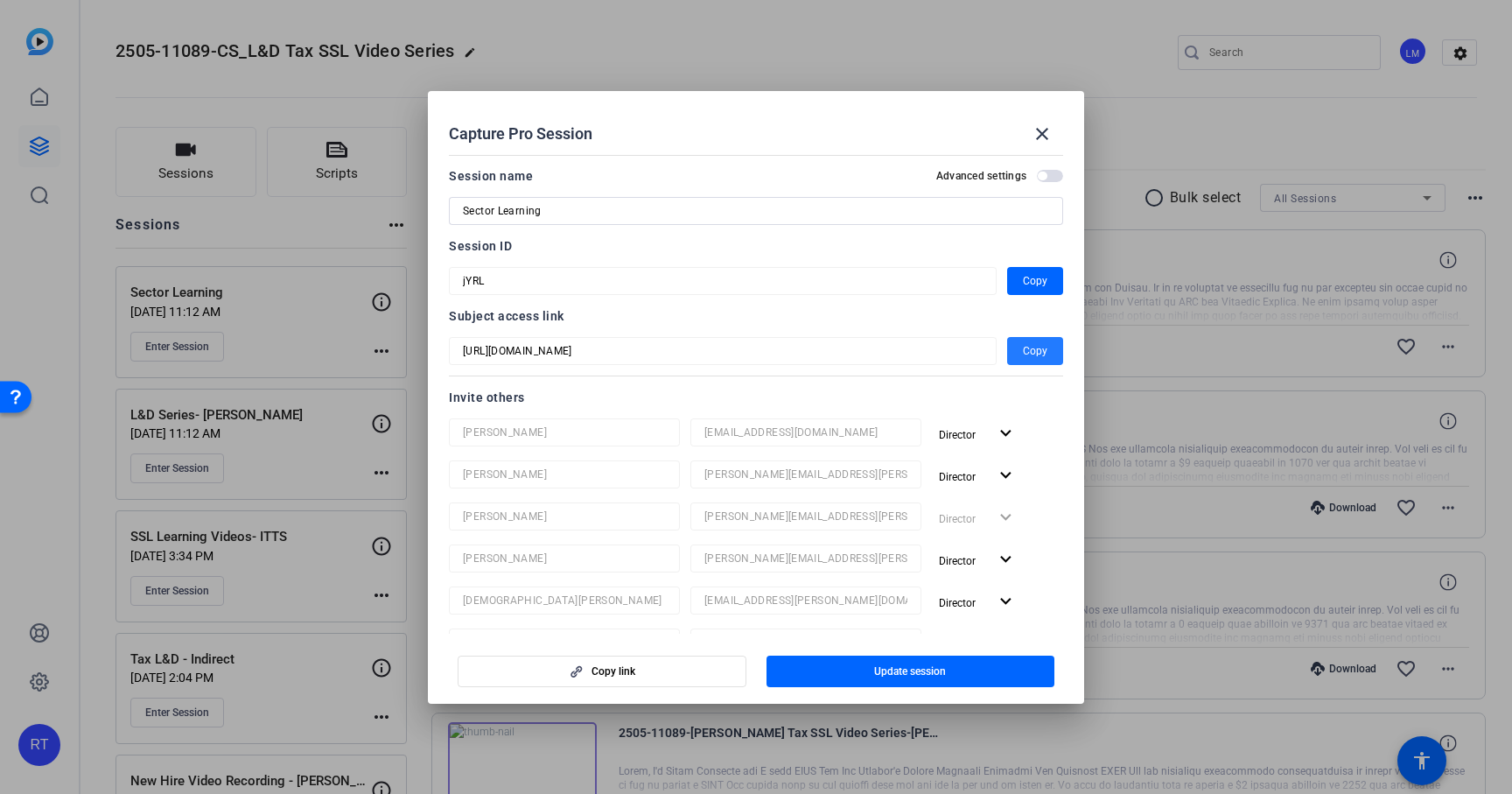
click at [1031, 354] on span "Copy" at bounding box center [1035, 351] width 25 height 21
click at [1034, 136] on mat-icon "close" at bounding box center [1042, 134] width 21 height 21
